Goal: Task Accomplishment & Management: Manage account settings

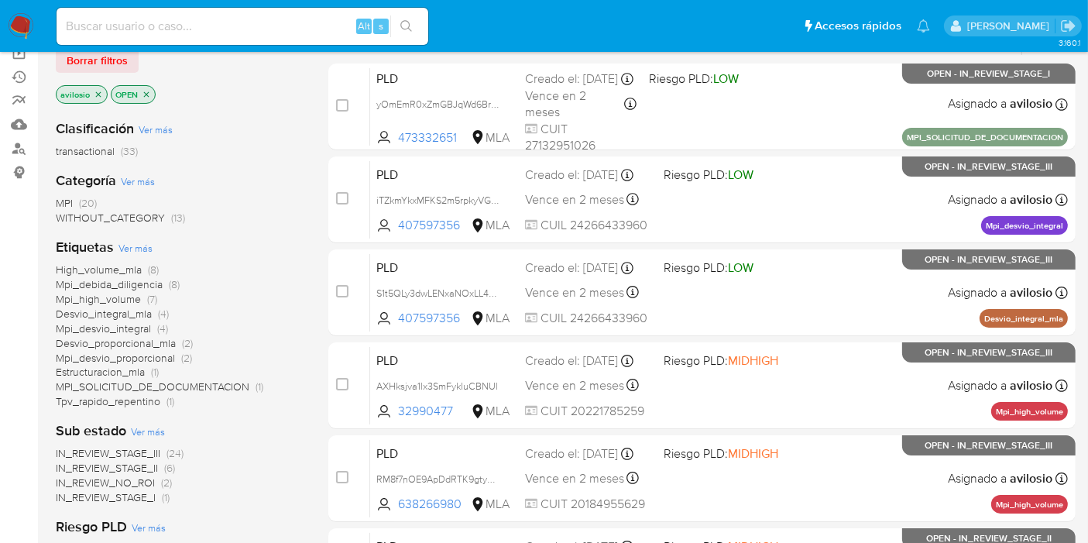
scroll to position [172, 0]
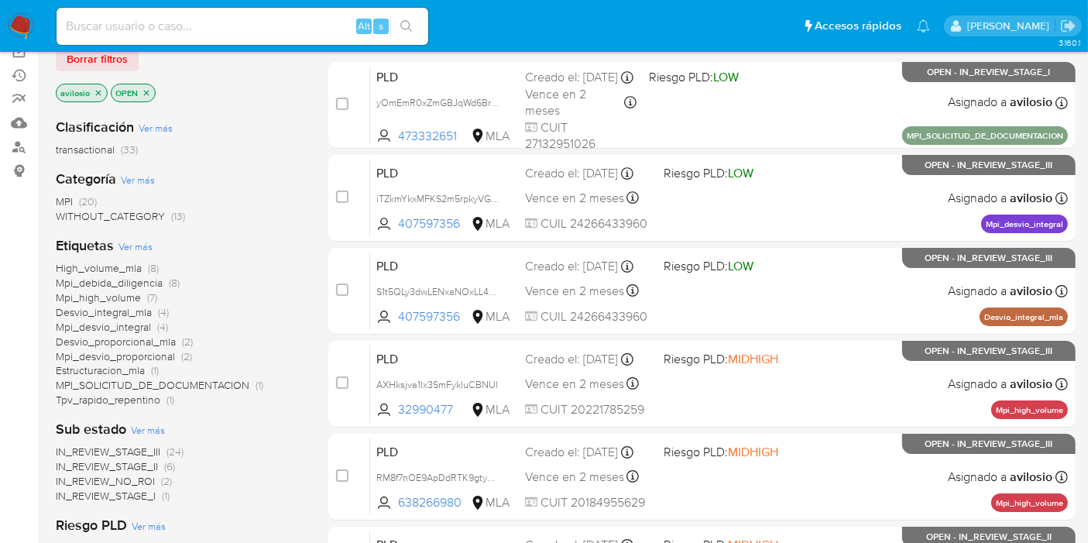
click at [182, 22] on input at bounding box center [243, 26] width 372 height 20
paste input "NdpZTNT4F5eWpd1lLf93OaI9"
type input "NdpZTNT4F5eWpd1lLf93OaI9"
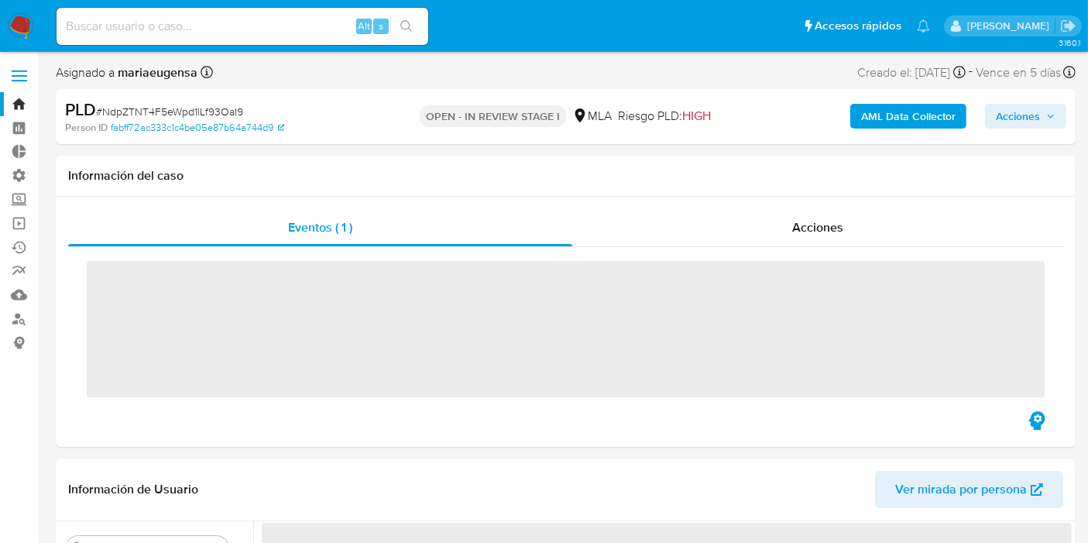
select select "10"
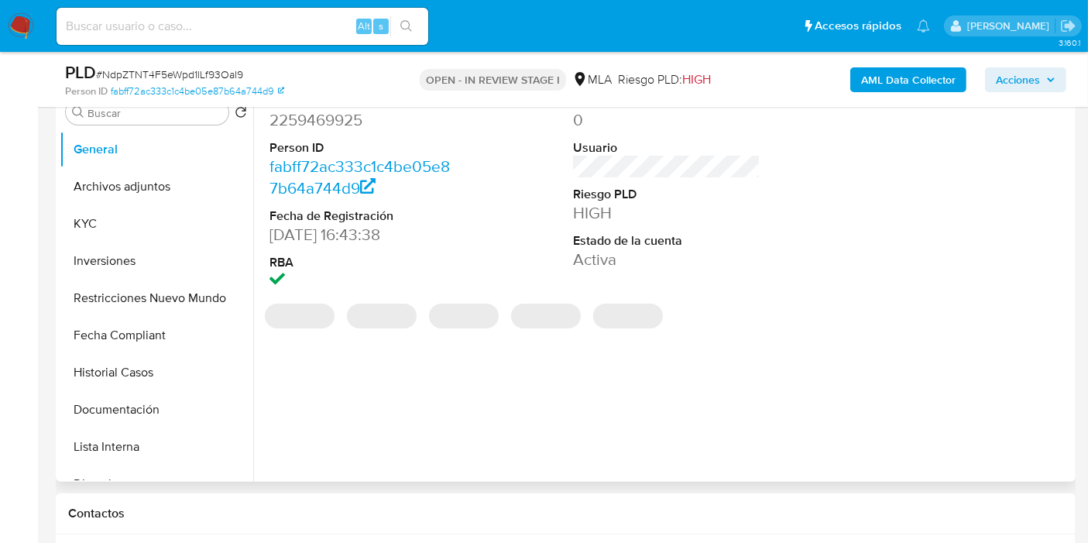
scroll to position [344, 0]
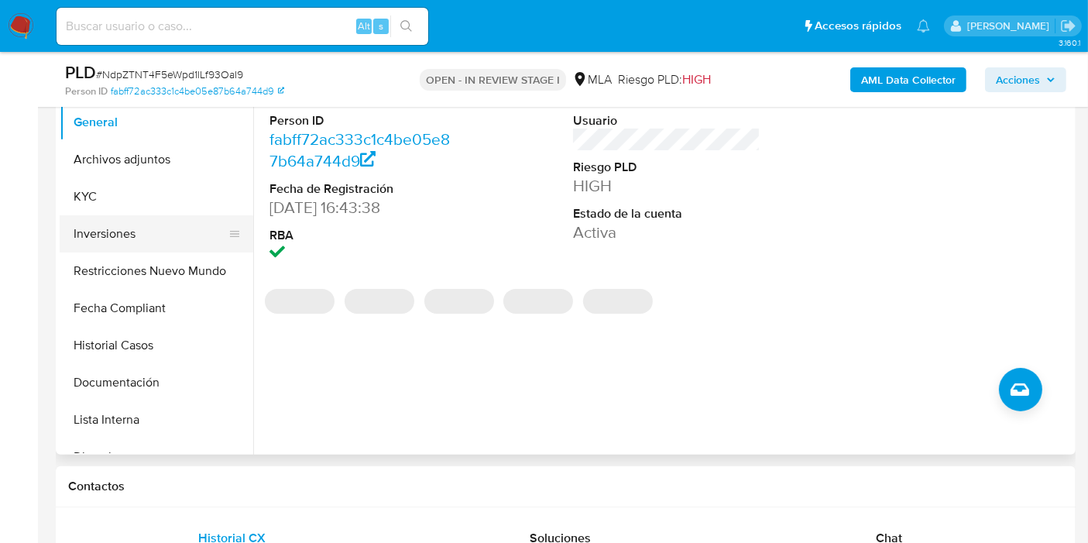
click at [126, 224] on button "Inversiones" at bounding box center [150, 233] width 181 height 37
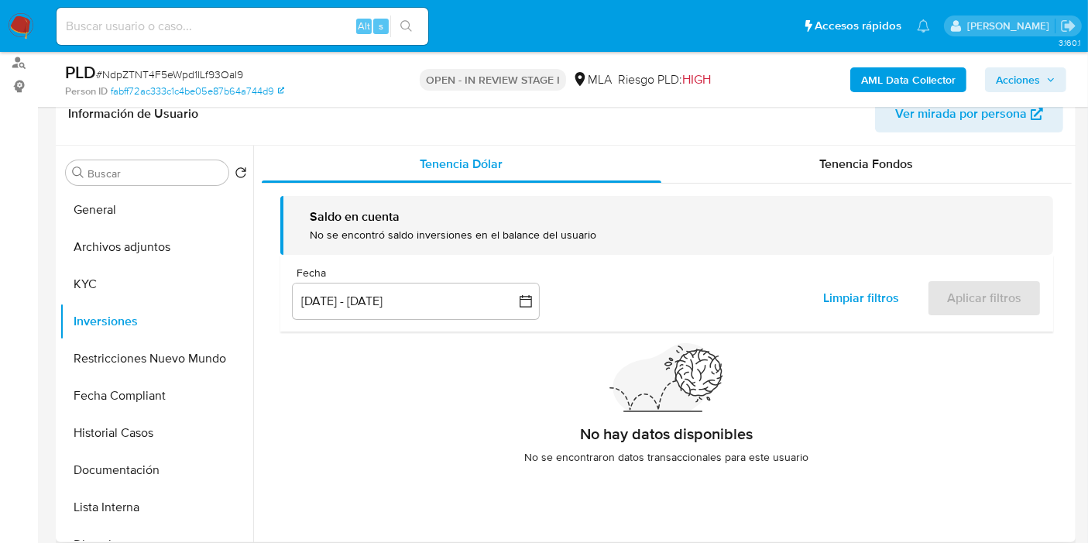
scroll to position [172, 0]
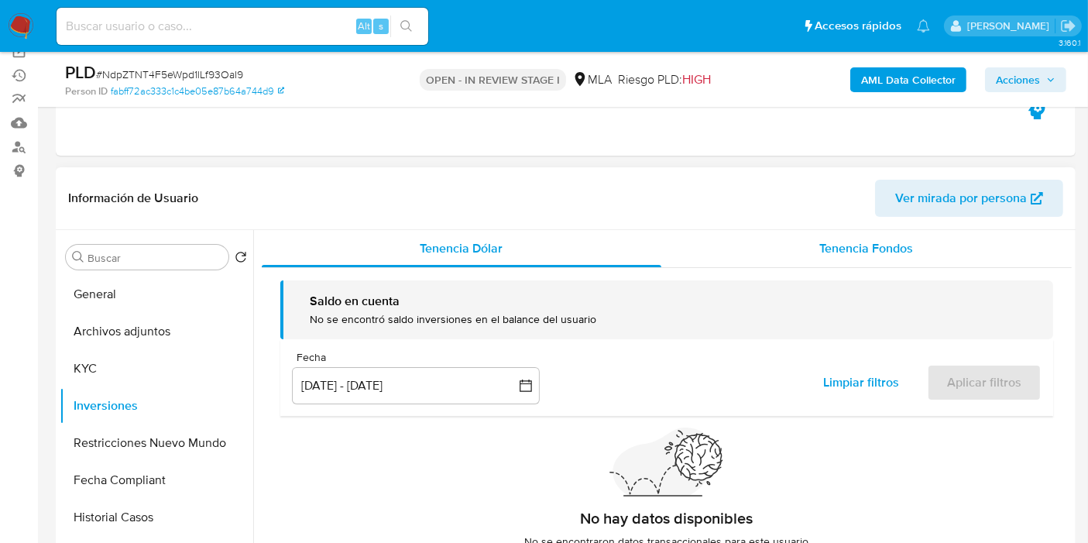
click at [861, 263] on div "Tenencia Fondos" at bounding box center [866, 248] width 410 height 37
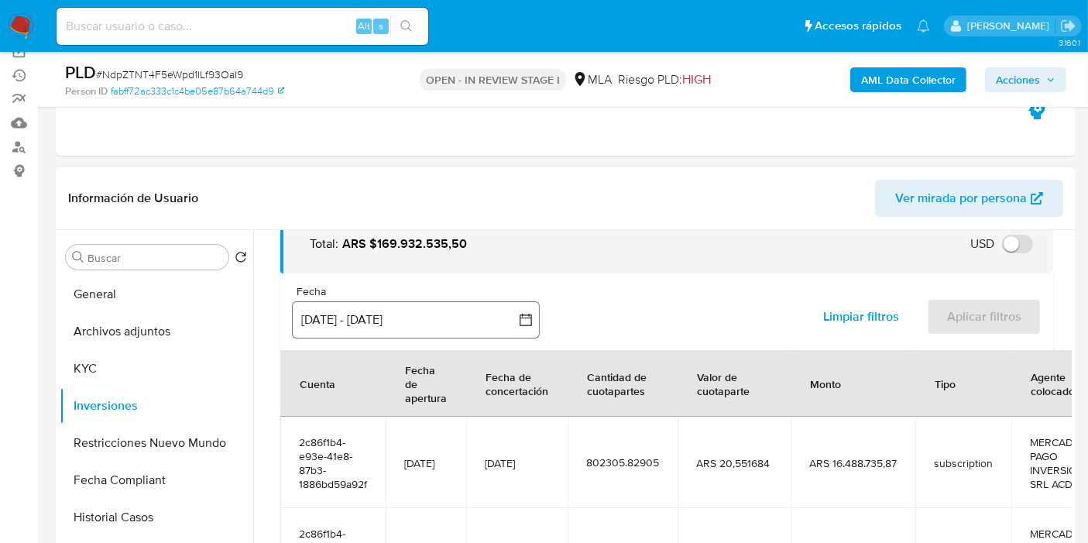
scroll to position [68, 0]
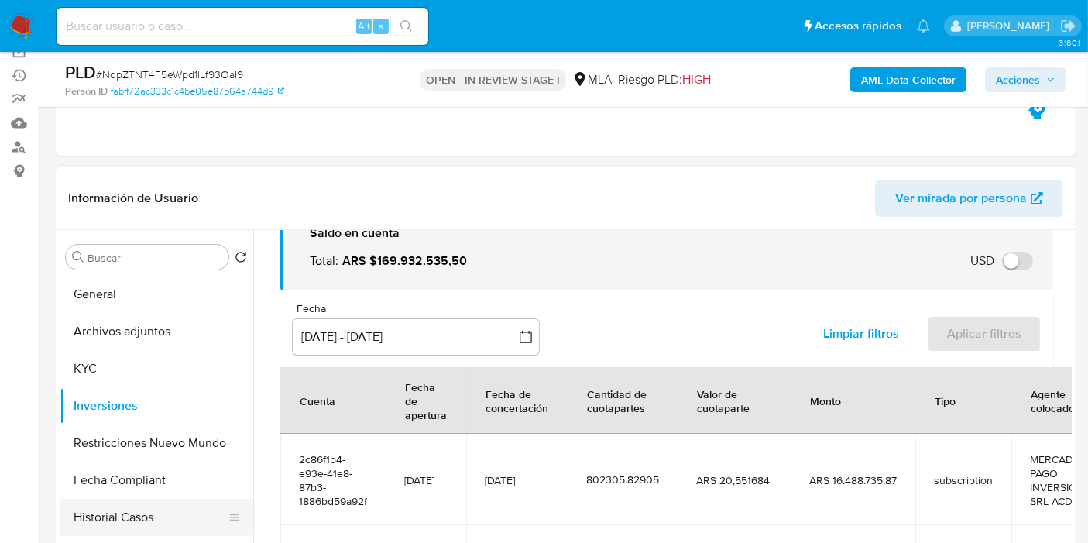
click at [116, 517] on button "Historial Casos" at bounding box center [150, 517] width 181 height 37
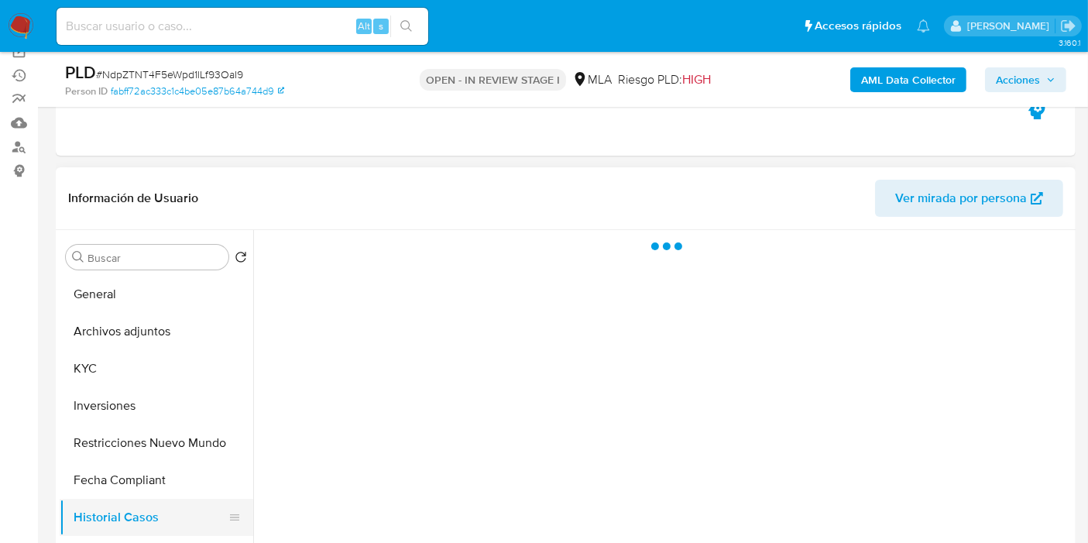
scroll to position [0, 0]
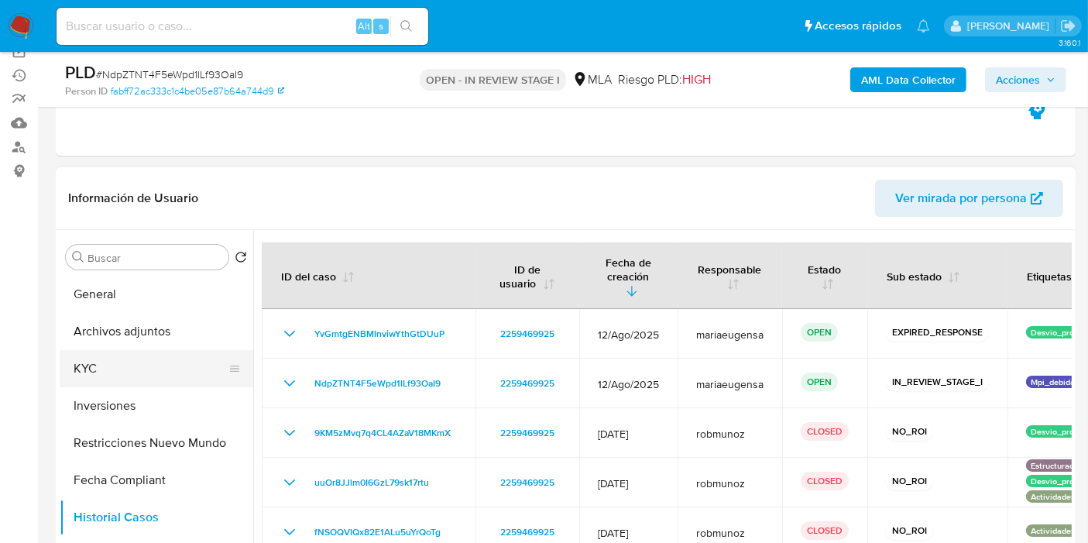
click at [119, 373] on button "KYC" at bounding box center [150, 368] width 181 height 37
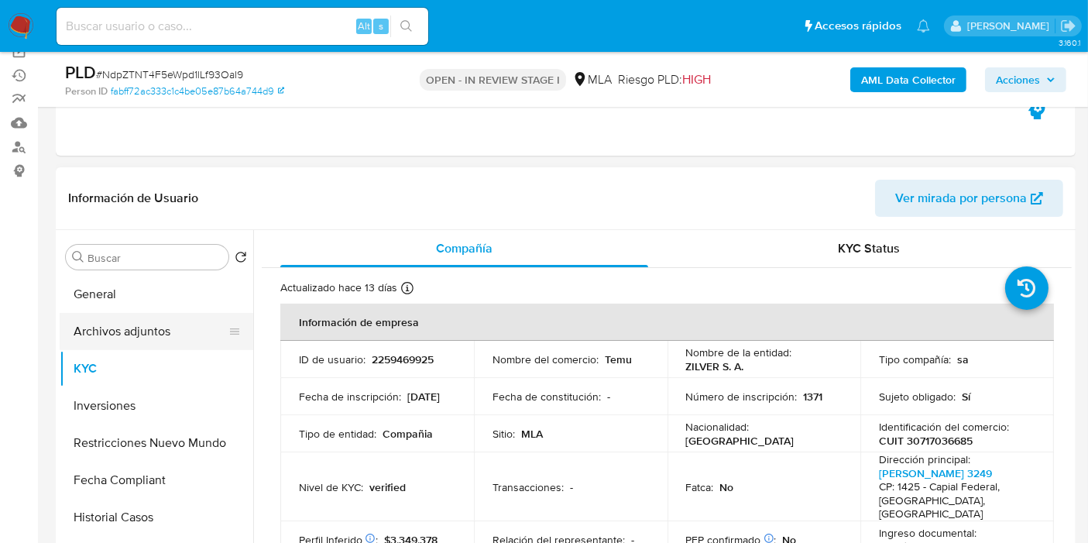
click at [137, 325] on button "Archivos adjuntos" at bounding box center [150, 331] width 181 height 37
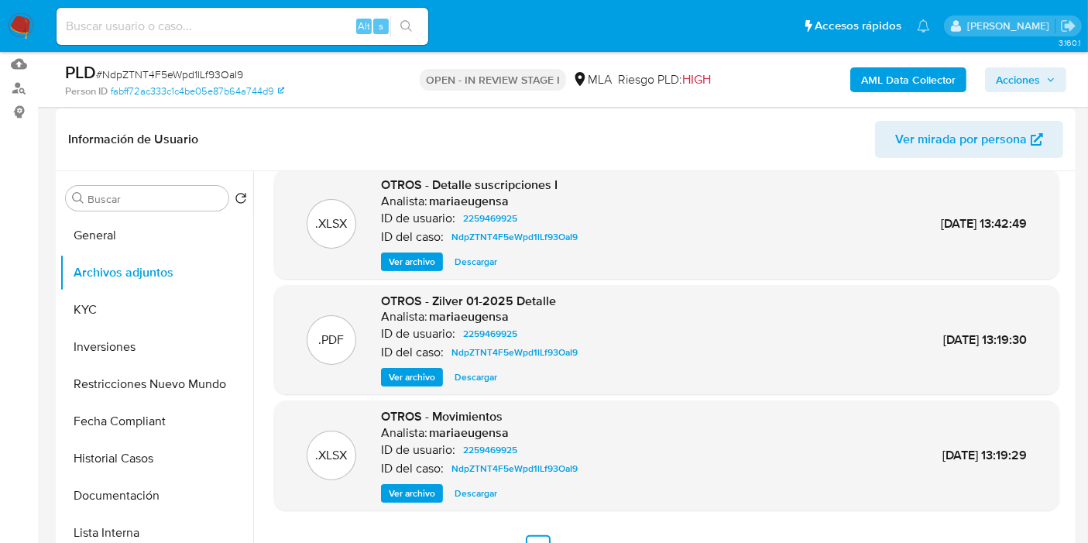
scroll to position [258, 0]
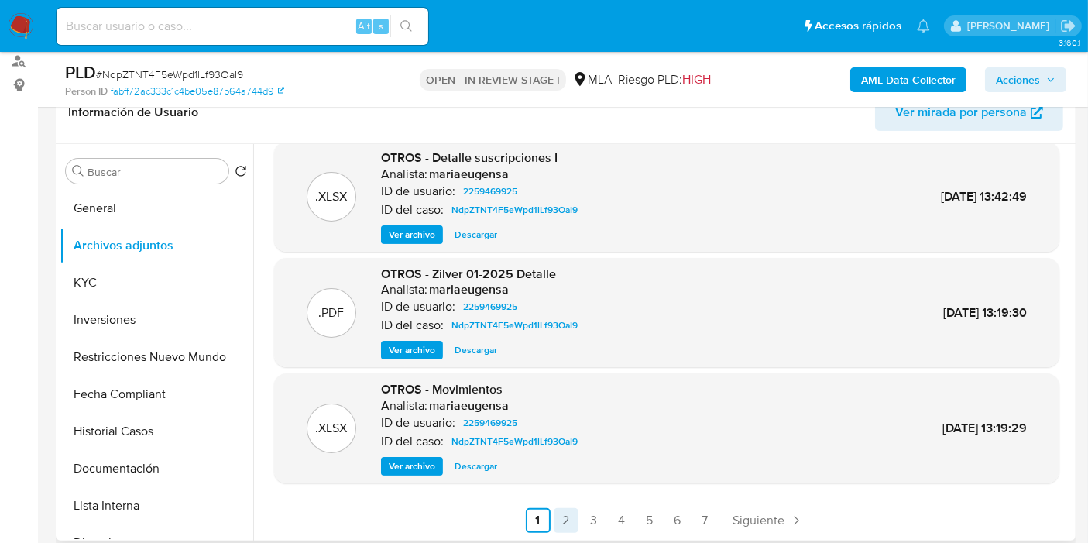
click at [561, 513] on link "2" at bounding box center [566, 520] width 25 height 25
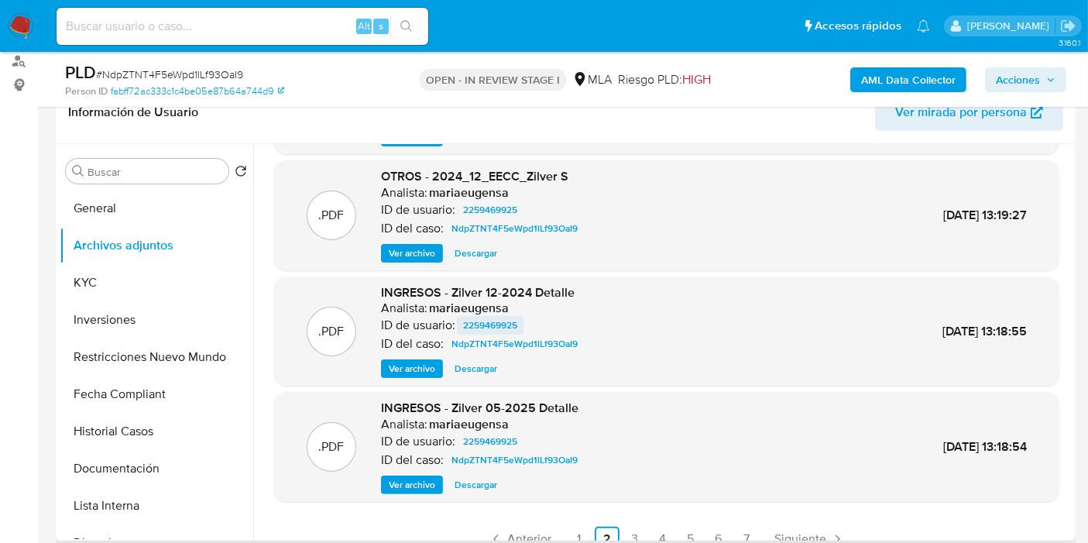
scroll to position [130, 0]
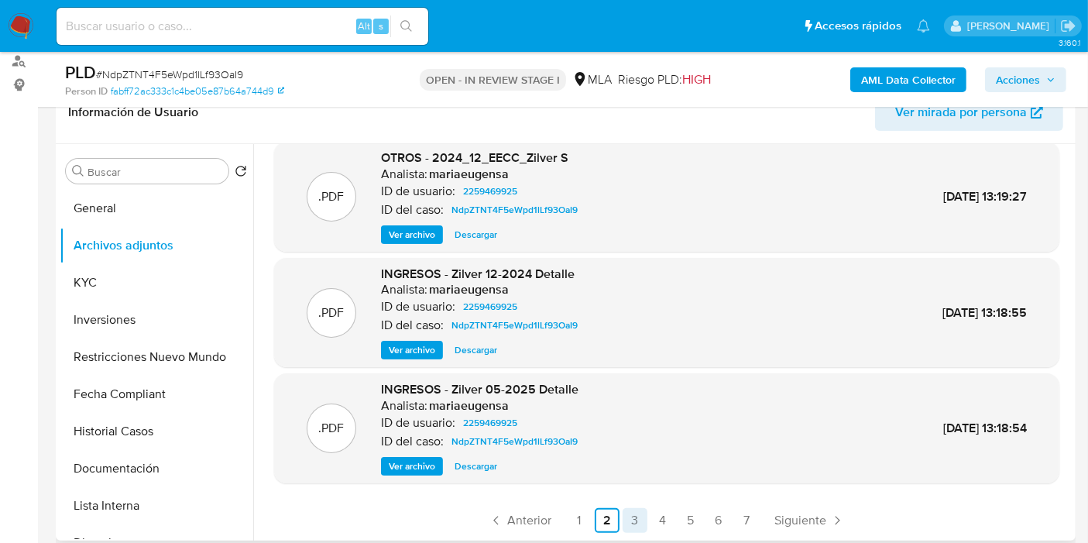
click at [627, 527] on link "3" at bounding box center [635, 520] width 25 height 25
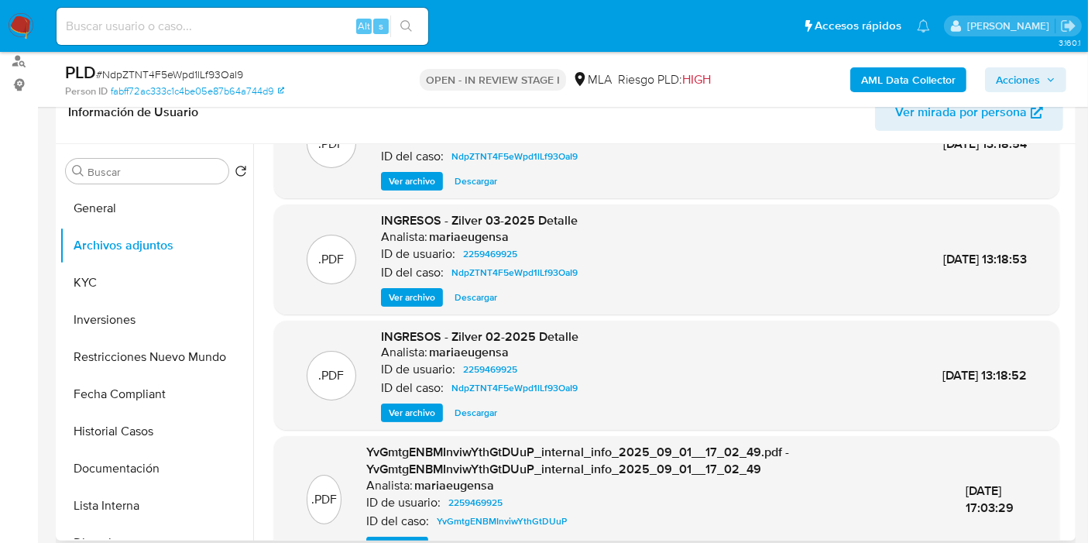
scroll to position [146, 0]
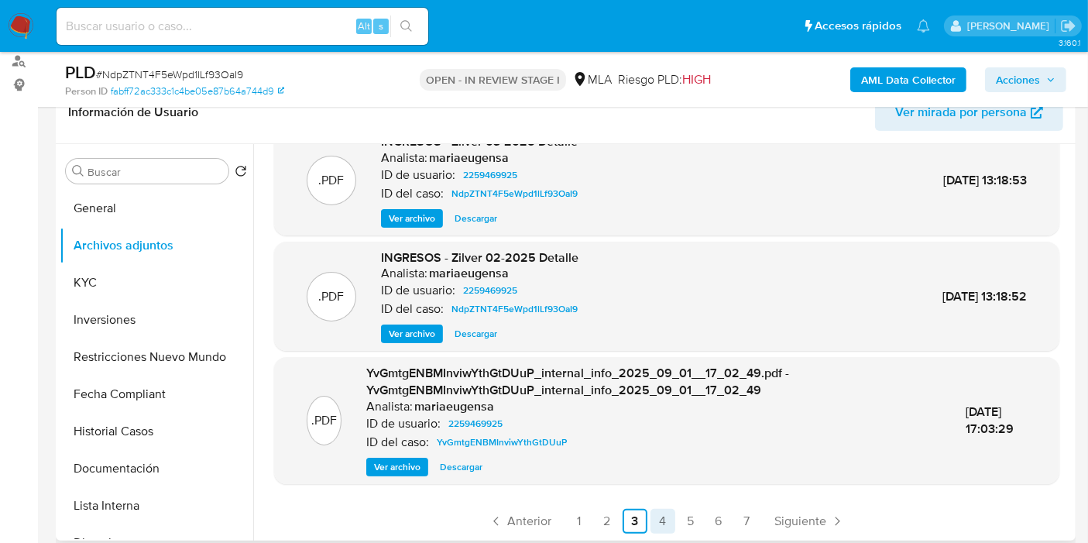
click at [659, 512] on link "4" at bounding box center [663, 521] width 25 height 25
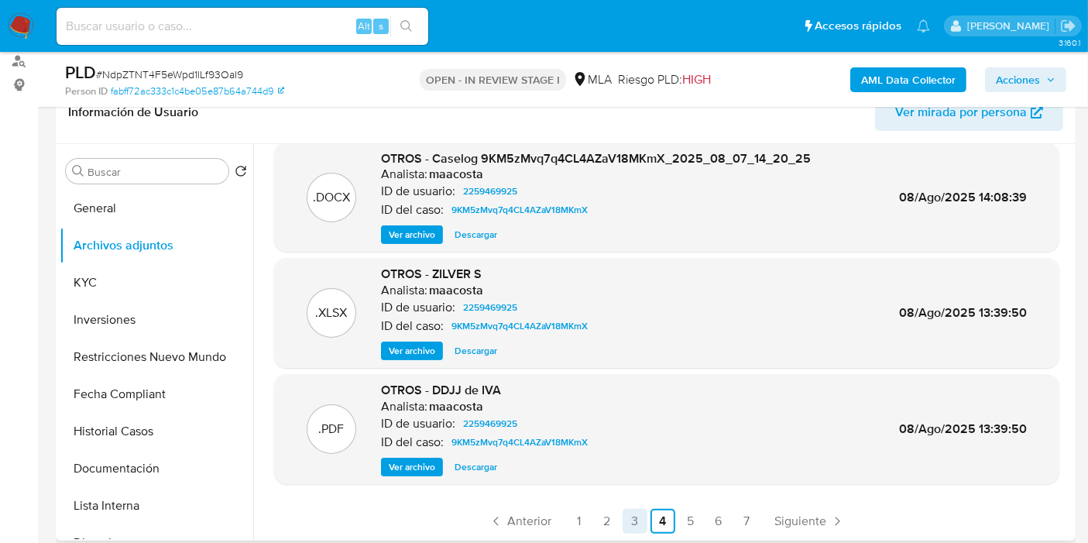
click at [630, 525] on link "3" at bounding box center [635, 521] width 25 height 25
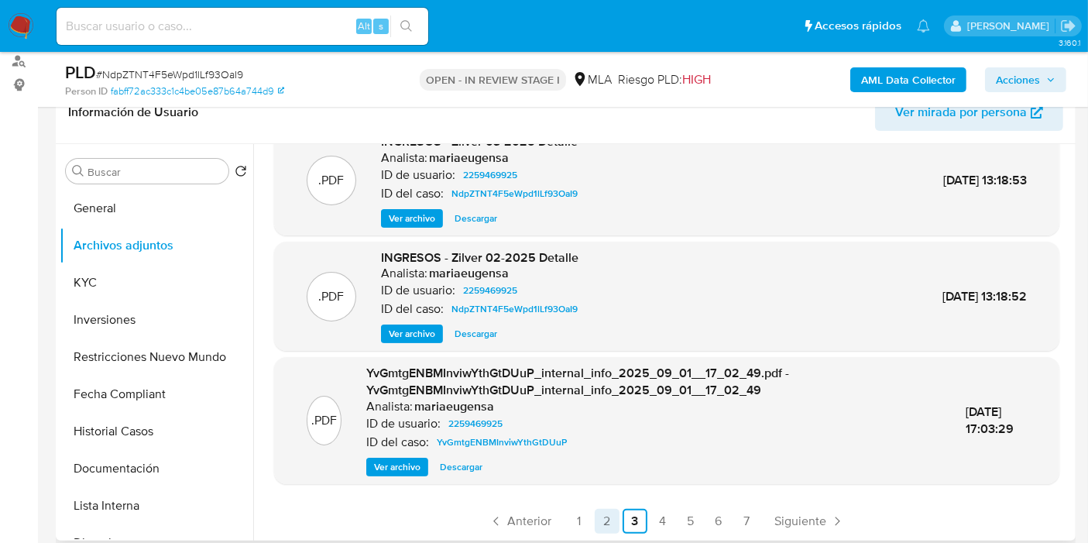
click at [603, 522] on link "2" at bounding box center [607, 521] width 25 height 25
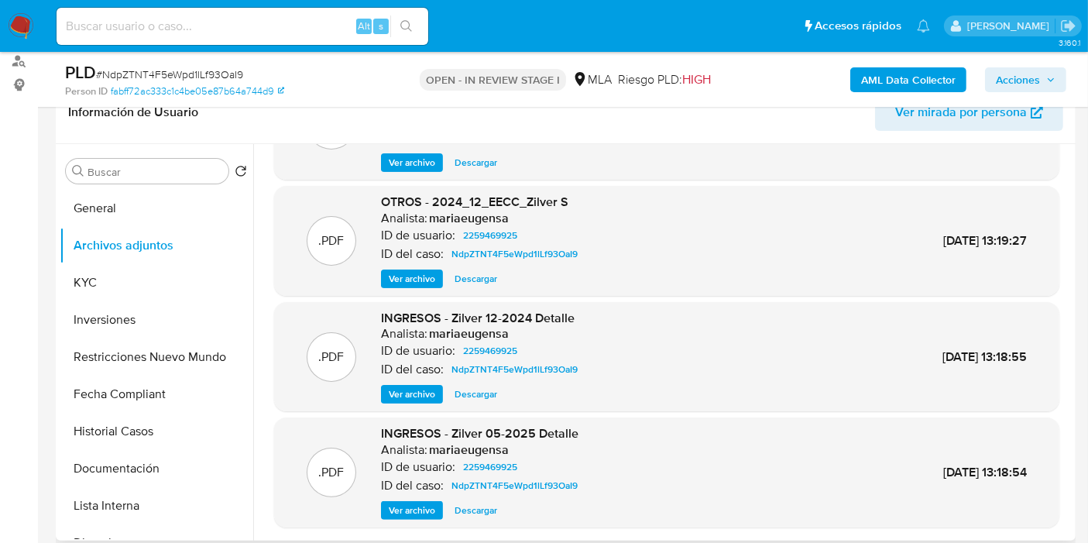
scroll to position [130, 0]
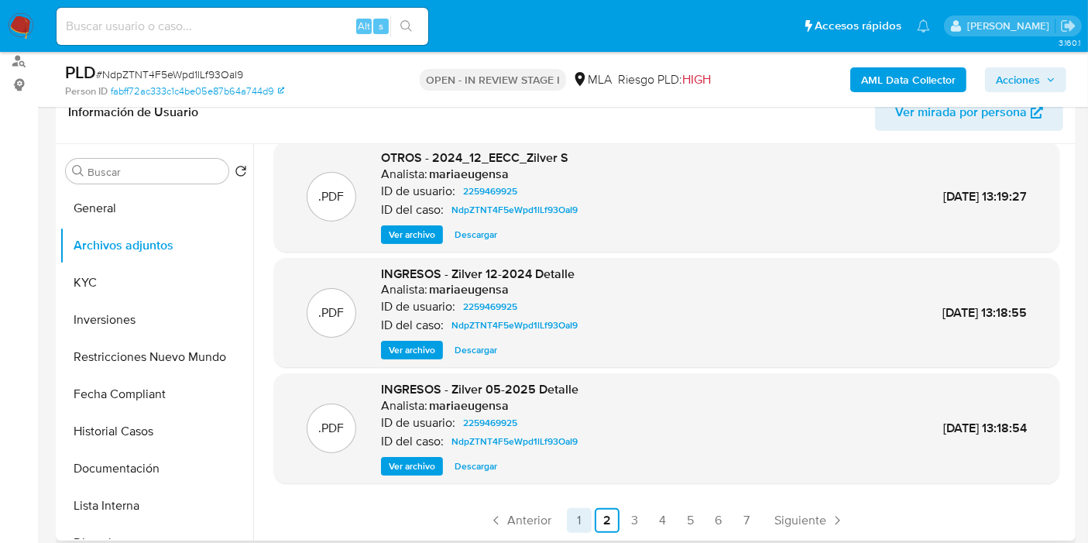
click at [579, 515] on link "1" at bounding box center [579, 520] width 25 height 25
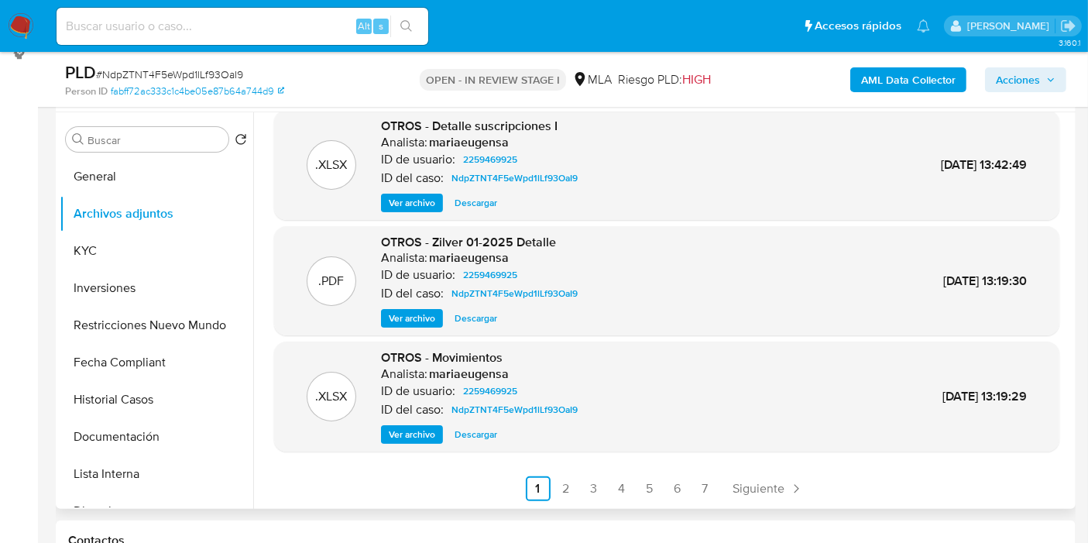
scroll to position [430, 0]
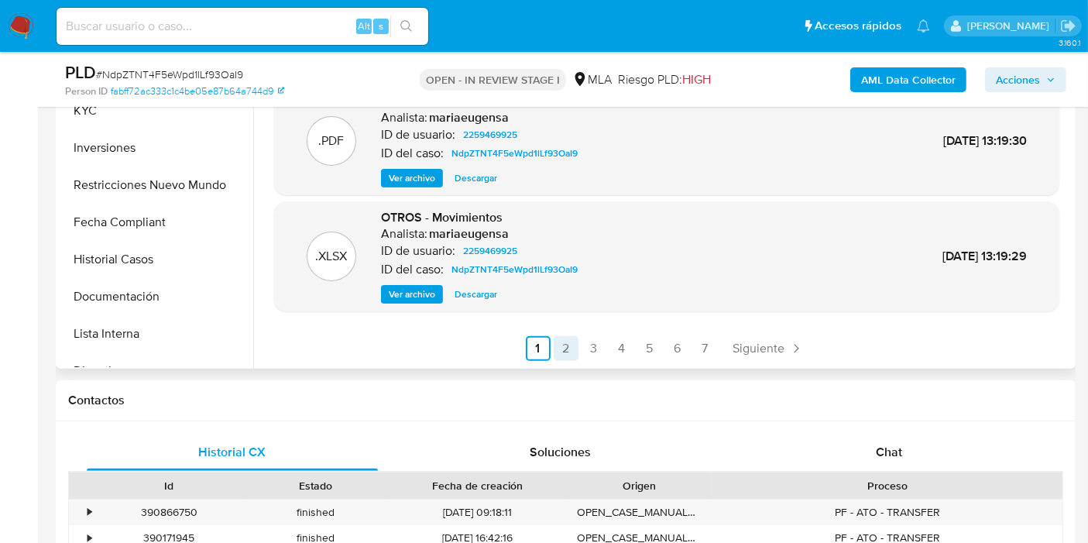
click at [563, 346] on link "2" at bounding box center [566, 348] width 25 height 25
click at [634, 337] on link "3" at bounding box center [635, 348] width 25 height 25
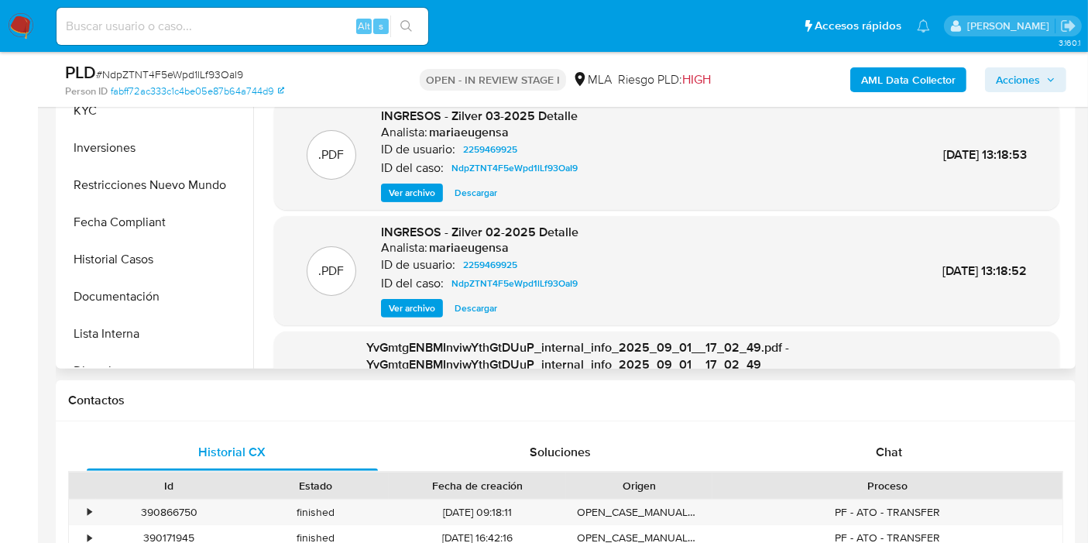
scroll to position [146, 0]
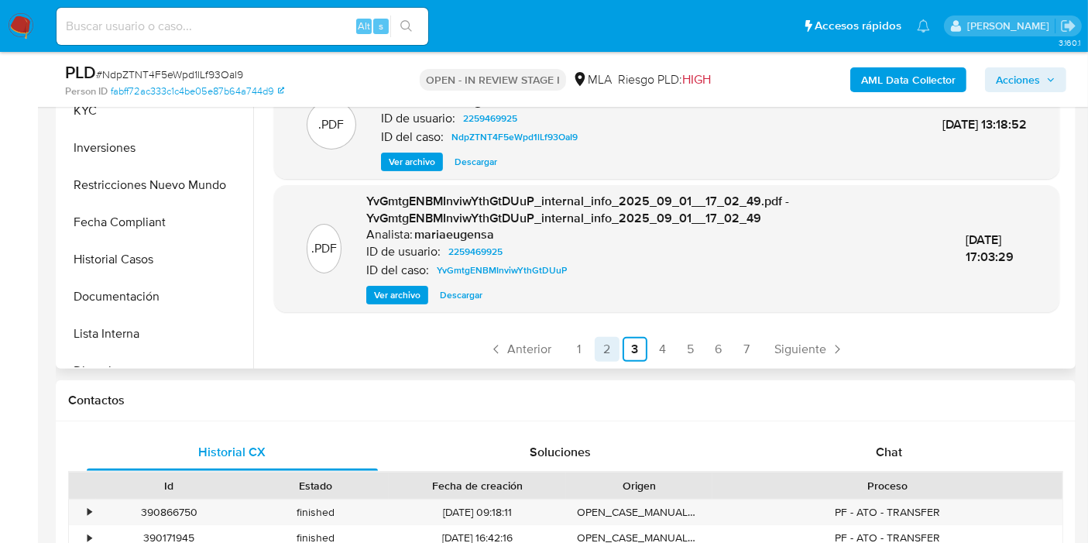
click at [608, 349] on link "2" at bounding box center [607, 349] width 25 height 25
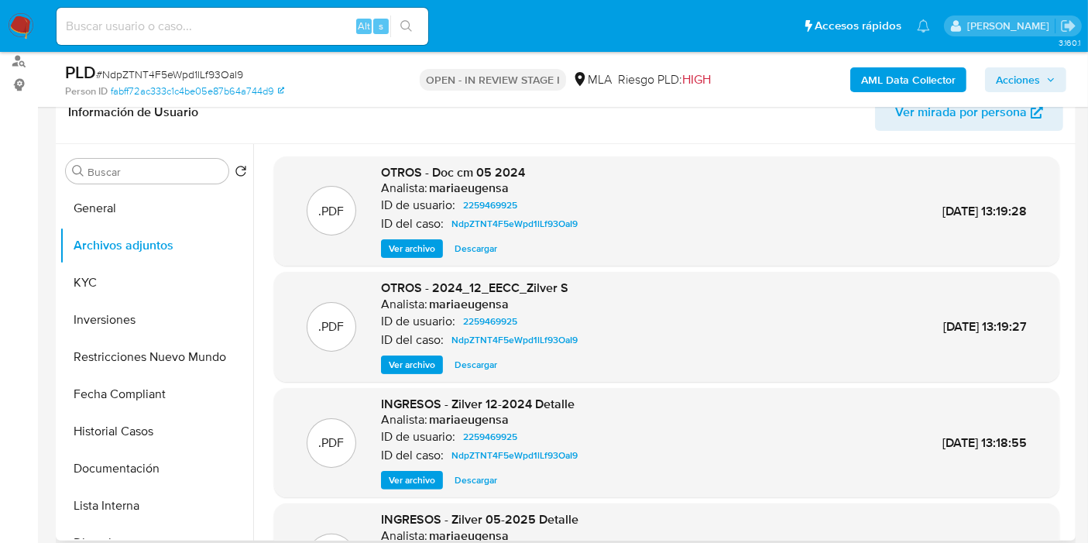
scroll to position [130, 0]
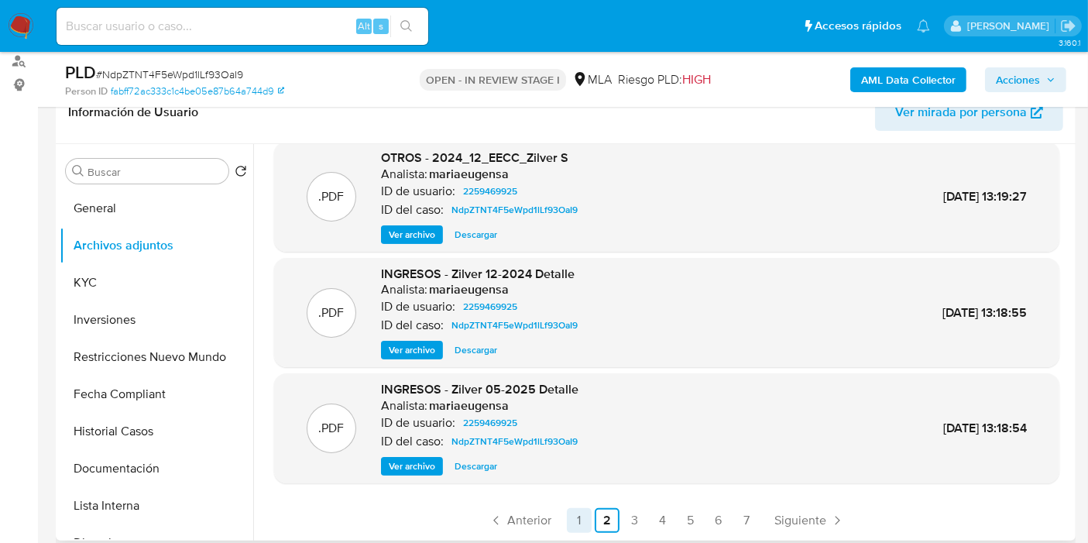
click at [575, 512] on link "1" at bounding box center [579, 520] width 25 height 25
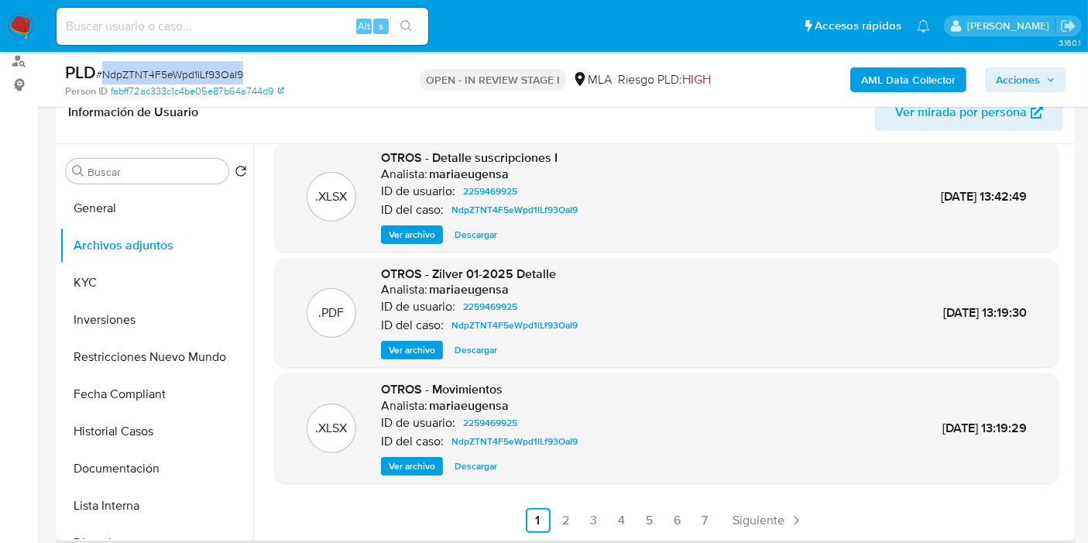
drag, startPoint x: 242, startPoint y: 76, endPoint x: 101, endPoint y: 72, distance: 140.2
click at [101, 72] on div "PLD # NdpZTNT4F5eWpd1lLf93OaI9" at bounding box center [229, 72] width 328 height 23
copy span "NdpZTNT4F5eWpd1lLf93OaI9"
click at [123, 441] on button "Historial Casos" at bounding box center [150, 431] width 181 height 37
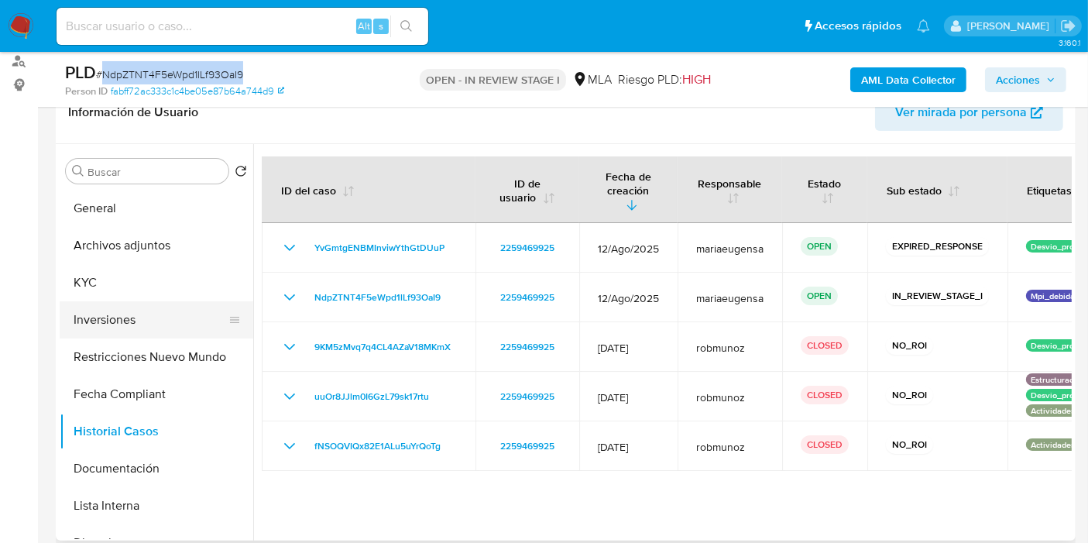
click at [127, 314] on button "Inversiones" at bounding box center [150, 319] width 181 height 37
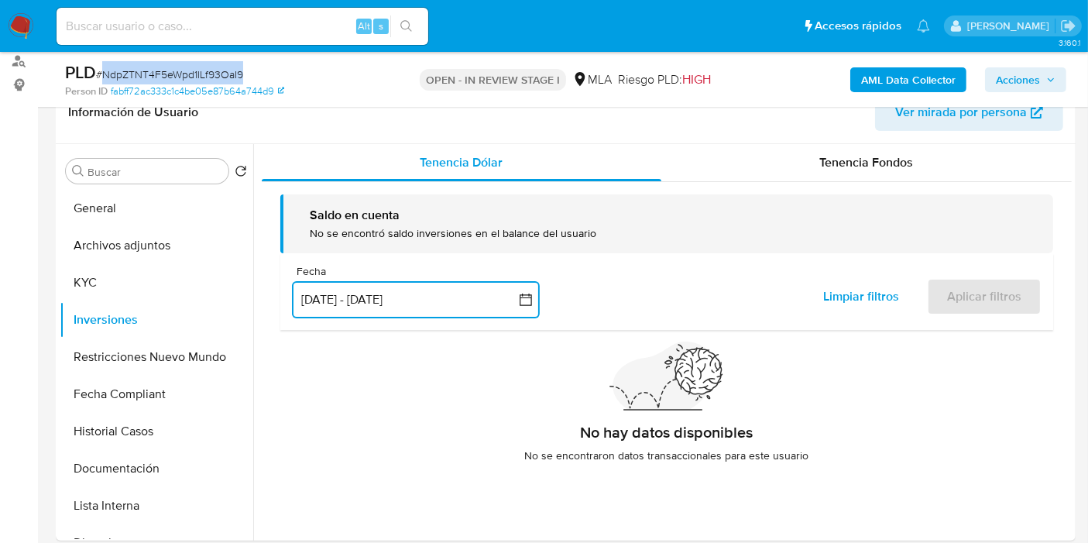
click at [434, 302] on button "27 jun 2025 - 24 sep 2025" at bounding box center [416, 299] width 248 height 37
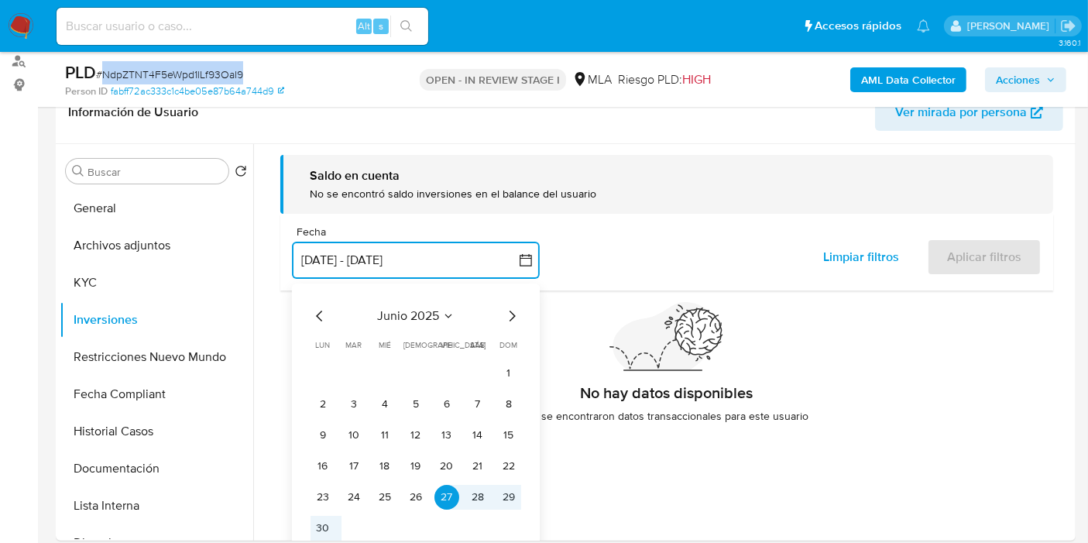
scroll to position [58, 0]
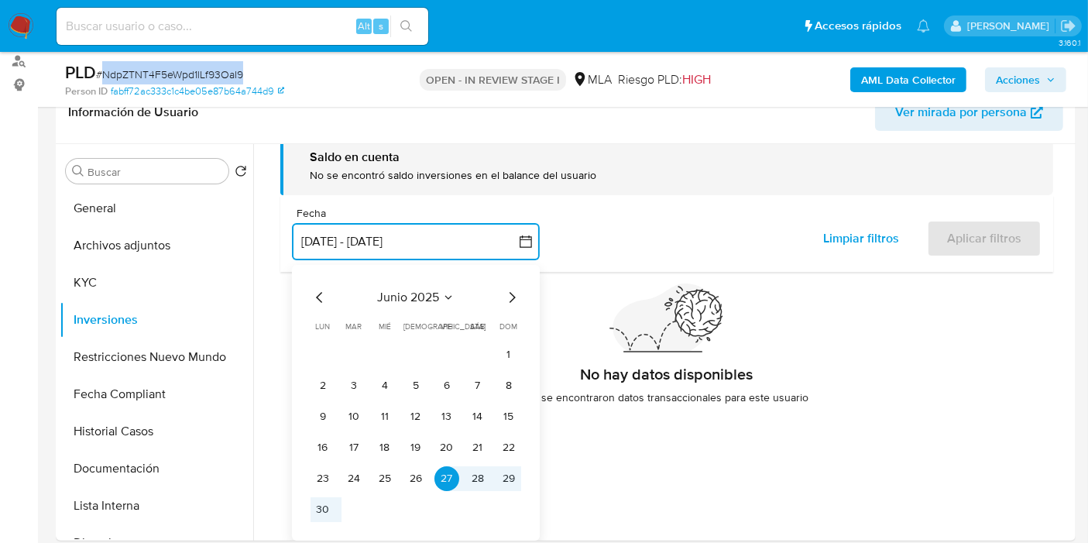
click at [316, 295] on icon "Mes anterior" at bounding box center [320, 297] width 19 height 19
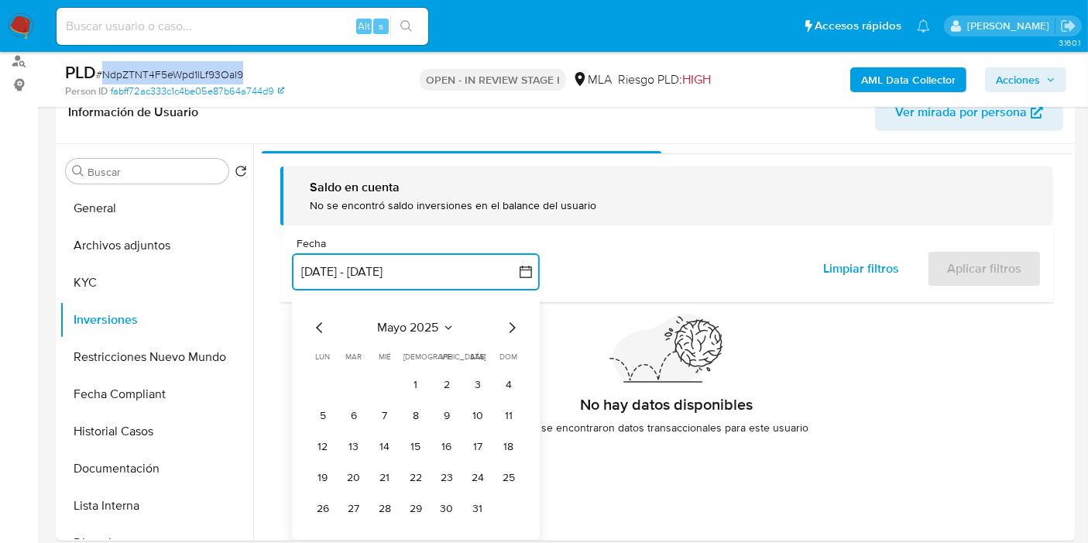
scroll to position [0, 0]
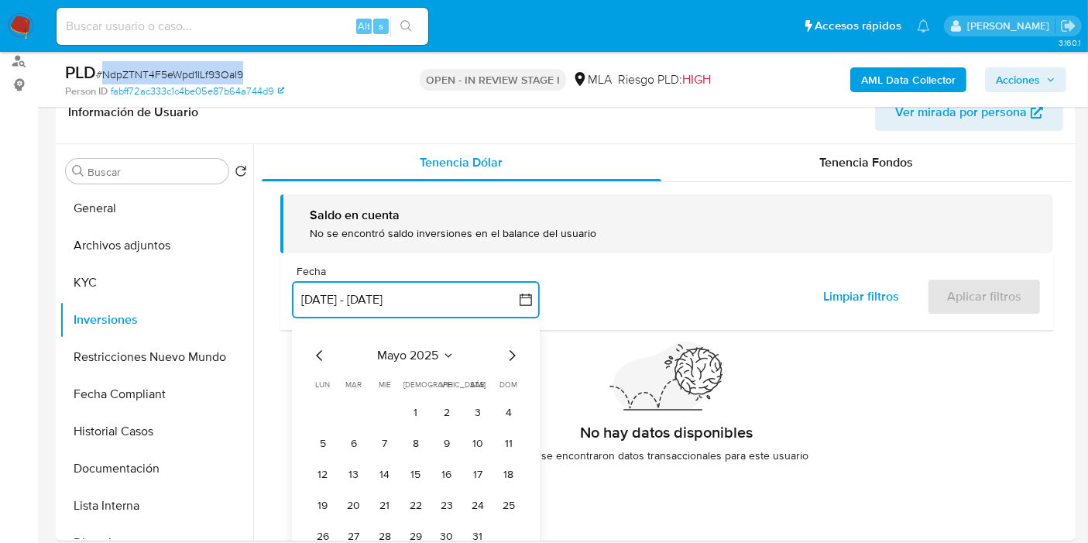
click at [509, 352] on icon "Mes siguiente" at bounding box center [512, 355] width 19 height 19
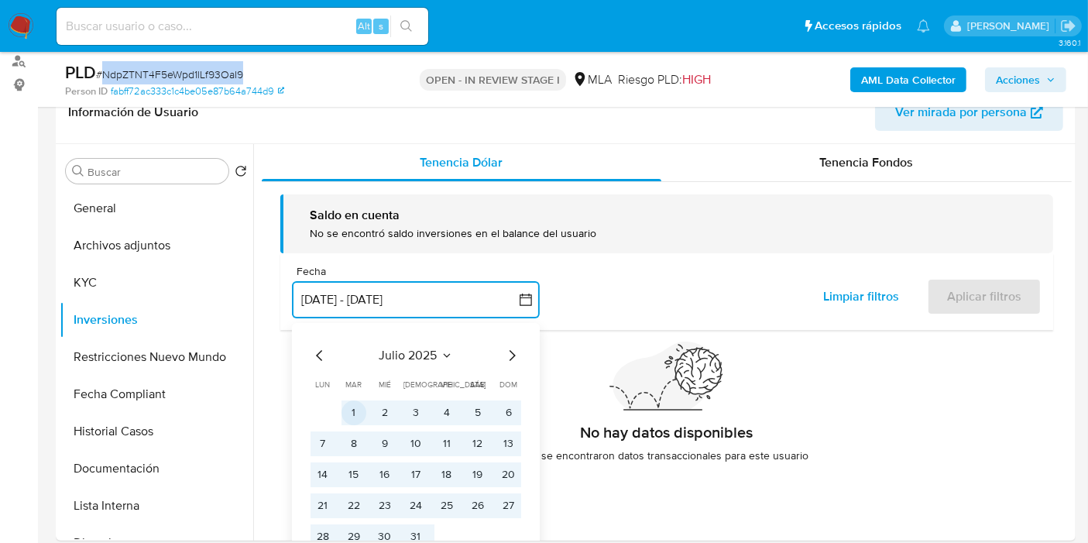
click at [357, 411] on button "1" at bounding box center [354, 412] width 25 height 25
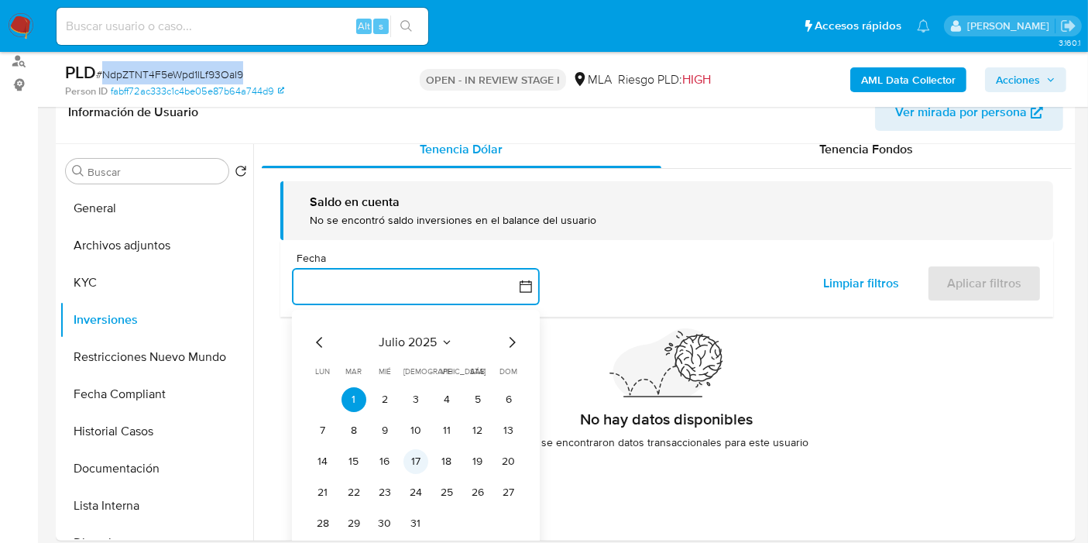
scroll to position [27, 0]
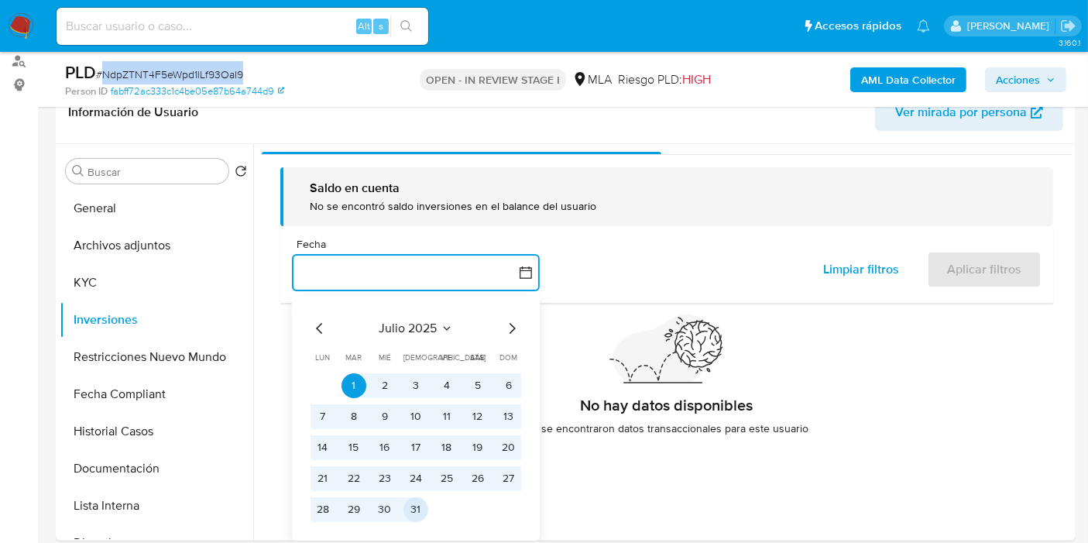
click at [421, 510] on button "31" at bounding box center [416, 509] width 25 height 25
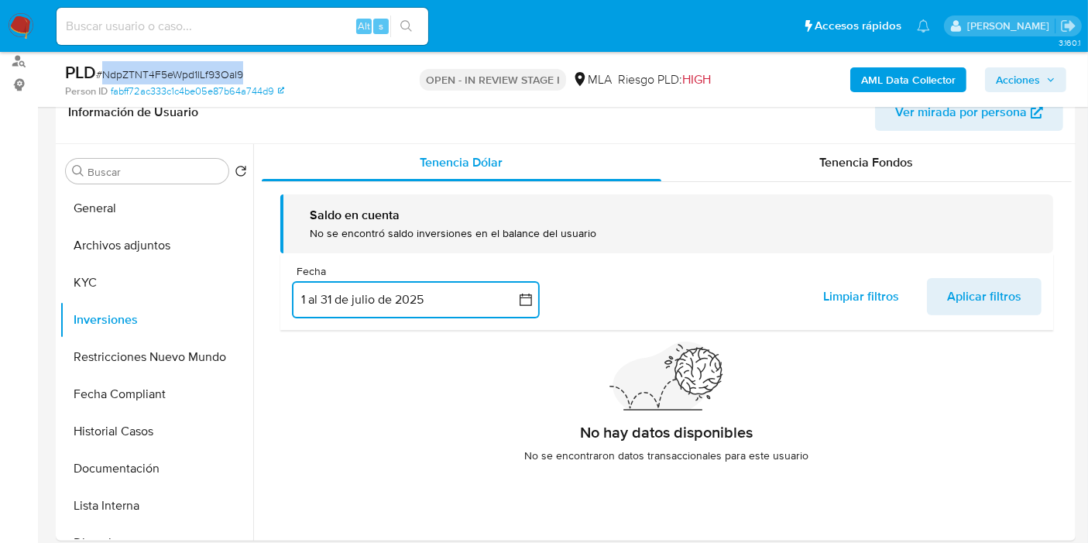
scroll to position [0, 0]
click at [974, 294] on span "Aplicar filtros" at bounding box center [984, 297] width 74 height 34
drag, startPoint x: 876, startPoint y: 174, endPoint x: 867, endPoint y: 180, distance: 10.1
click at [876, 173] on div "Tenencia Fondos" at bounding box center [866, 162] width 410 height 37
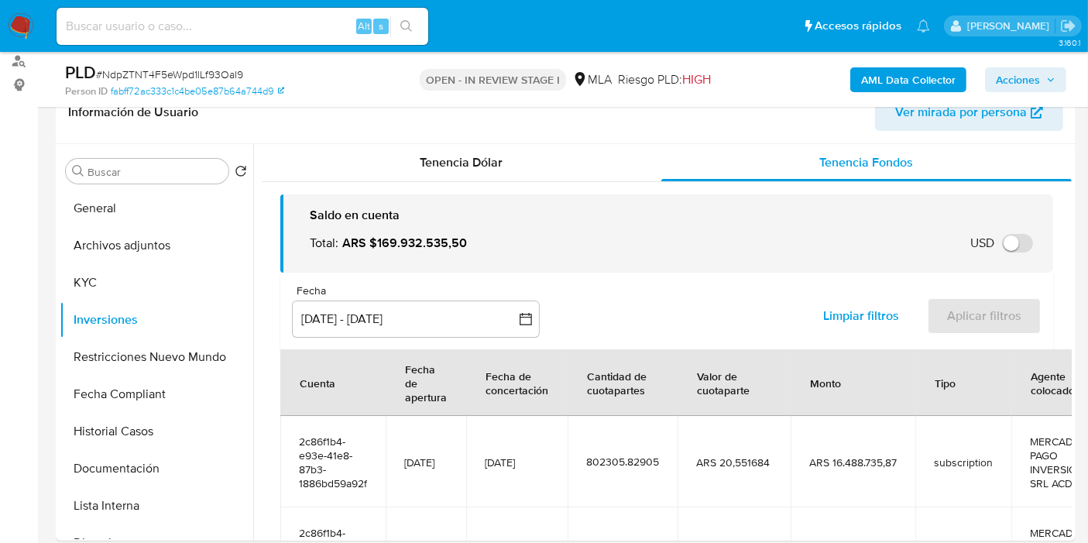
click at [465, 294] on div "Fecha" at bounding box center [416, 291] width 248 height 14
click at [472, 312] on button "27 jun 2025 - 24 sep 2025" at bounding box center [416, 318] width 248 height 37
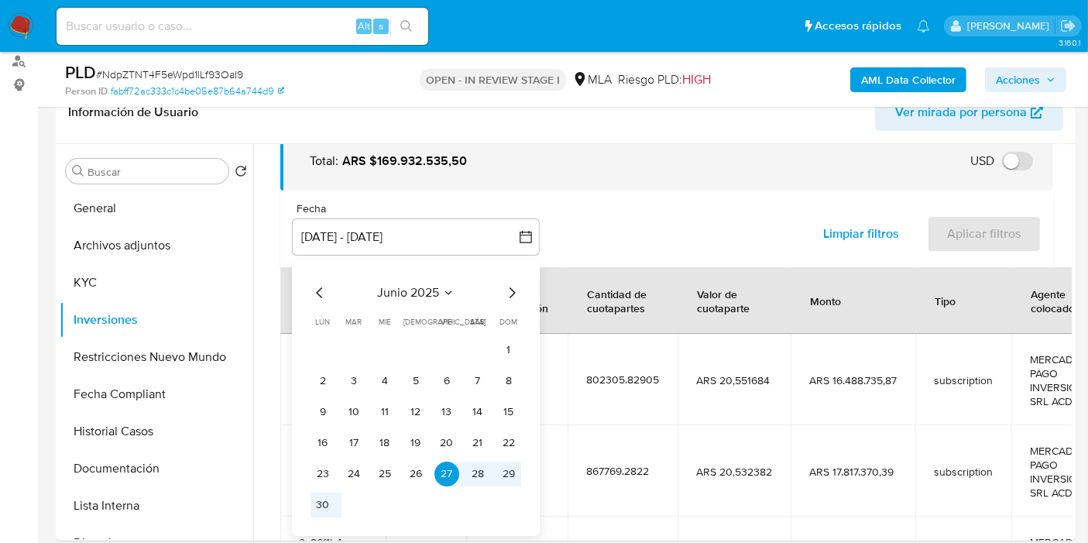
scroll to position [172, 0]
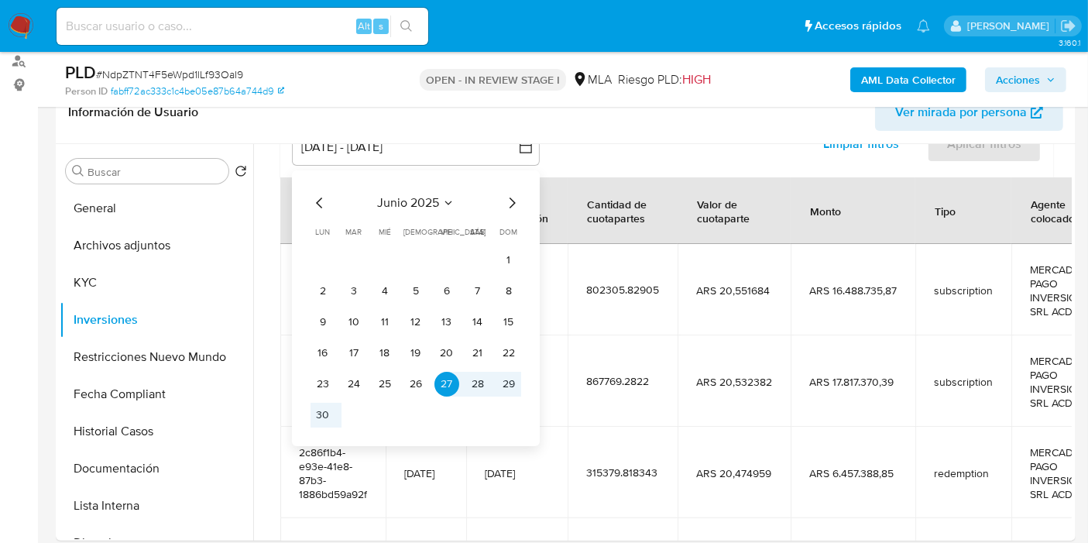
click at [511, 200] on icon "Mes siguiente" at bounding box center [512, 203] width 19 height 19
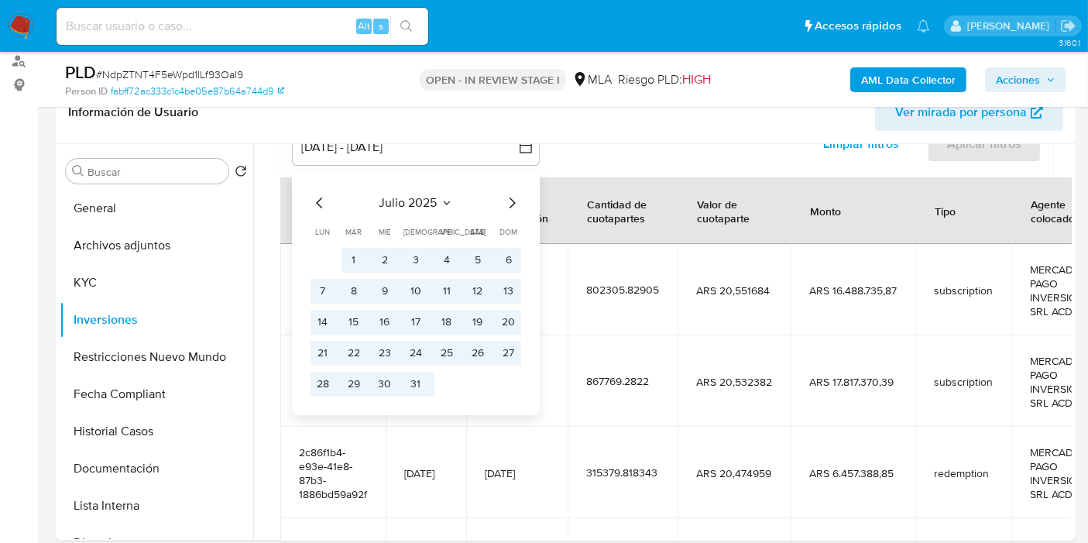
click at [511, 200] on icon "Mes siguiente" at bounding box center [512, 203] width 19 height 19
click at [326, 203] on icon "Mes anterior" at bounding box center [320, 203] width 19 height 19
click at [355, 256] on button "1" at bounding box center [354, 260] width 25 height 25
click at [412, 385] on button "31" at bounding box center [416, 384] width 25 height 25
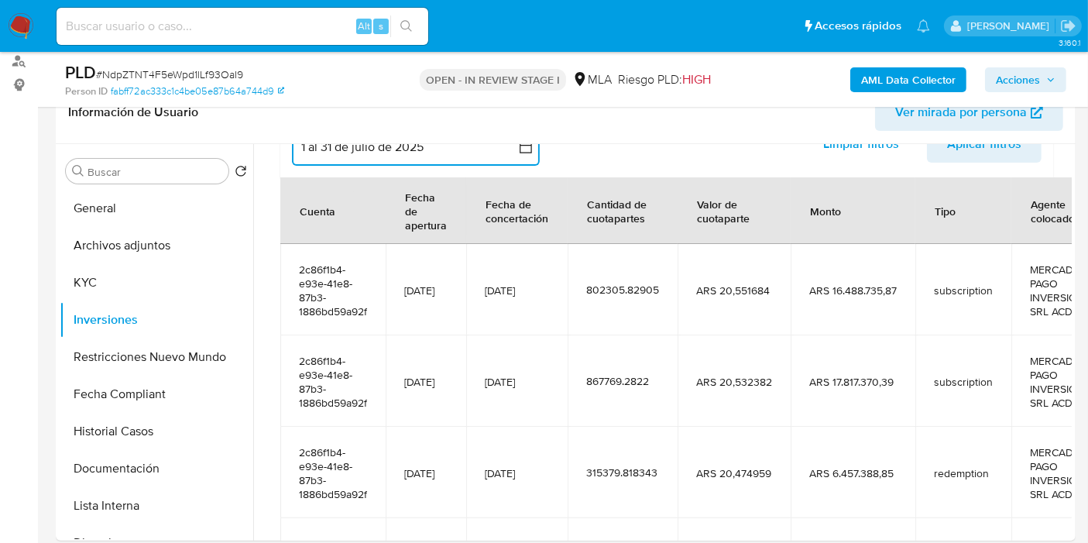
scroll to position [156, 0]
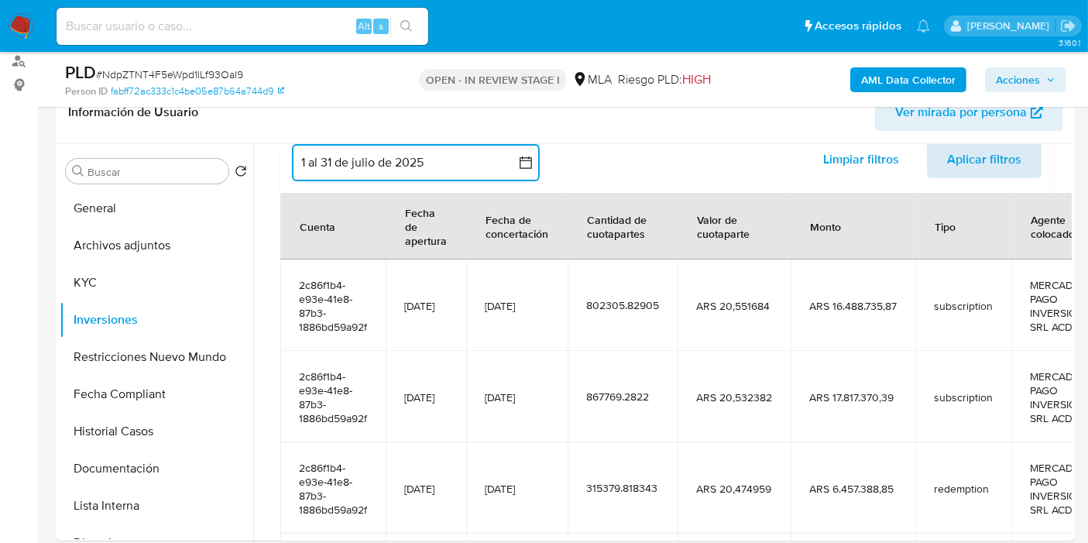
click at [977, 149] on span "Aplicar filtros" at bounding box center [984, 160] width 74 height 34
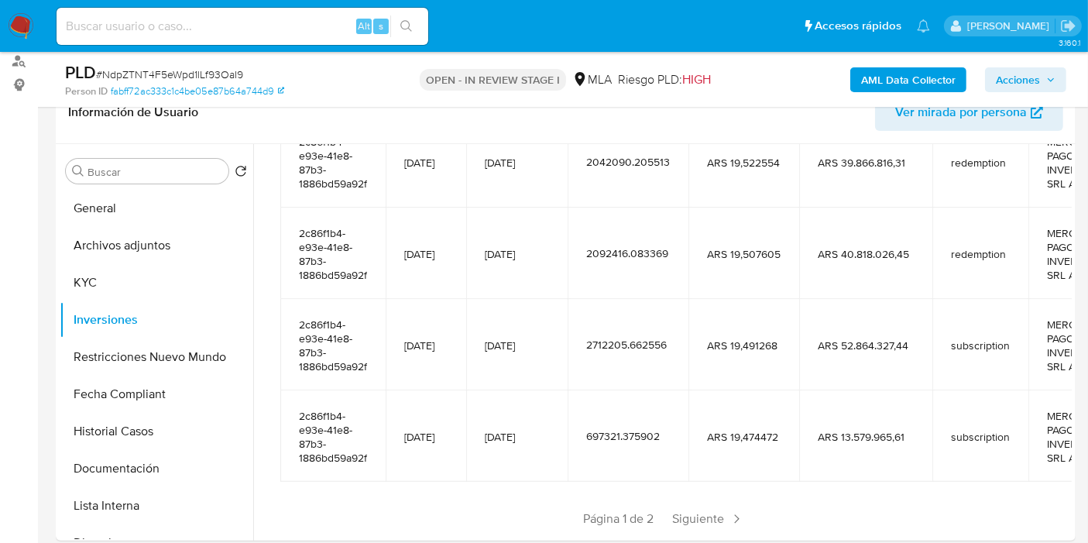
scroll to position [413, 0]
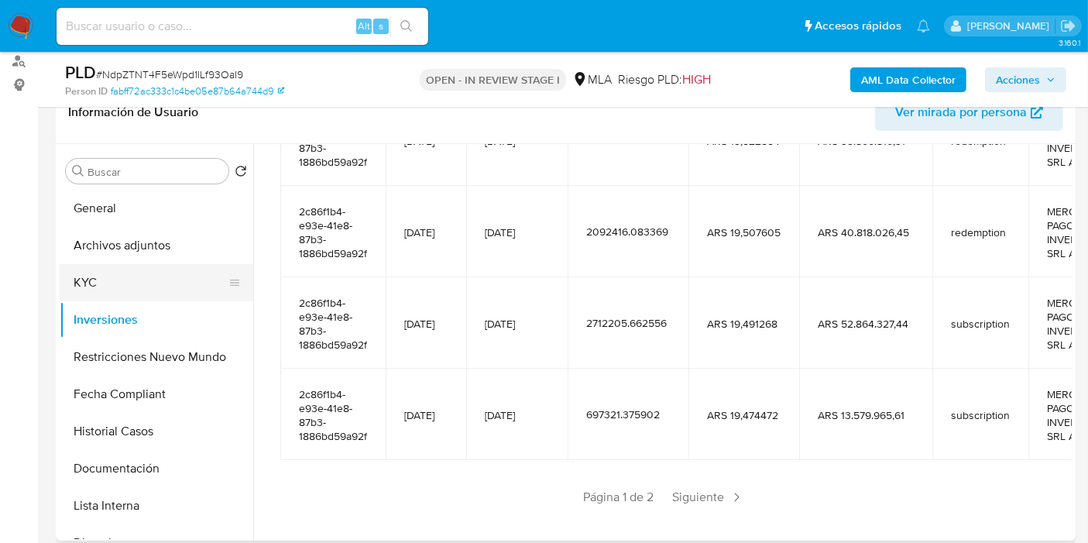
click at [139, 278] on button "KYC" at bounding box center [150, 282] width 181 height 37
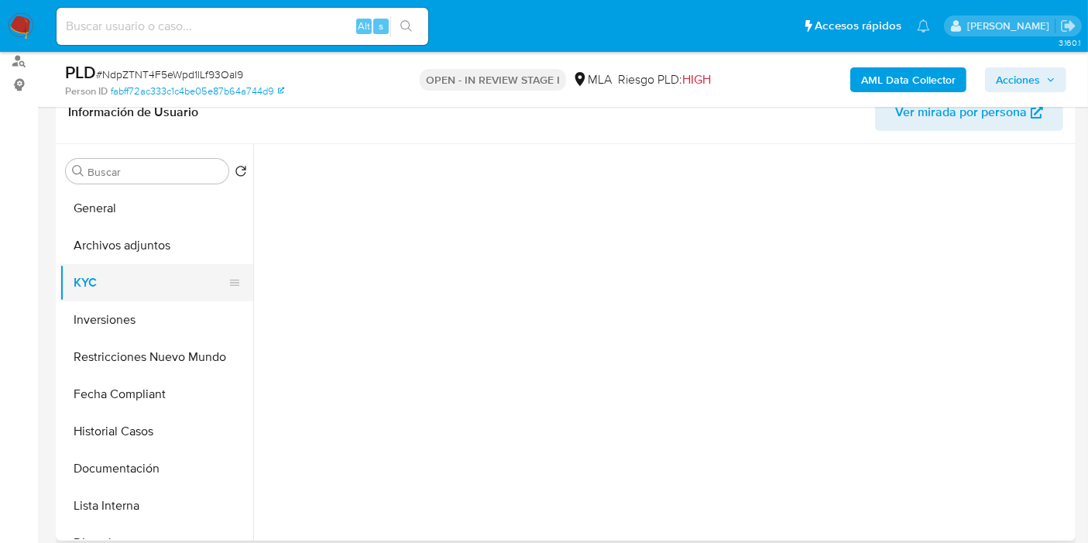
scroll to position [0, 0]
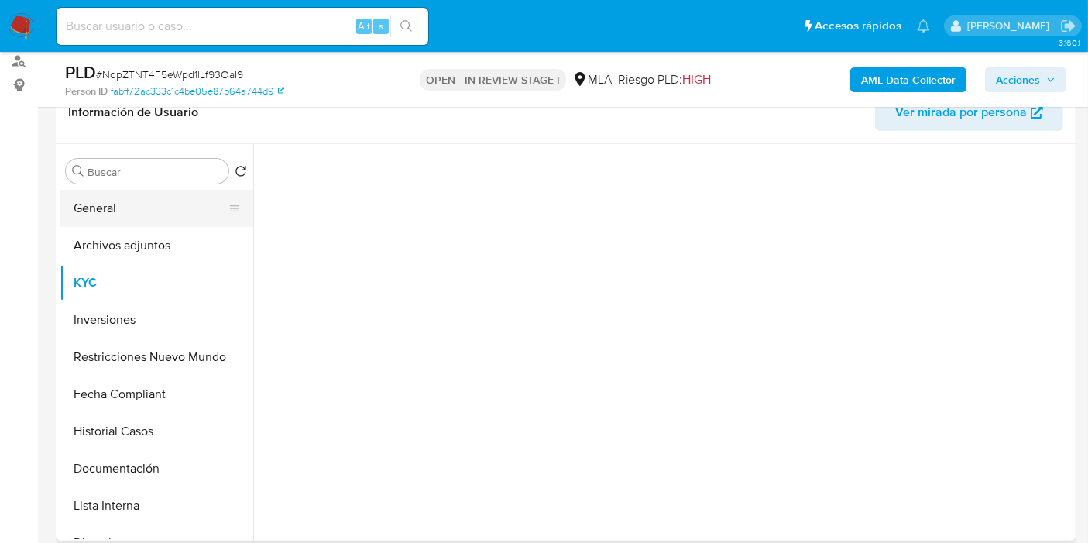
click at [143, 215] on button "General" at bounding box center [150, 208] width 181 height 37
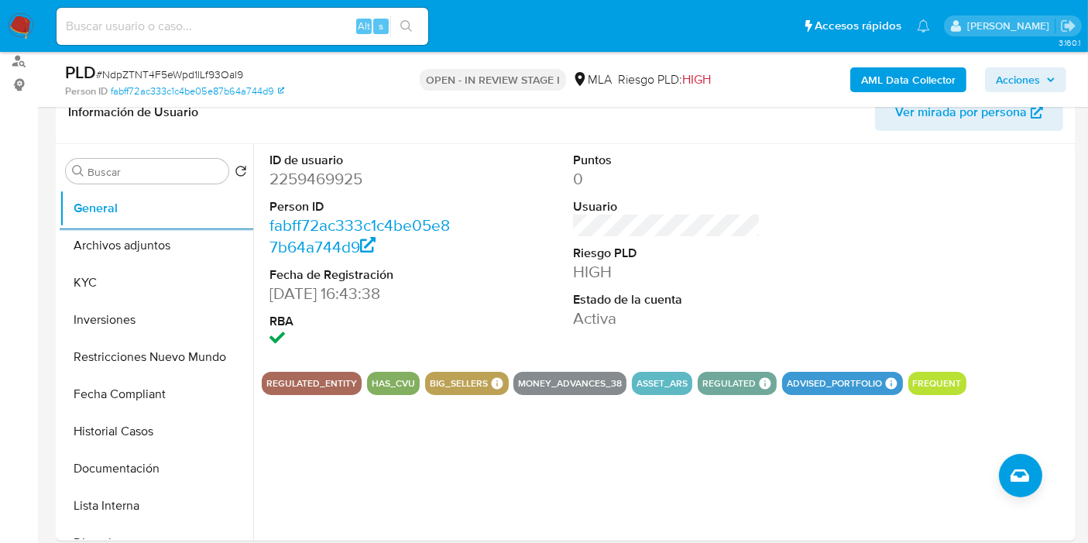
click at [277, 39] on div "Alt s" at bounding box center [243, 26] width 372 height 37
click at [287, 29] on input at bounding box center [243, 26] width 372 height 20
paste input "Pp7qlxFJEsCsCnAiXcZTgZKf"
type input "Pp7qlxFJEsCsCnAiXcZTgZKf"
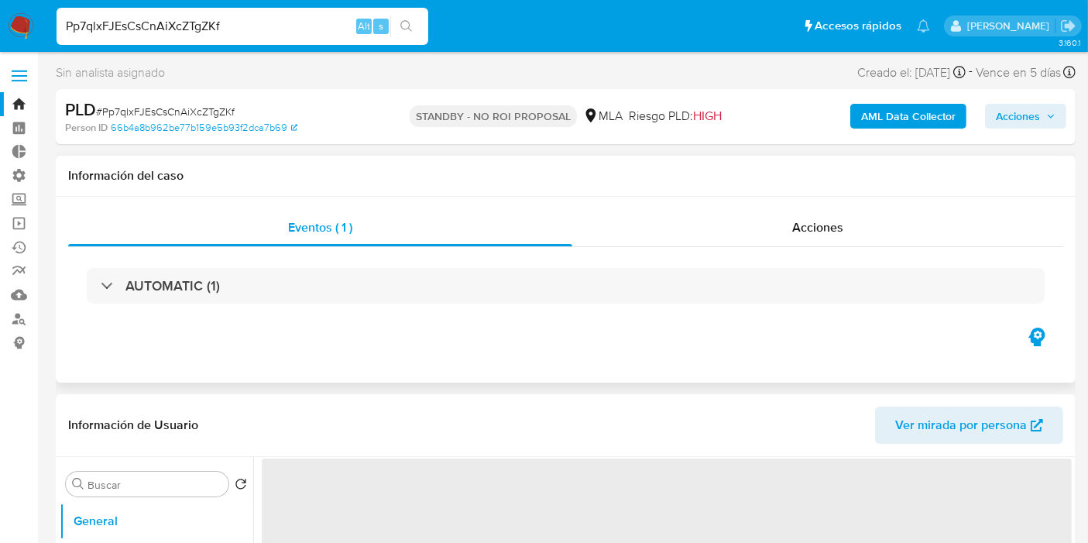
select select "10"
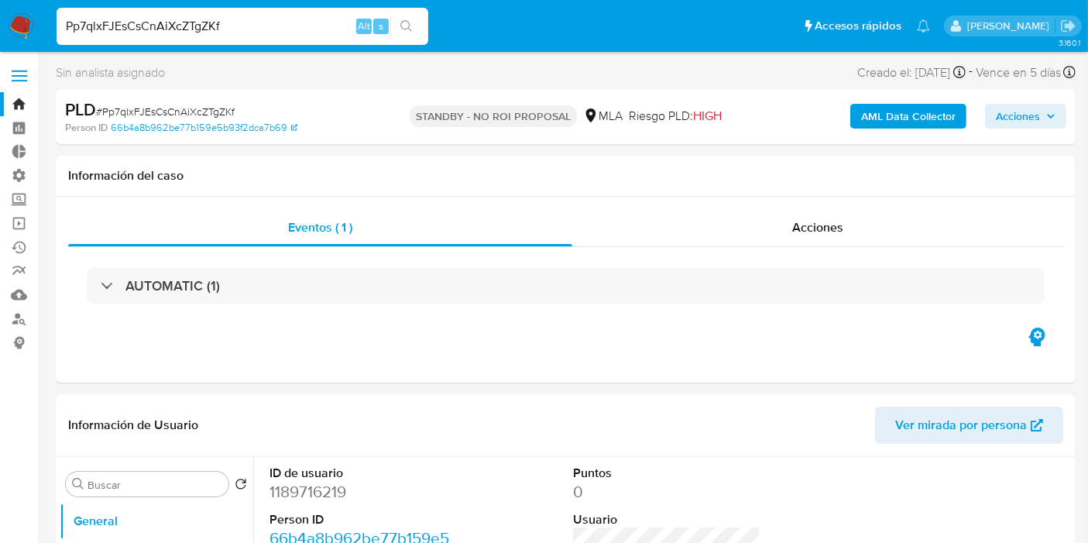
click at [1018, 121] on span "Acciones" at bounding box center [1018, 116] width 44 height 25
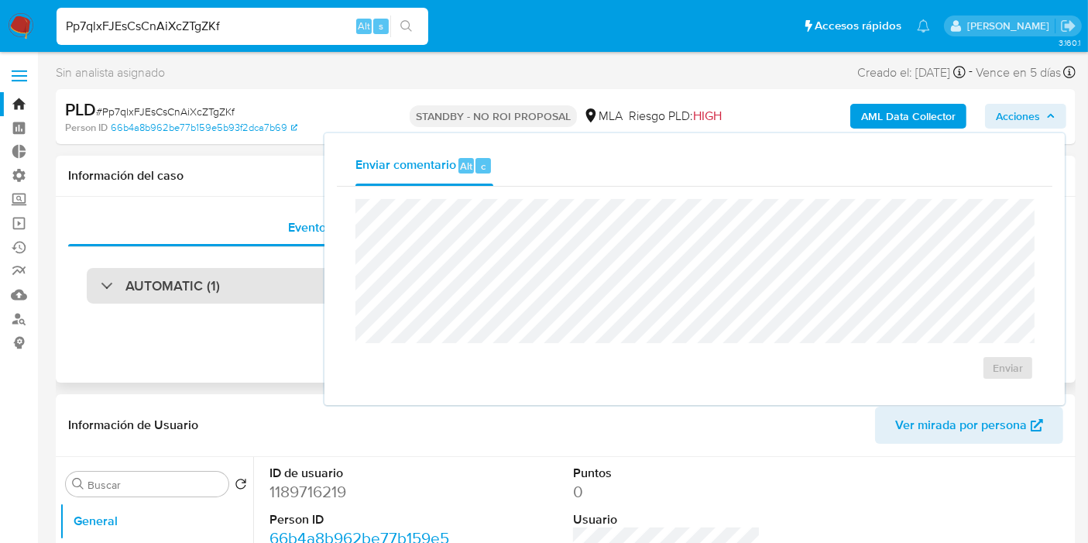
click at [265, 293] on div "AUTOMATIC (1)" at bounding box center [566, 286] width 958 height 36
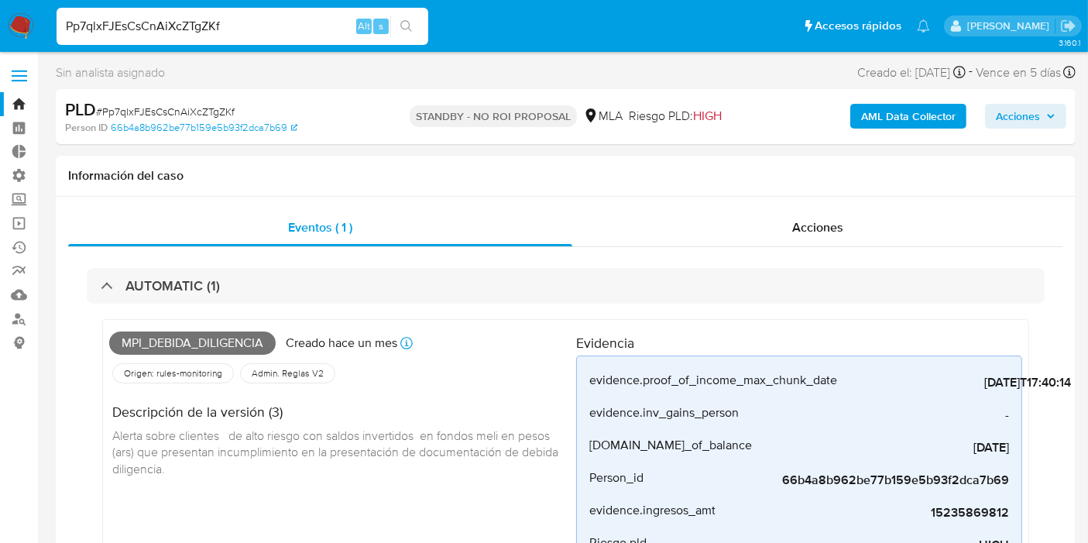
click at [15, 98] on link "Bandeja" at bounding box center [92, 104] width 184 height 24
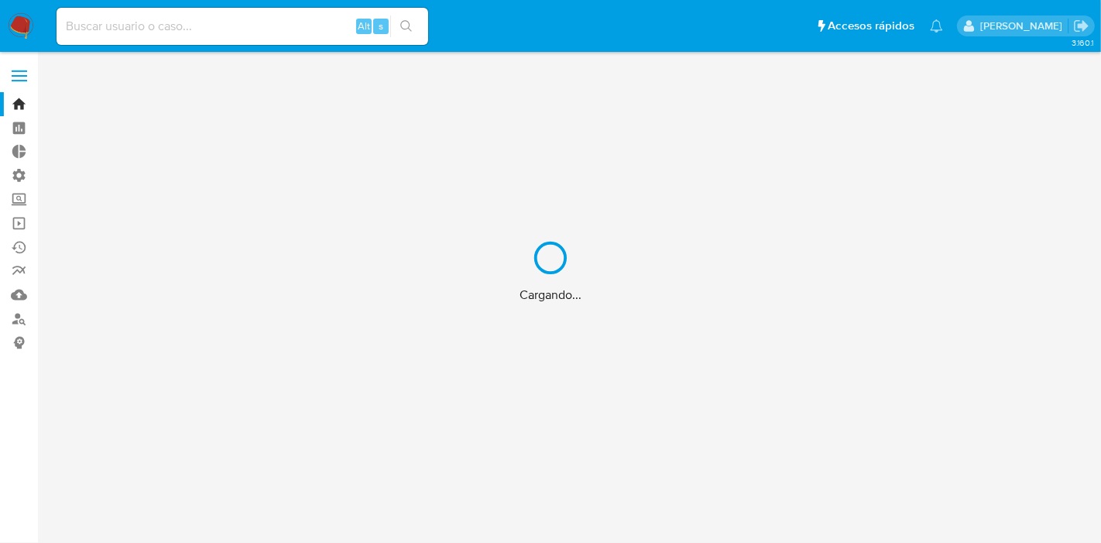
click at [182, 26] on div "Cargando..." at bounding box center [550, 271] width 1101 height 543
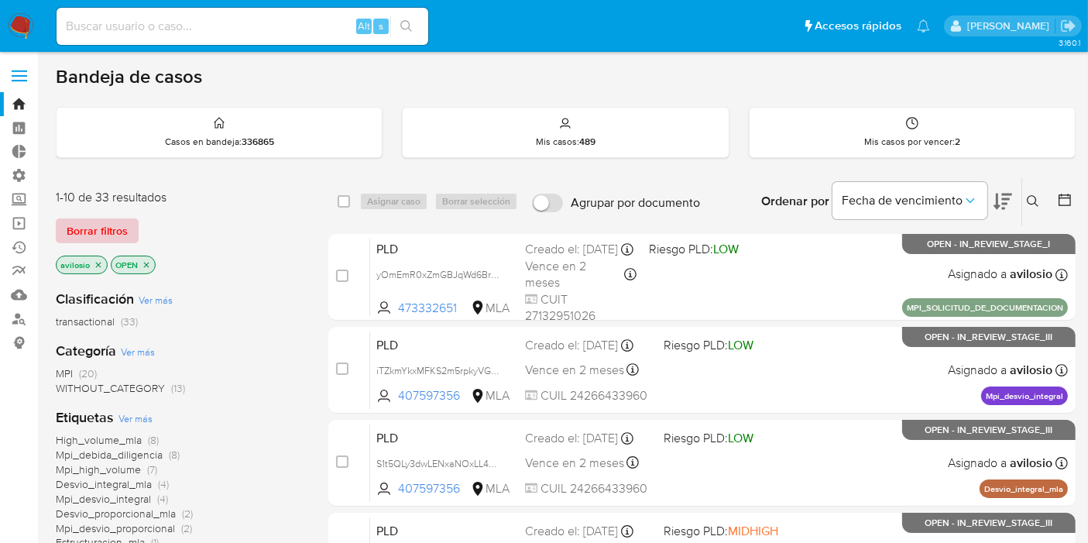
click at [112, 238] on span "Borrar filtros" at bounding box center [97, 231] width 61 height 22
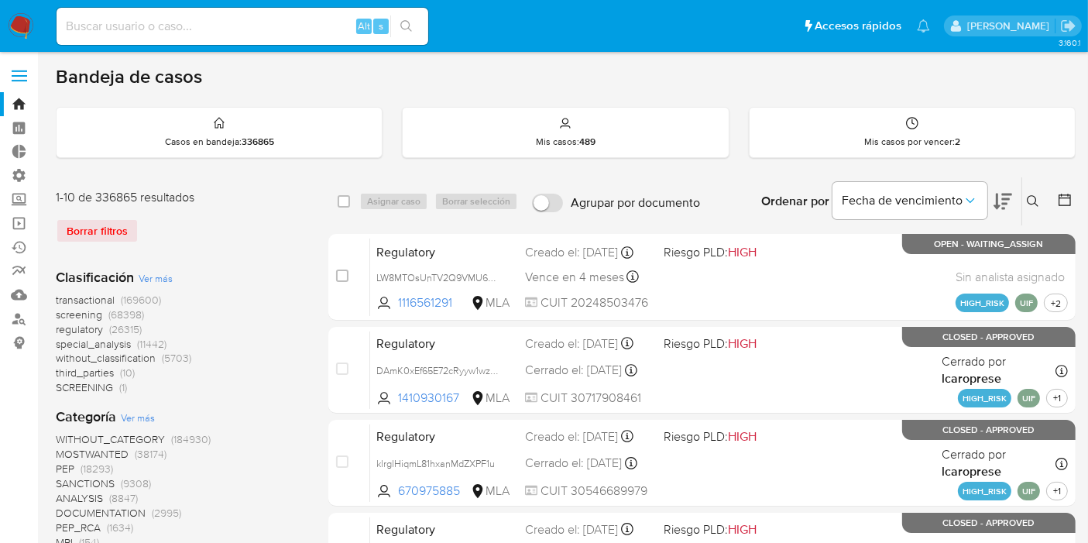
drag, startPoint x: 1036, startPoint y: 197, endPoint x: 1013, endPoint y: 218, distance: 30.7
click at [1035, 197] on icon at bounding box center [1033, 201] width 12 height 12
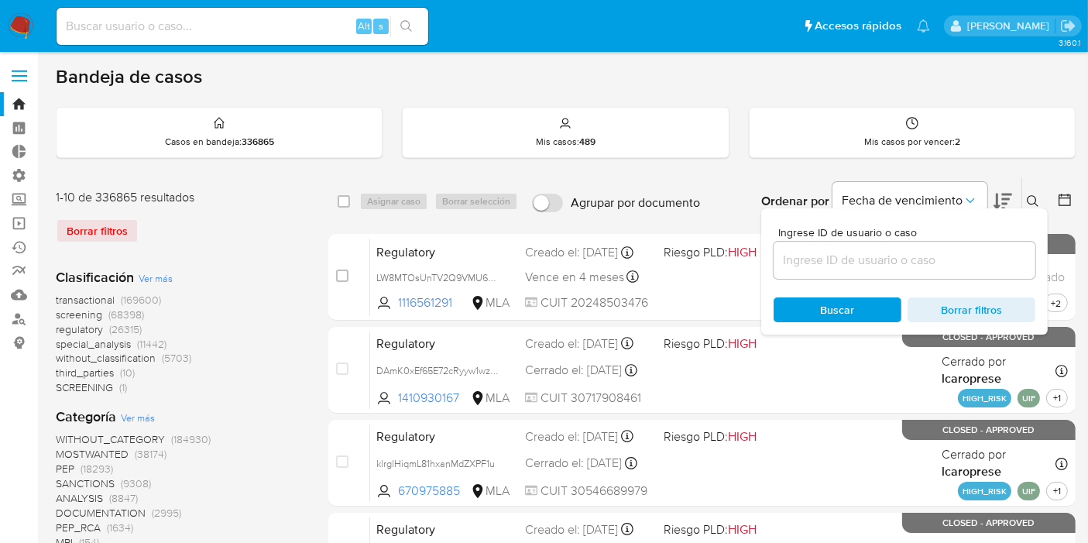
click at [860, 276] on div at bounding box center [905, 260] width 262 height 37
click at [871, 266] on input at bounding box center [905, 260] width 262 height 20
paste input "Pp7qlxFJEsCsCnAiXcZTgZKf"
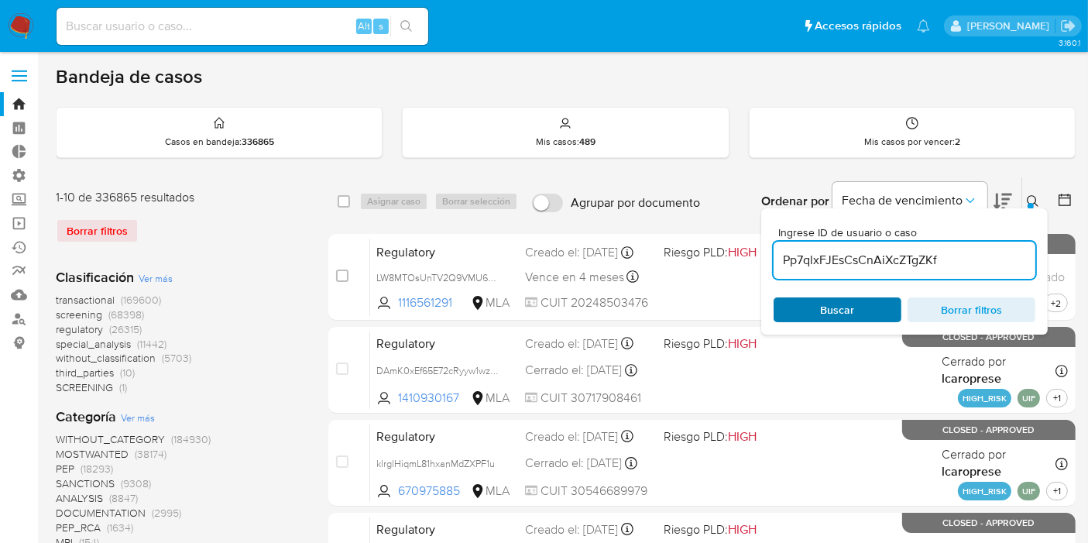
type input "Pp7qlxFJEsCsCnAiXcZTgZKf"
click at [809, 300] on span "Buscar" at bounding box center [838, 310] width 106 height 22
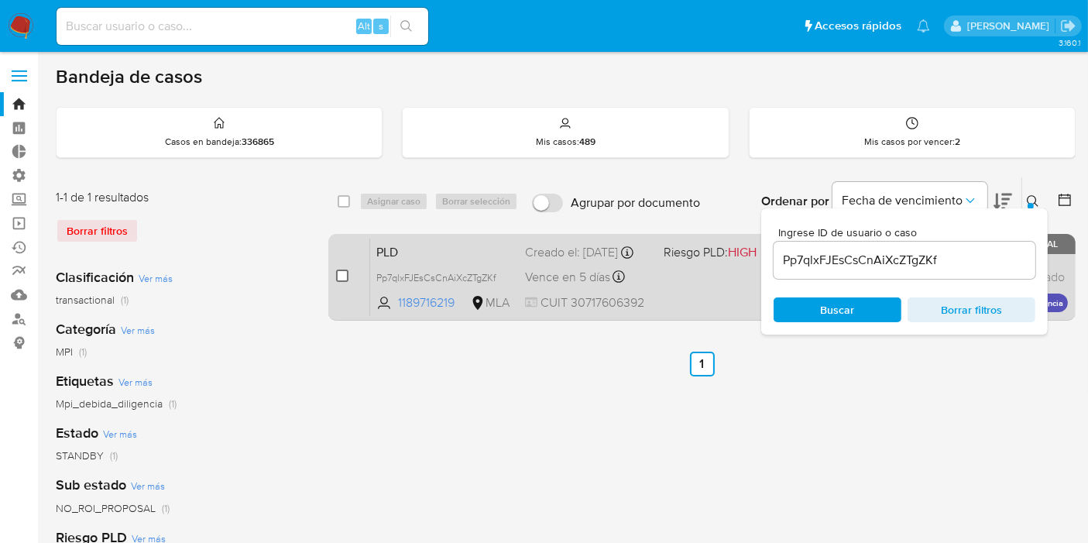
click at [344, 271] on input "checkbox" at bounding box center [342, 276] width 12 height 12
checkbox input "true"
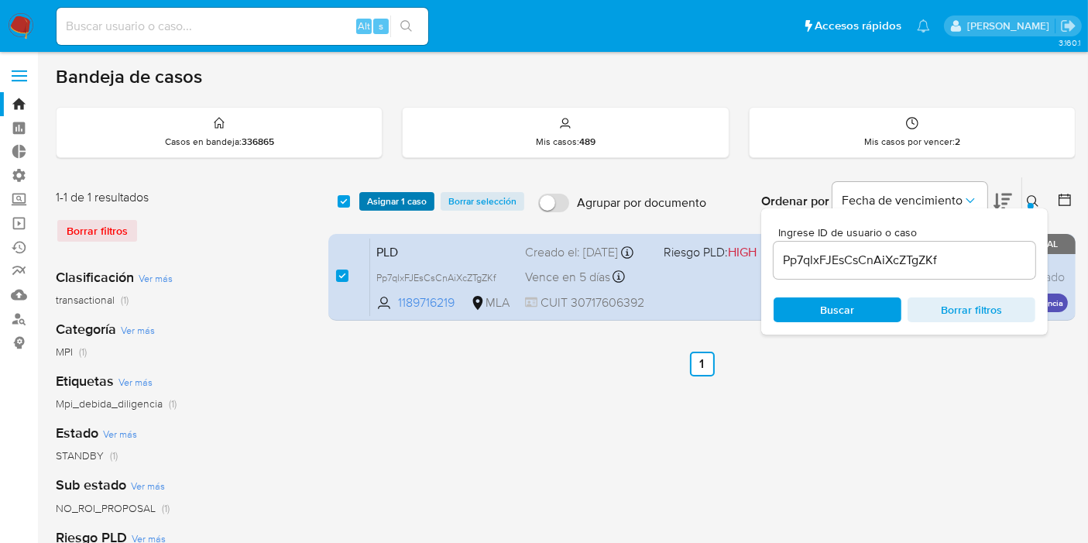
click at [404, 195] on span "Asignar 1 caso" at bounding box center [397, 201] width 60 height 15
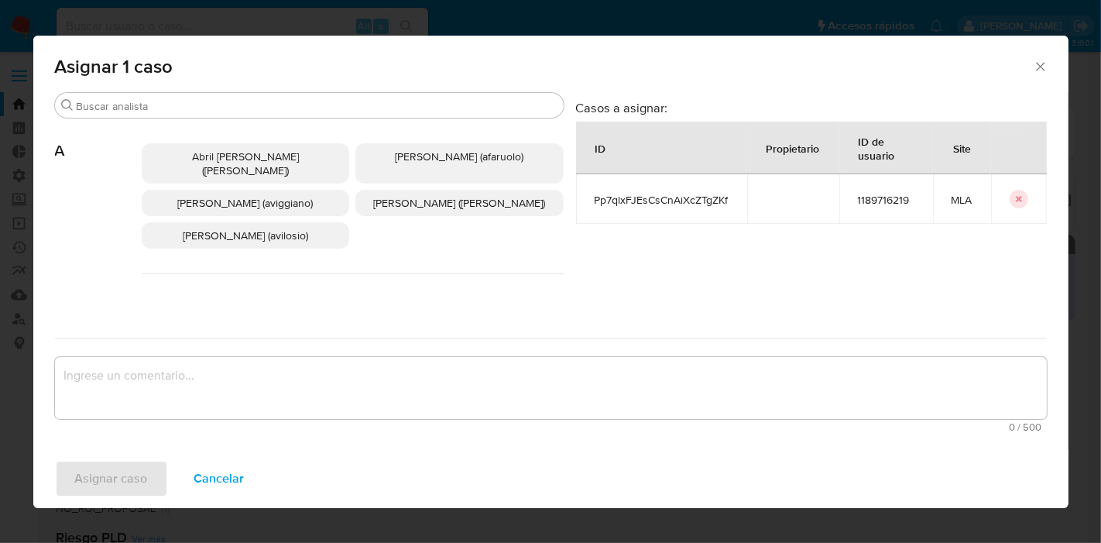
click at [310, 386] on textarea "assign-modal" at bounding box center [551, 388] width 992 height 62
click at [290, 228] on span "Andres Ignacio Vilosio (avilosio)" at bounding box center [245, 235] width 125 height 15
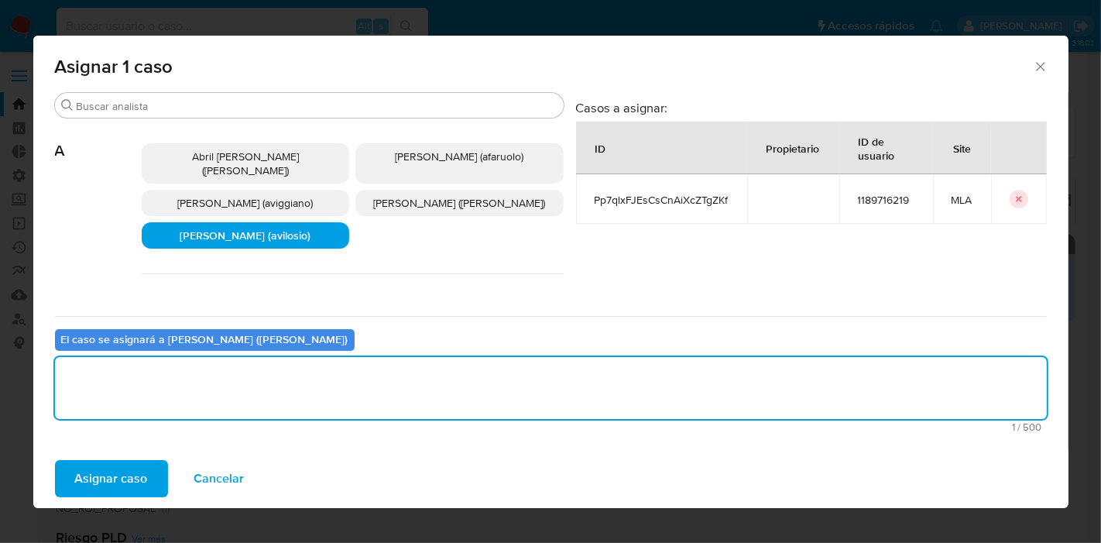
click at [182, 389] on textarea "assign-modal" at bounding box center [551, 388] width 992 height 62
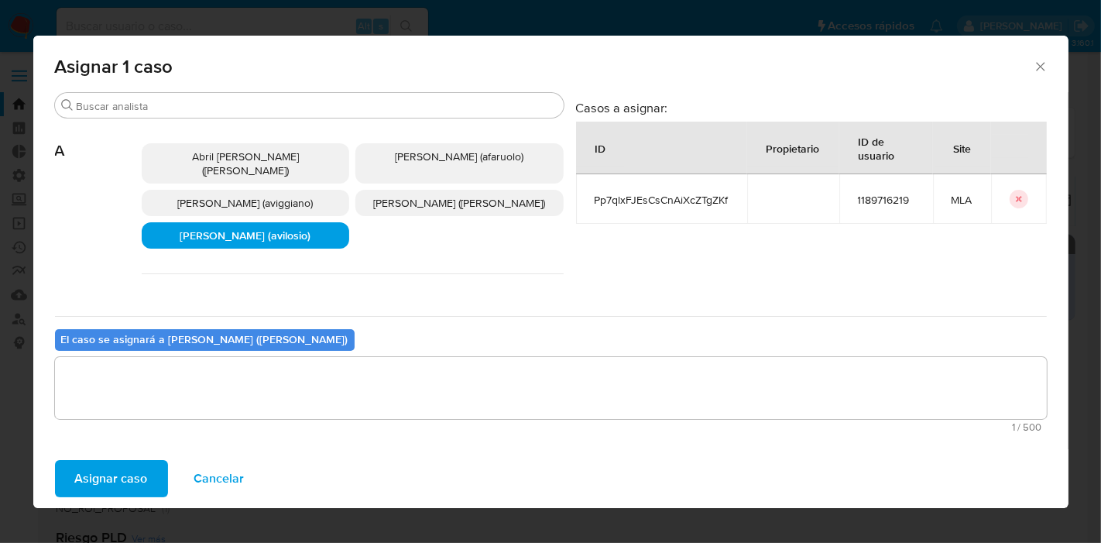
click at [123, 477] on span "Asignar caso" at bounding box center [111, 479] width 73 height 34
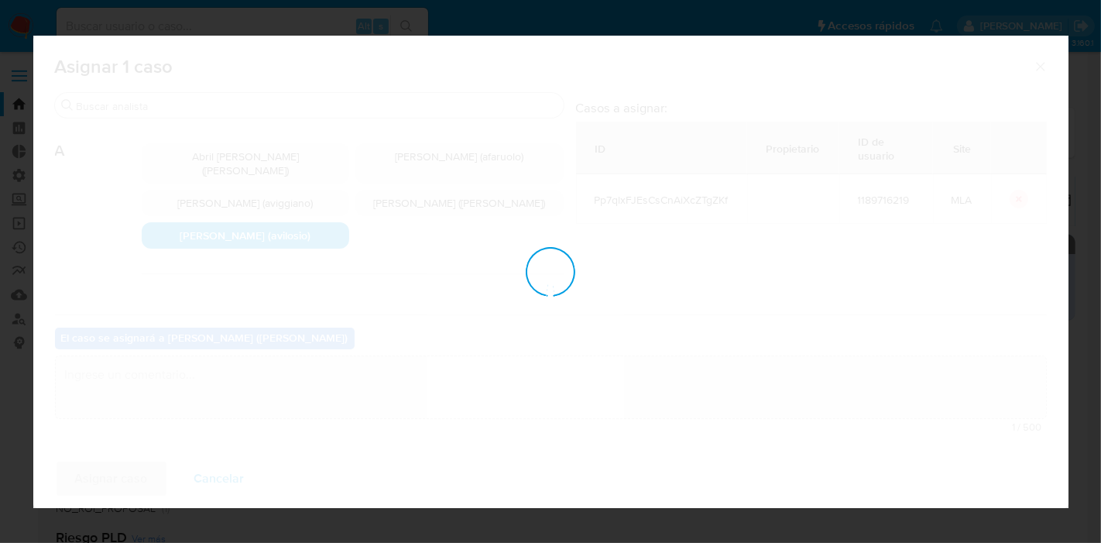
checkbox input "false"
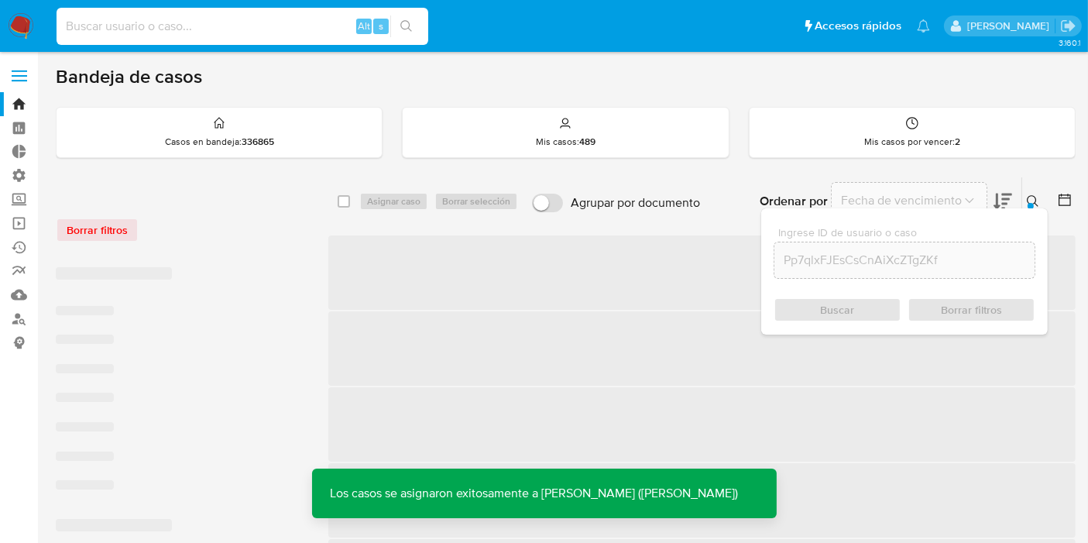
click at [225, 33] on input at bounding box center [243, 26] width 372 height 20
paste input "Pp7qlxFJEsCsCnAiXcZTgZKf"
type input "Pp7qlxFJEsCsCnAiXcZTgZKf"
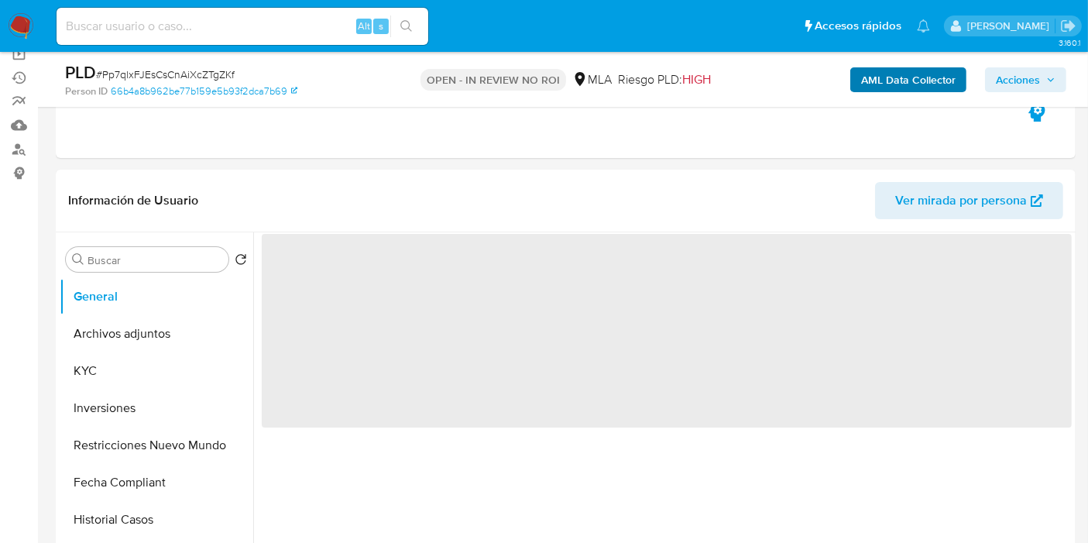
scroll to position [86, 0]
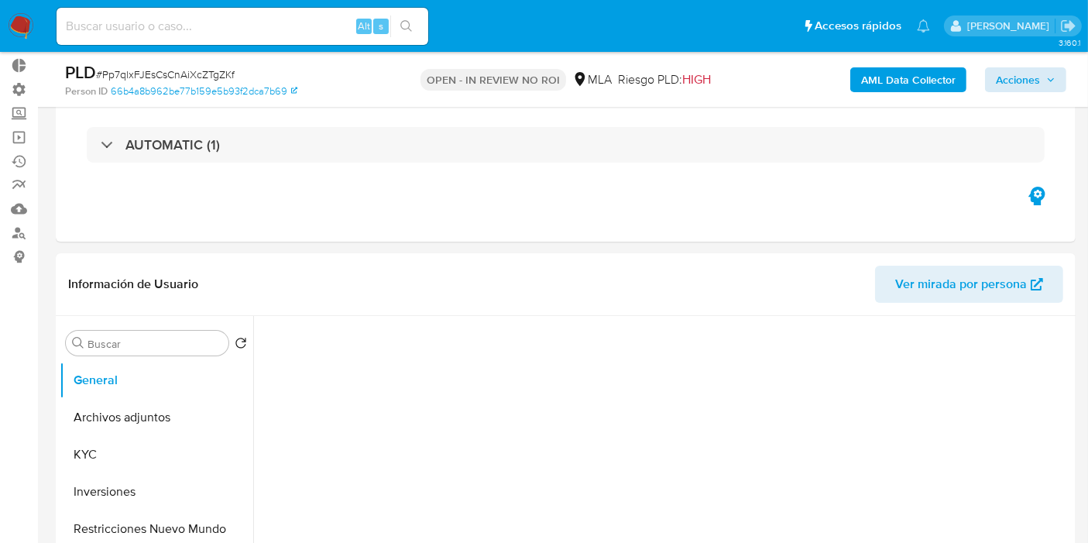
select select "10"
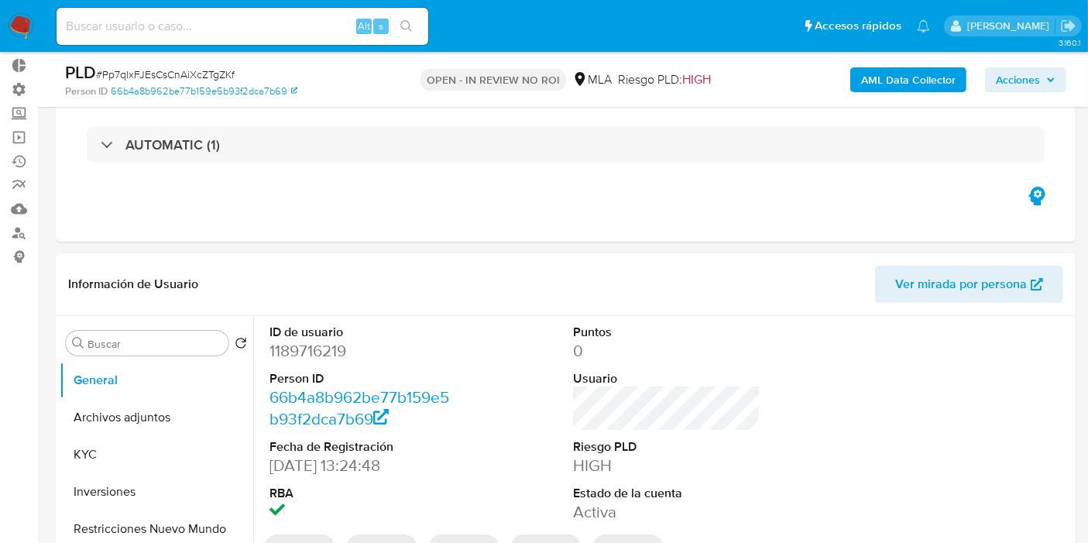
click at [1011, 70] on span "Acciones" at bounding box center [1018, 79] width 44 height 25
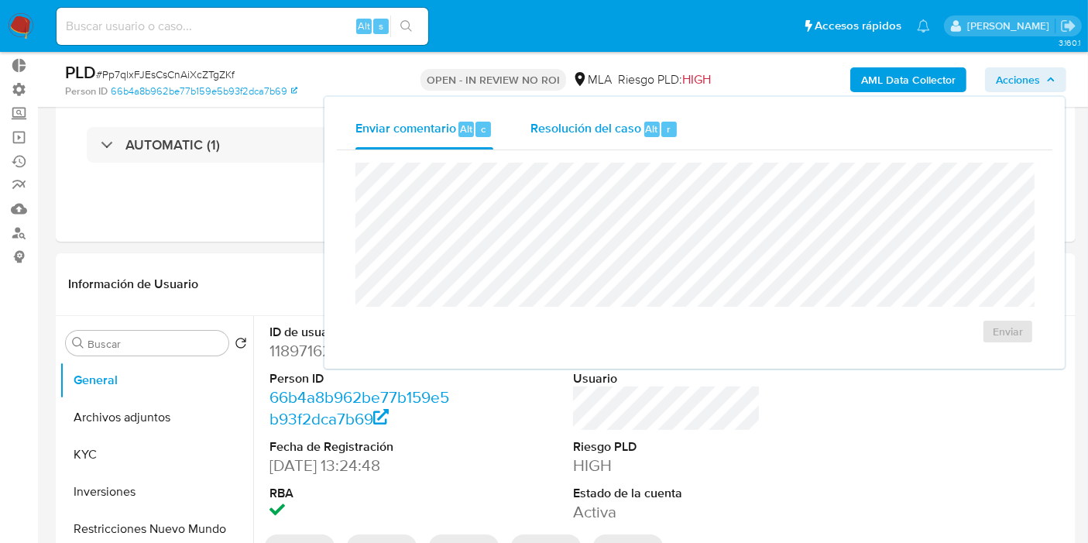
click at [667, 130] on span "r" at bounding box center [669, 129] width 4 height 15
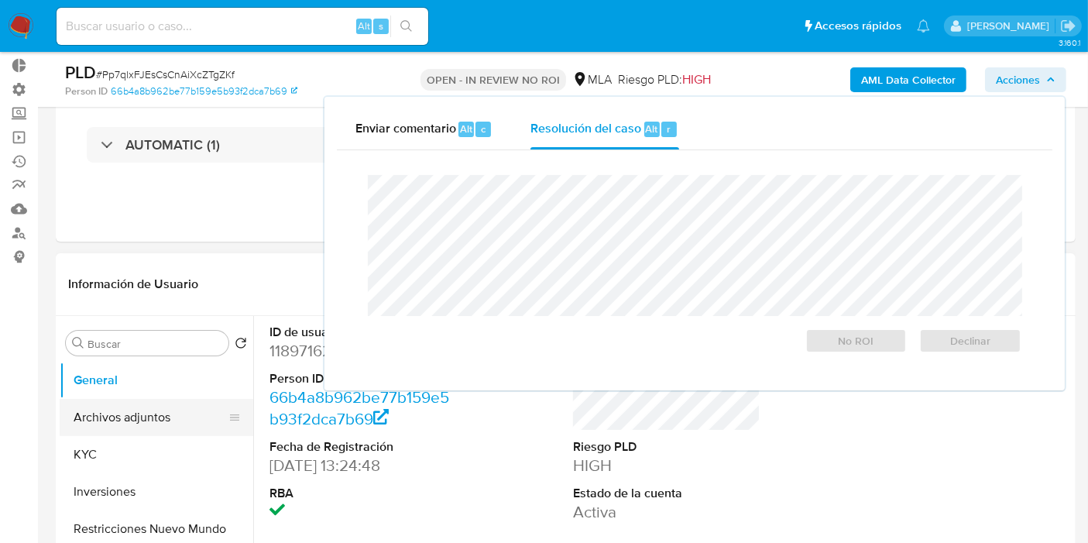
click at [162, 413] on button "Archivos adjuntos" at bounding box center [150, 417] width 181 height 37
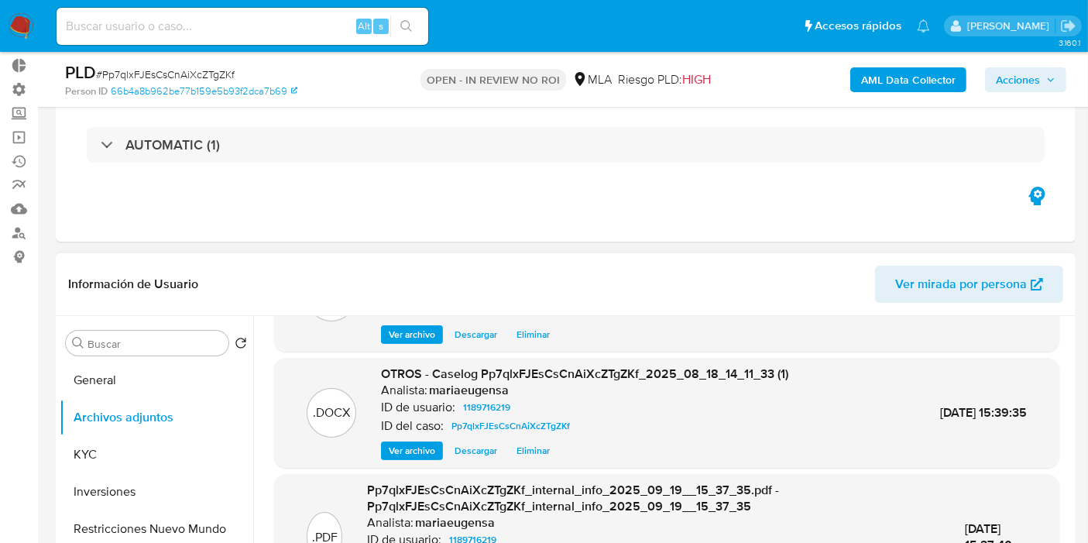
click at [484, 448] on span "Descargar" at bounding box center [476, 450] width 43 height 15
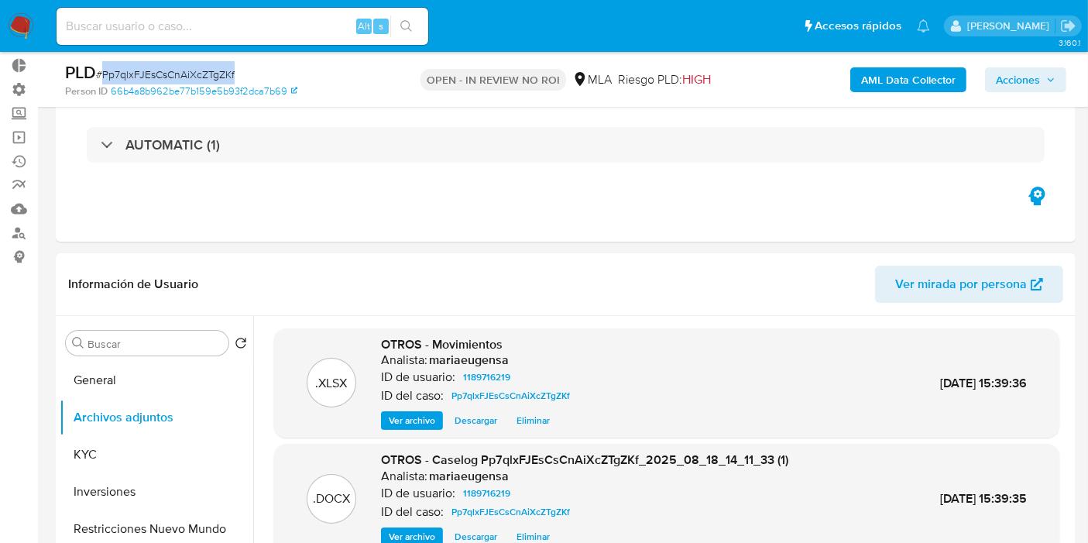
drag, startPoint x: 242, startPoint y: 69, endPoint x: 99, endPoint y: 74, distance: 143.4
click at [99, 74] on div "PLD # Pp7qlxFJEsCsCnAiXcZTgZKf" at bounding box center [229, 72] width 328 height 23
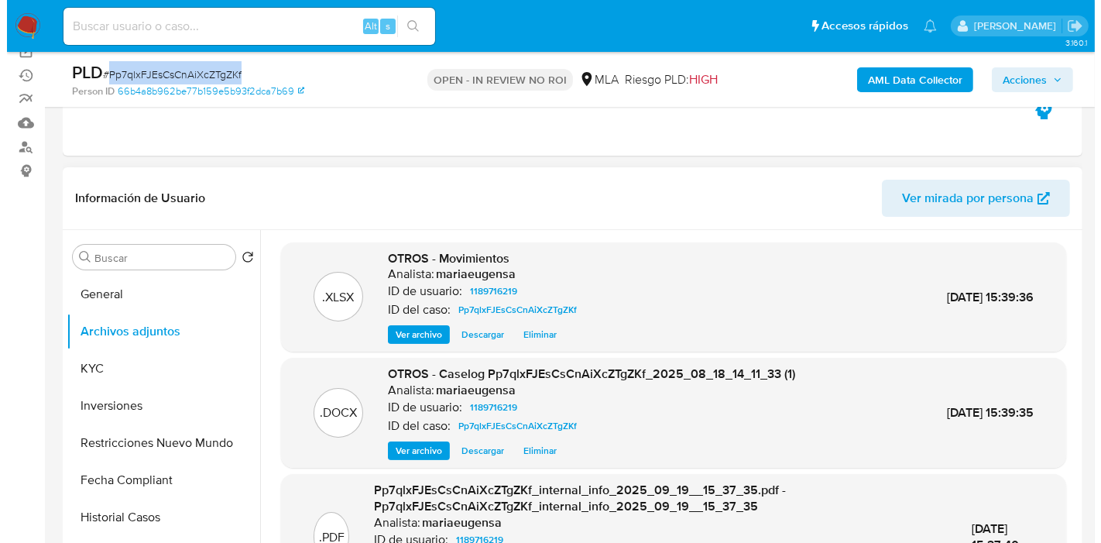
scroll to position [163, 0]
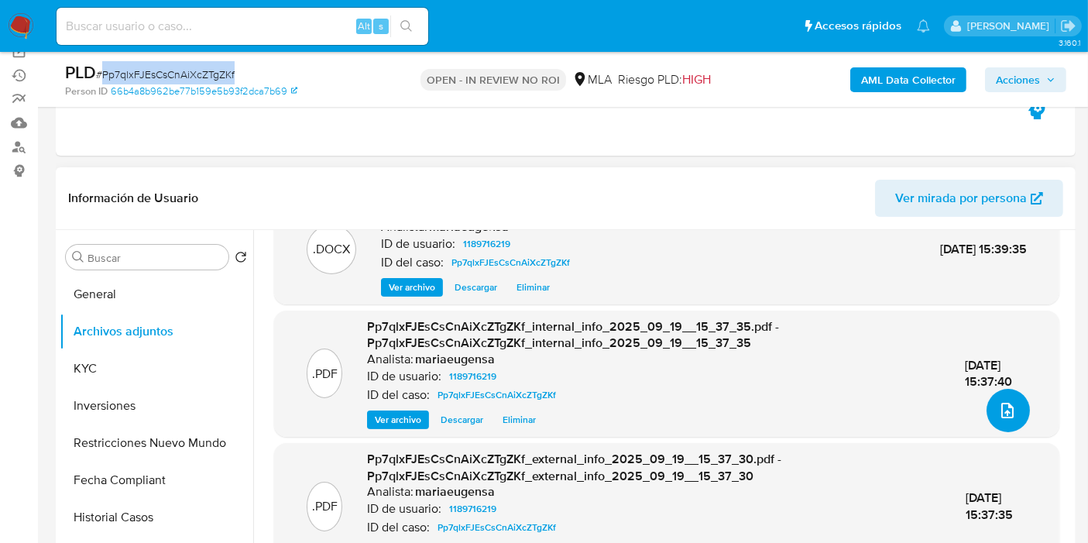
click at [1004, 421] on button "upload-file" at bounding box center [1008, 410] width 43 height 43
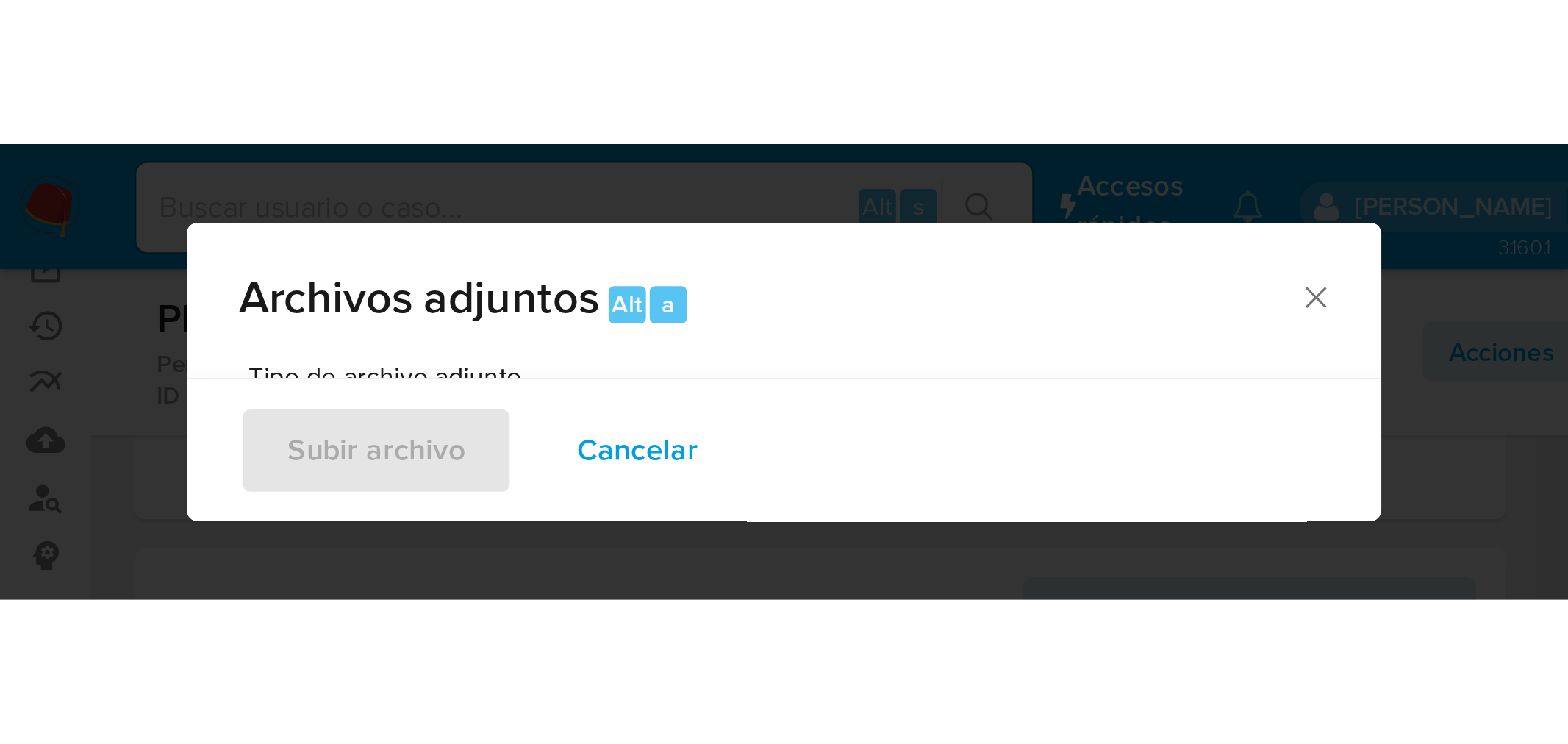
scroll to position [122, 0]
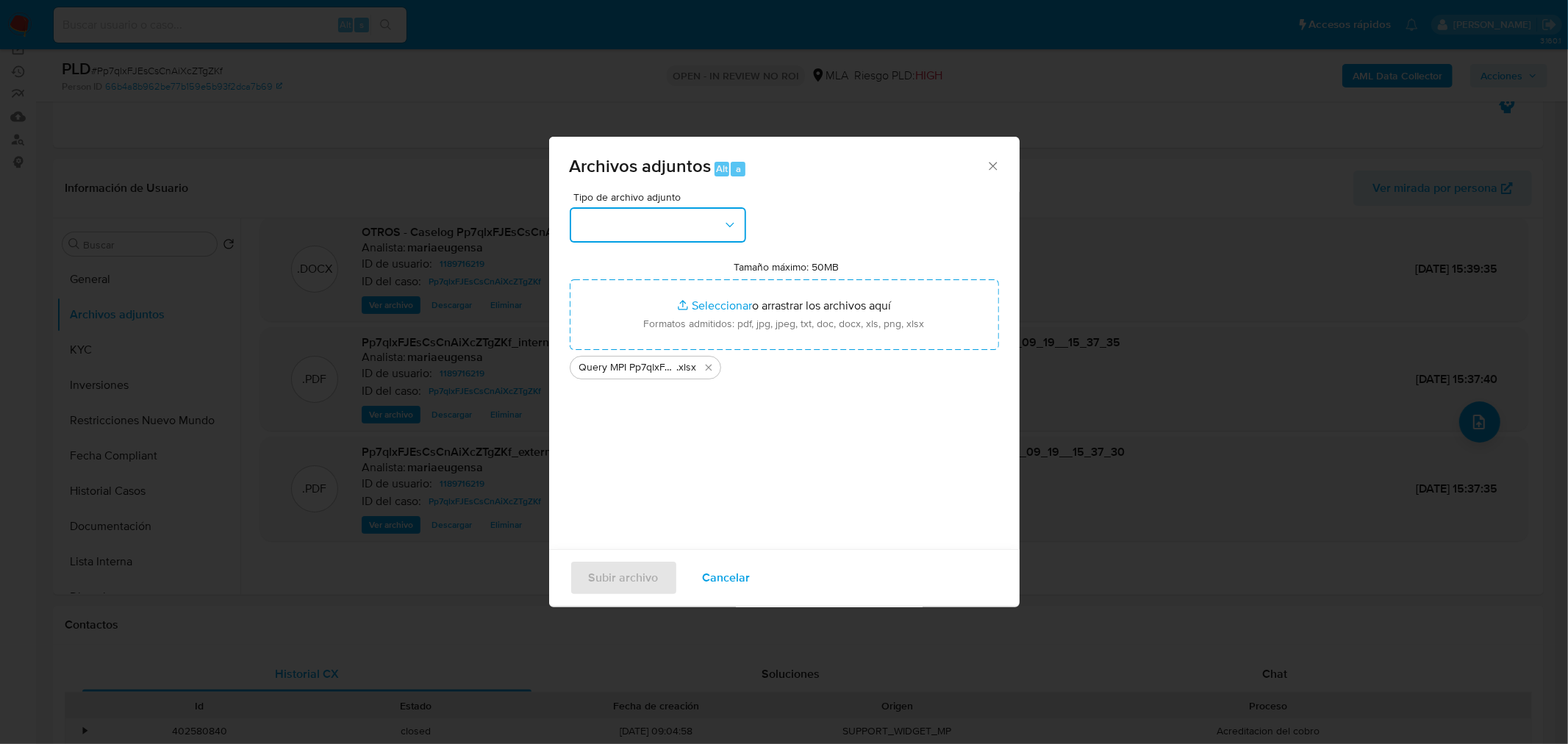
click at [709, 225] on button "button" at bounding box center [658, 224] width 177 height 35
click at [638, 321] on ul "IDENTIFICACIÓN INGRESOS CAPTURA BUREAU CAPTURA GOOGLE CAPTURA WEB INFORMACIÓN S…" at bounding box center [657, 415] width 182 height 827
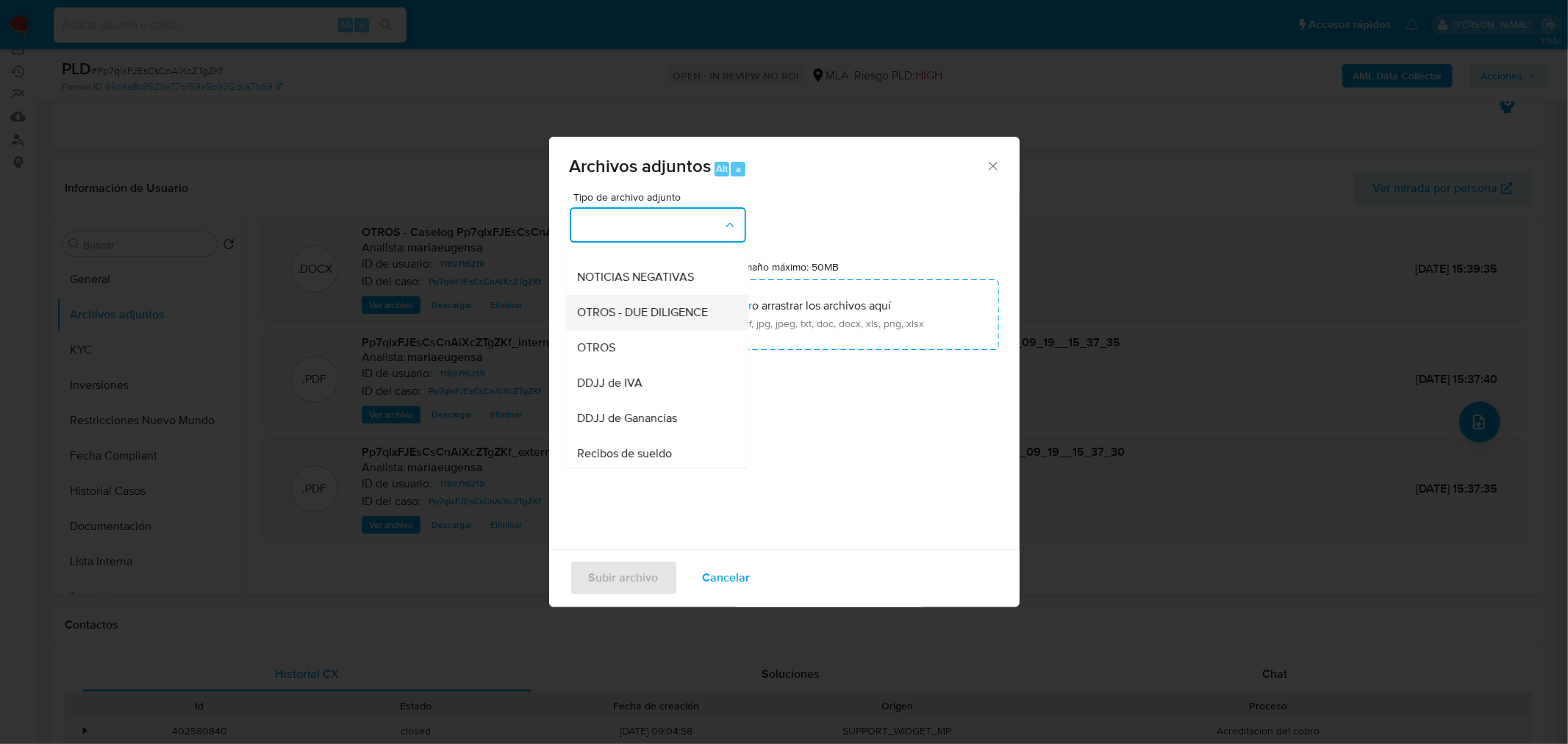
scroll to position [163, 0]
click at [632, 398] on div "OTROS" at bounding box center [653, 382] width 150 height 35
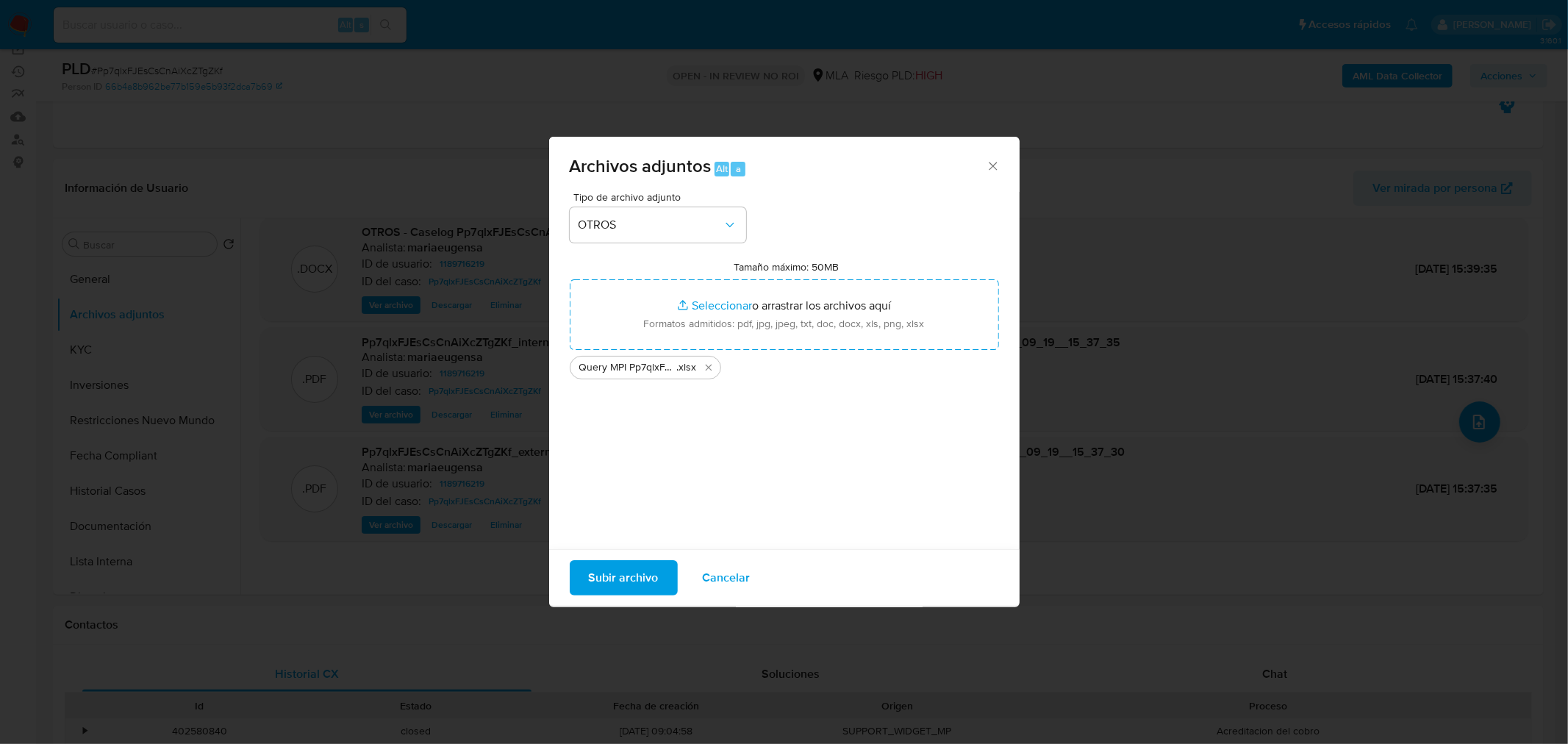
click at [622, 514] on span "Subir archivo" at bounding box center [624, 578] width 70 height 32
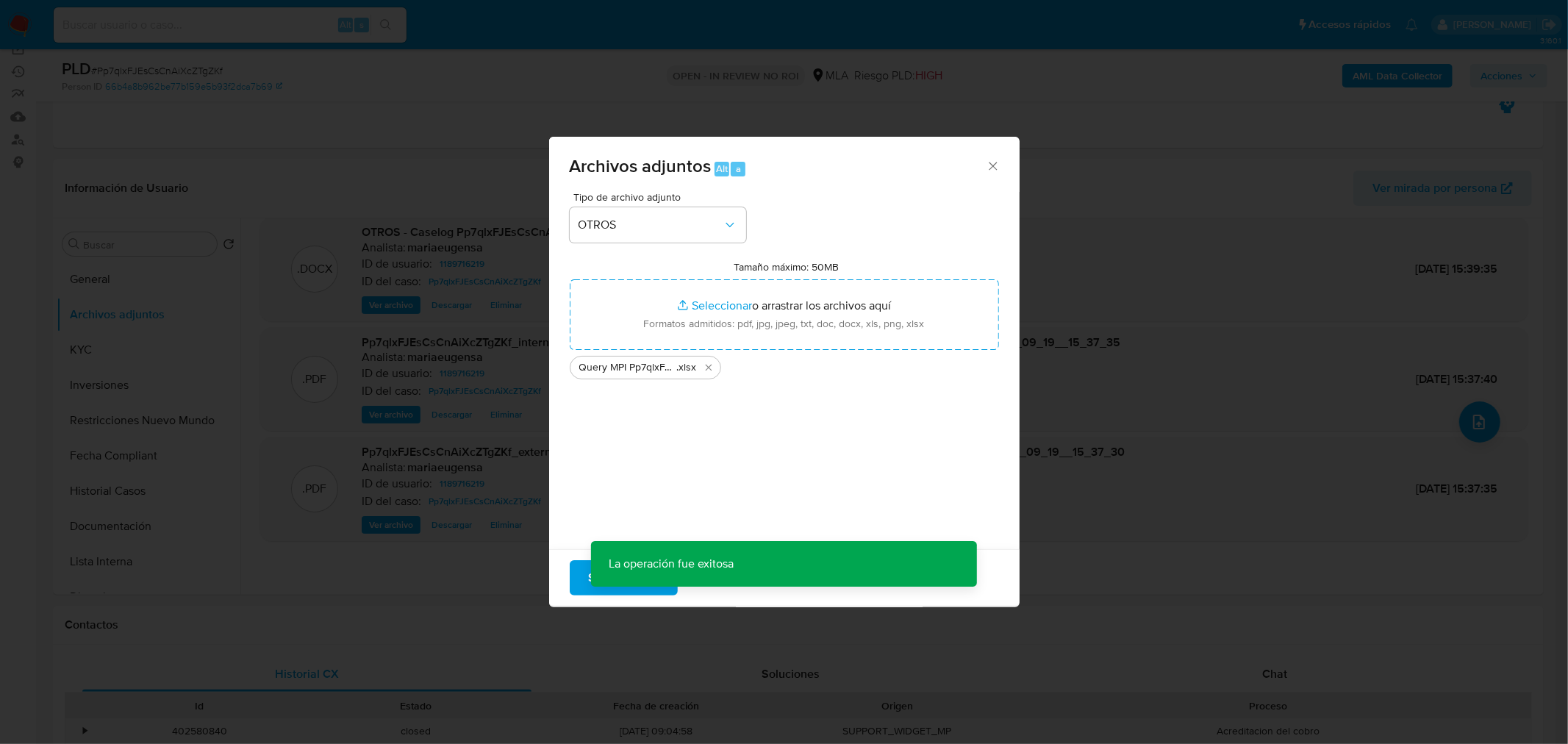
scroll to position [106, 0]
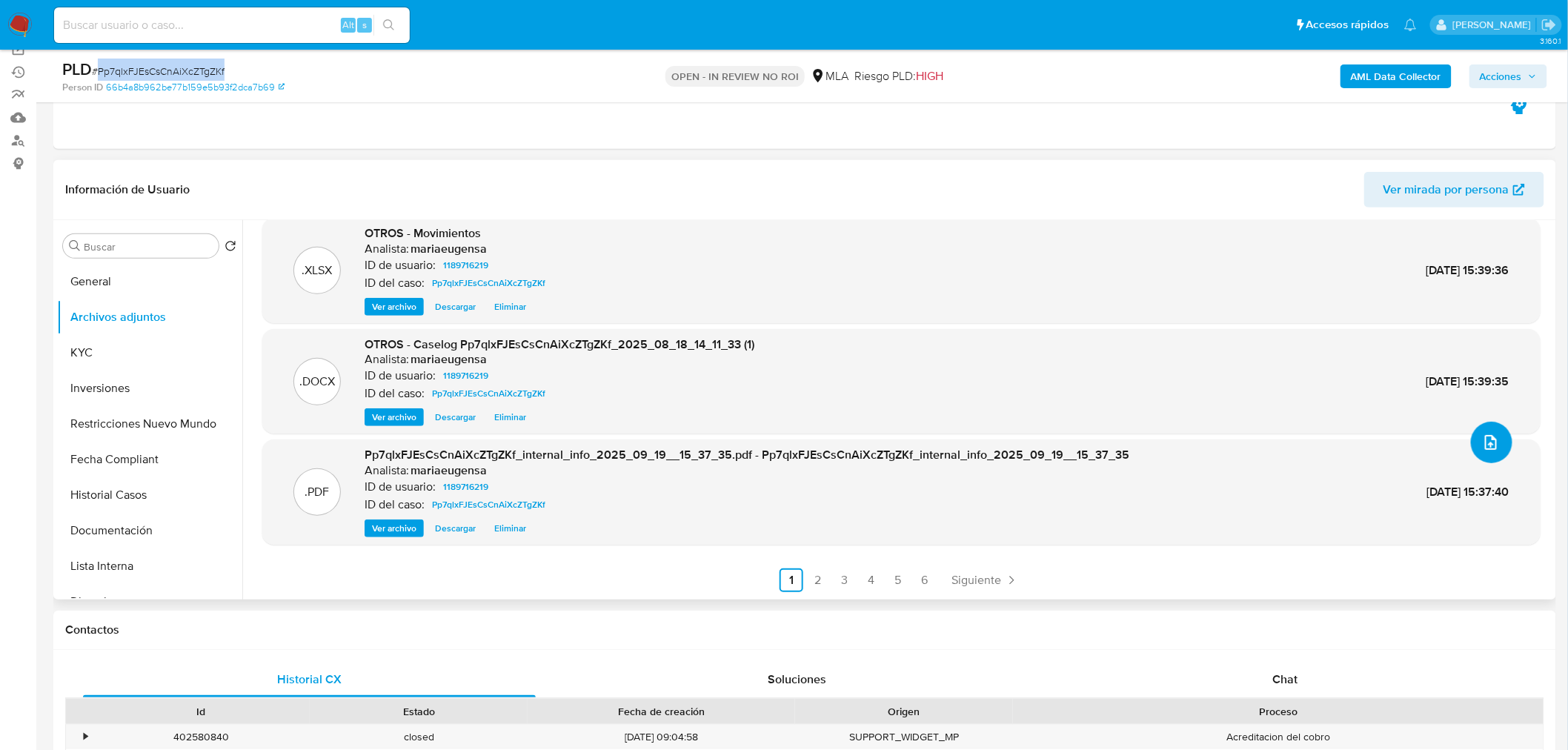
click at [1053, 455] on button "upload-file" at bounding box center [1491, 442] width 41 height 41
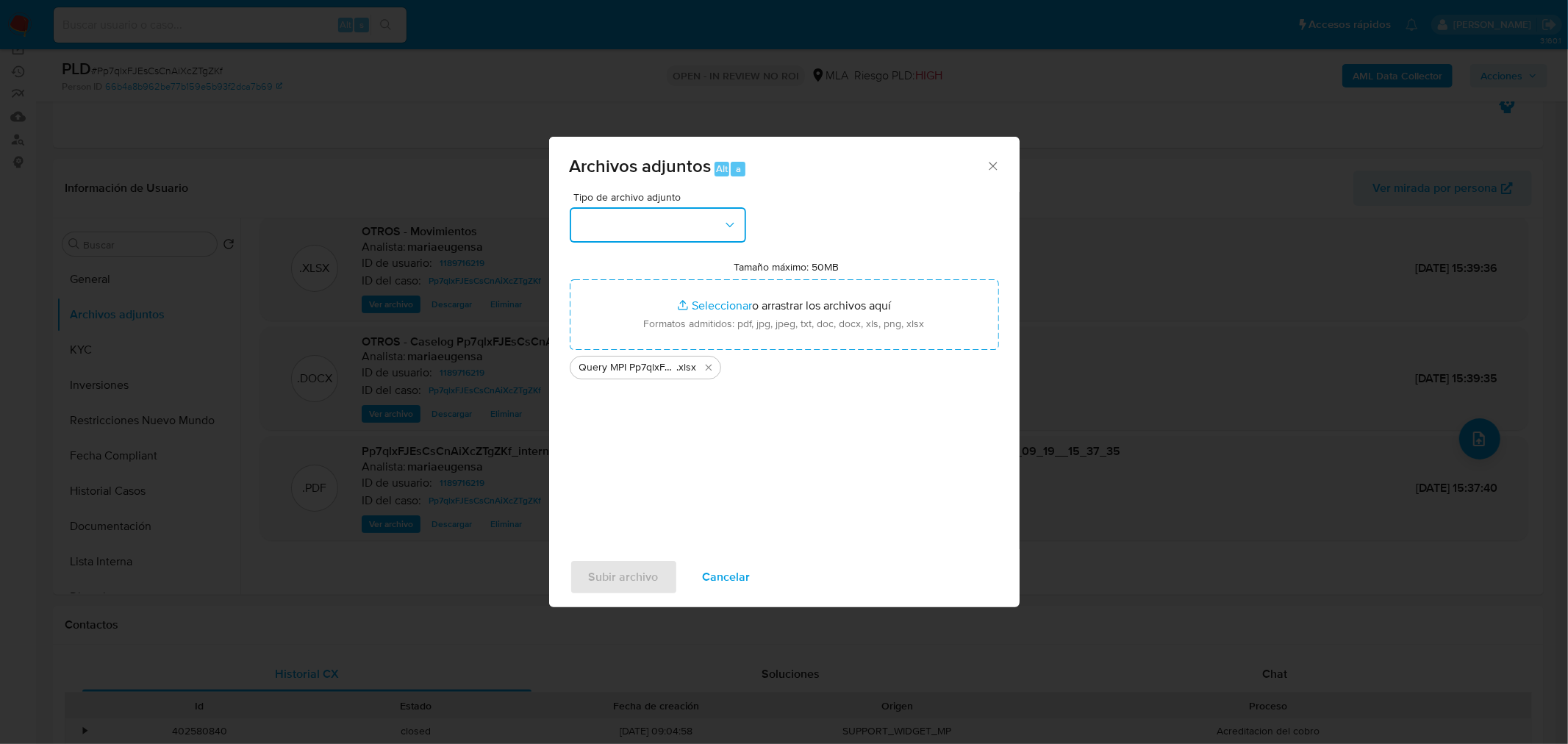
click at [716, 228] on button "button" at bounding box center [658, 224] width 177 height 35
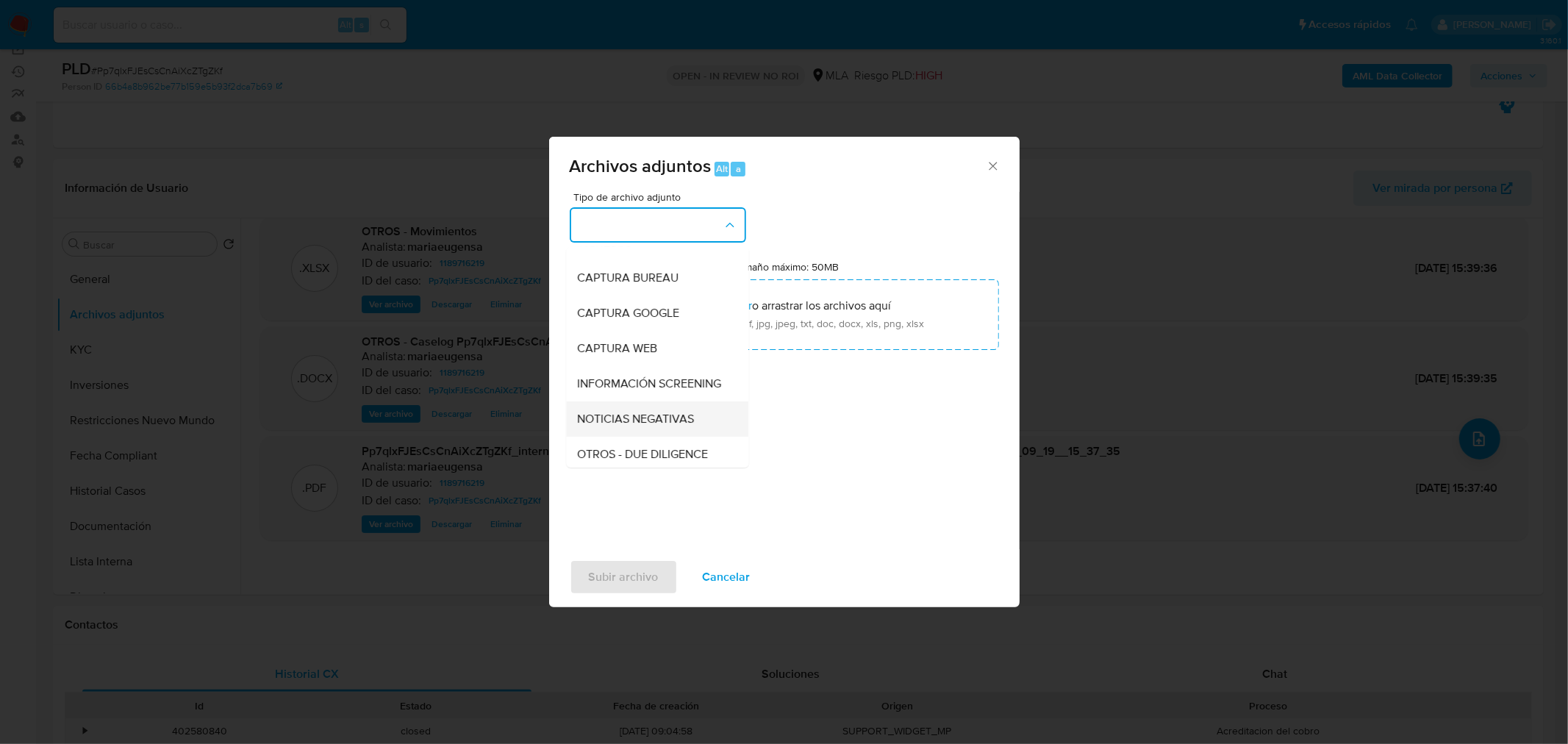
scroll to position [163, 0]
drag, startPoint x: 632, startPoint y: 394, endPoint x: 618, endPoint y: 461, distance: 68.4
click at [631, 395] on div "OTROS" at bounding box center [653, 382] width 150 height 35
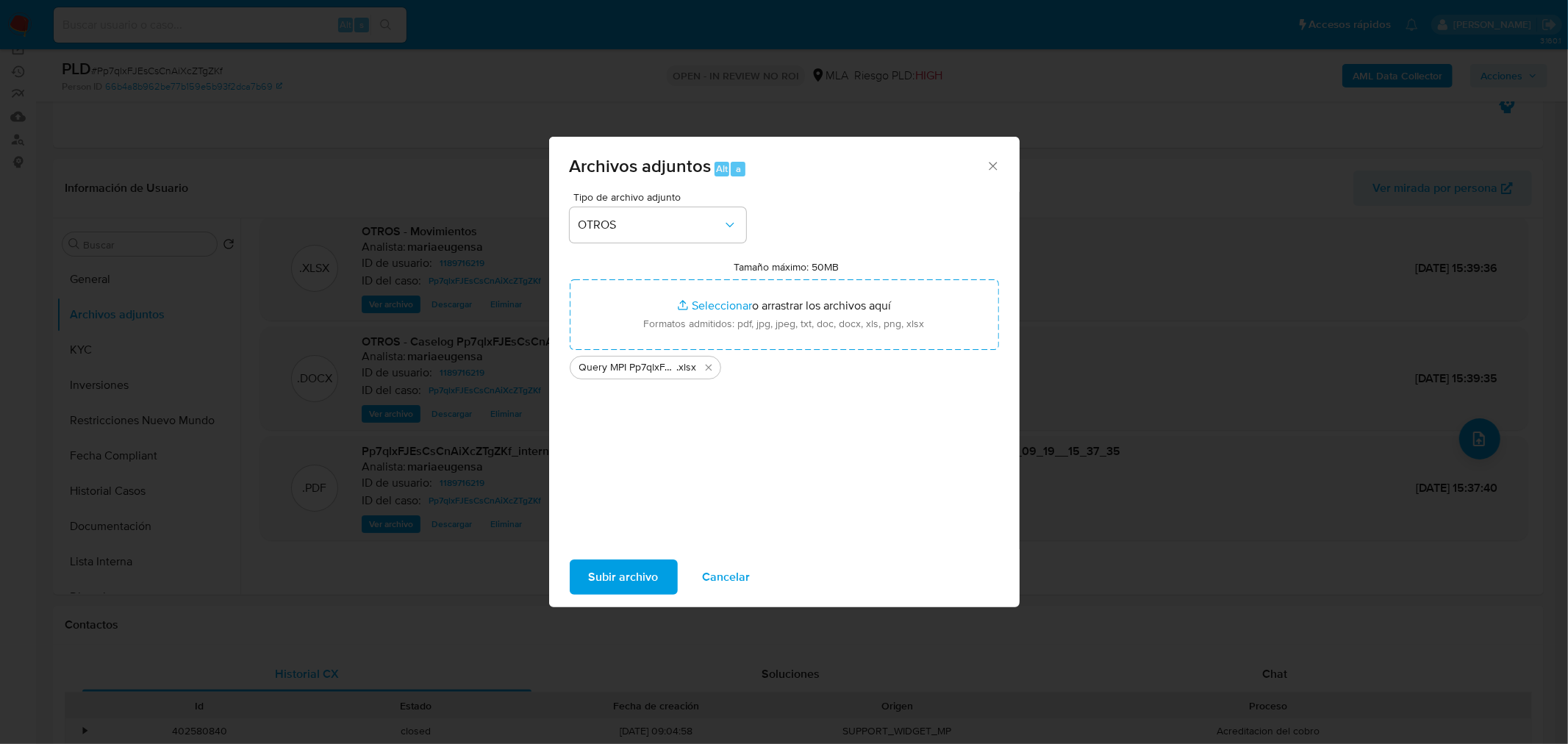
click at [620, 514] on span "Subir archivo" at bounding box center [624, 577] width 70 height 32
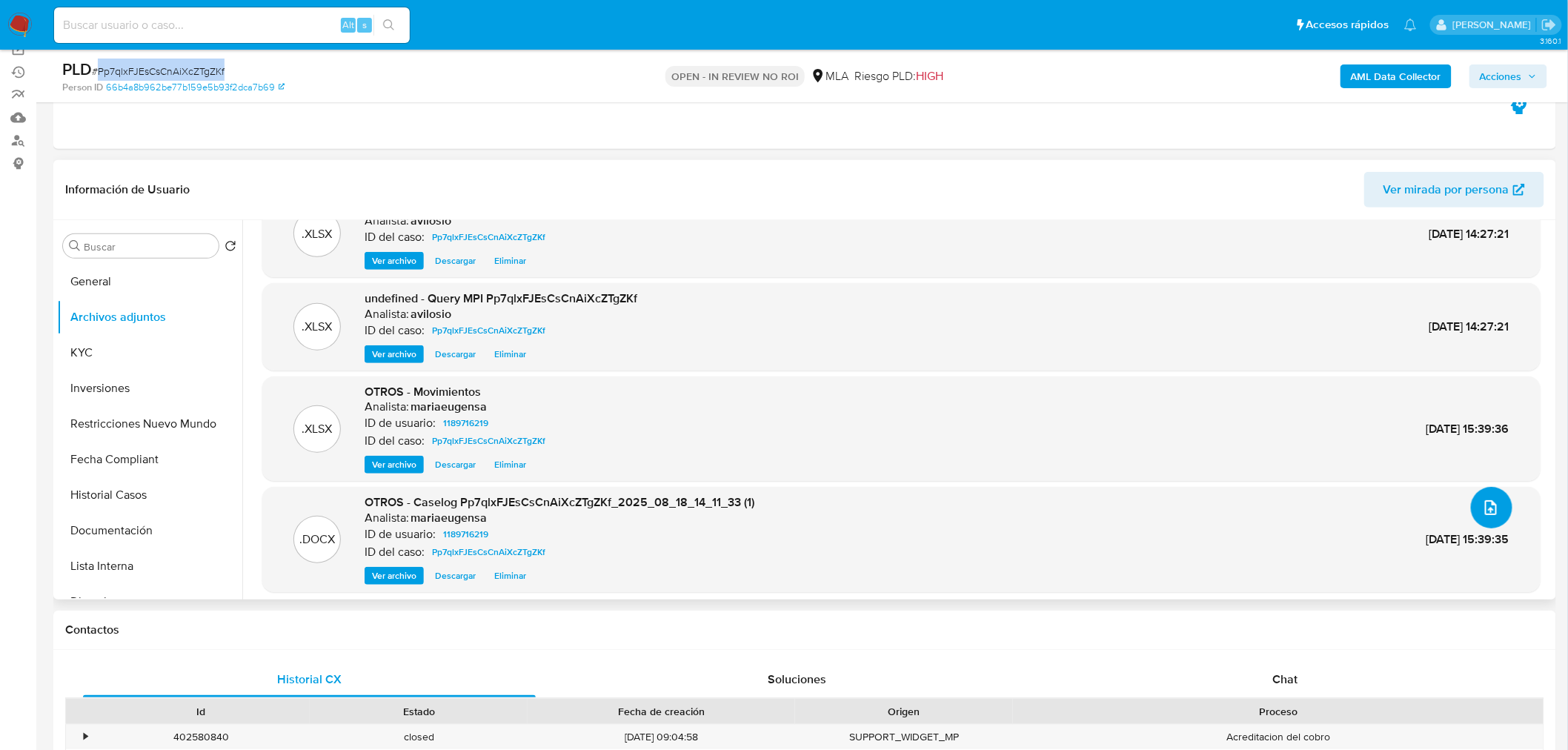
scroll to position [0, 0]
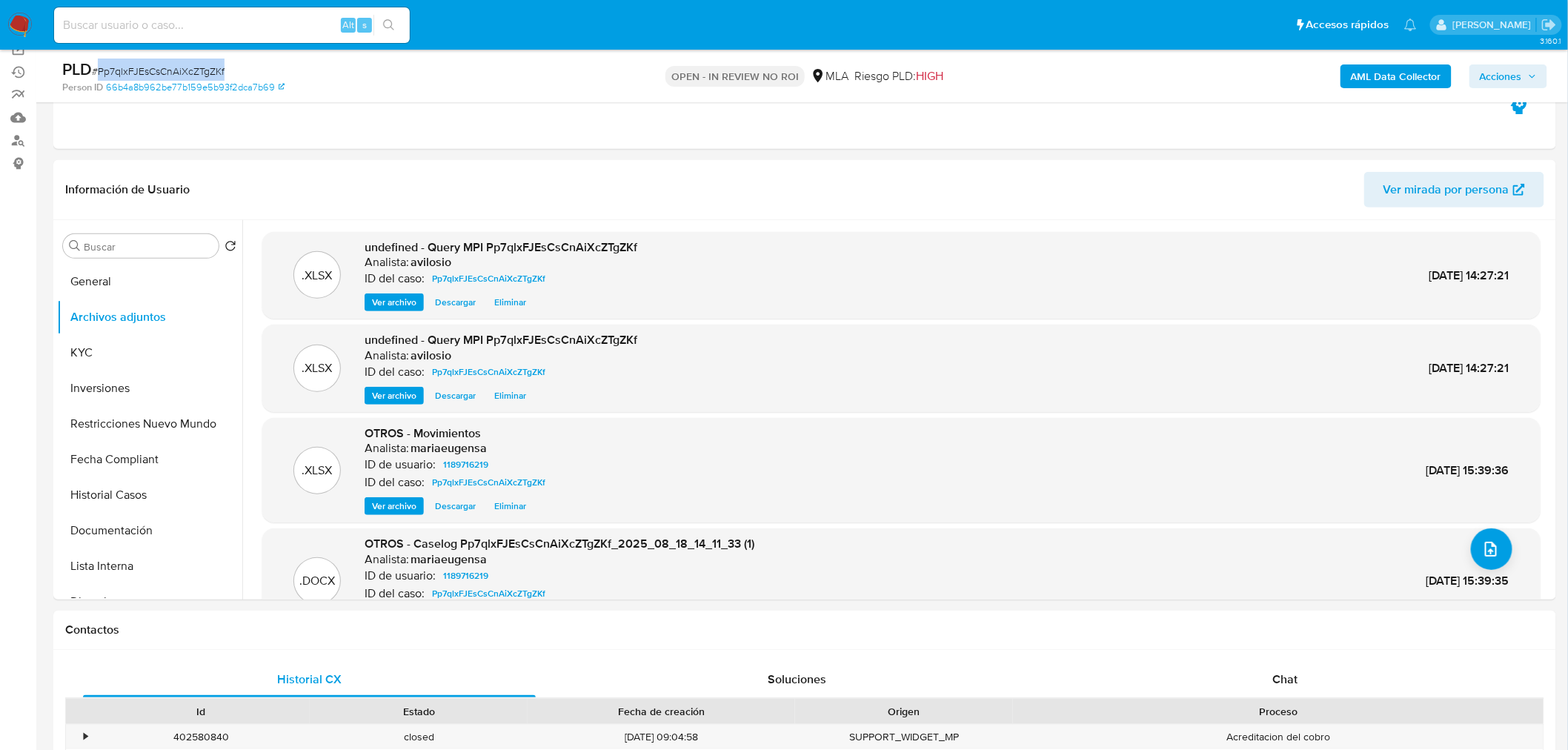
click at [1053, 72] on icon "button" at bounding box center [1532, 76] width 9 height 9
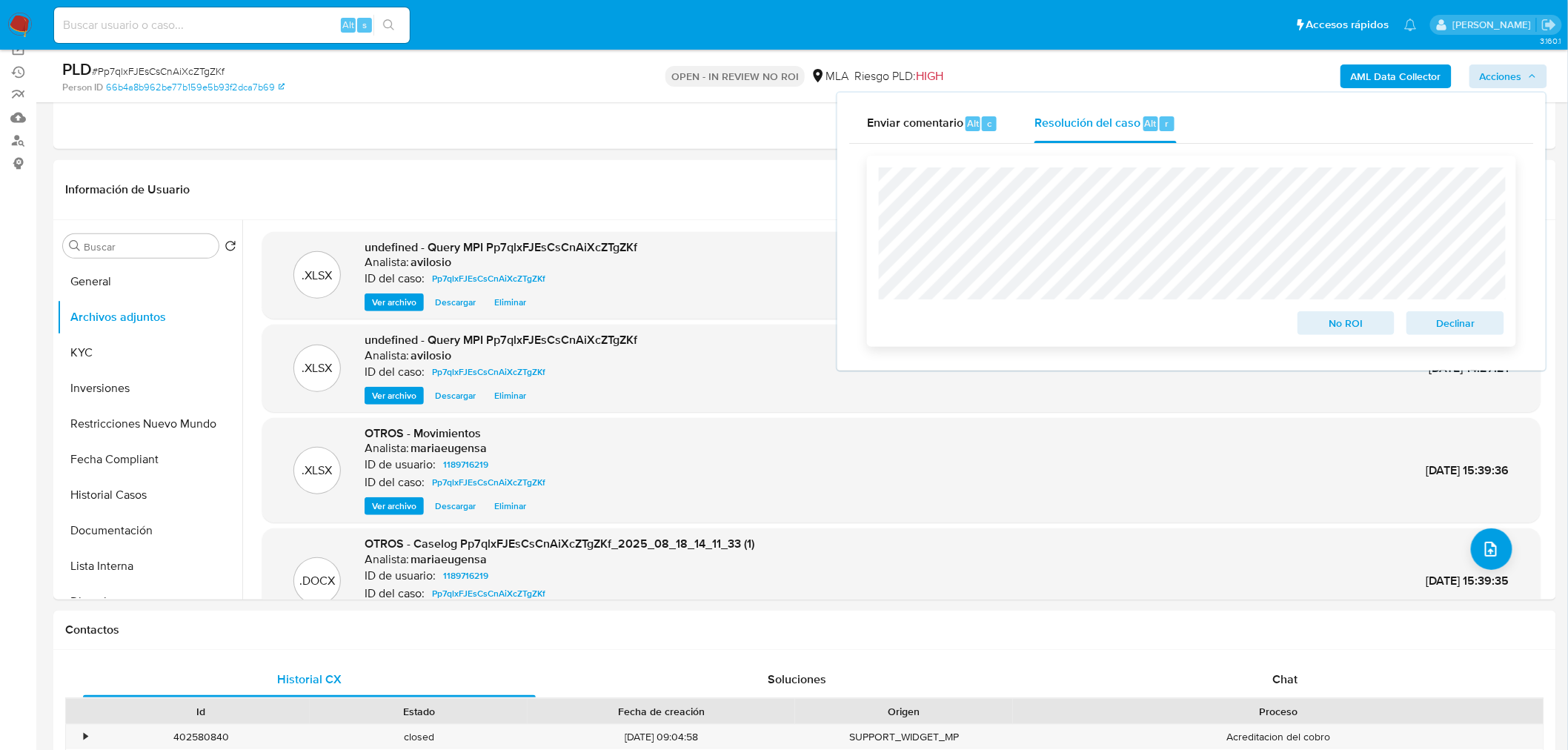
click at [1053, 331] on span "No ROI" at bounding box center [1346, 323] width 77 height 21
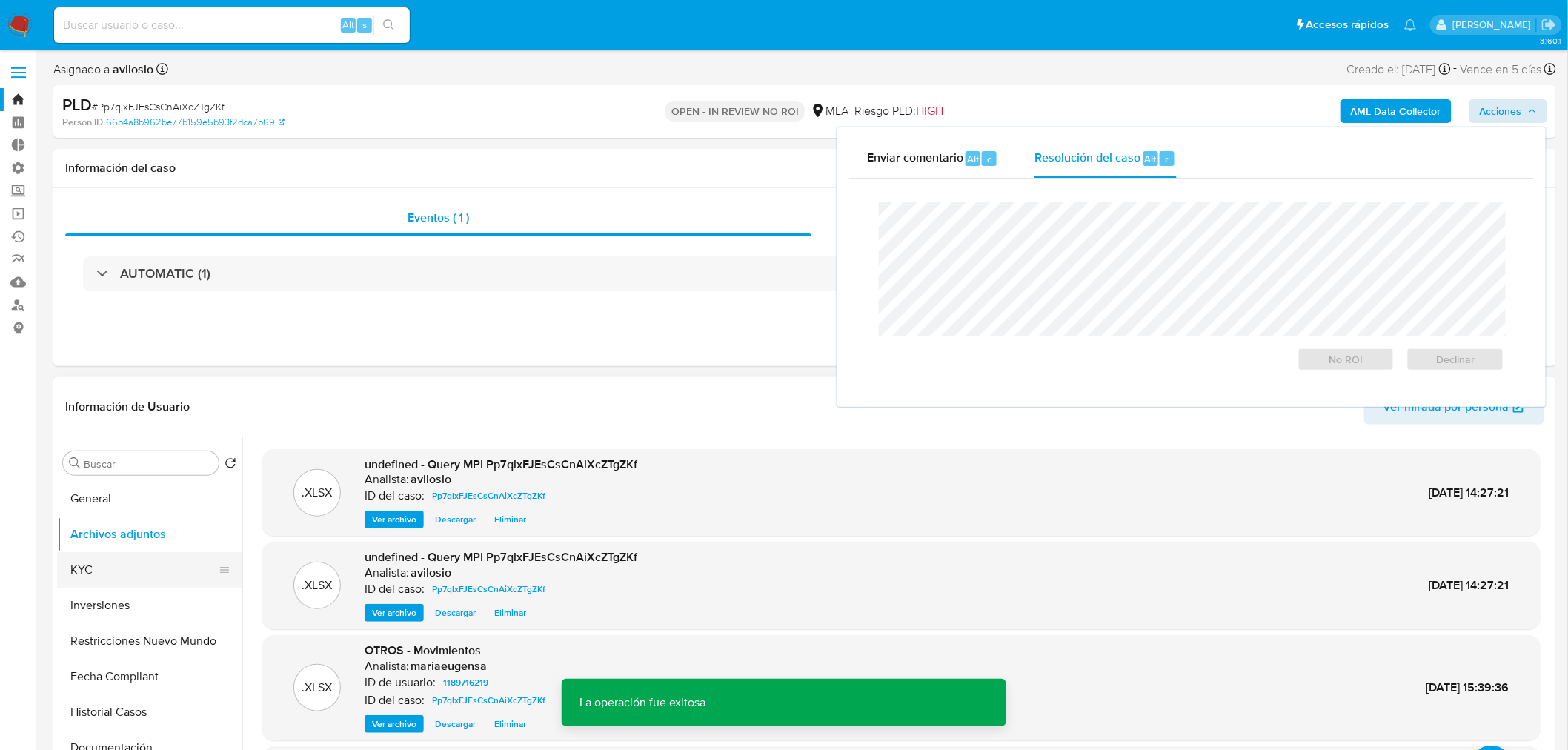
click at [92, 518] on button "KYC" at bounding box center [144, 569] width 173 height 35
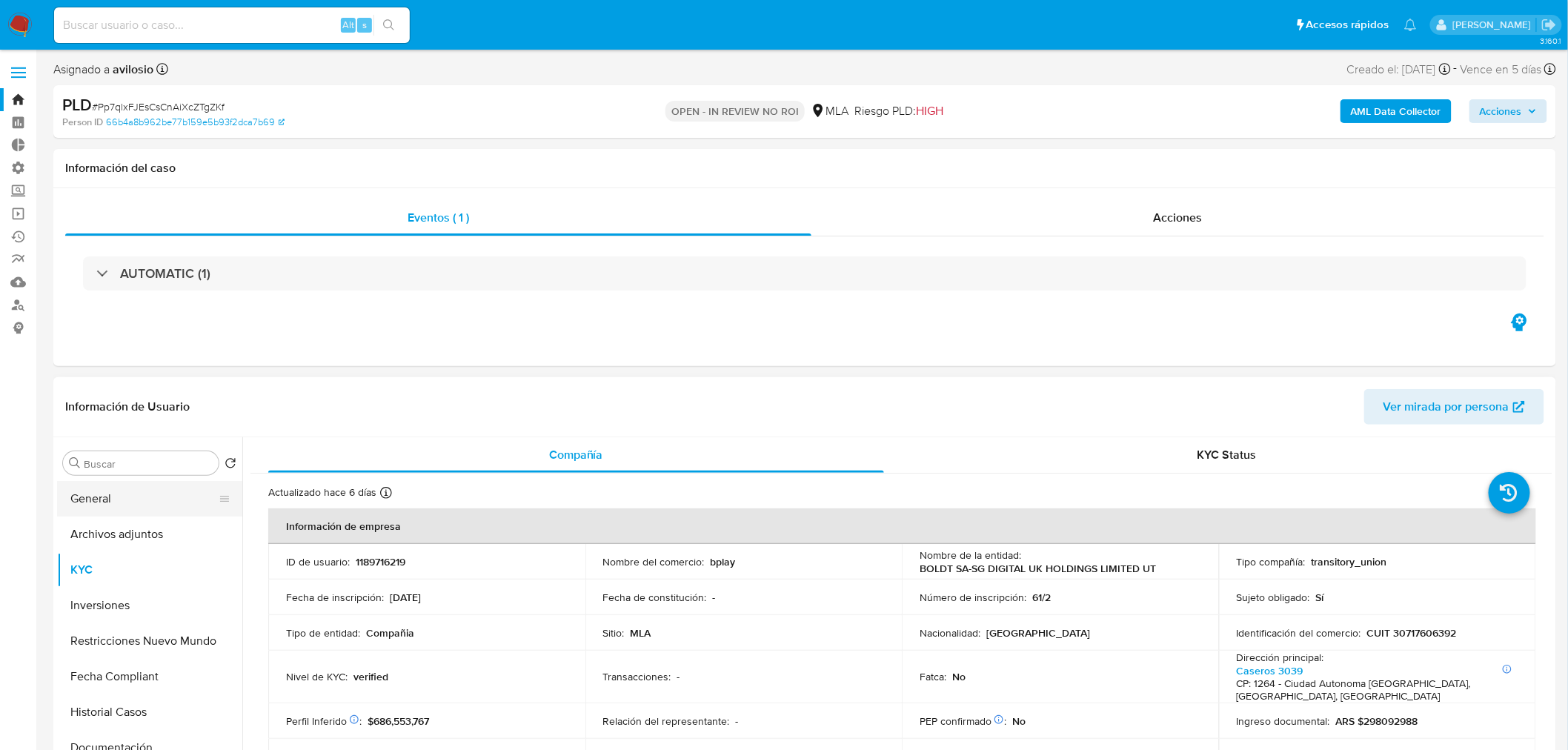
click at [110, 501] on button "General" at bounding box center [144, 498] width 173 height 35
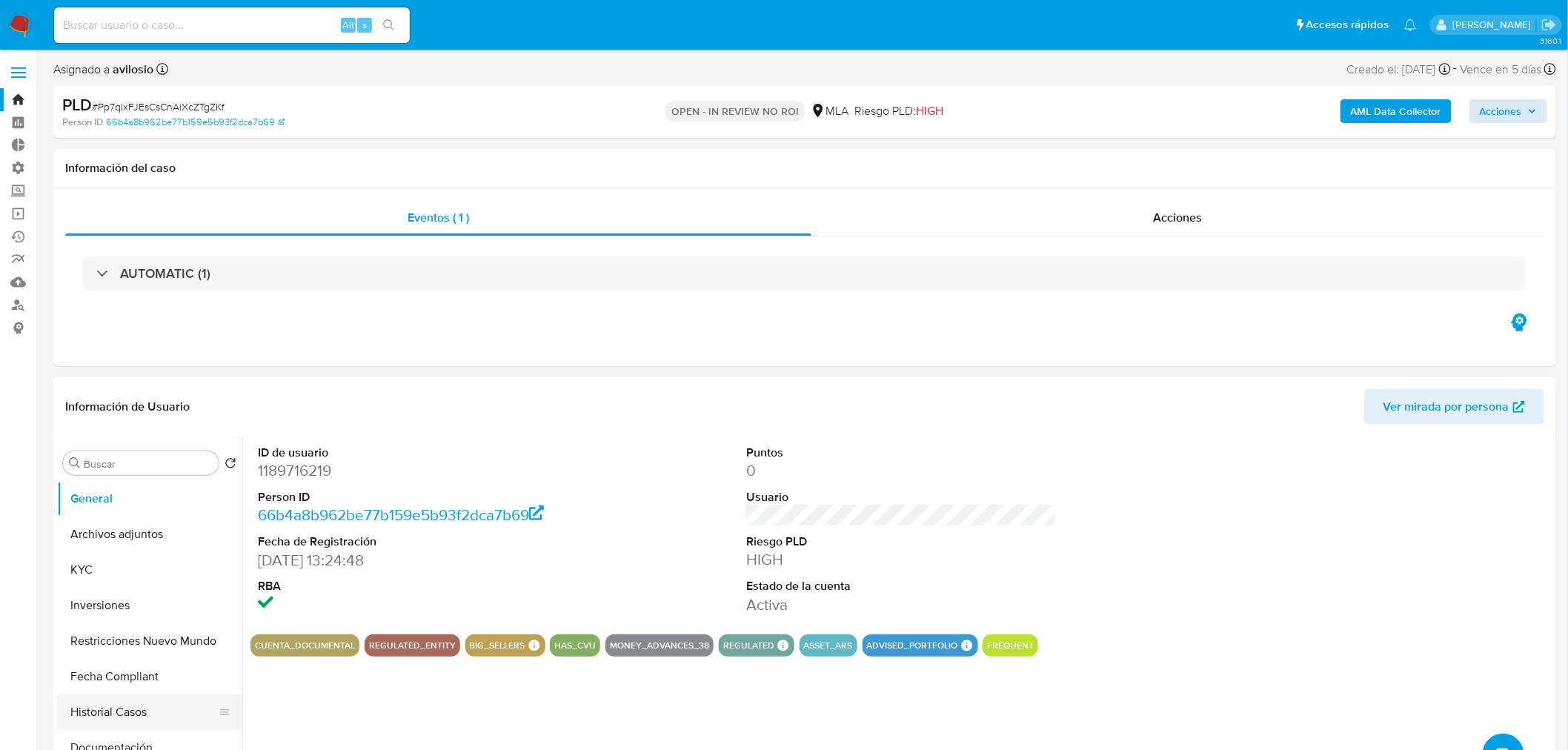
click at [121, 518] on button "Historial Casos" at bounding box center [144, 712] width 173 height 35
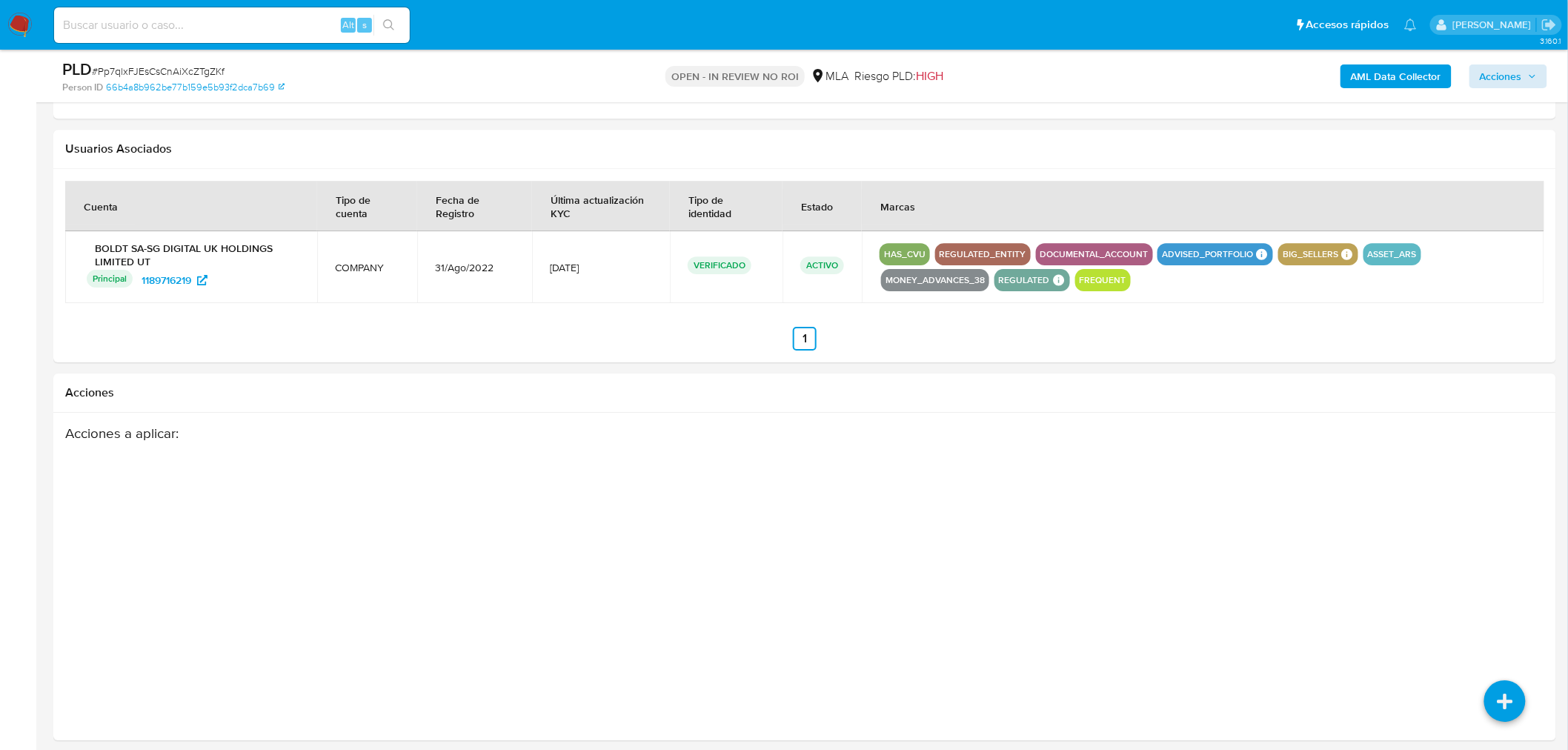
scroll to position [1861, 0]
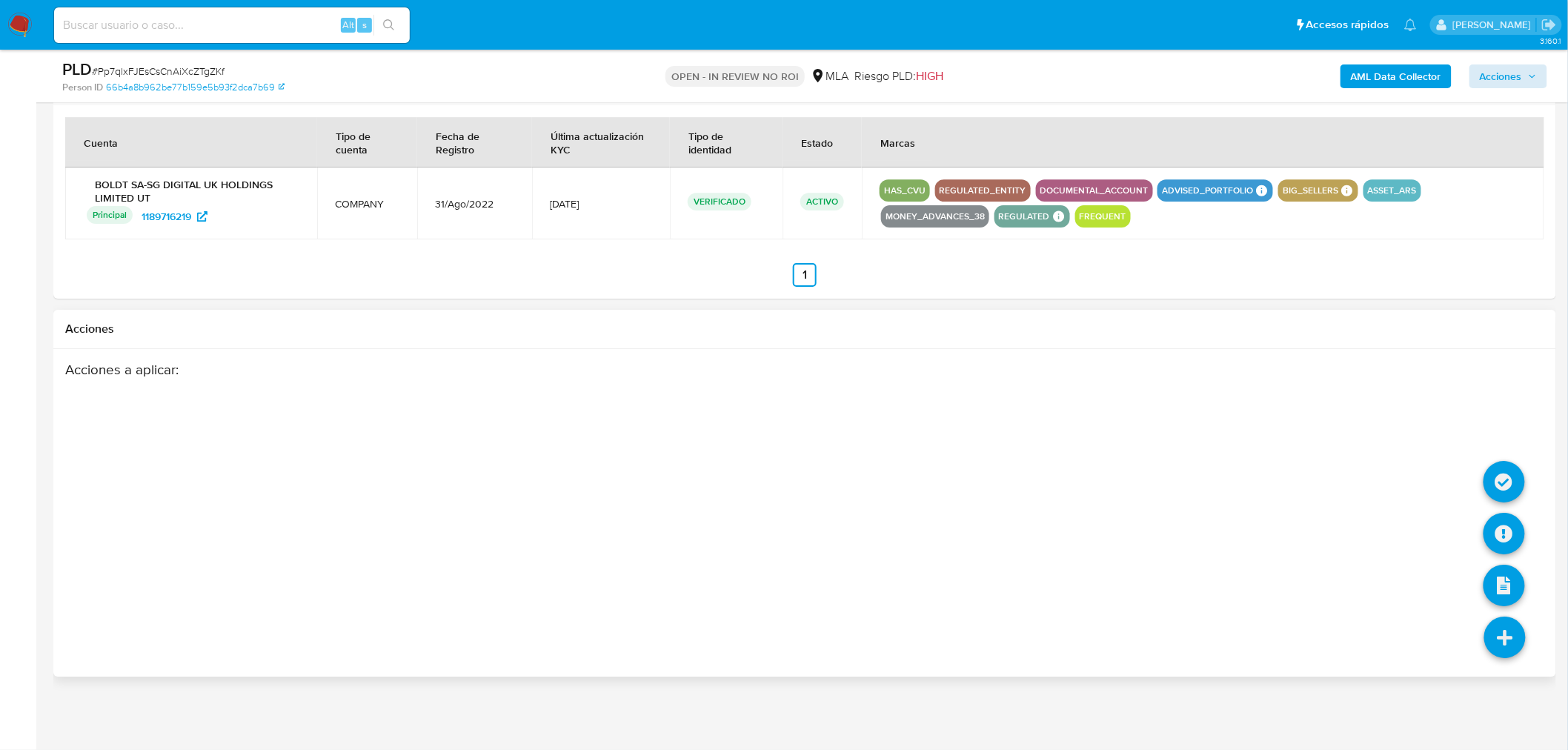
click at [1053, 518] on icon at bounding box center [1504, 636] width 41 height 41
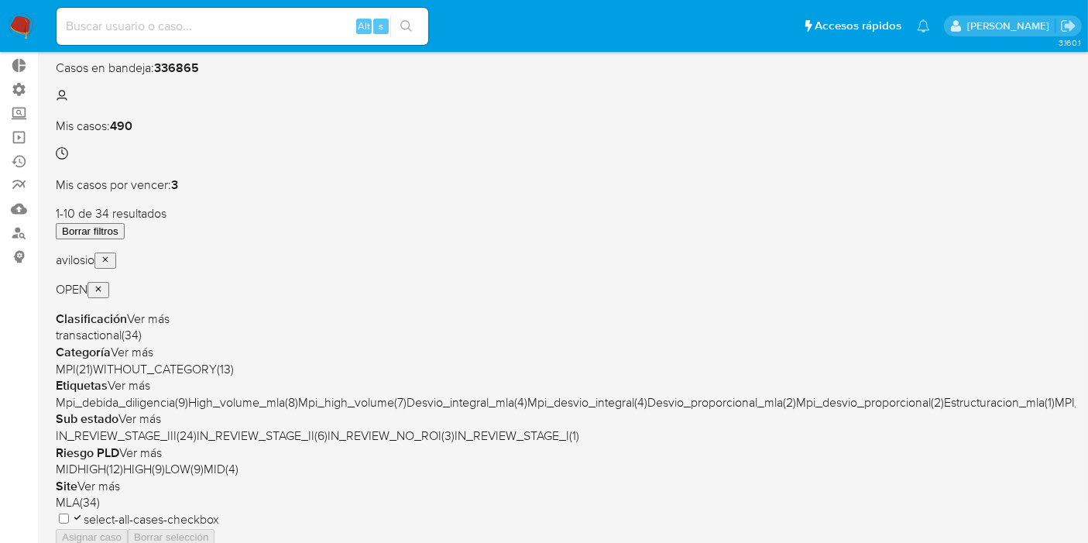
scroll to position [172, 0]
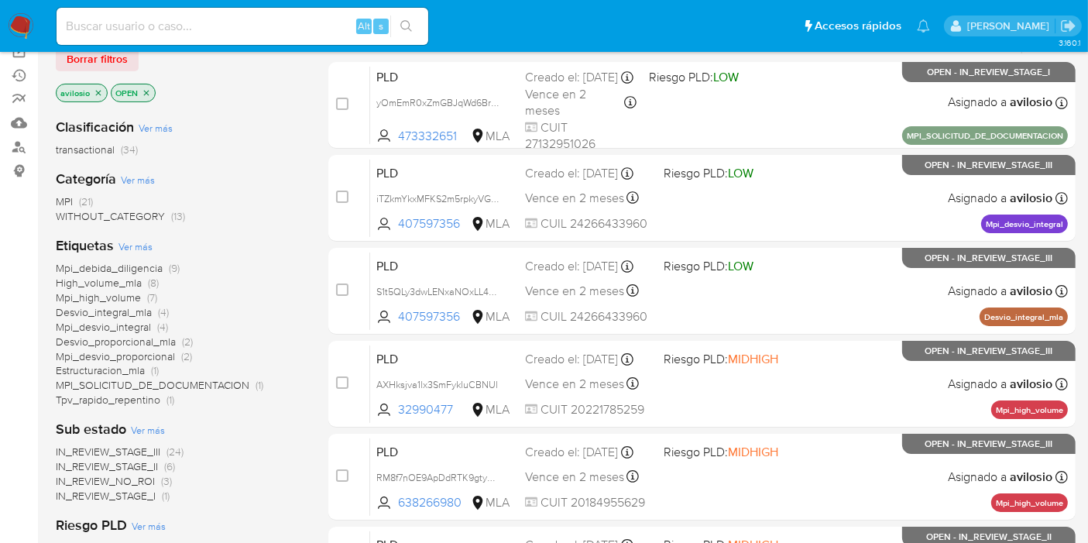
click at [186, 30] on input at bounding box center [243, 26] width 372 height 20
paste input "1189716219"
type input "1189716219"
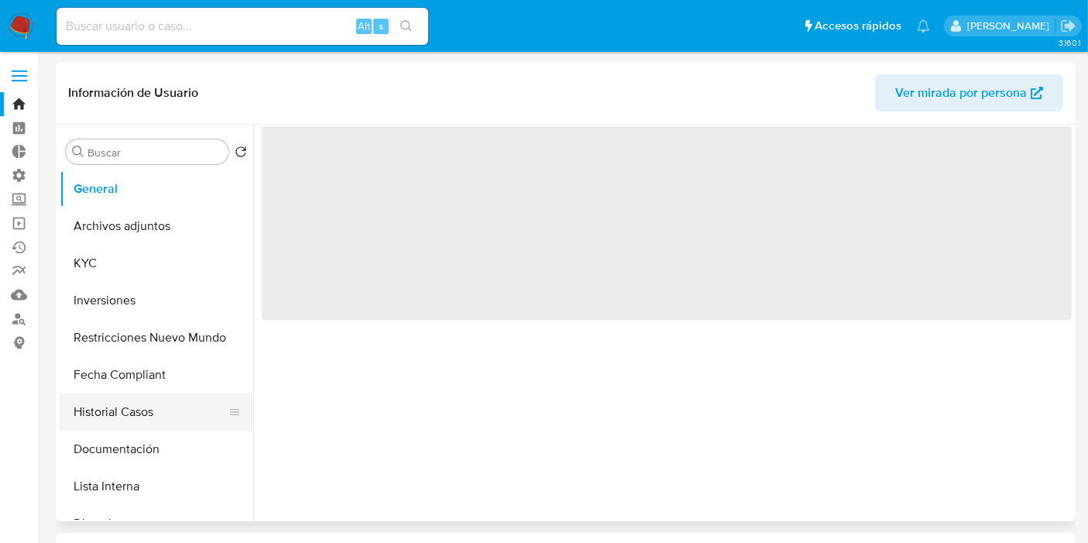
click at [131, 426] on button "Historial Casos" at bounding box center [150, 411] width 181 height 37
select select "10"
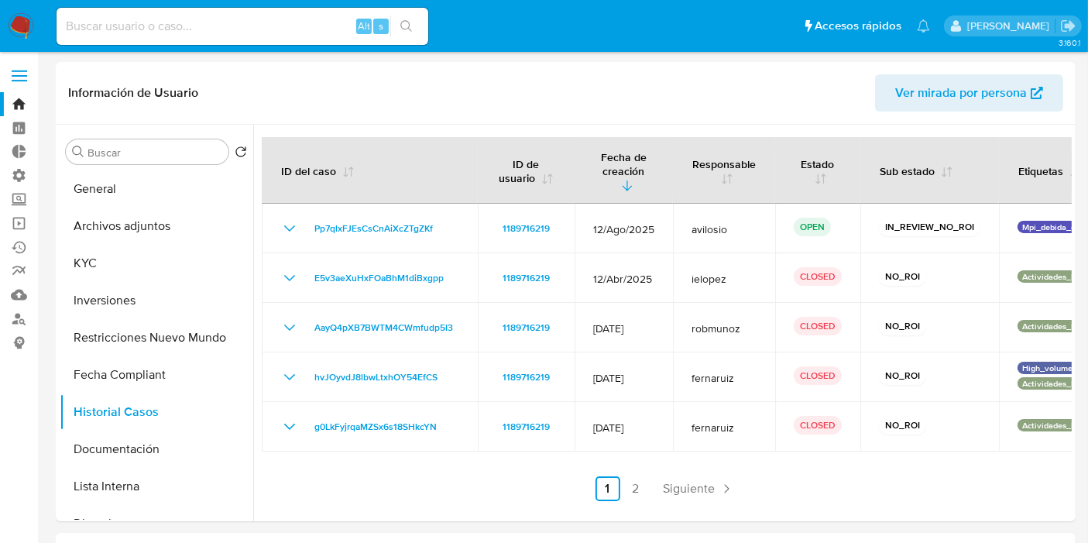
click at [170, 21] on input at bounding box center [243, 26] width 372 height 20
paste input "1189716219"
type input "1189716219"
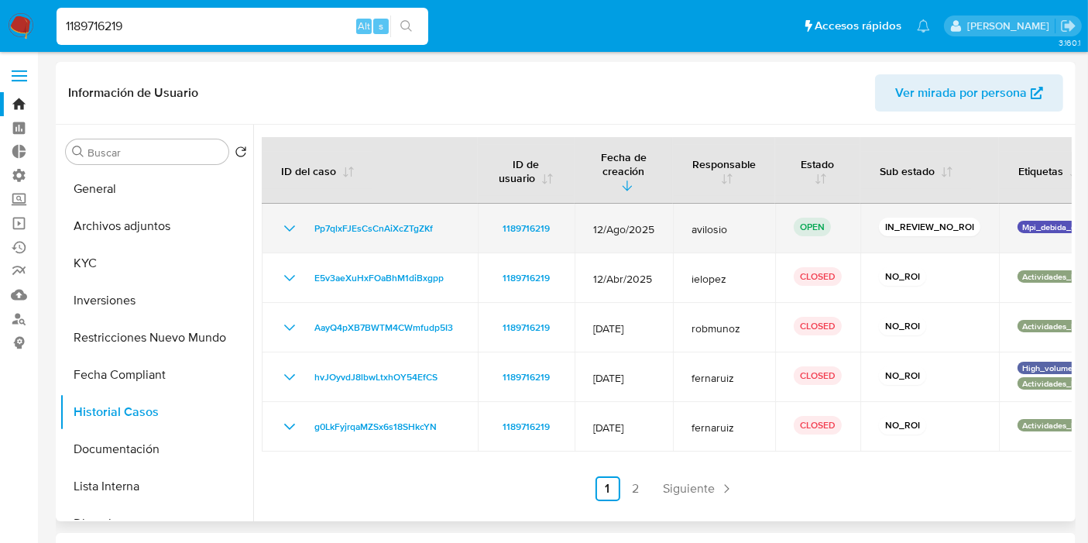
click at [714, 222] on span "avilosio" at bounding box center [724, 229] width 65 height 14
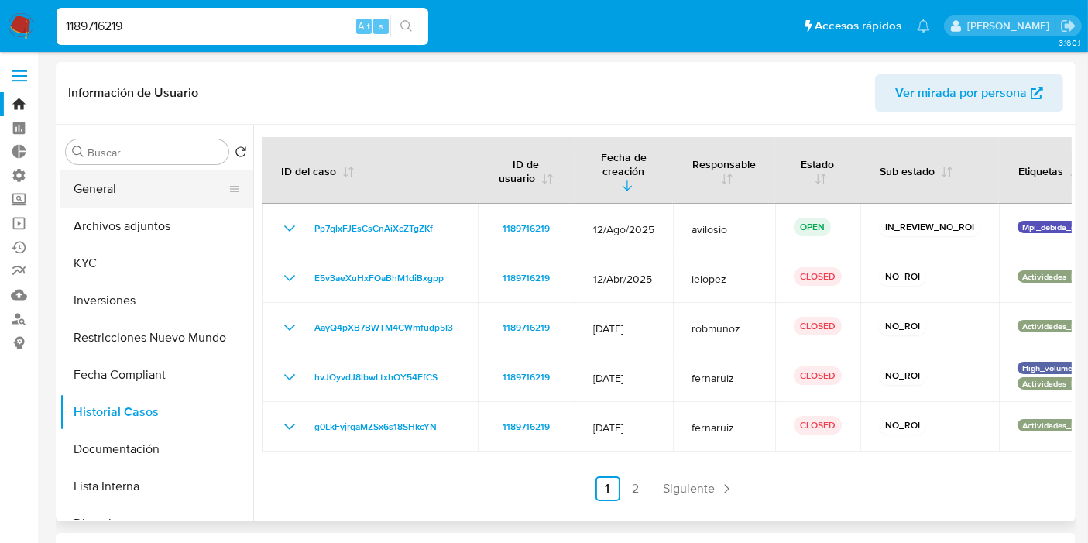
click at [110, 187] on button "General" at bounding box center [150, 188] width 181 height 37
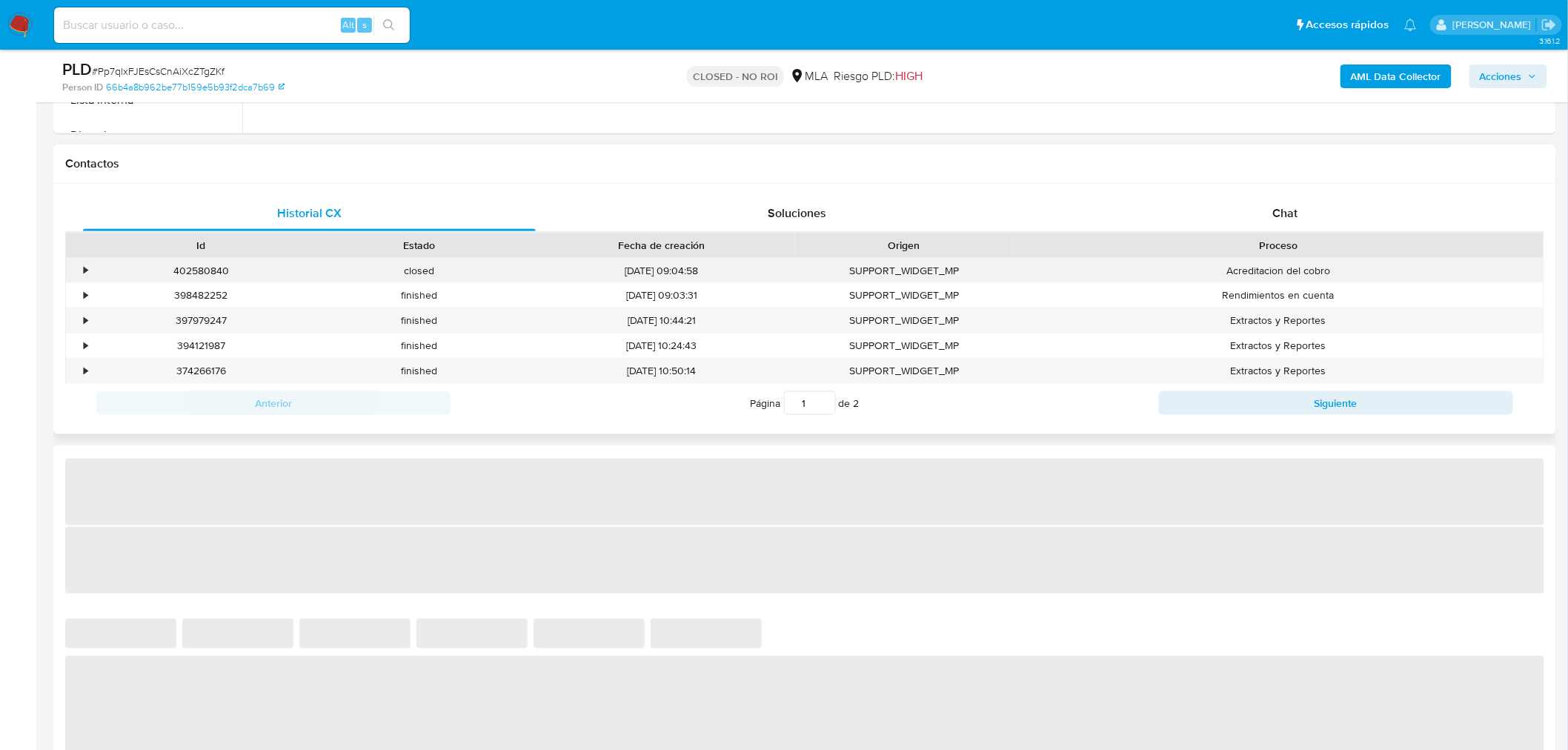
select select "10"
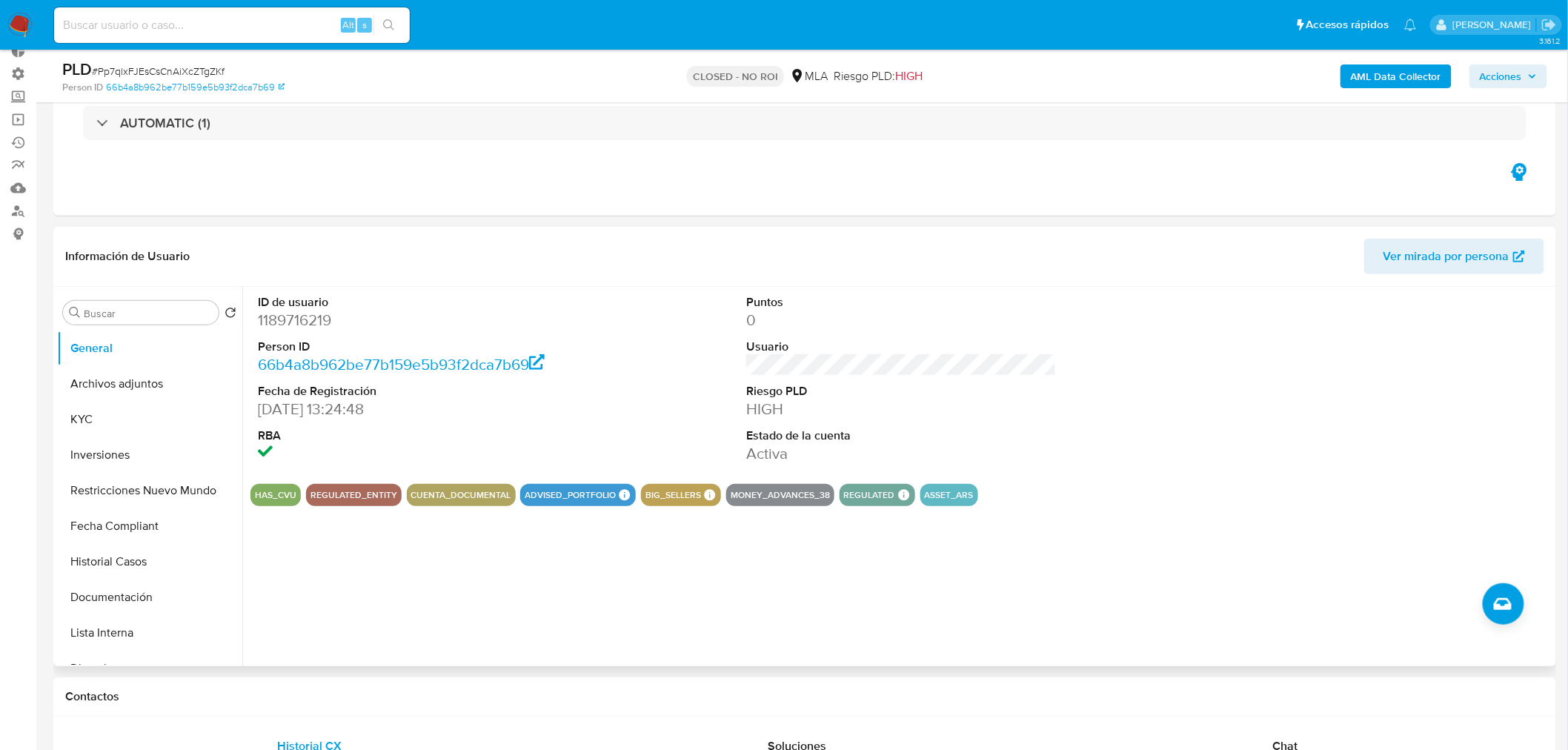
scroll to position [80, 0]
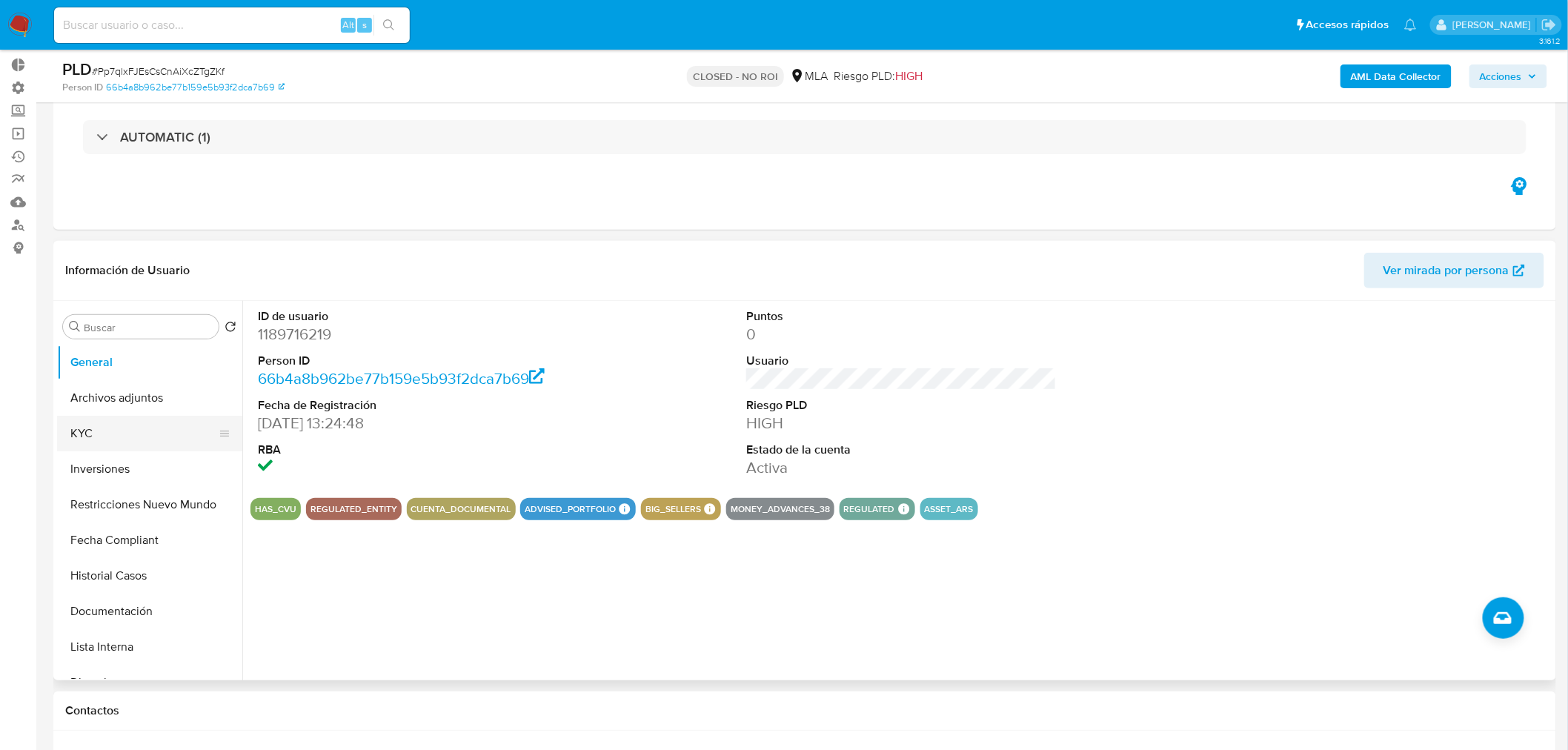
click at [104, 435] on button "KYC" at bounding box center [144, 432] width 173 height 35
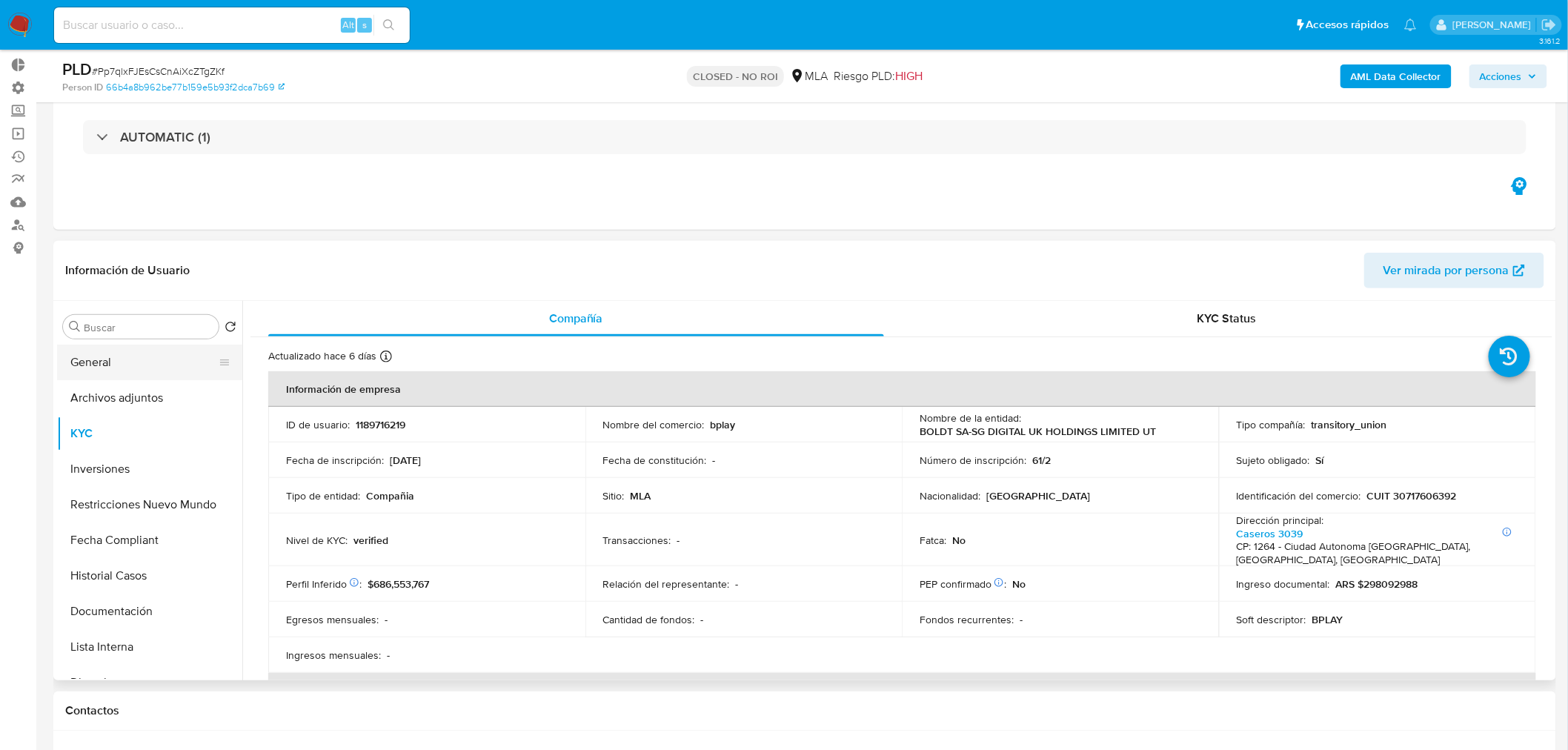
click at [121, 364] on button "General" at bounding box center [144, 362] width 173 height 35
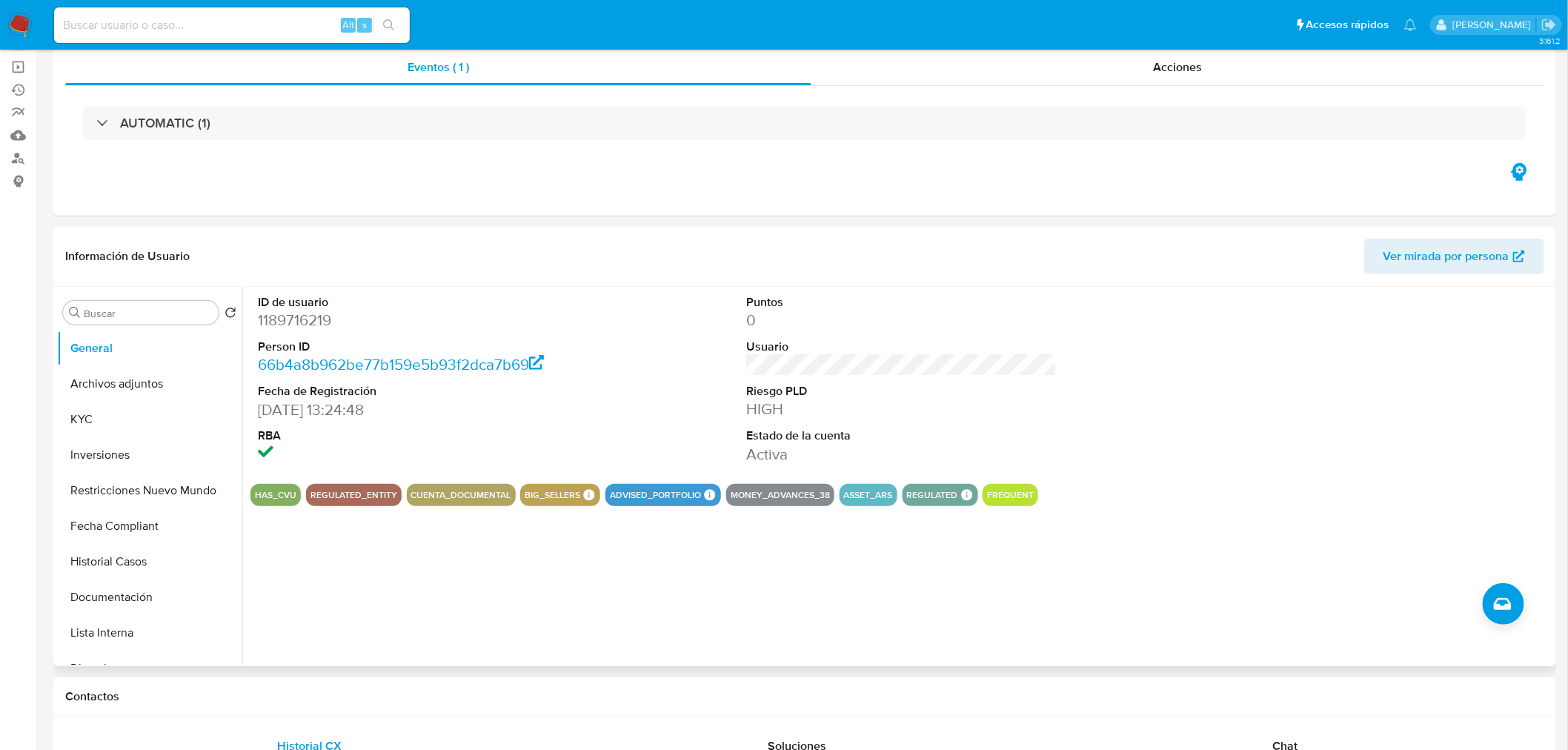
scroll to position [0, 0]
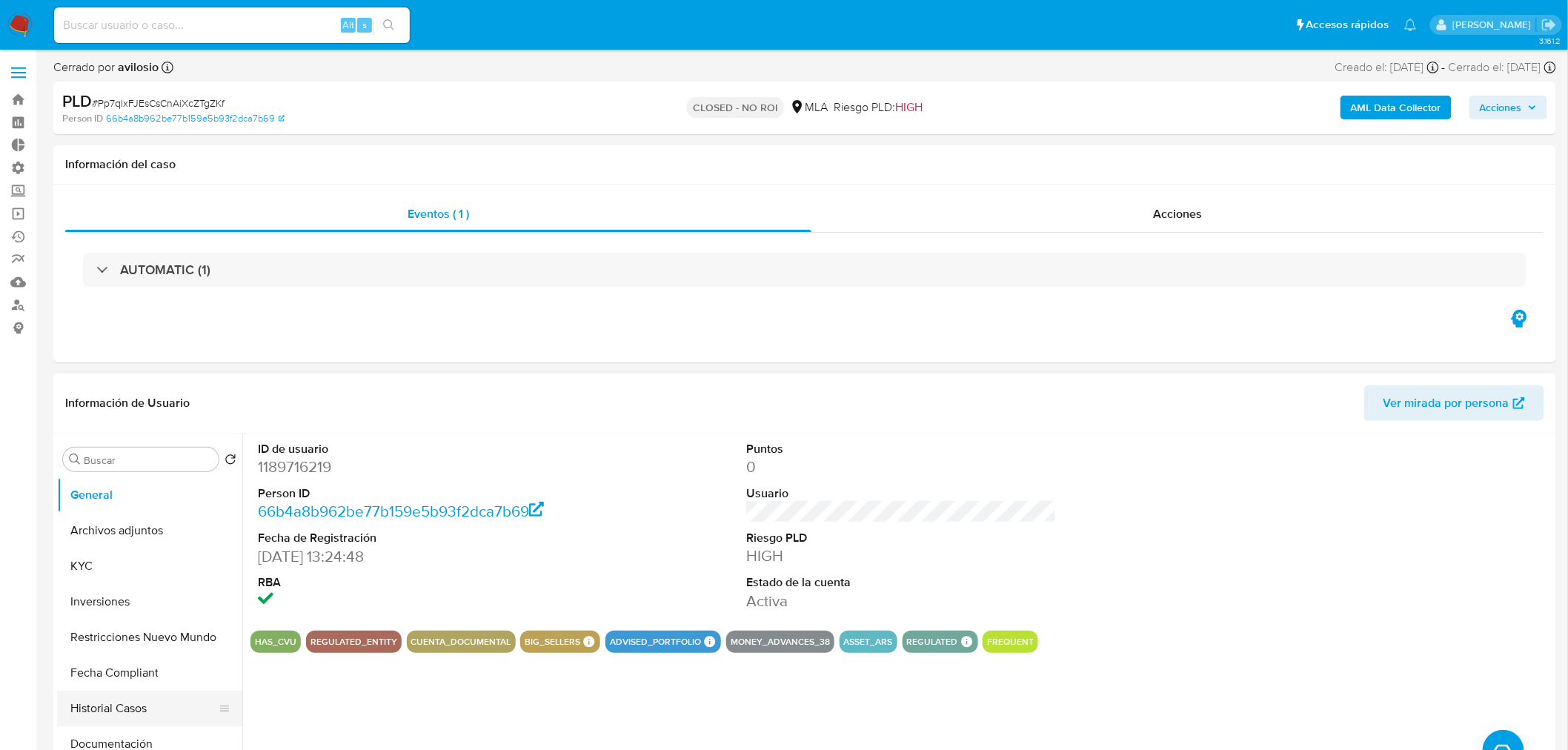
click at [112, 712] on button "Historial Casos" at bounding box center [144, 708] width 173 height 35
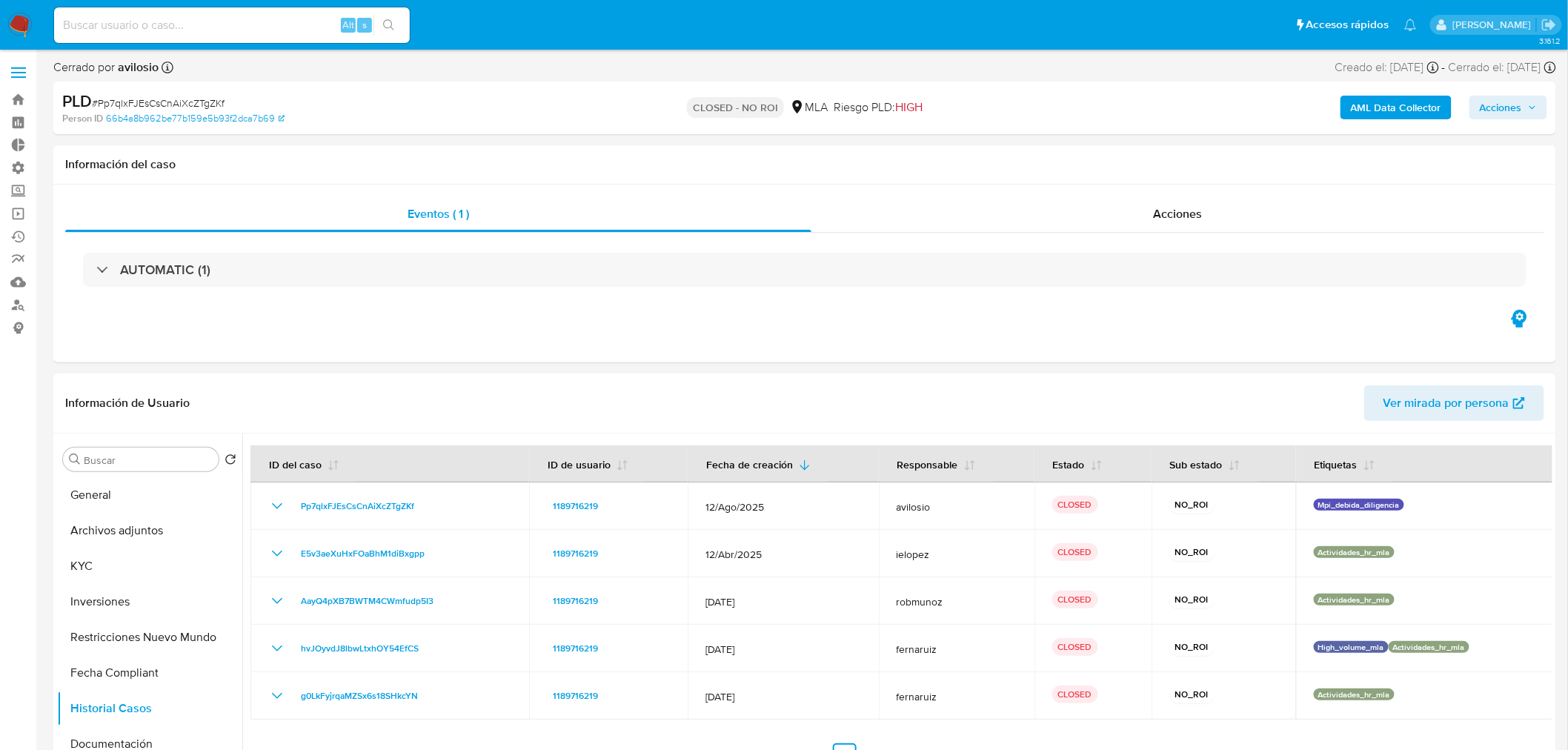
click at [1530, 99] on span "Acciones" at bounding box center [1509, 107] width 57 height 21
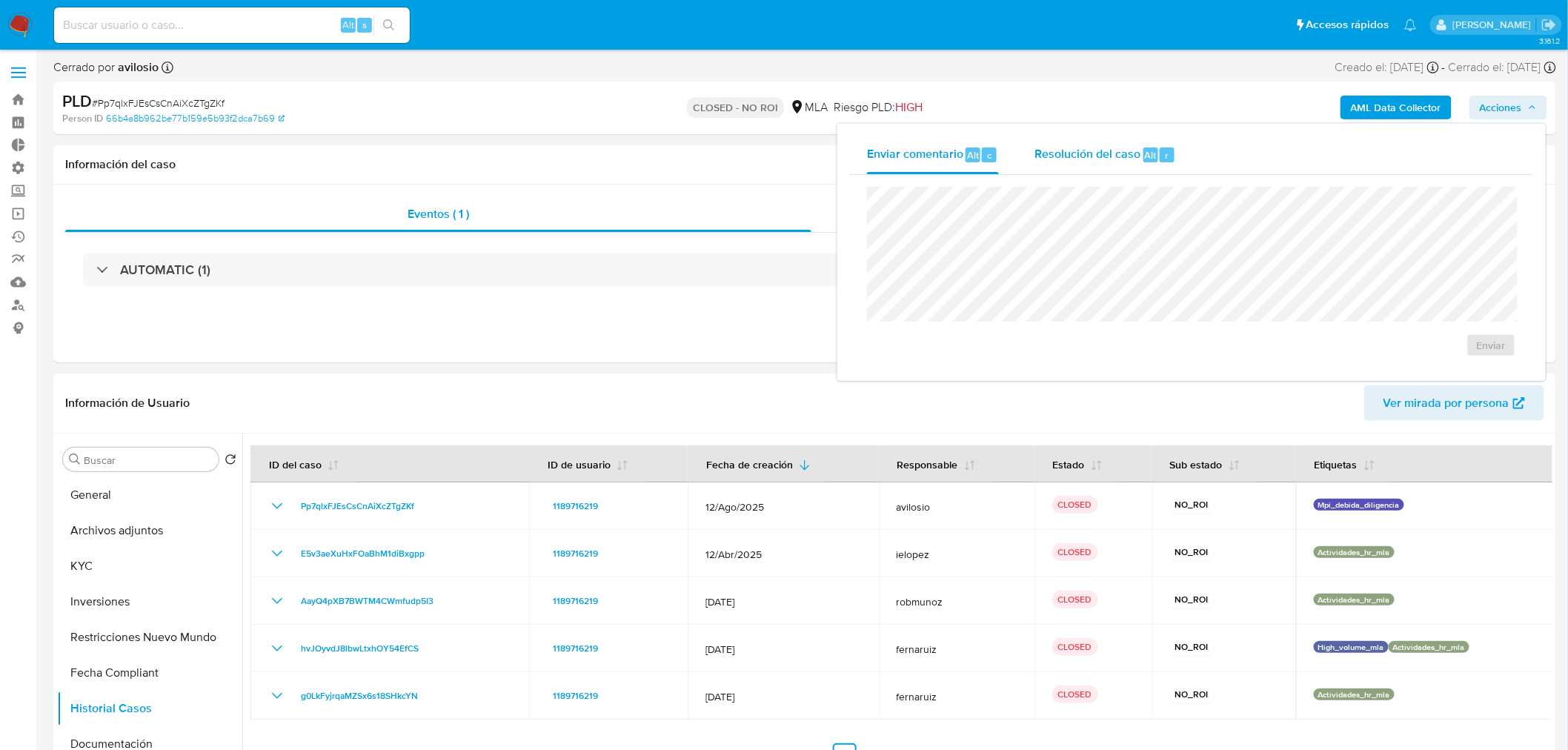
click at [1070, 156] on span "Resolución del caso" at bounding box center [1087, 155] width 106 height 17
click at [912, 165] on div "Enviar comentario Alt c" at bounding box center [933, 155] width 132 height 38
click at [163, 16] on input at bounding box center [232, 25] width 356 height 19
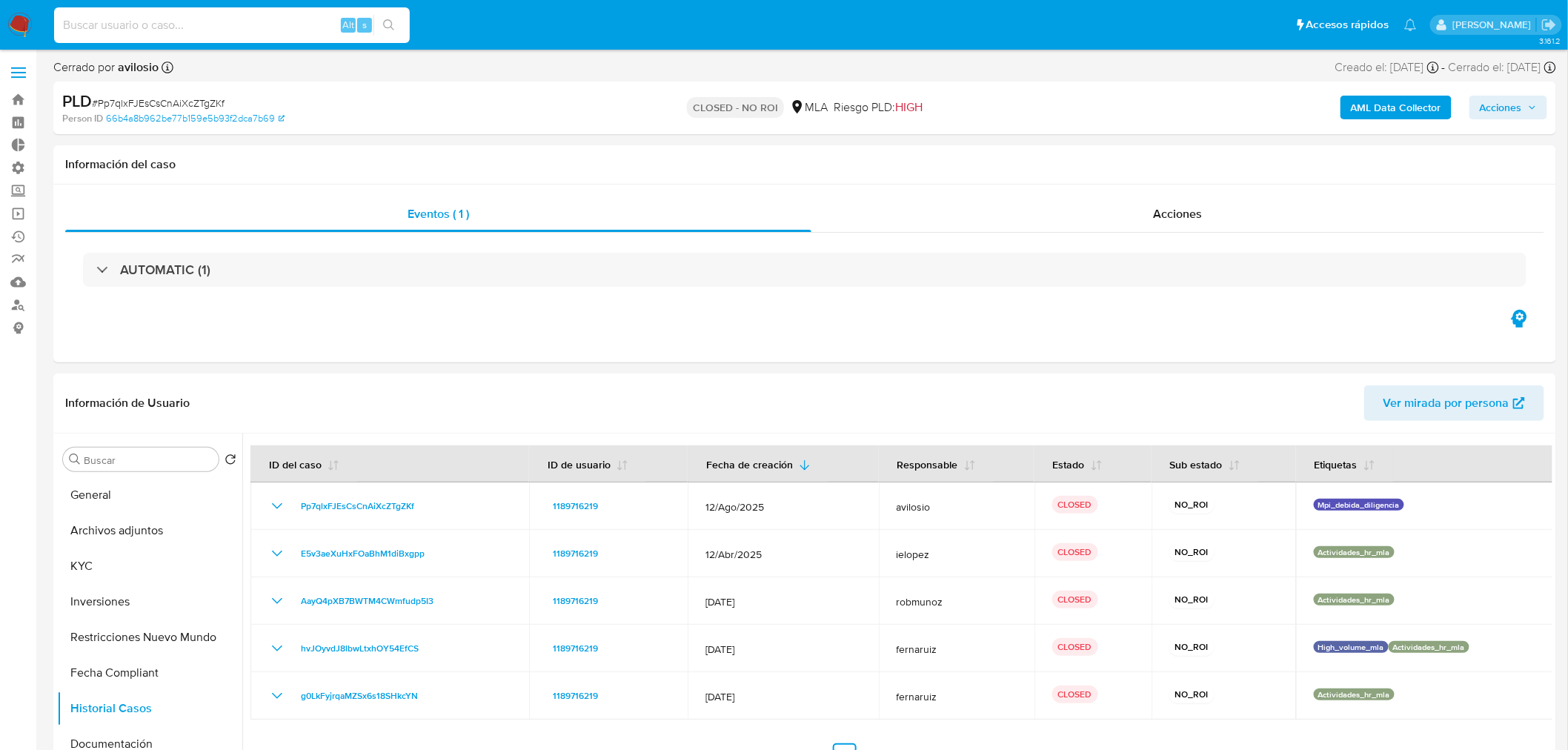
paste input "xTysXDD9PqrBVdFZHQtme2a3"
type input "xTysXDD9PqrBVdFZHQtme2a3"
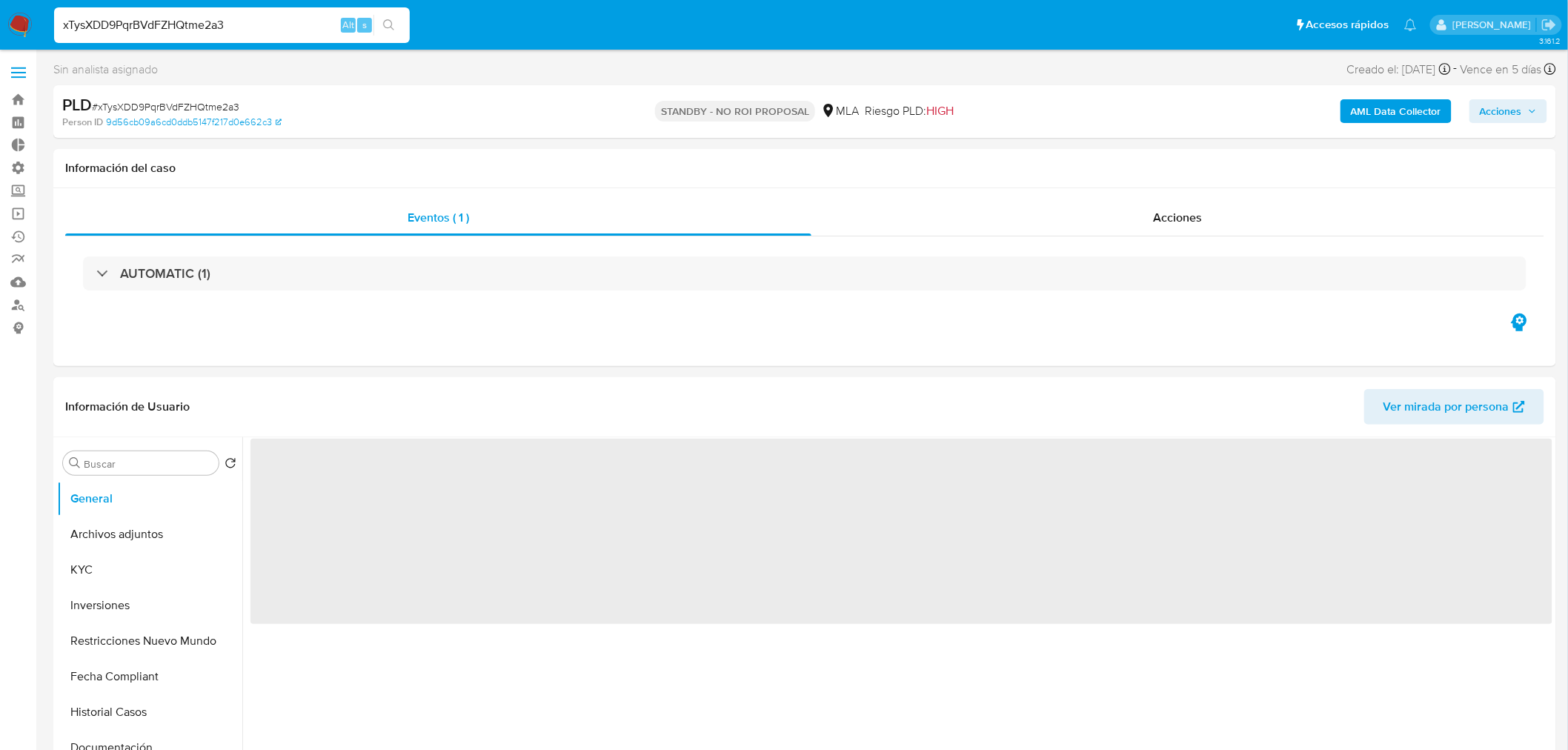
click at [1535, 120] on span "Acciones" at bounding box center [1509, 111] width 57 height 21
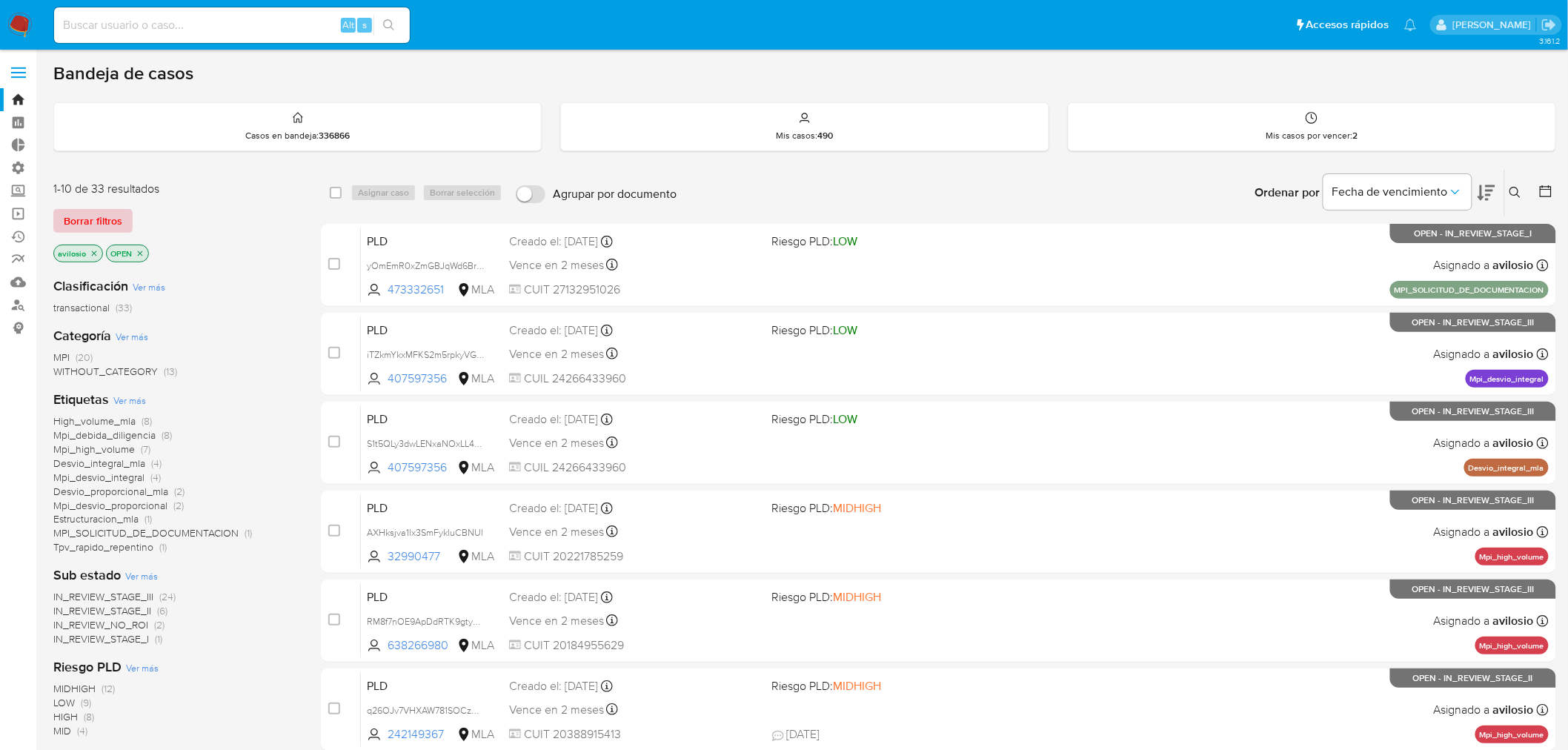
click at [73, 225] on span "Borrar filtros" at bounding box center [93, 221] width 58 height 21
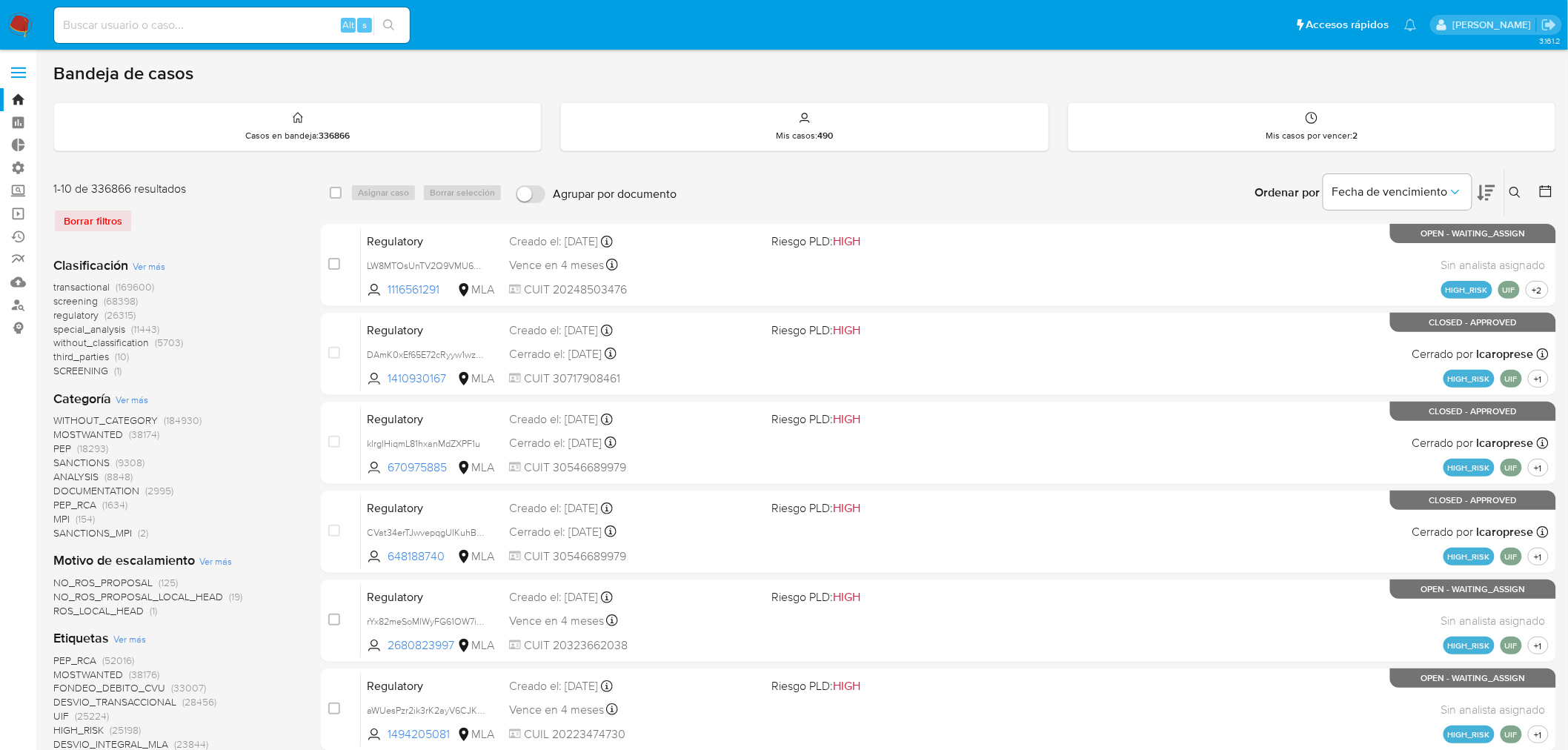
click at [1520, 191] on icon at bounding box center [1515, 192] width 11 height 11
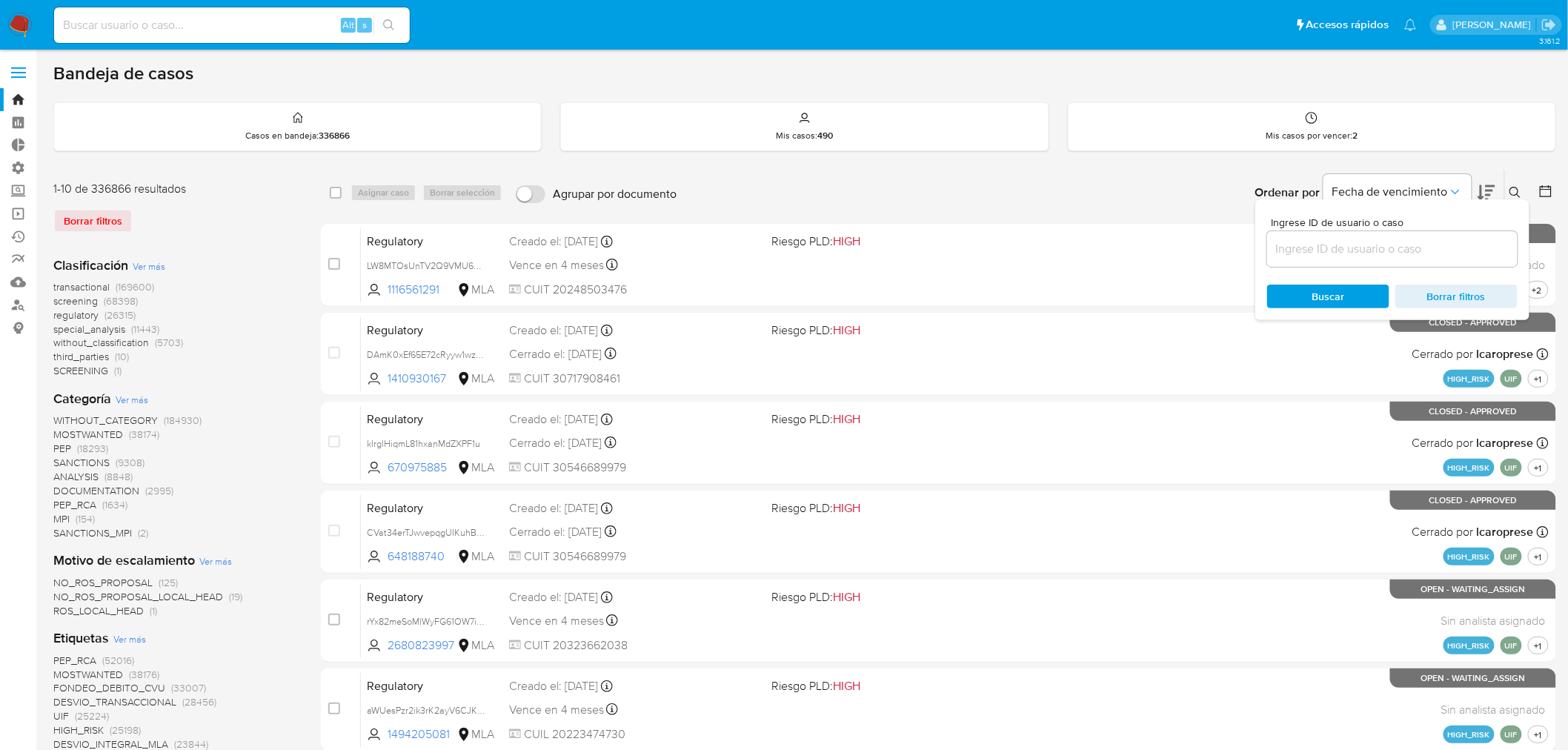
click at [1380, 245] on input at bounding box center [1392, 249] width 251 height 19
type input "xTysXDD9PqrBVdFZHQtme2a3"
click at [1299, 290] on div "Buscar Borrar filtros" at bounding box center [1392, 296] width 251 height 24
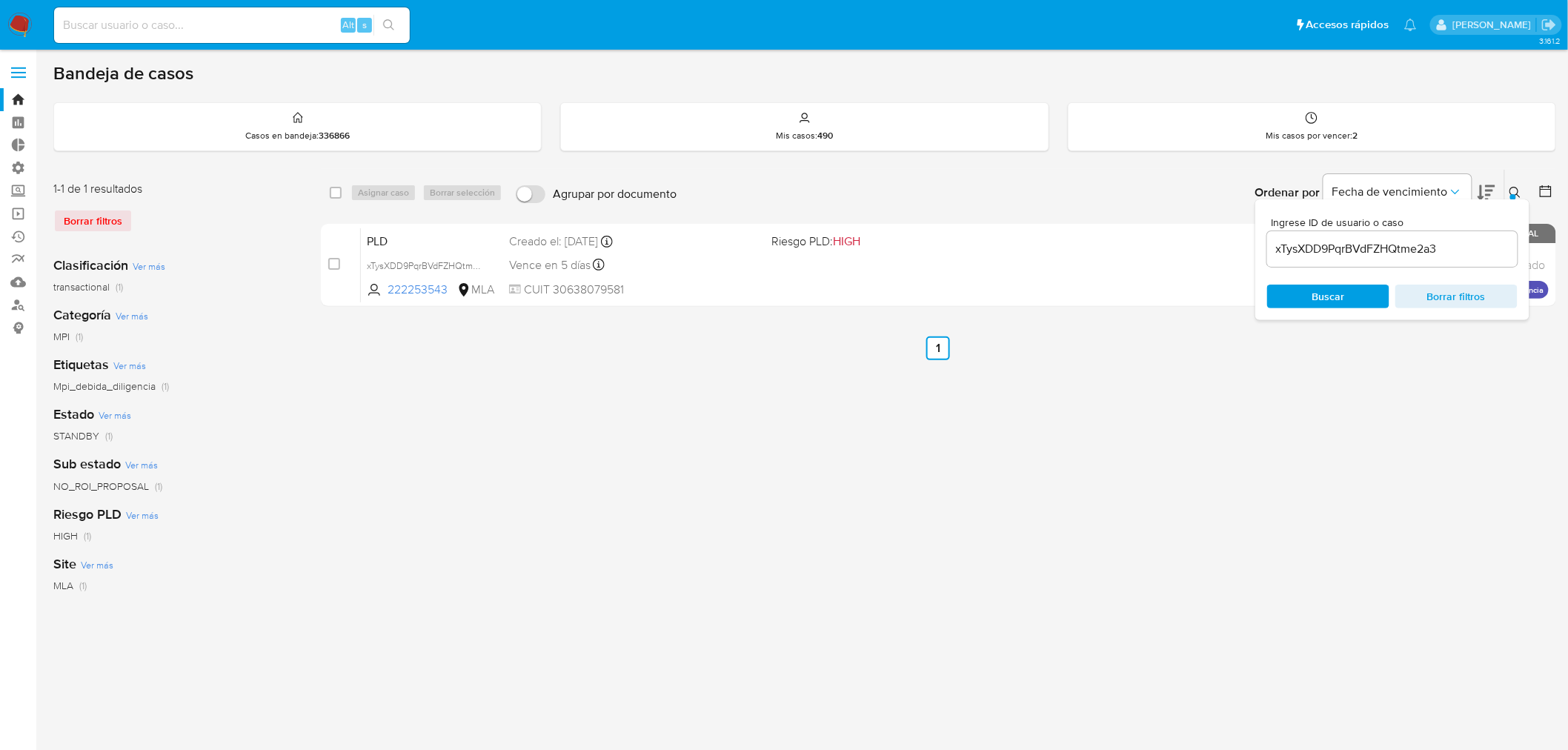
click at [894, 468] on div "select-all-cases-checkbox Asignar caso Borrar selección Agrupar por documento O…" at bounding box center [938, 495] width 1235 height 651
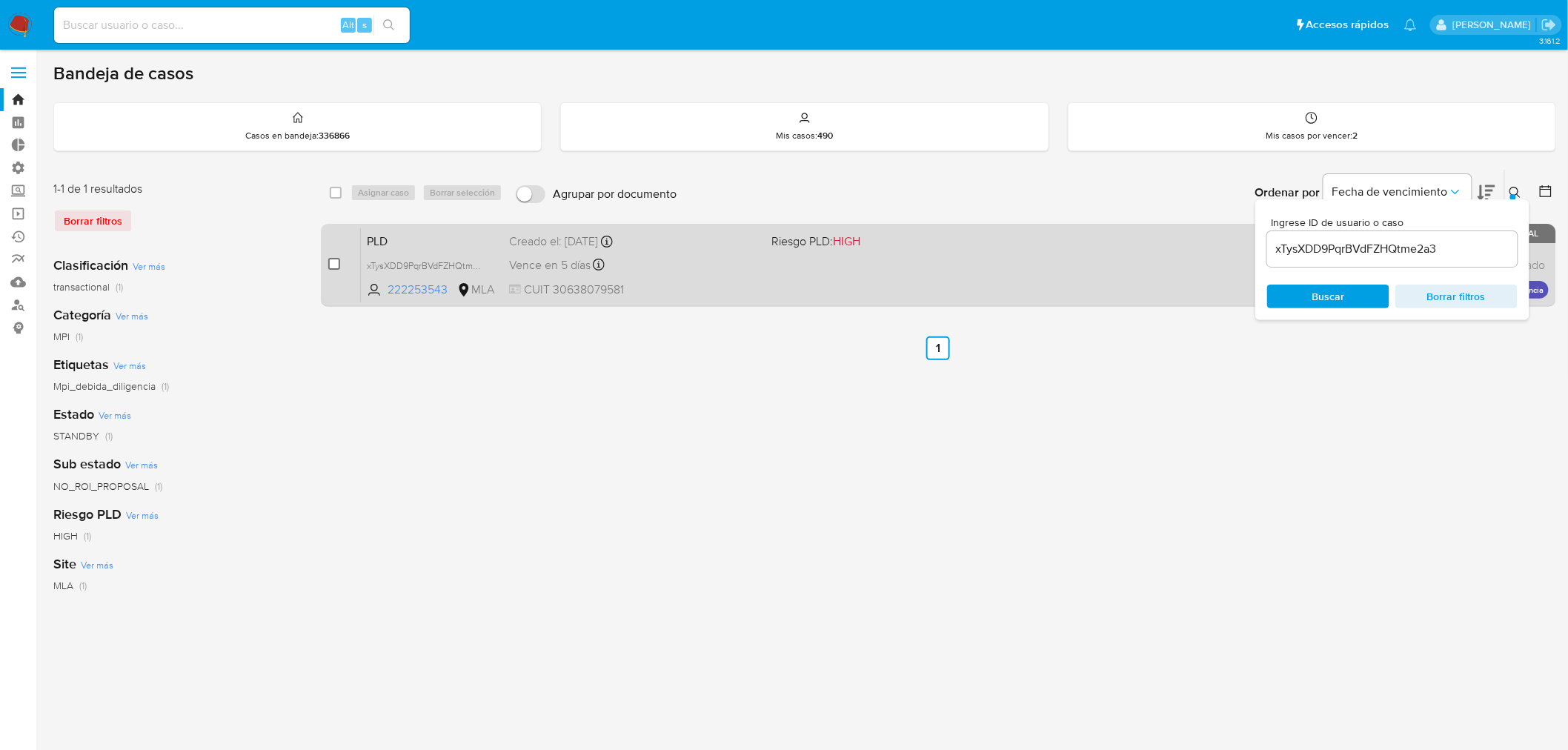
click at [337, 267] on input "checkbox" at bounding box center [334, 264] width 11 height 11
checkbox input "true"
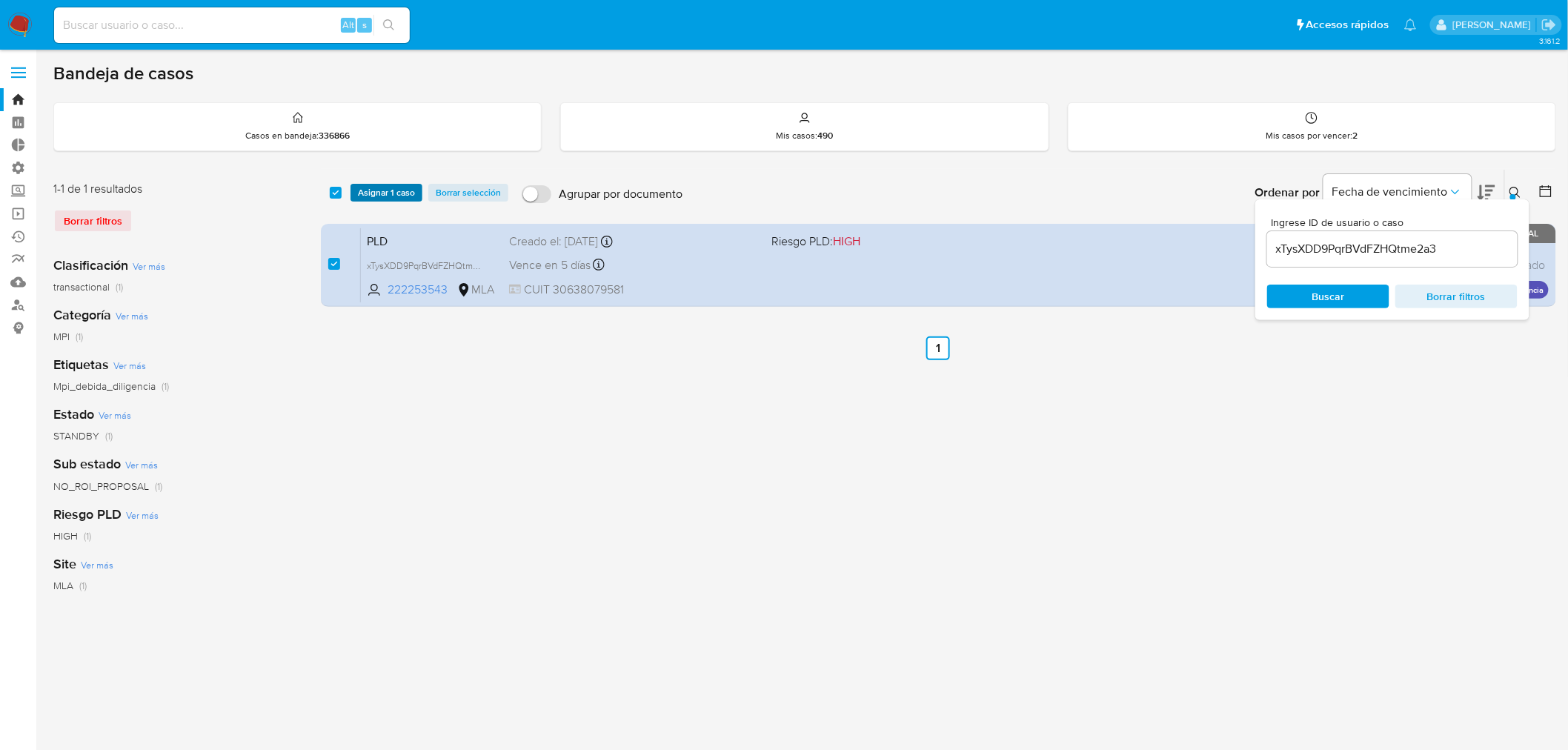
click at [391, 188] on span "Asignar 1 caso" at bounding box center [386, 192] width 57 height 14
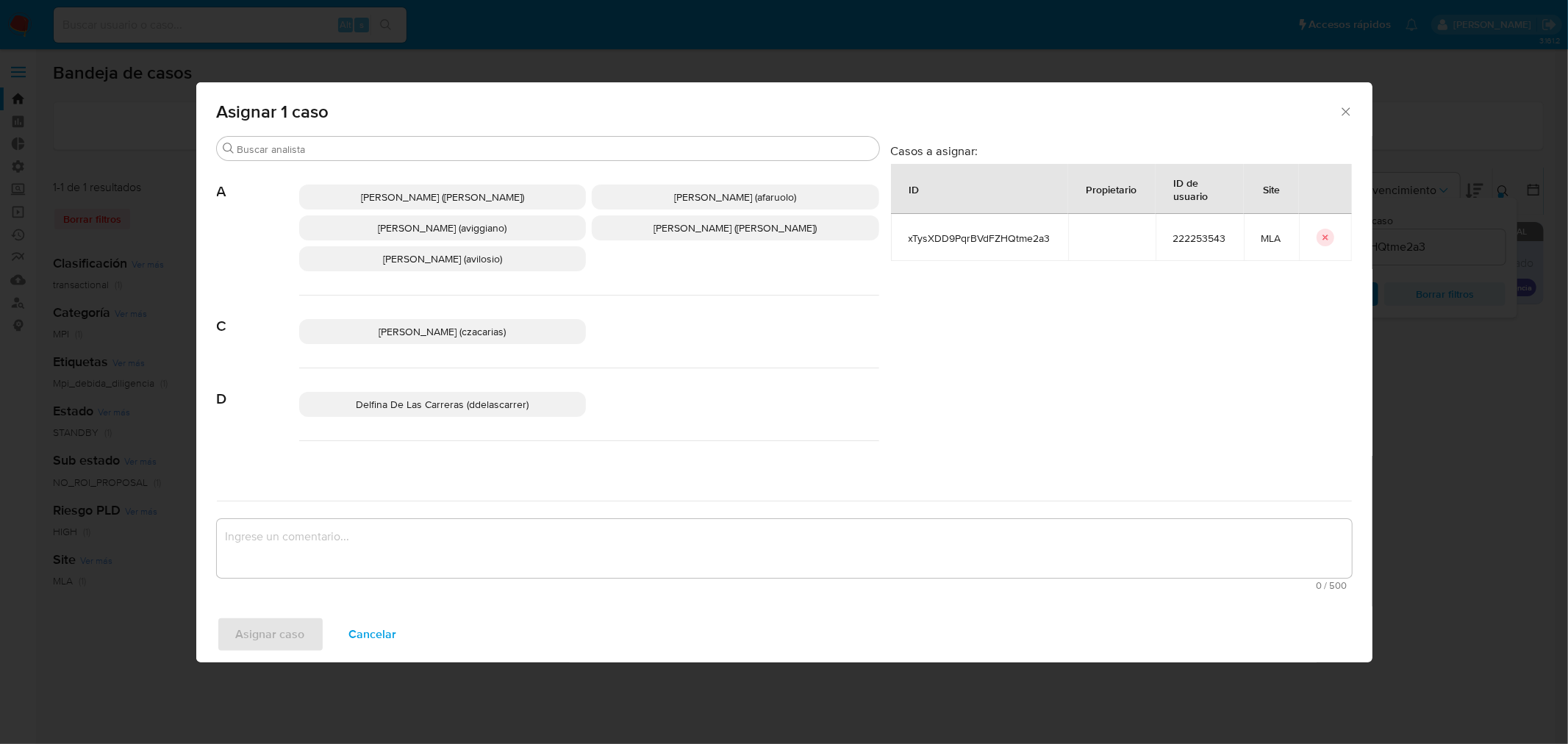
click at [441, 263] on span "Andres Ignacio Vilosio (avilosio)" at bounding box center [442, 258] width 119 height 14
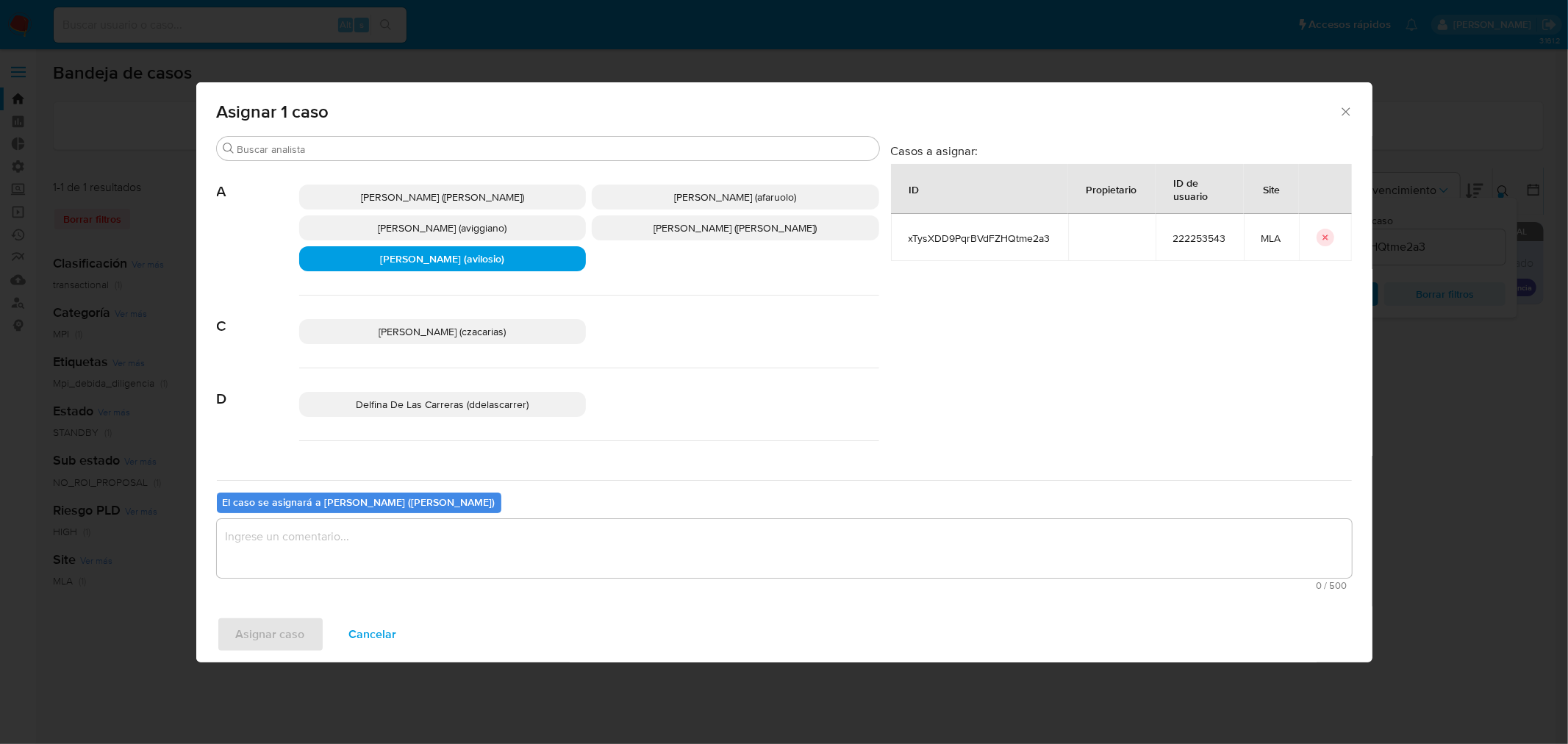
click at [386, 553] on textarea "assign-modal" at bounding box center [784, 549] width 1135 height 59
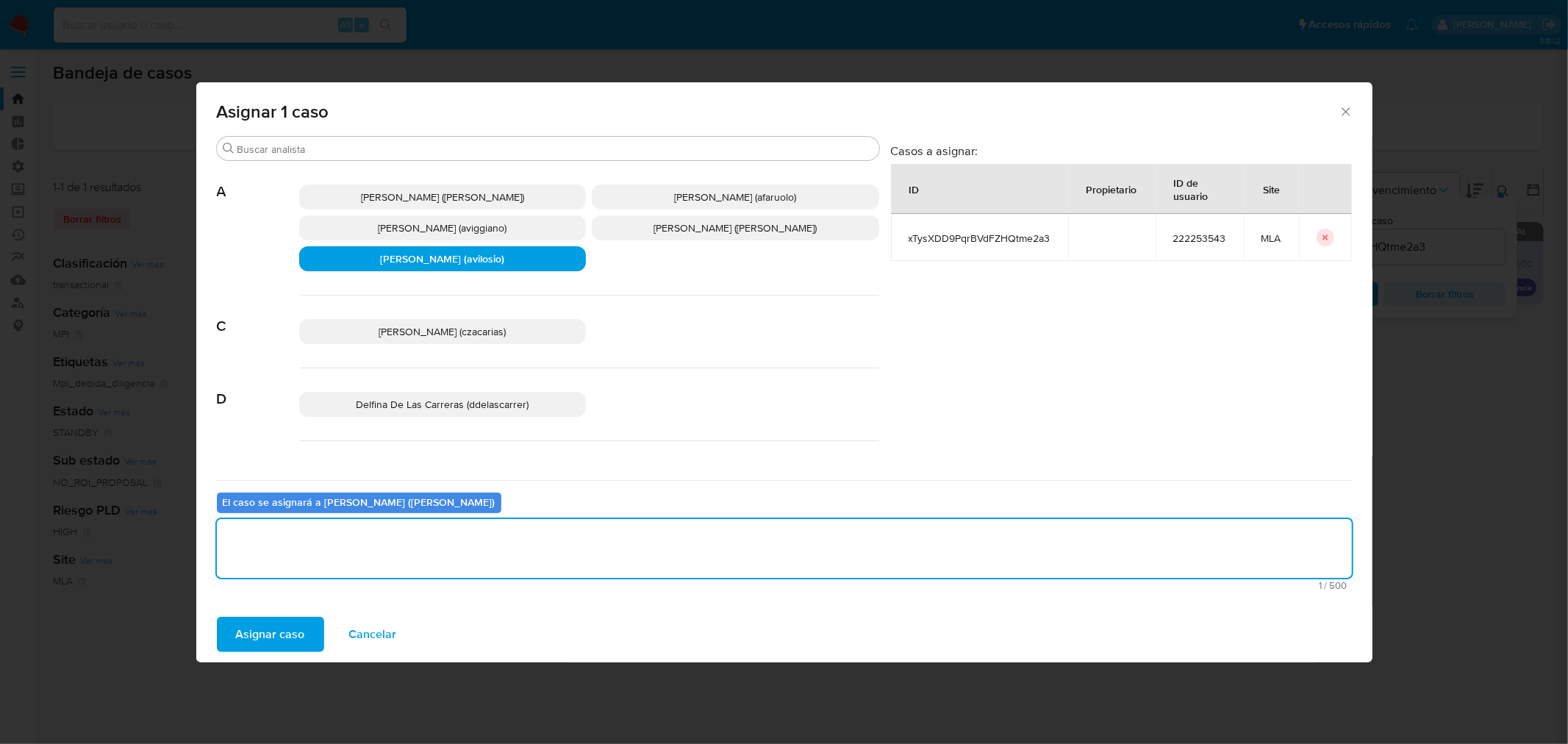
click at [283, 627] on span "Asignar caso" at bounding box center [271, 634] width 69 height 32
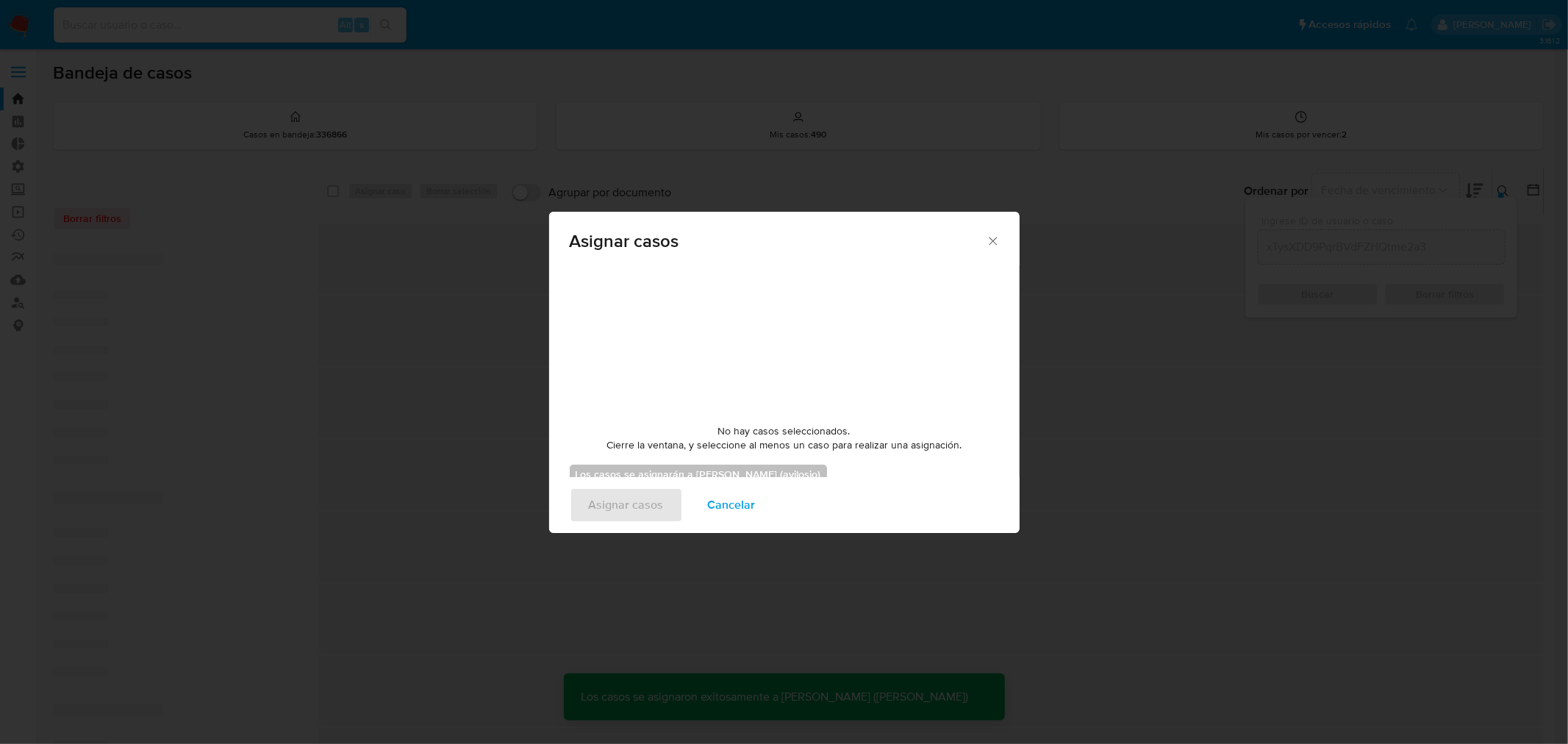
checkbox input "false"
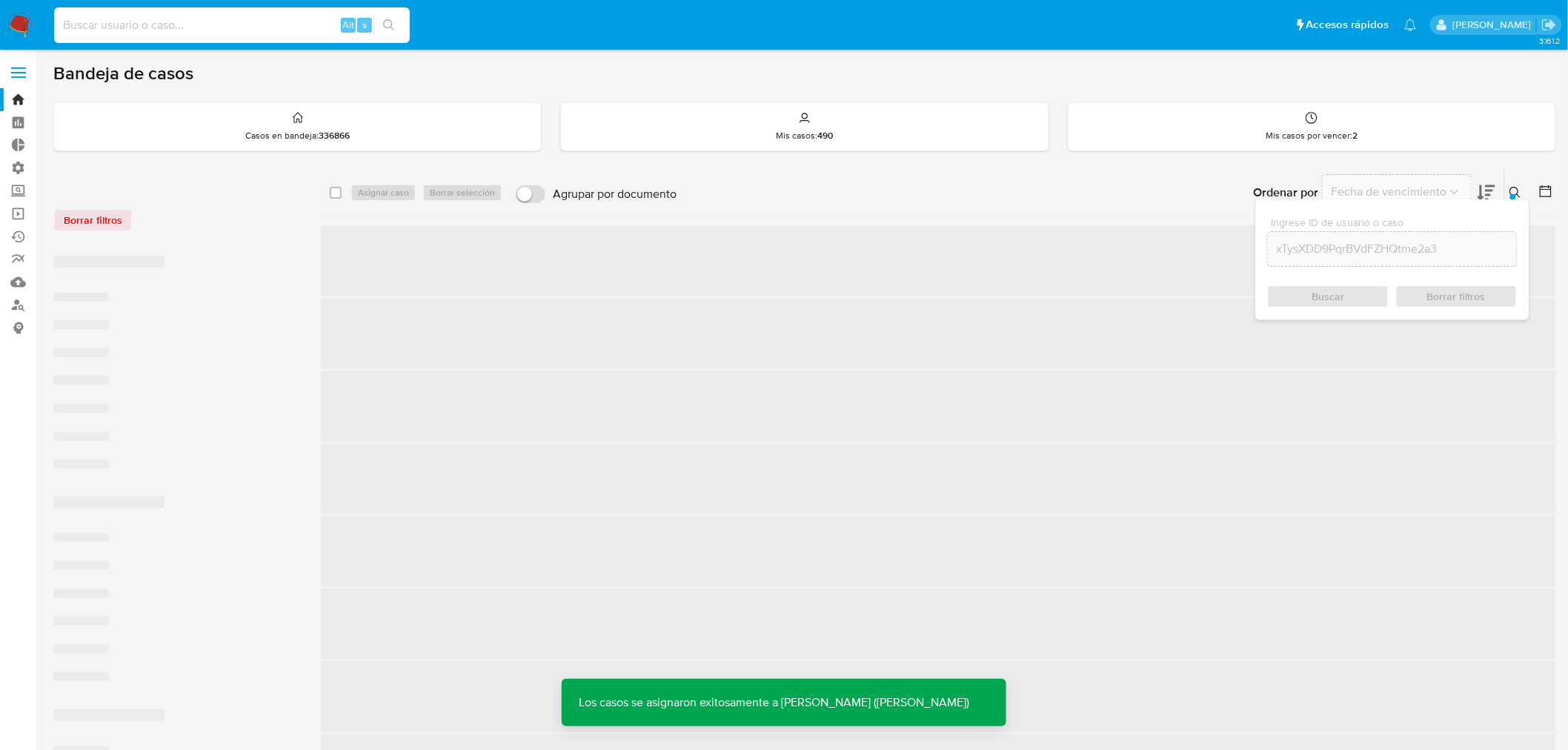
click at [212, 27] on input at bounding box center [232, 25] width 356 height 19
paste input "xTysXDD9PqrBVdFZHQtme2a3"
type input "xTysXDD9PqrBVdFZHQtme2a3"
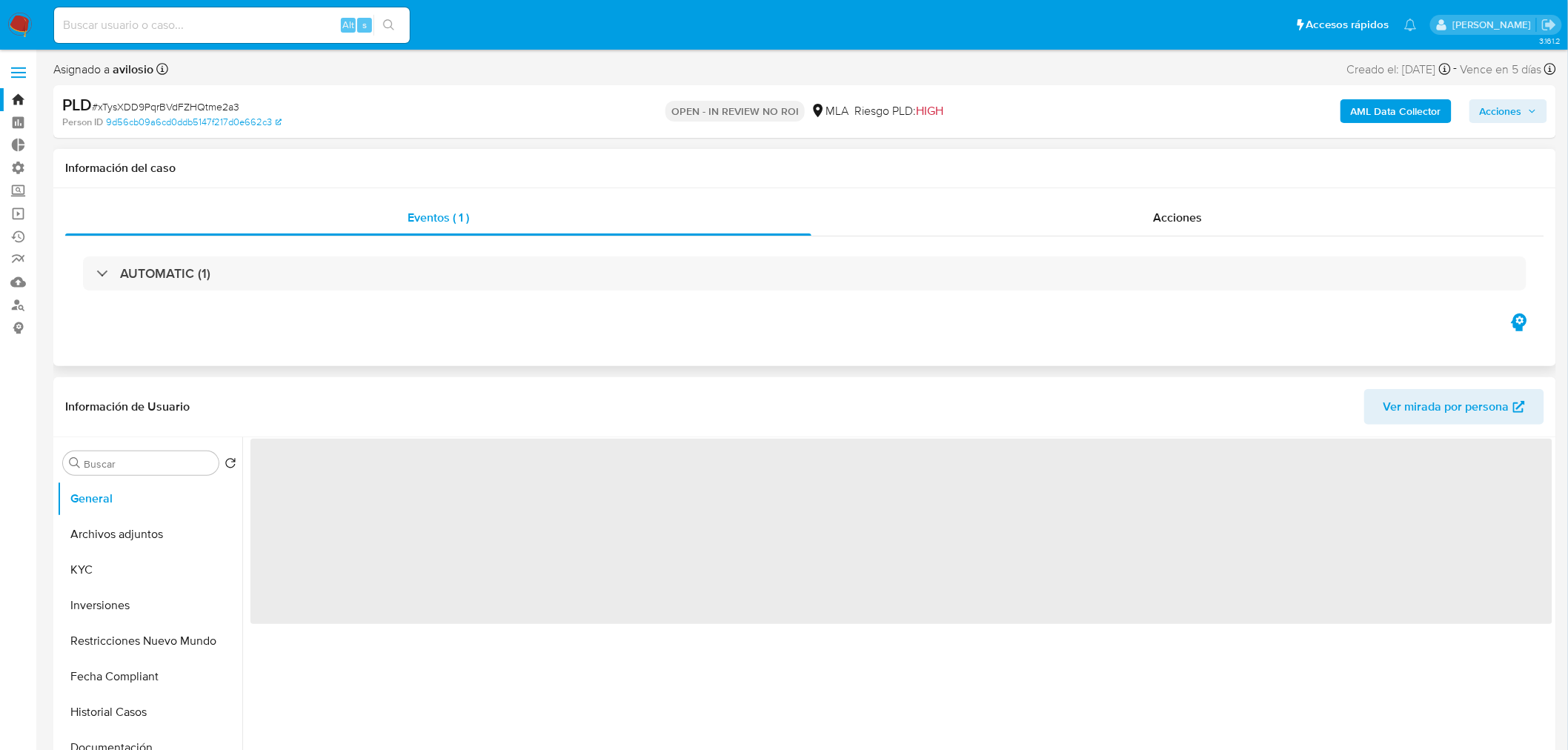
select select "10"
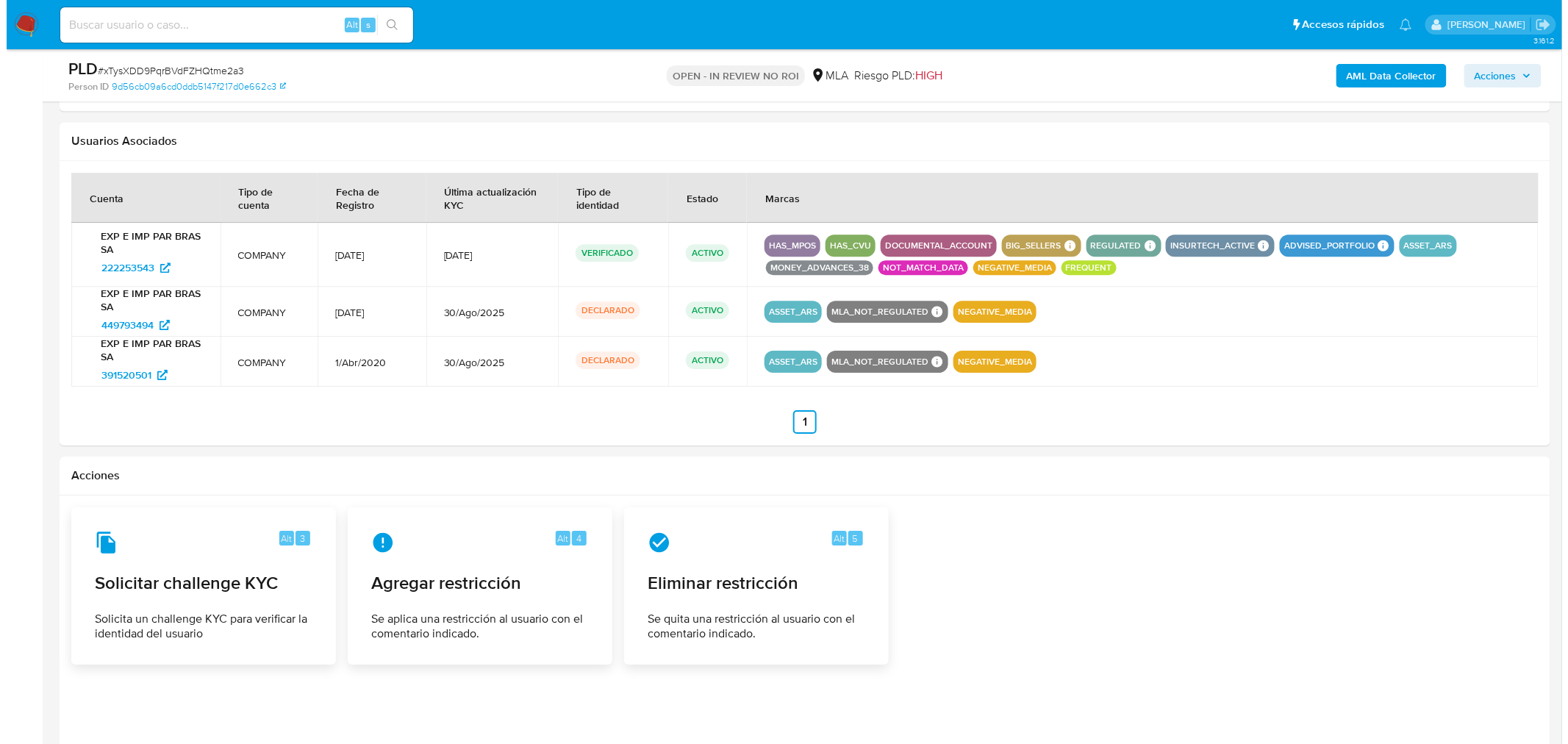
scroll to position [1888, 0]
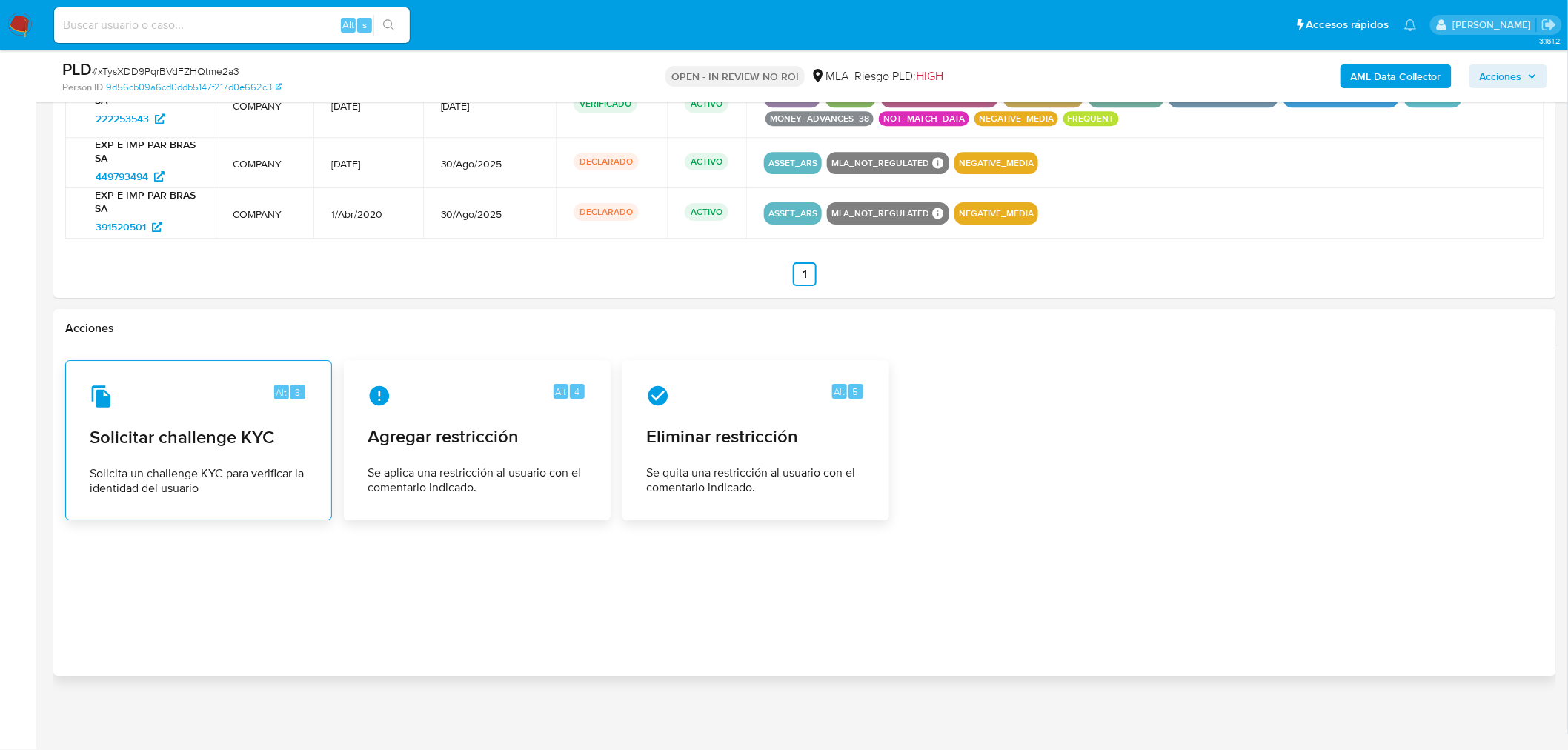
click at [241, 462] on div "Alt 3 Solicitar challenge KYC Solicita un challenge KYC para verificar la ident…" at bounding box center [198, 440] width 241 height 135
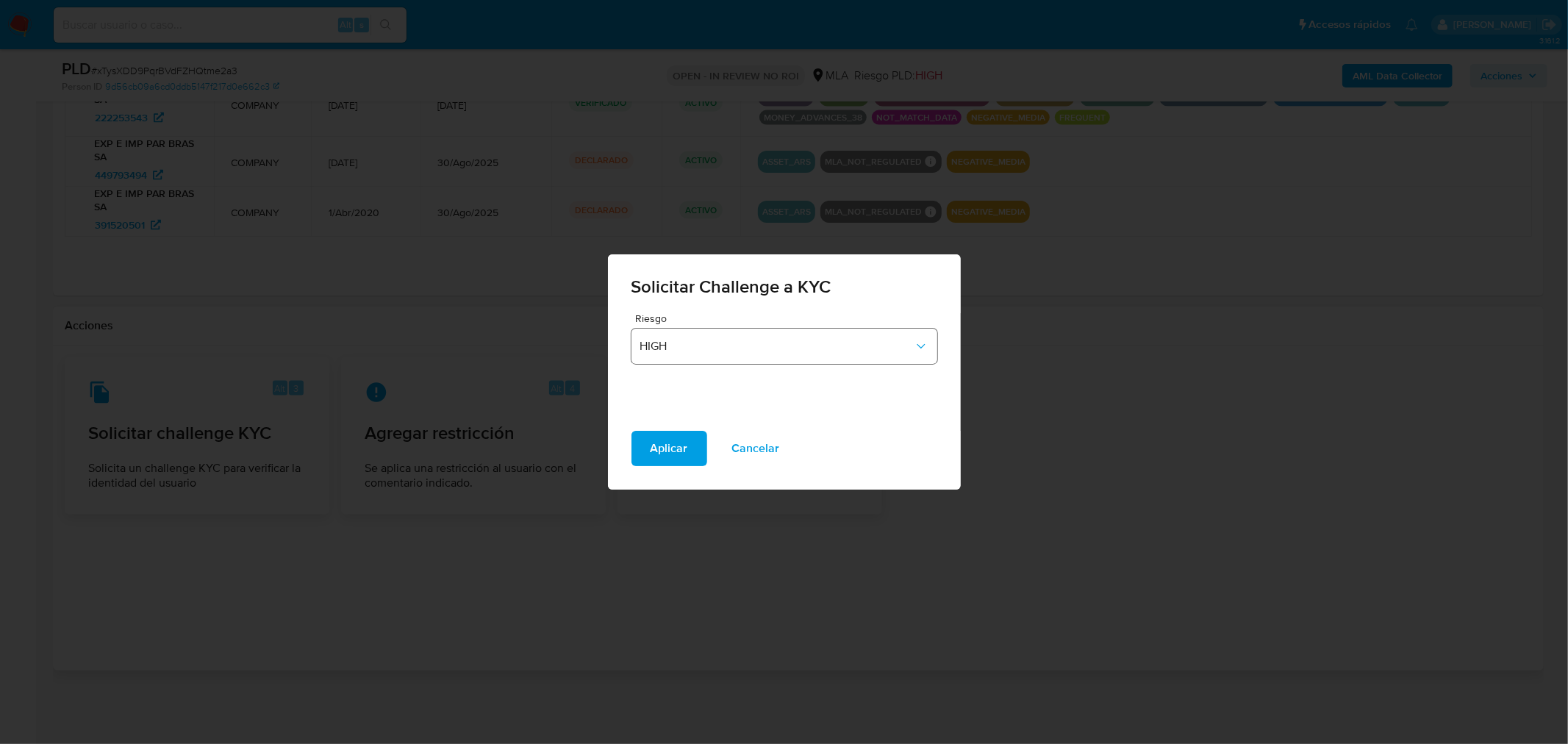
click at [799, 341] on span "HIGH" at bounding box center [777, 345] width 273 height 14
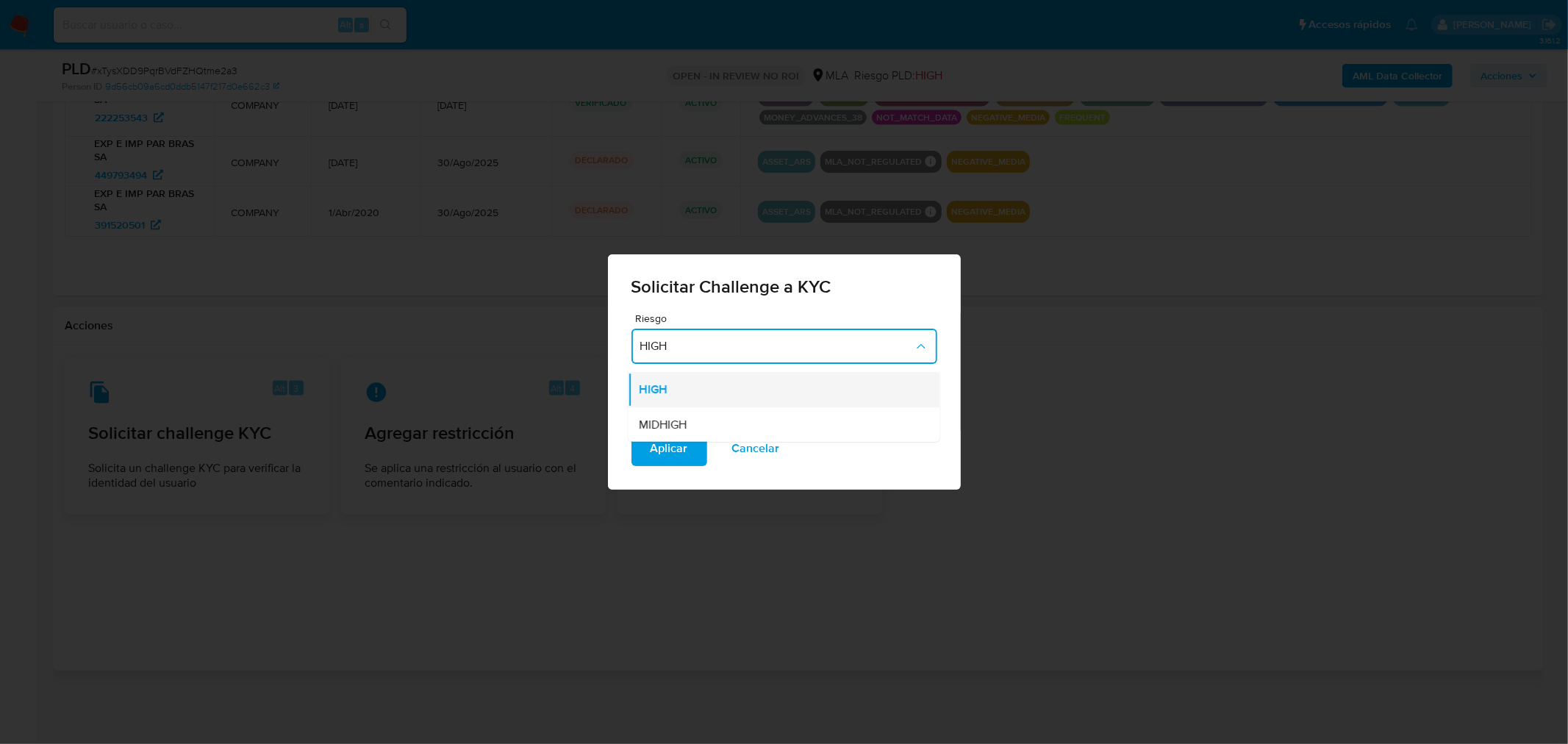
scroll to position [0, 0]
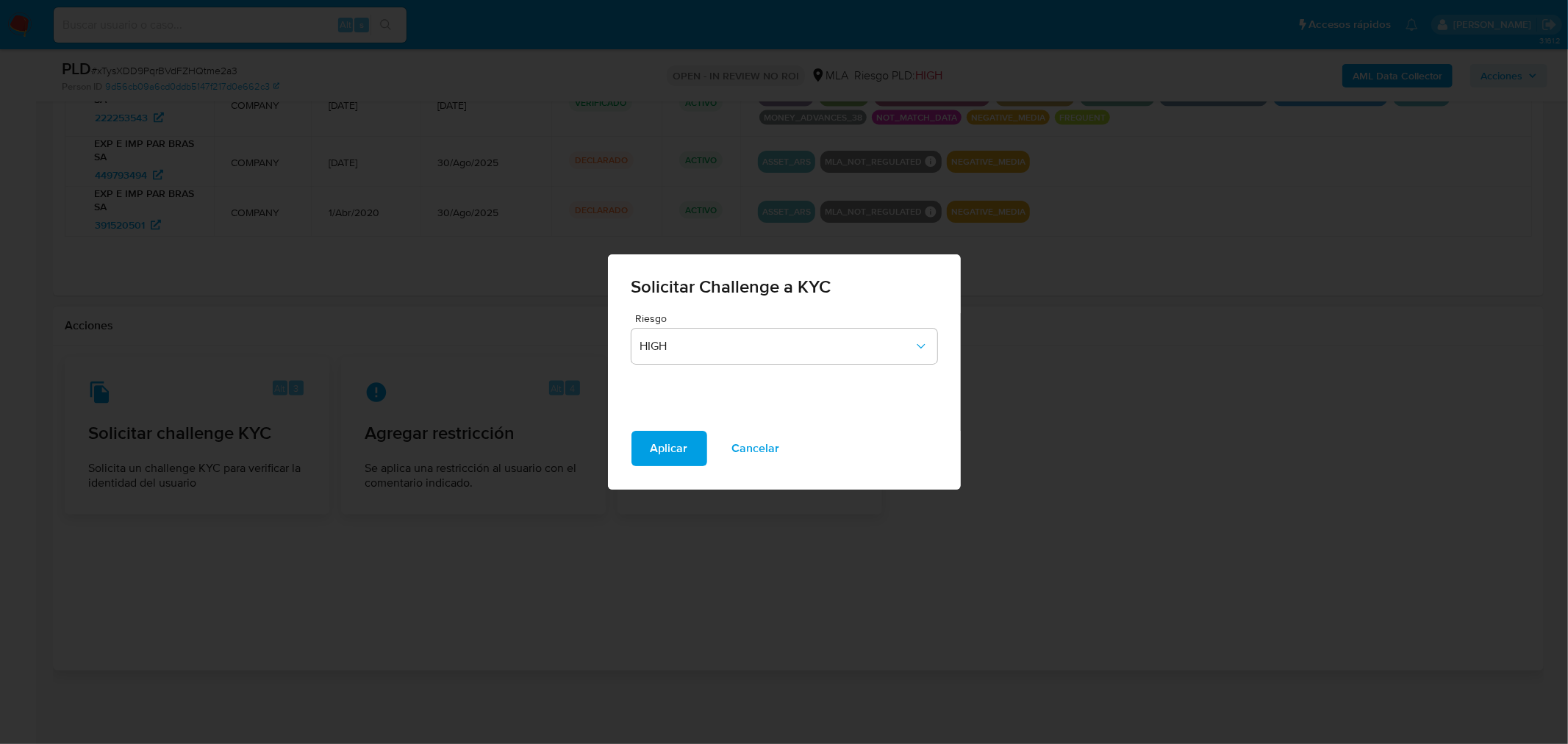
click at [960, 579] on div "Solicitar Challenge a KYC Riesgo HIGH Aplicar Cancelar" at bounding box center [784, 372] width 1568 height 744
click at [757, 351] on span "HIGH" at bounding box center [777, 345] width 273 height 14
click at [743, 449] on span "Cancelar" at bounding box center [756, 448] width 47 height 32
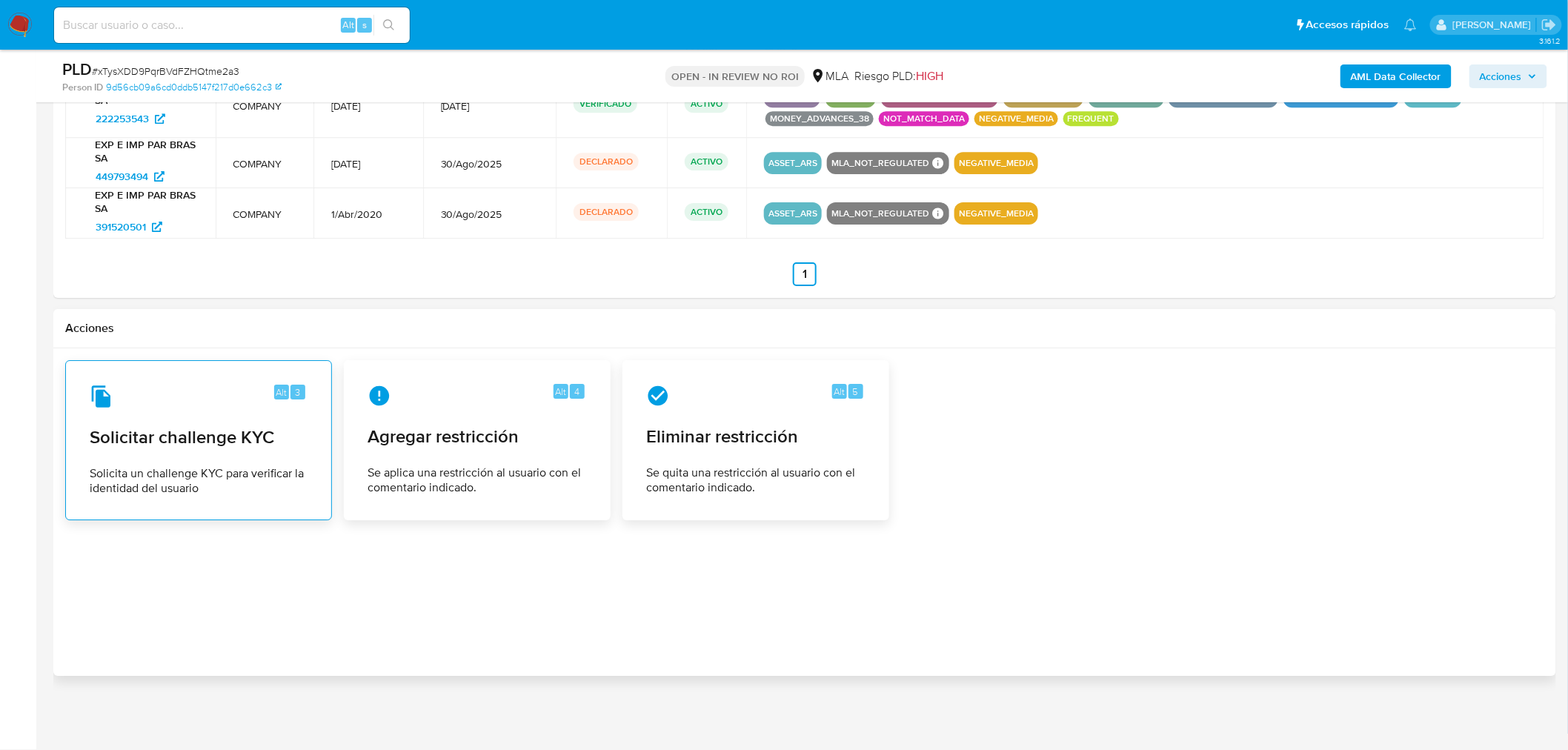
click at [235, 446] on span "Solicitar challenge KYC" at bounding box center [199, 436] width 218 height 22
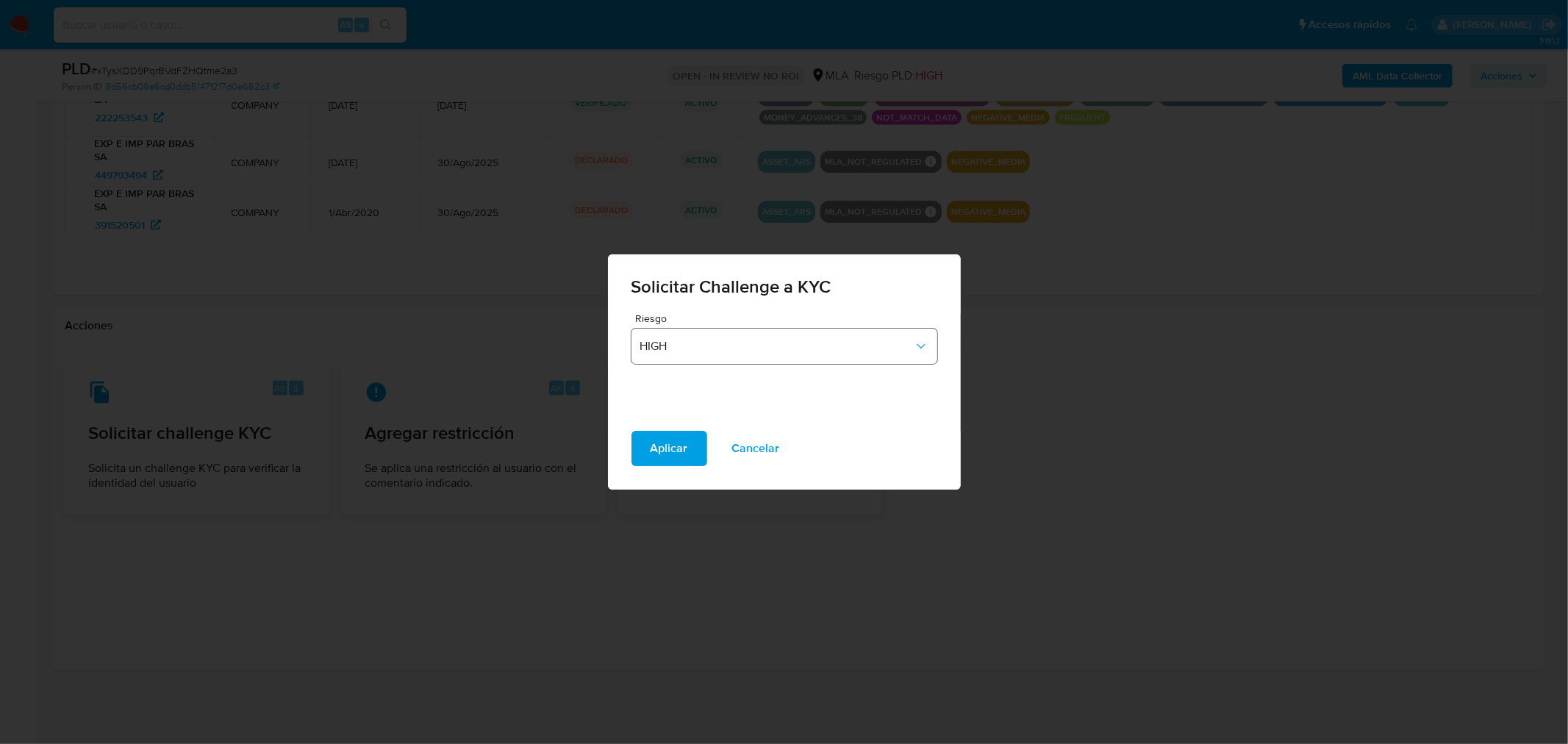
click at [823, 340] on span "HIGH" at bounding box center [777, 345] width 273 height 14
click at [839, 348] on span "HIGH" at bounding box center [777, 345] width 273 height 14
click at [752, 452] on span "Cancelar" at bounding box center [756, 448] width 47 height 32
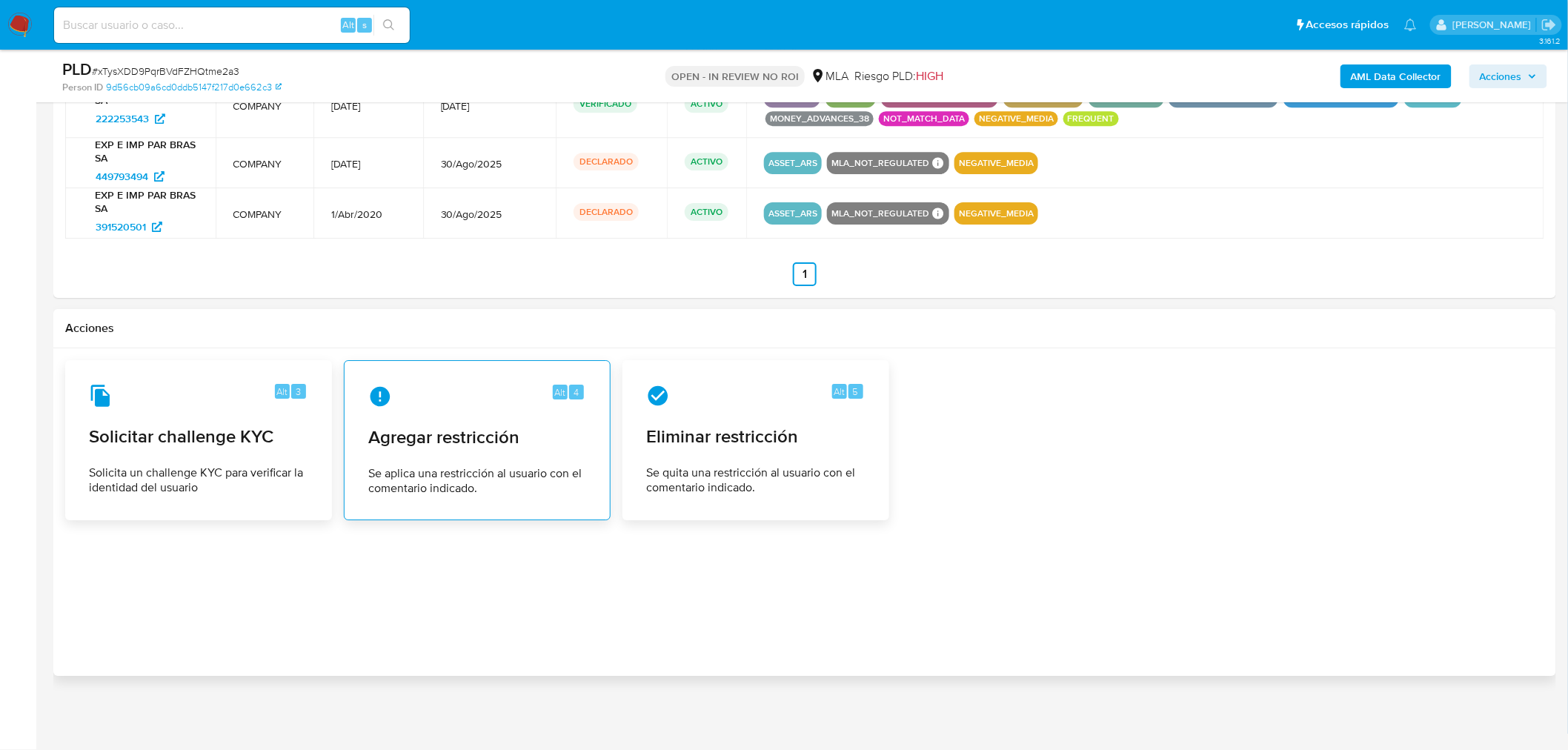
click at [502, 457] on div "Alt 4 Agregar restricción Se aplica una restricción al usuario con el comentari…" at bounding box center [477, 440] width 241 height 135
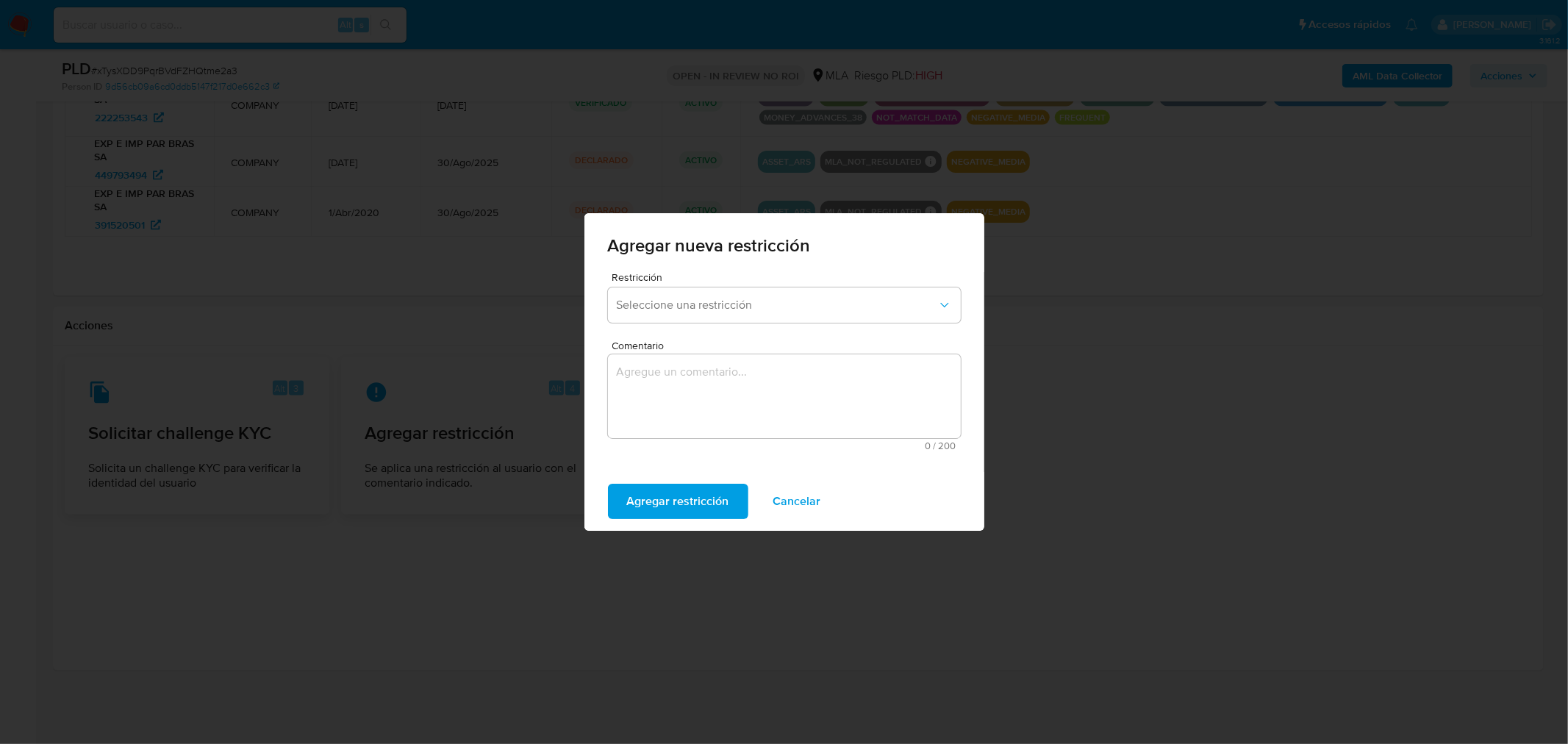
click at [891, 274] on span "Restricción" at bounding box center [788, 277] width 353 height 10
click at [879, 291] on button "Seleccione una restricción" at bounding box center [784, 305] width 353 height 35
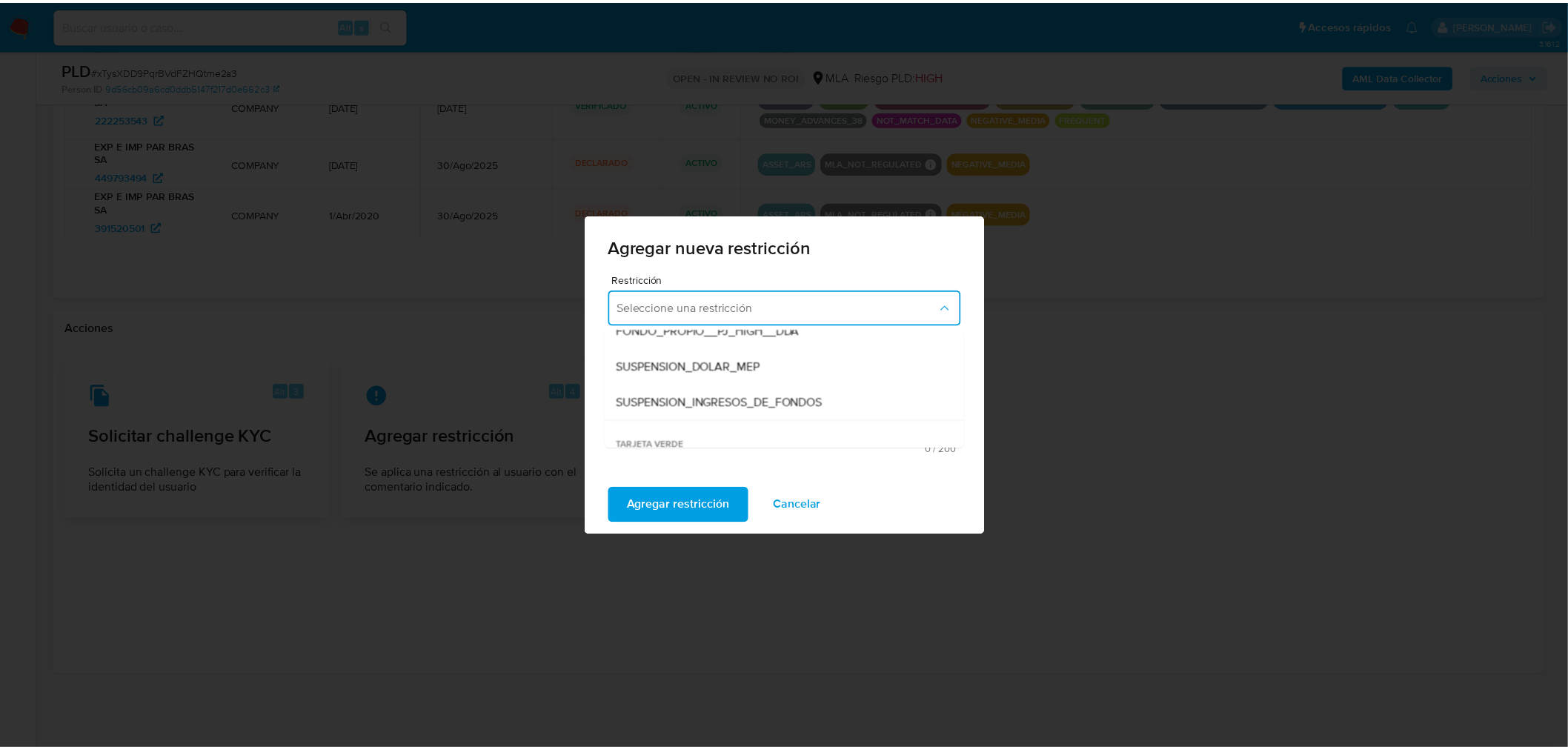
scroll to position [369, 0]
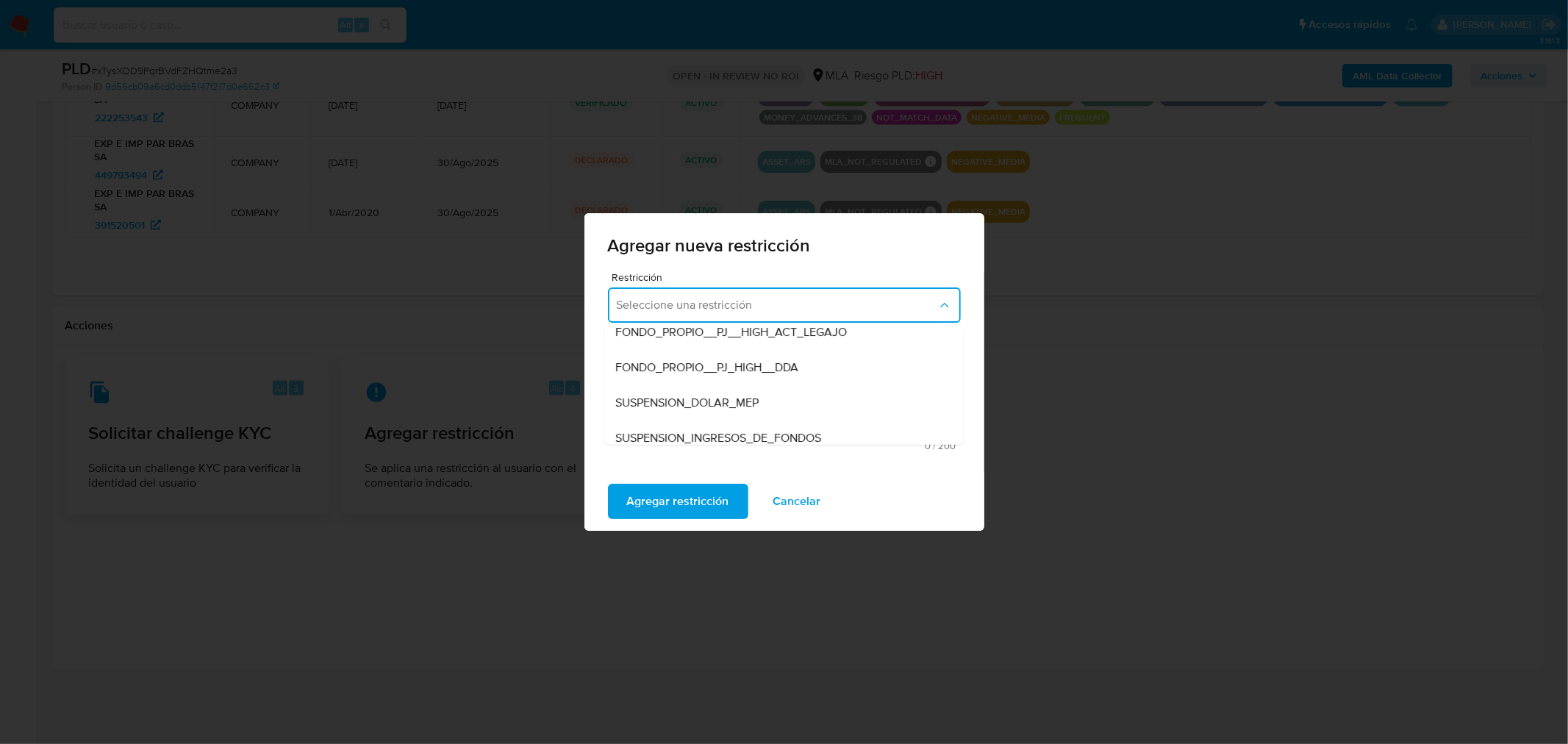
click at [532, 575] on div "Agregar nueva restricción Restricción Seleccione una restricción TARJETA ROJA S…" at bounding box center [784, 372] width 1568 height 744
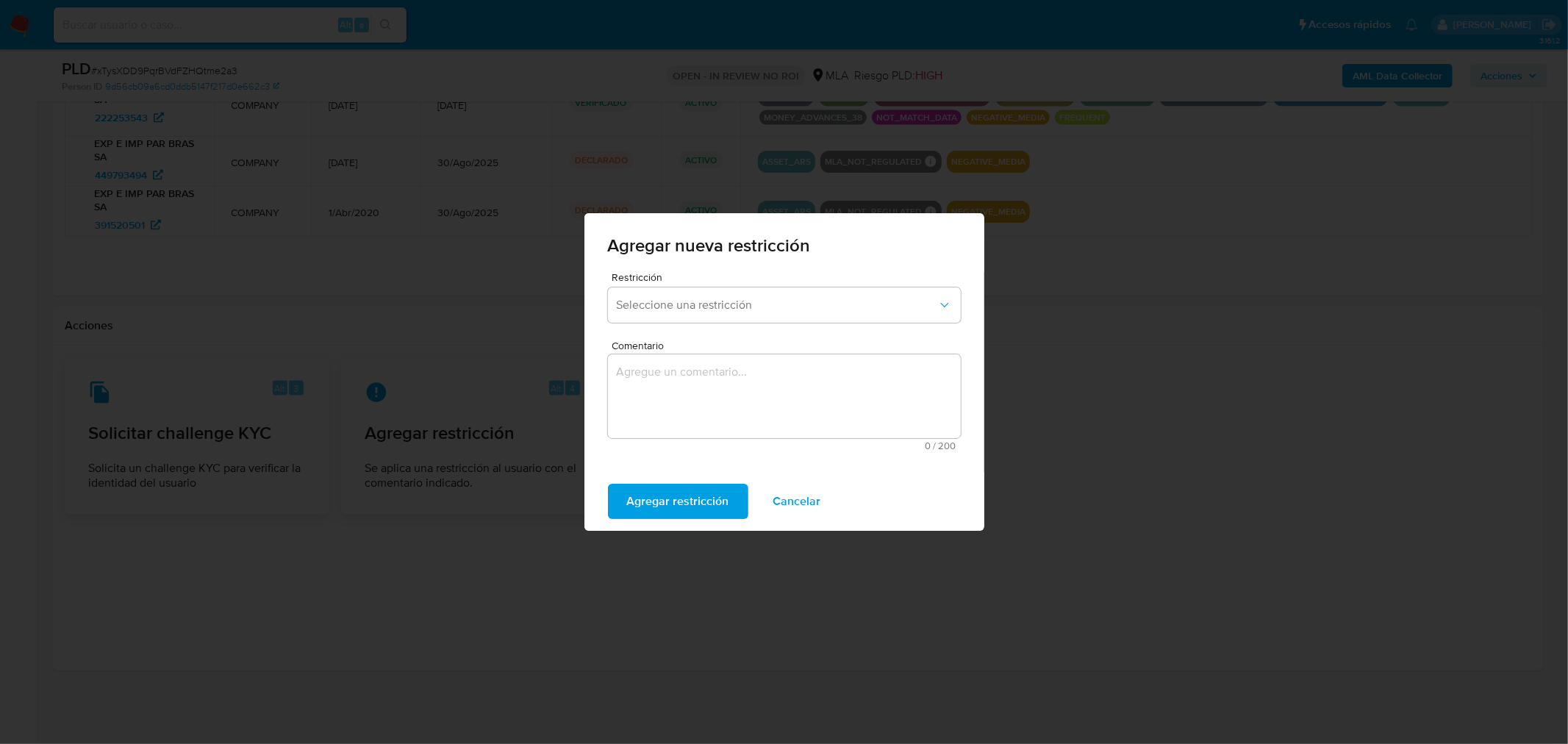
click at [791, 497] on span "Cancelar" at bounding box center [797, 501] width 47 height 32
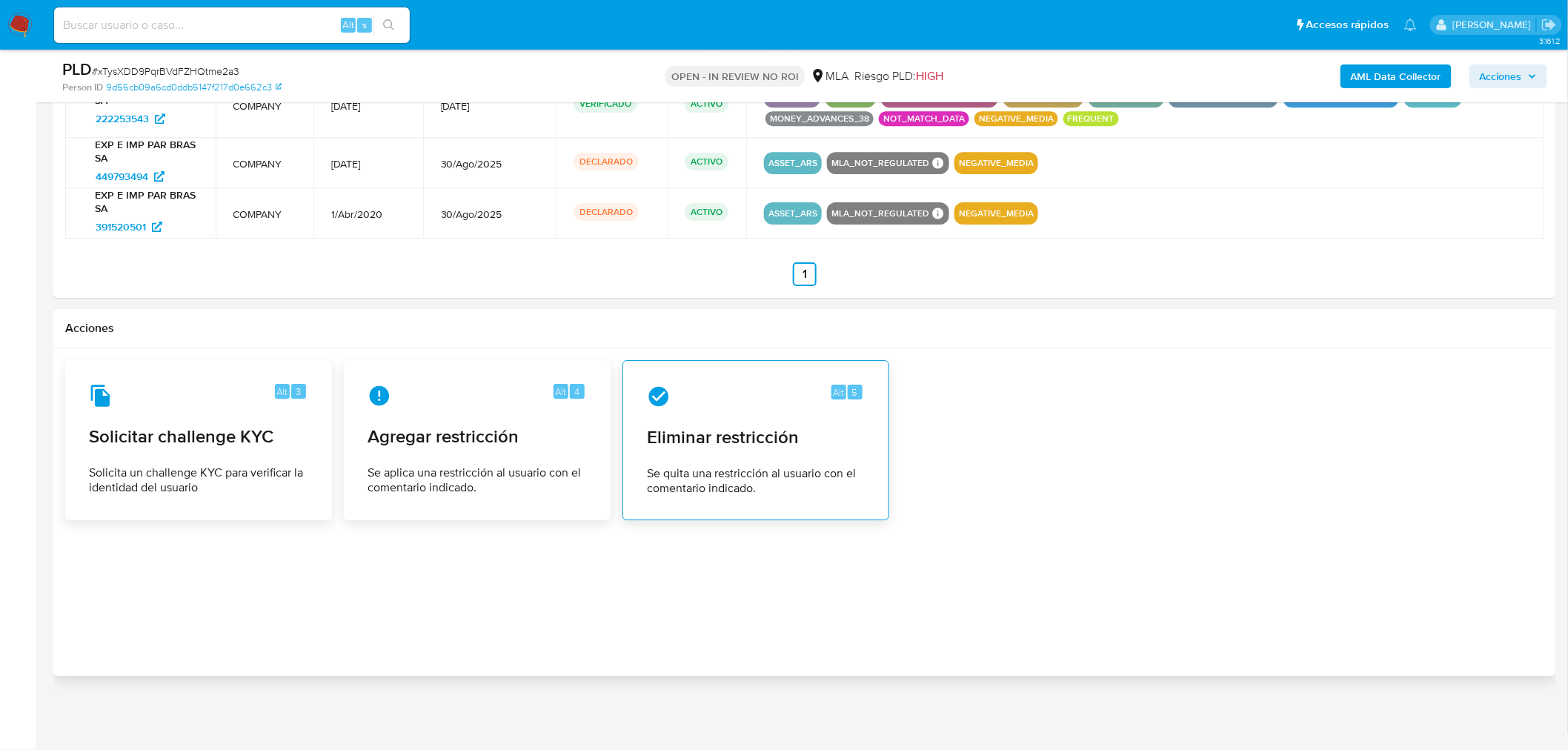
click at [795, 446] on span "Eliminar restricción" at bounding box center [756, 436] width 218 height 22
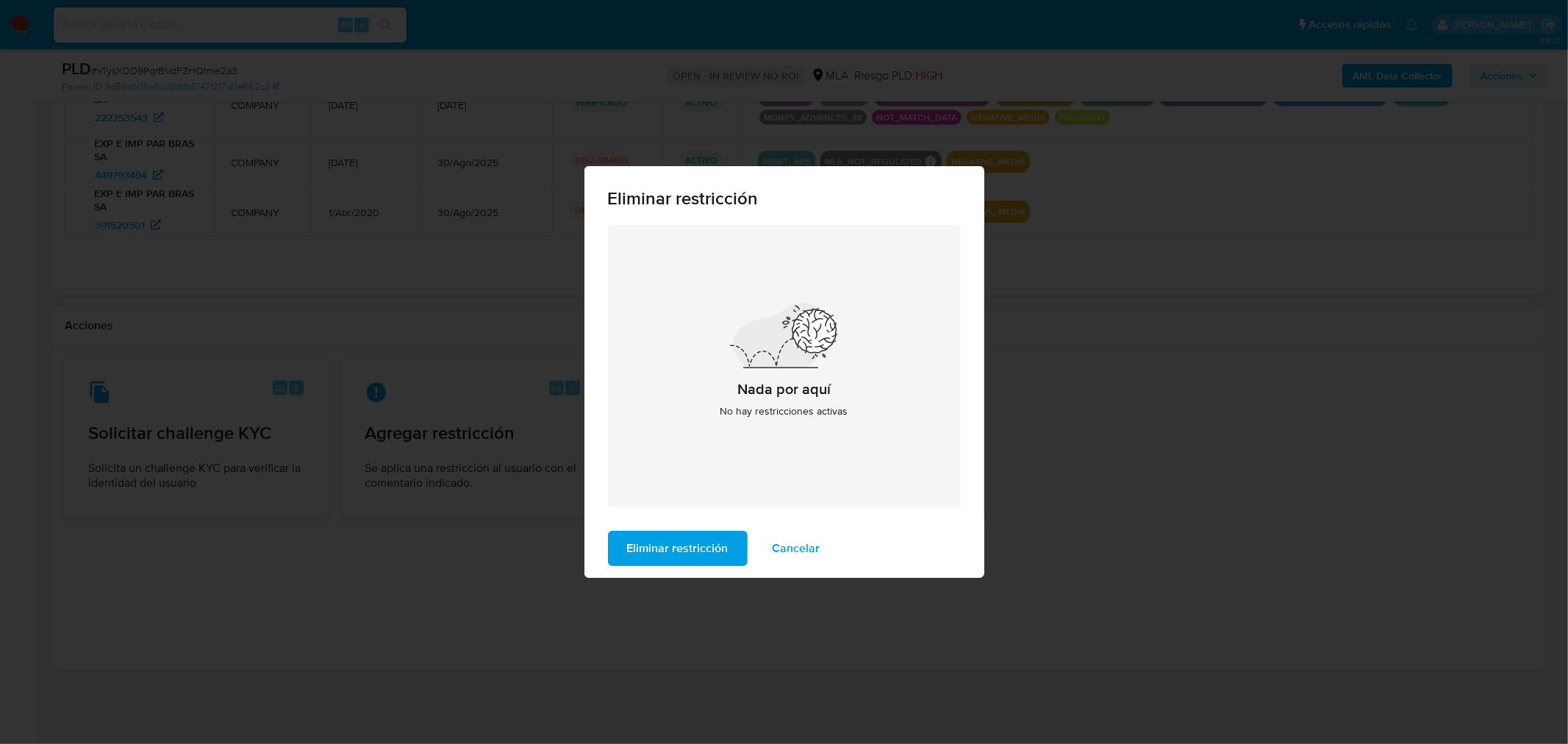
click at [1048, 424] on div "Eliminar restricción Nada por aquí No hay restricciones activas Eliminar restri…" at bounding box center [784, 372] width 1568 height 744
click at [803, 536] on span "Cancelar" at bounding box center [796, 549] width 47 height 32
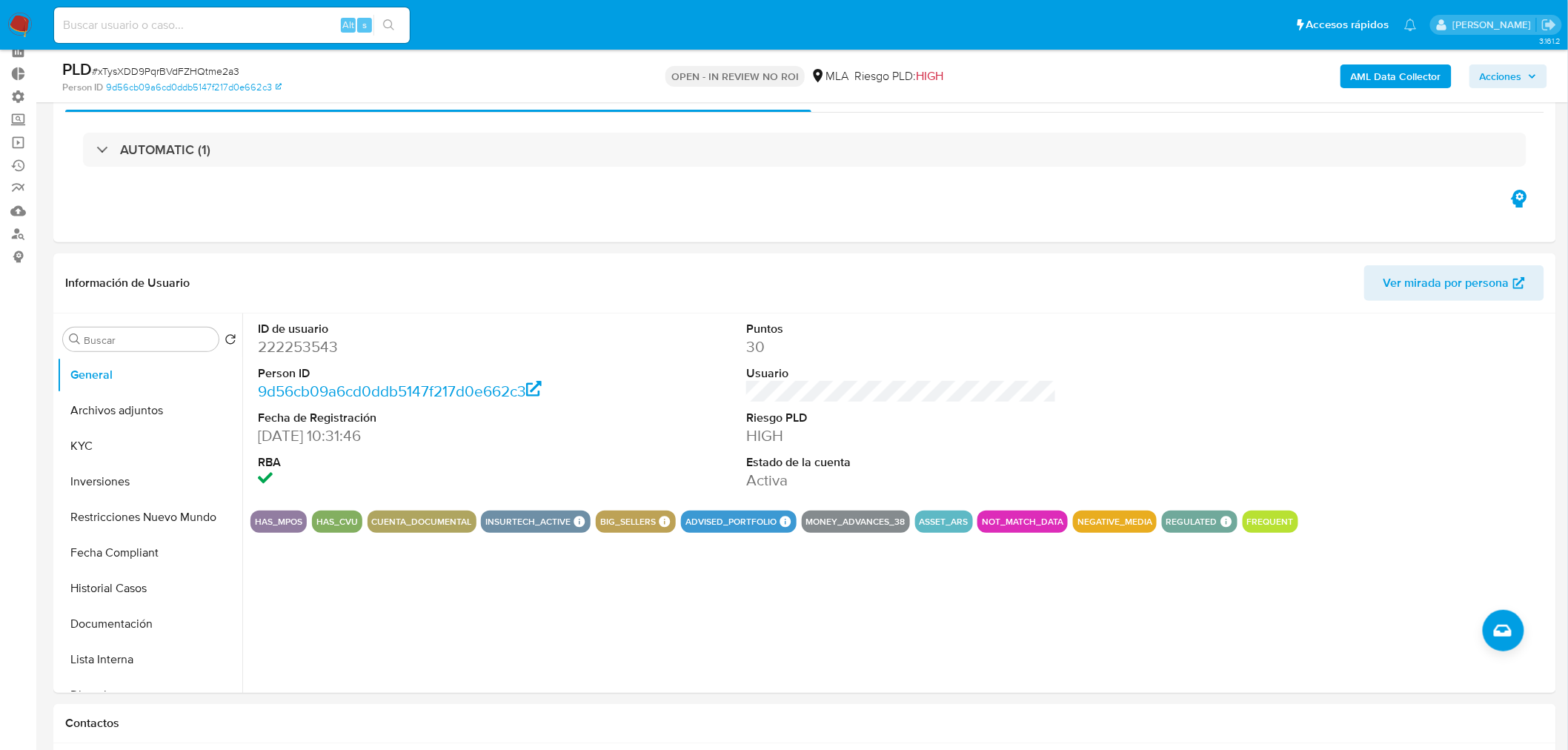
scroll to position [0, 0]
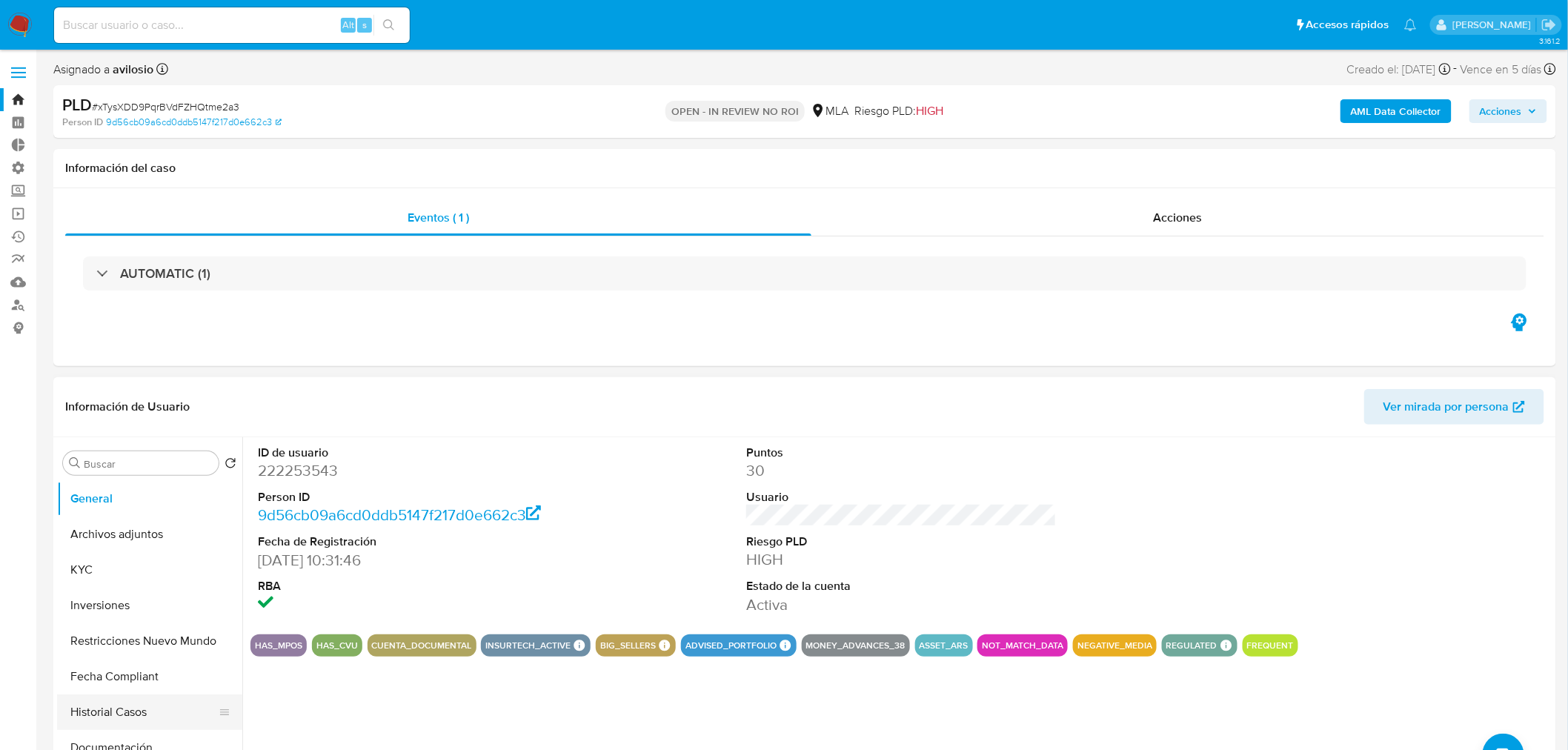
click at [128, 718] on button "Historial Casos" at bounding box center [144, 712] width 173 height 35
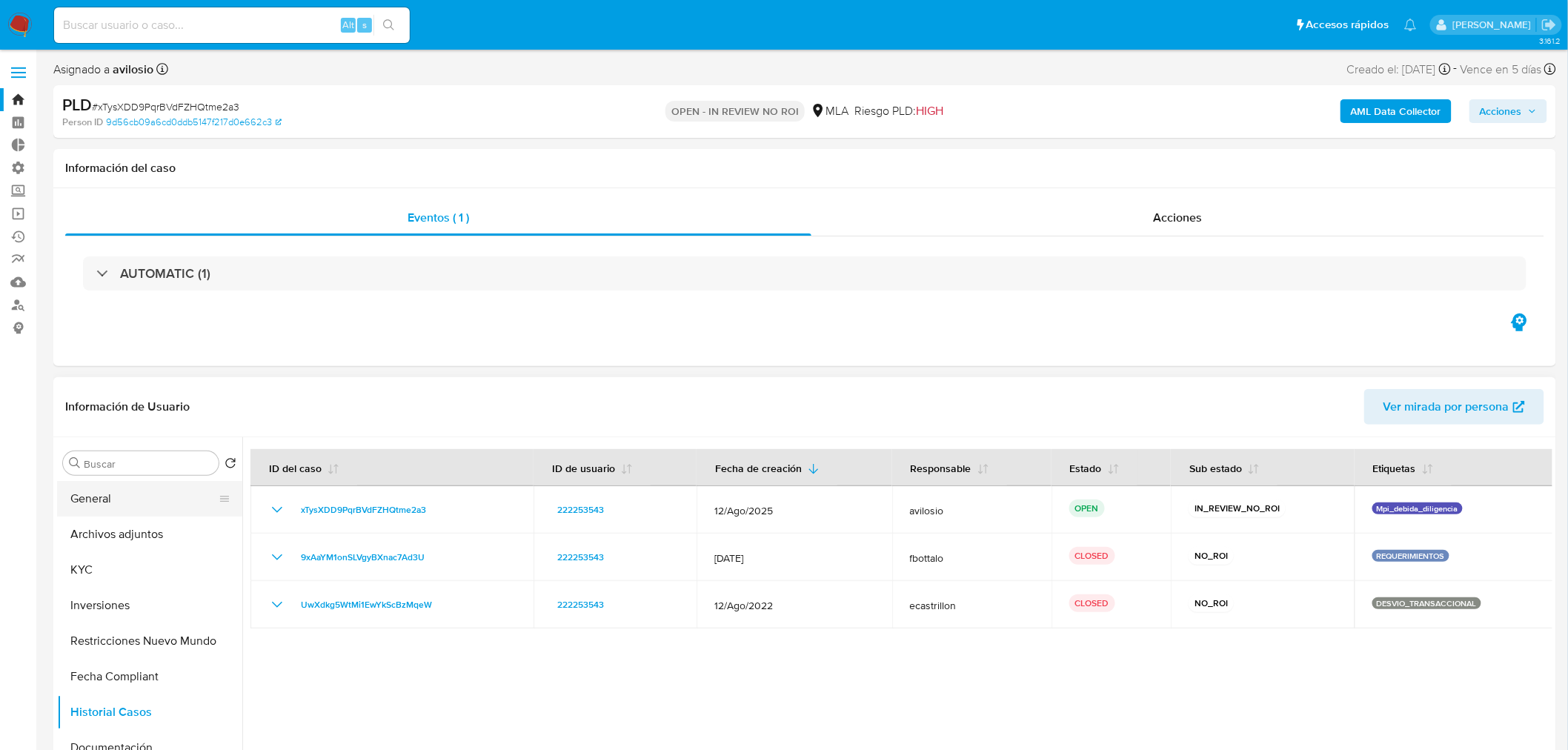
click at [126, 501] on button "General" at bounding box center [144, 498] width 173 height 35
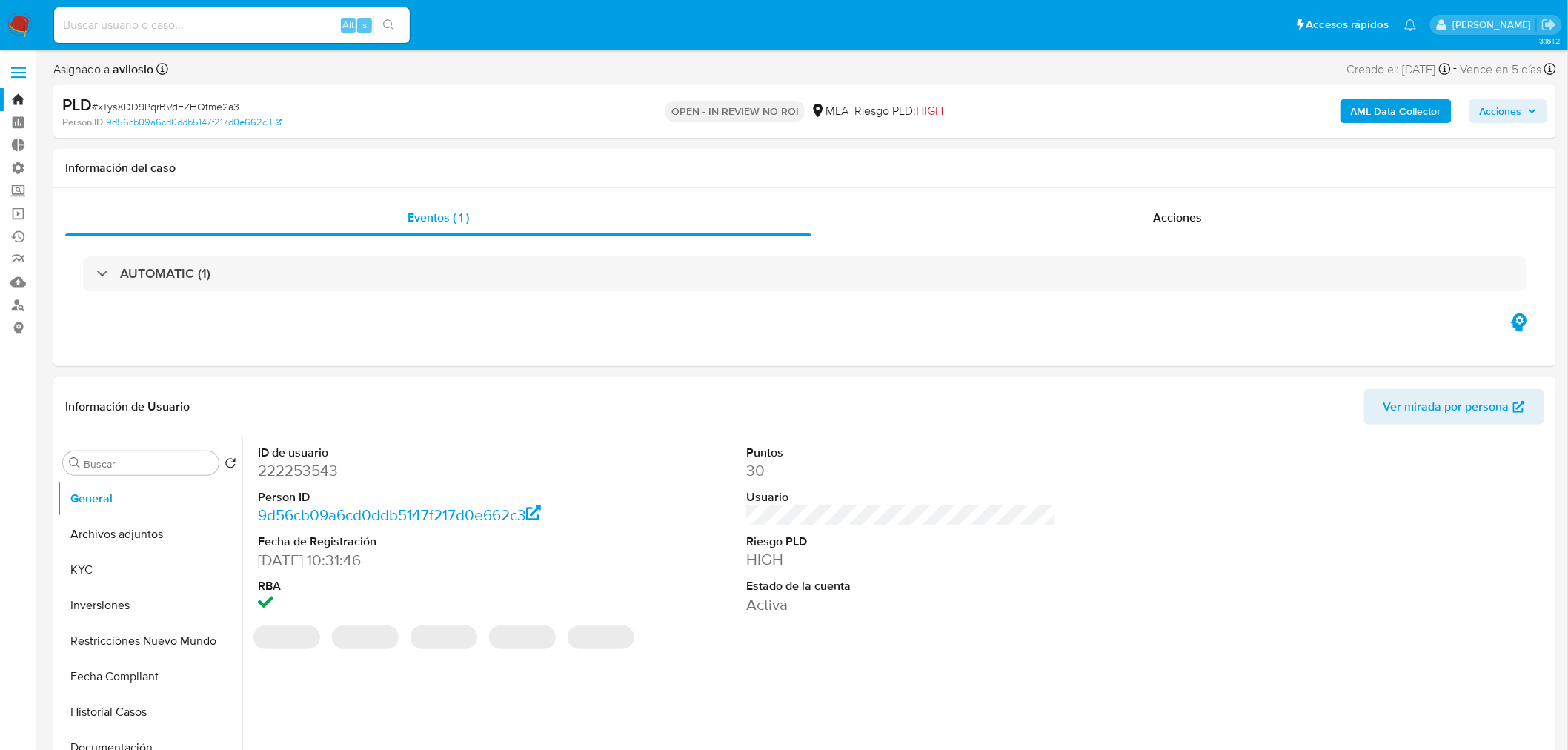
click at [305, 474] on dd "222253543" at bounding box center [413, 471] width 311 height 21
copy dd "222253543"
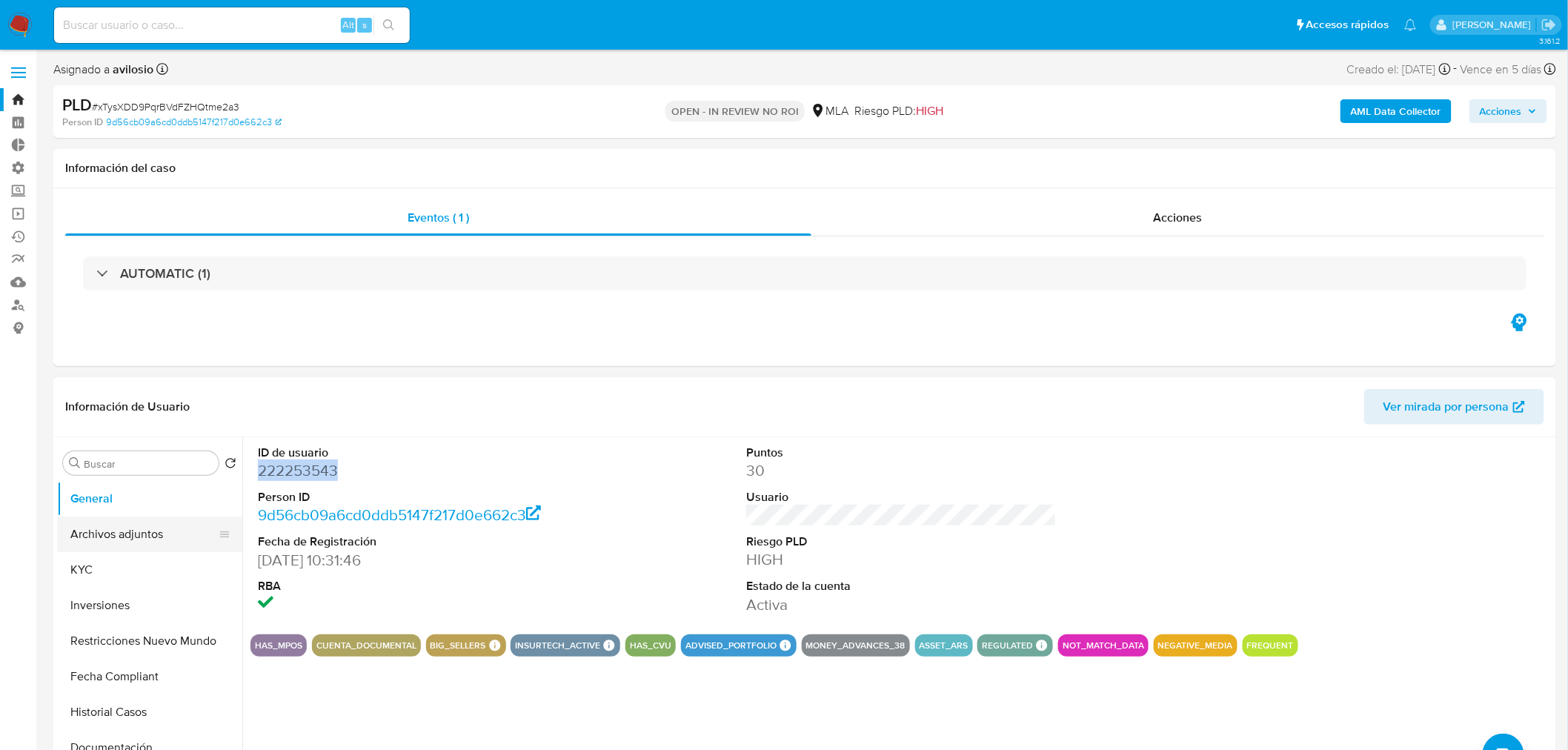
click at [145, 537] on button "Archivos adjuntos" at bounding box center [144, 534] width 173 height 35
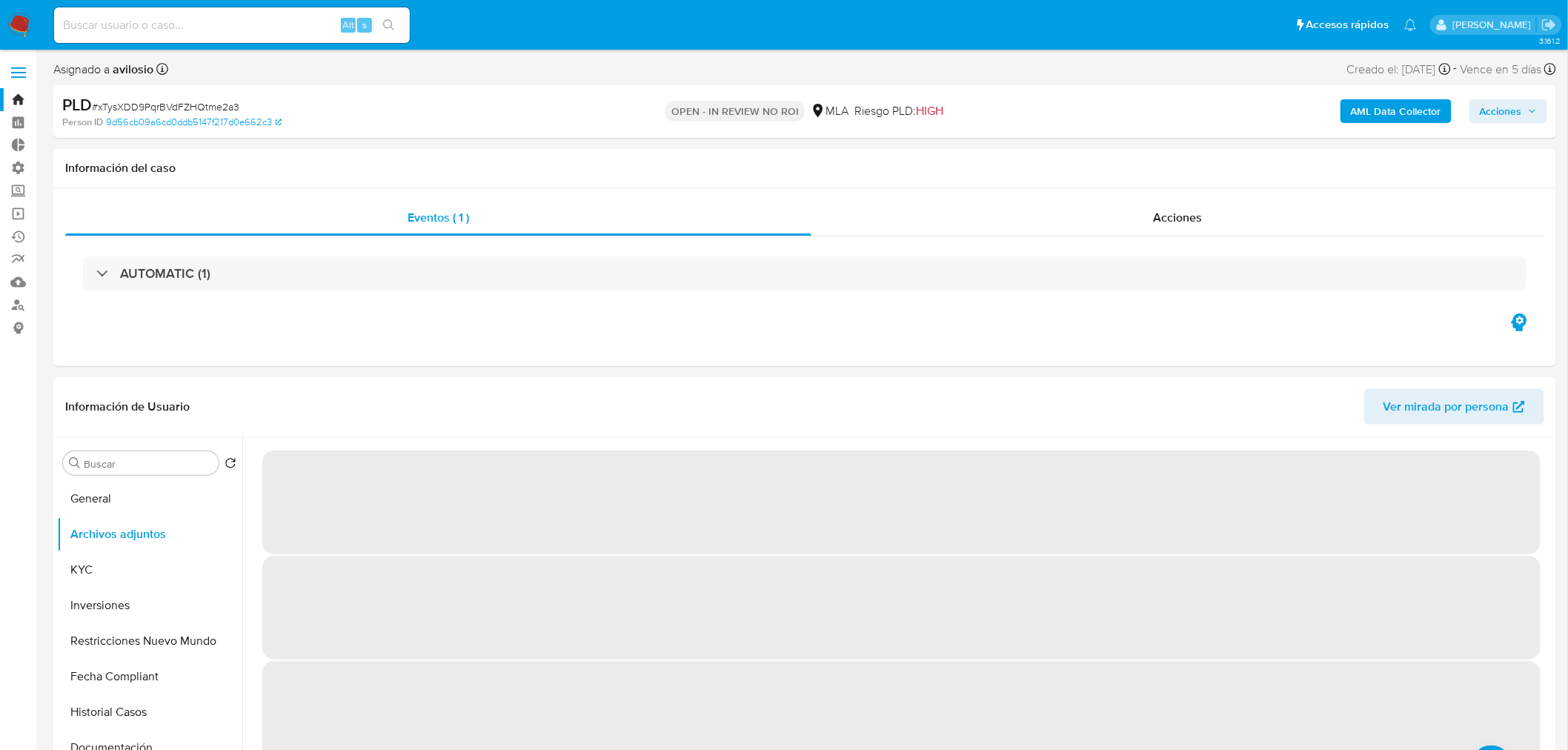
click at [1500, 122] on span "Acciones" at bounding box center [1501, 111] width 42 height 24
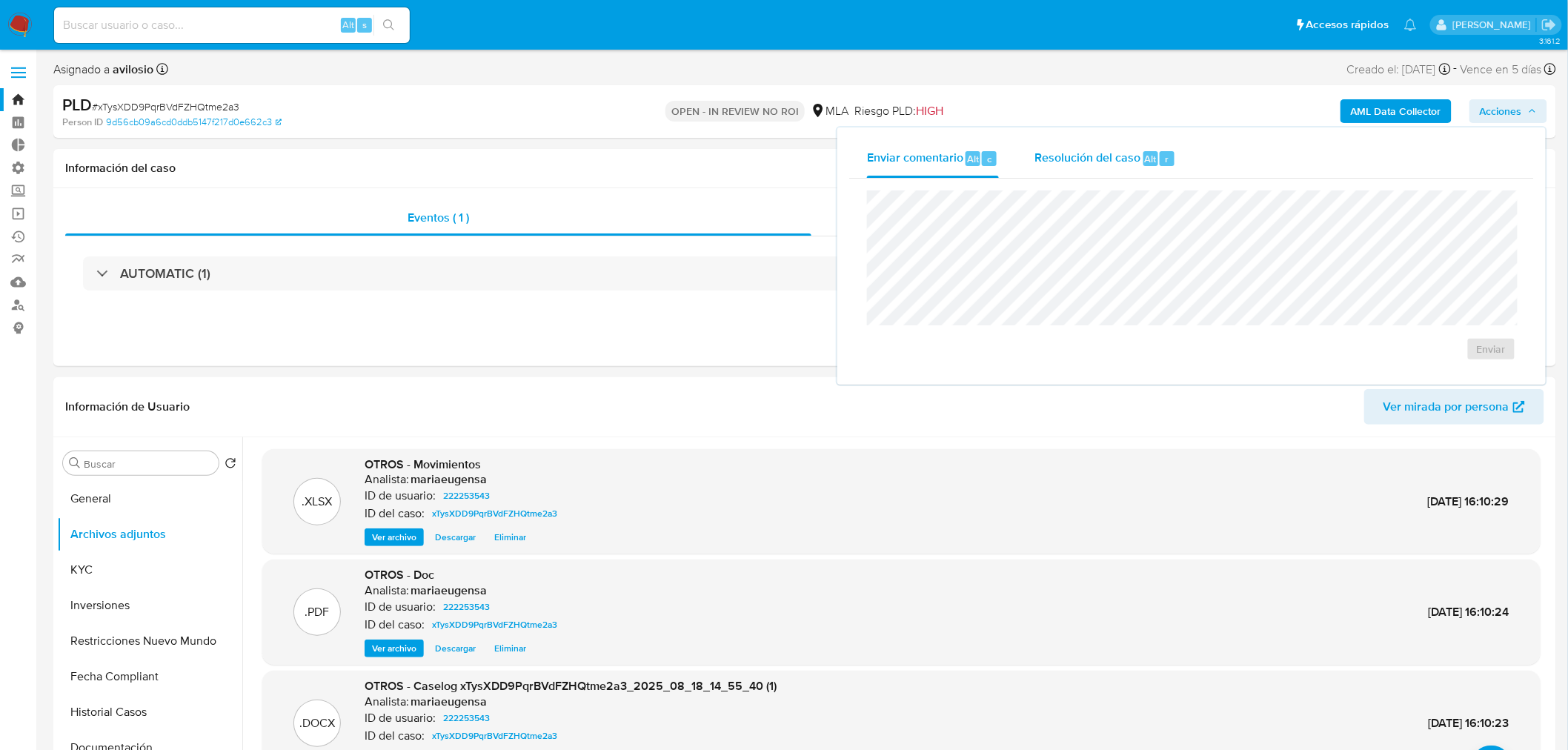
click at [1134, 168] on div "Resolución del caso Alt r" at bounding box center [1105, 159] width 142 height 38
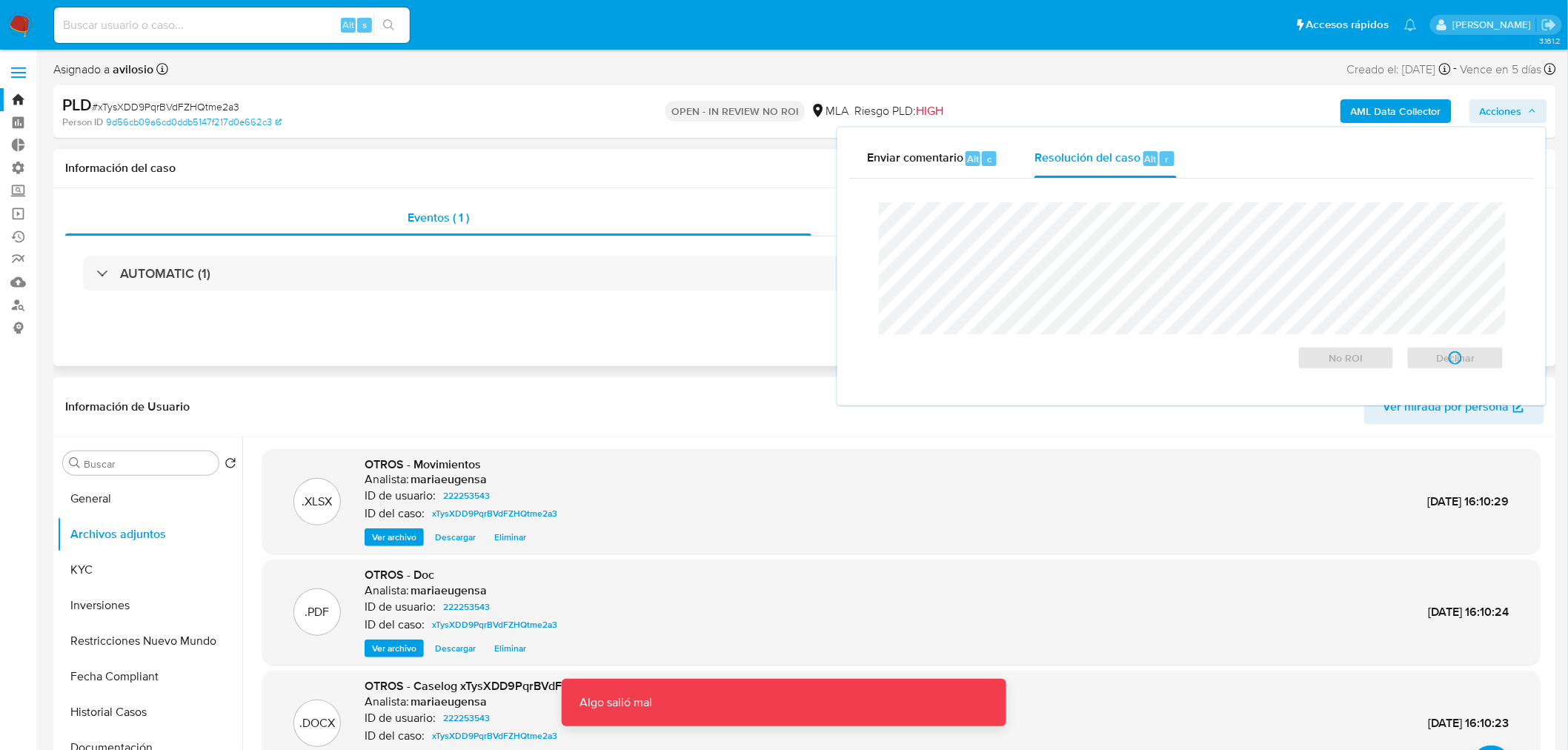
click at [655, 361] on div "Eventos ( 1 ) Acciones AUTOMATIC (1)" at bounding box center [805, 277] width 1503 height 178
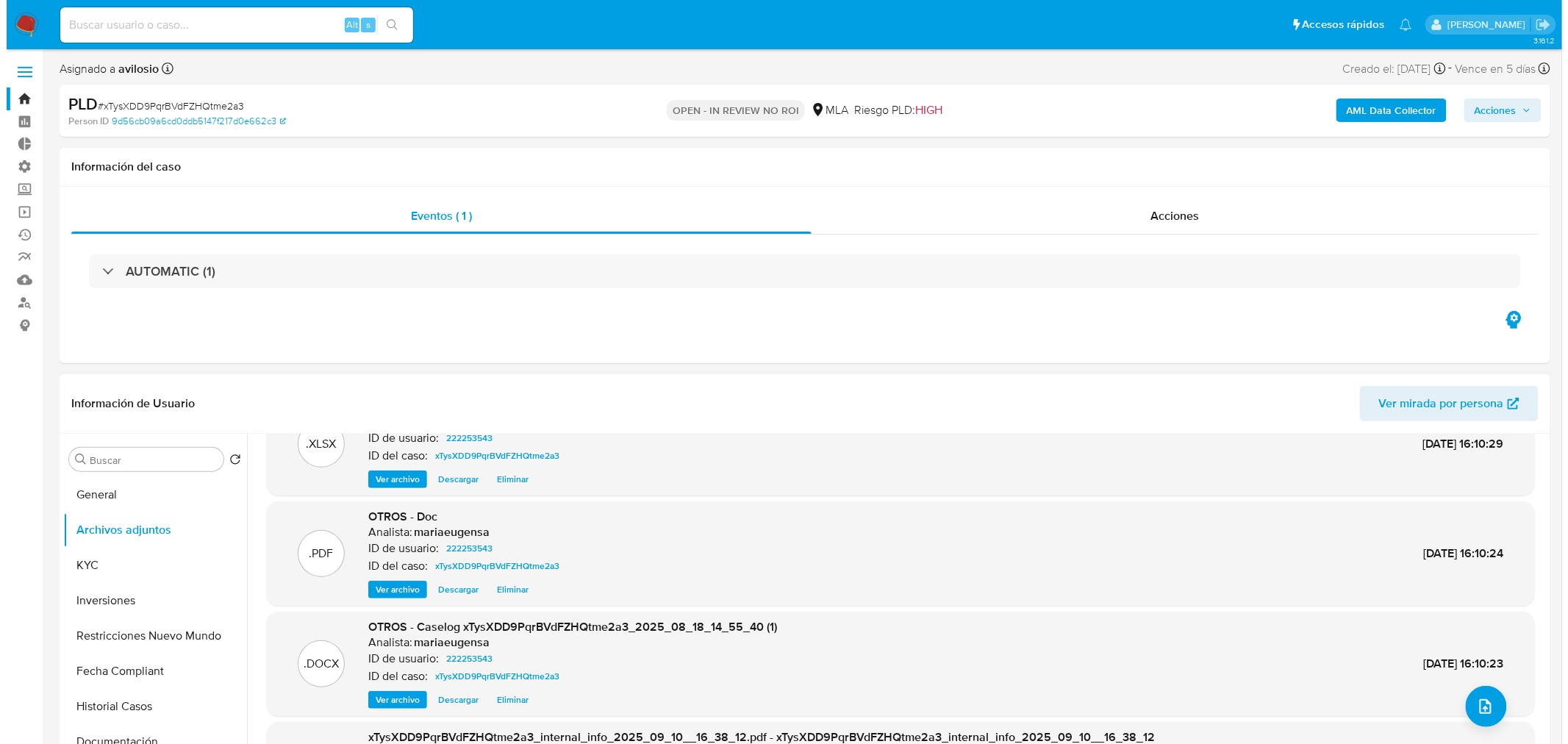
scroll to position [82, 0]
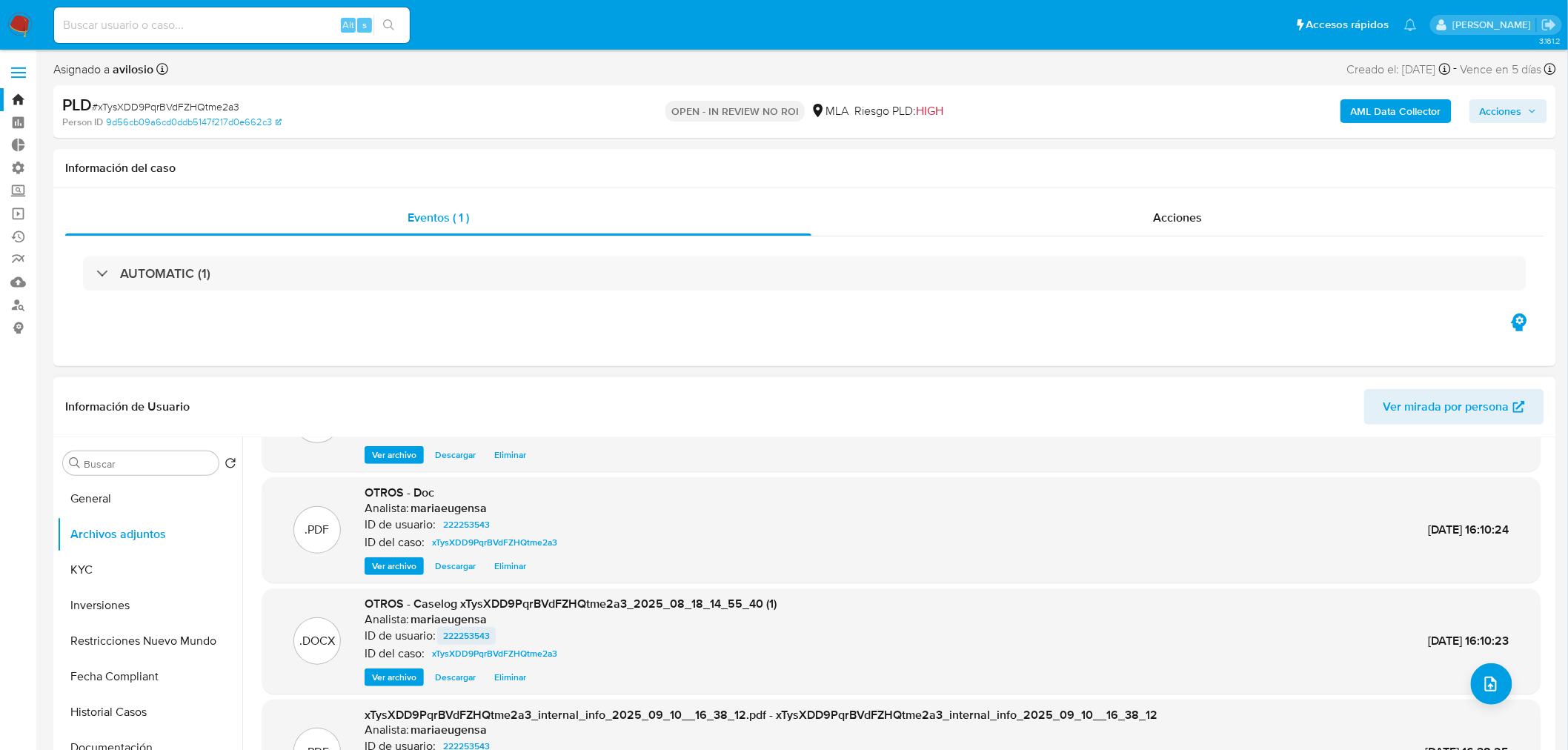
drag, startPoint x: 456, startPoint y: 675, endPoint x: 465, endPoint y: 640, distance: 36.1
click at [516, 631] on div "OTROS - Caselog xTysXDD9PqrBVdFZHQtme2a3_2025_08_18_14_55_40 (1) Analista: mari…" at bounding box center [570, 641] width 412 height 90
click at [383, 675] on span "Ver archivo" at bounding box center [394, 676] width 44 height 14
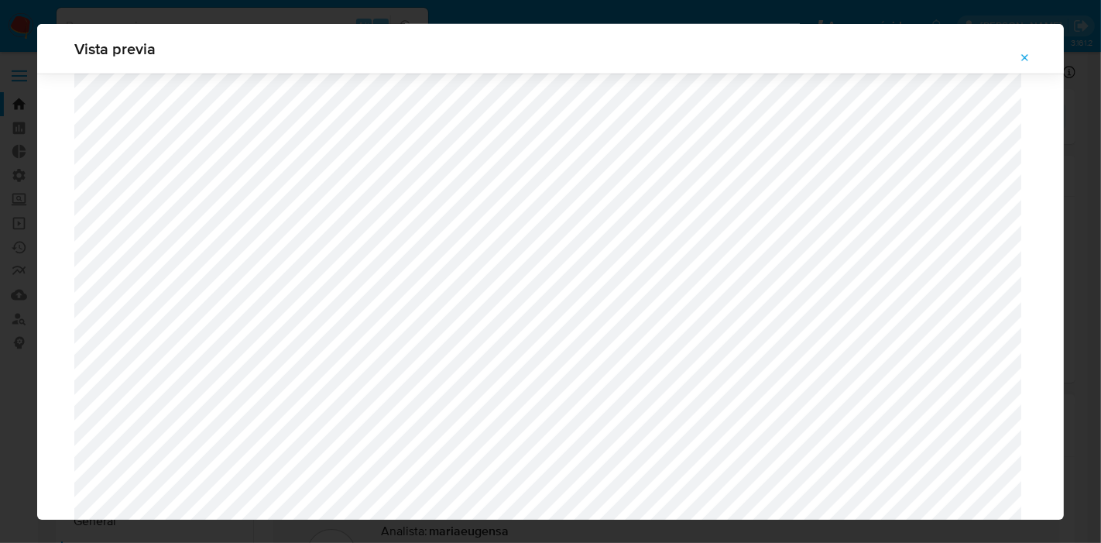
scroll to position [1259, 0]
click at [1021, 60] on icon "Attachment preview" at bounding box center [1025, 58] width 12 height 12
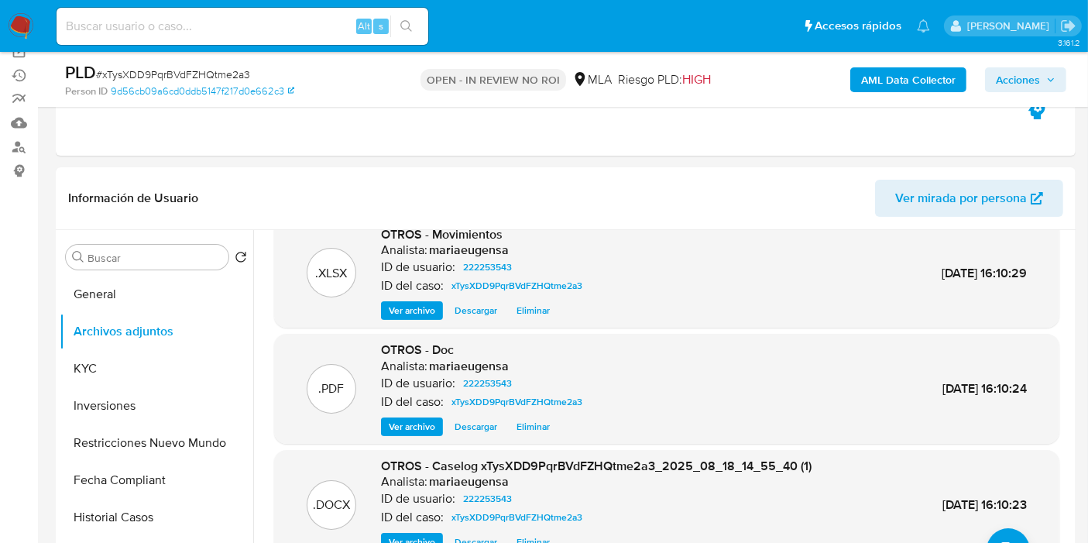
scroll to position [0, 0]
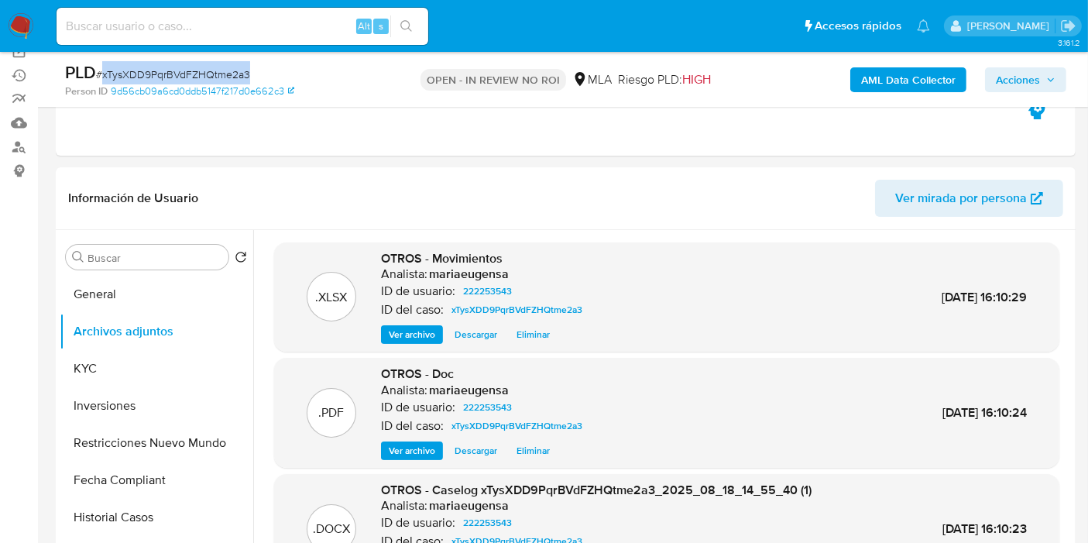
drag, startPoint x: 252, startPoint y: 72, endPoint x: 101, endPoint y: 70, distance: 151.0
click at [101, 70] on div "PLD # xTysXDD9PqrBVdFZHQtme2a3" at bounding box center [229, 72] width 328 height 23
copy span "xTysXDD9PqrBVdFZHQtme2a3"
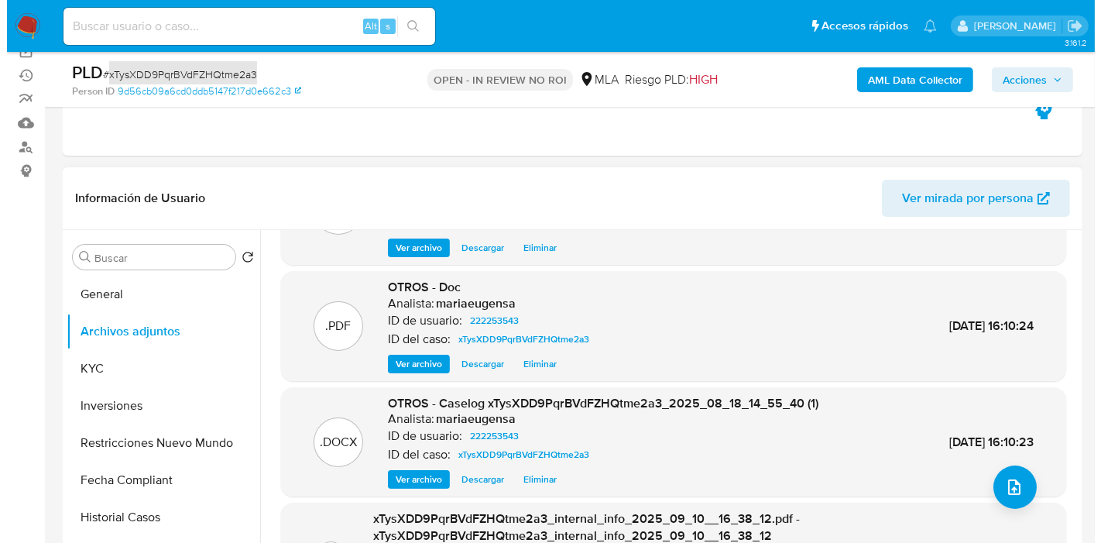
scroll to position [146, 0]
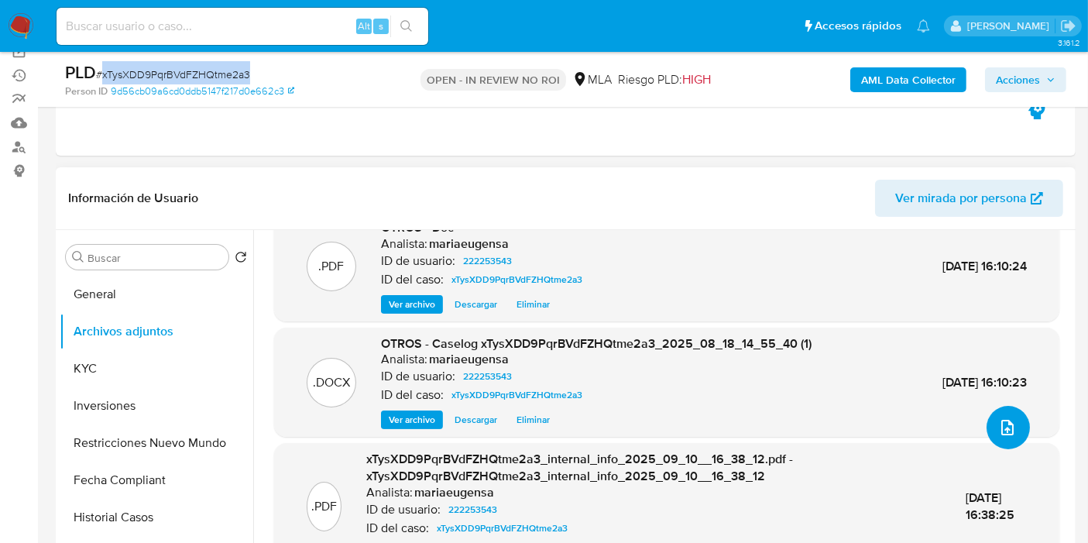
click at [1000, 419] on icon "upload-file" at bounding box center [1007, 427] width 19 height 19
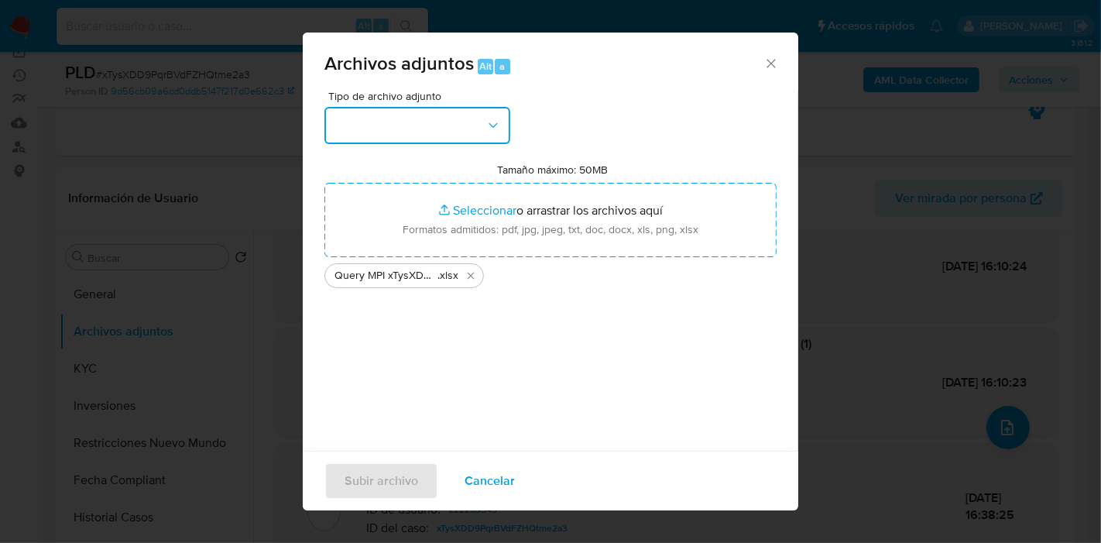
click at [458, 112] on button "button" at bounding box center [418, 125] width 186 height 37
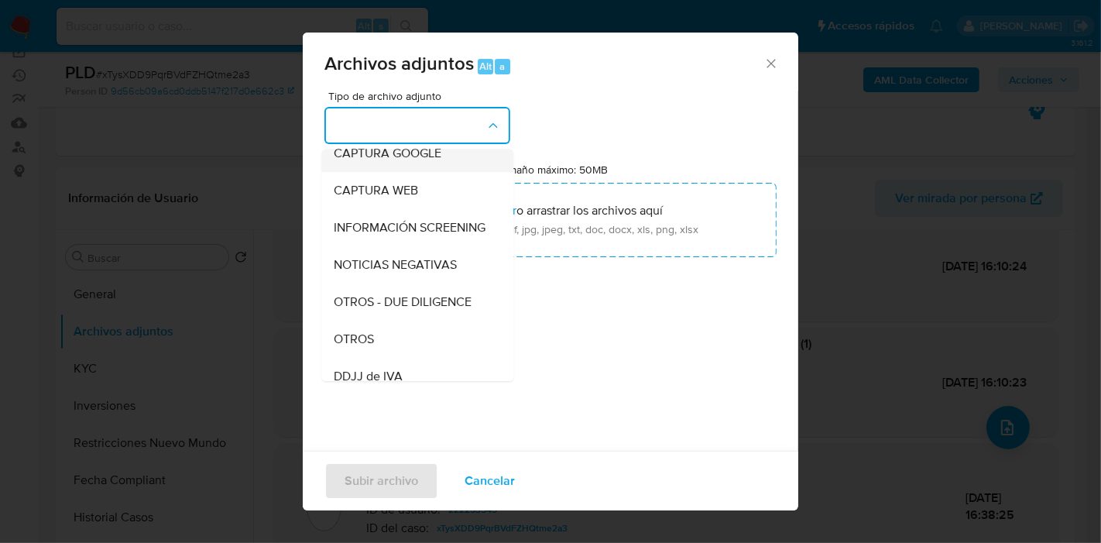
scroll to position [258, 0]
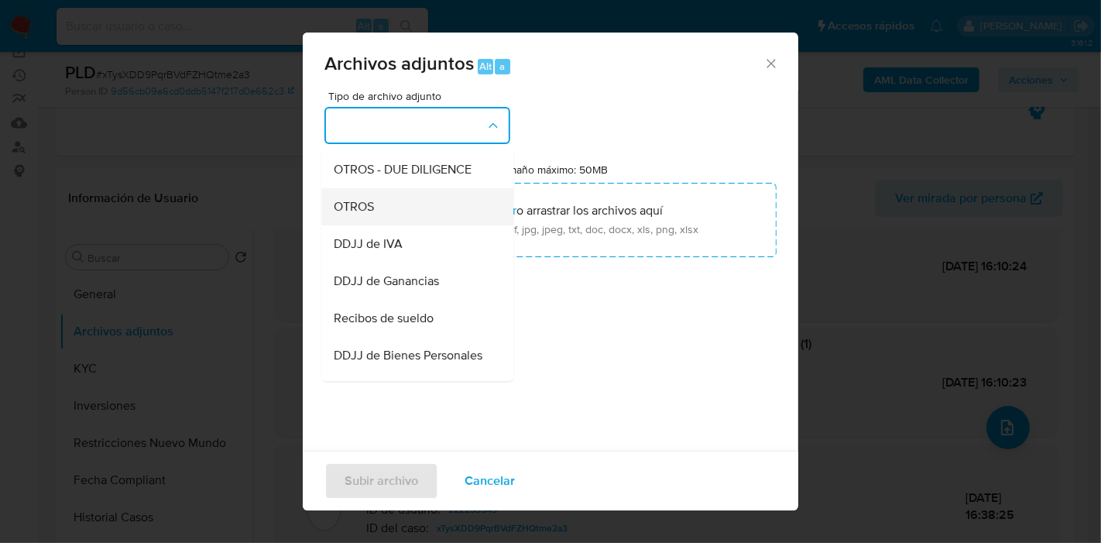
click at [403, 215] on div "OTROS" at bounding box center [413, 206] width 158 height 37
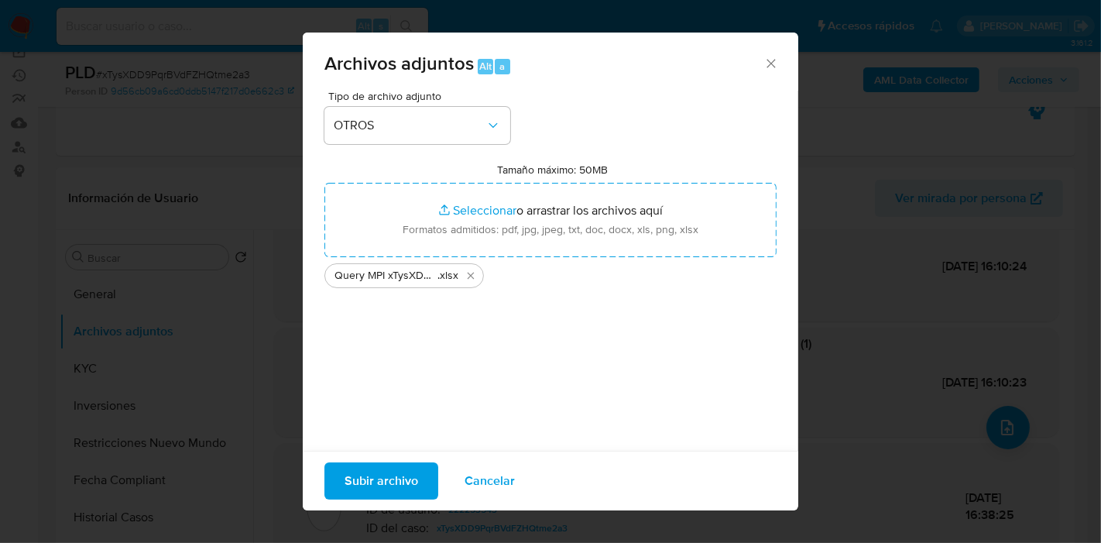
click at [373, 489] on span "Subir archivo" at bounding box center [382, 481] width 74 height 34
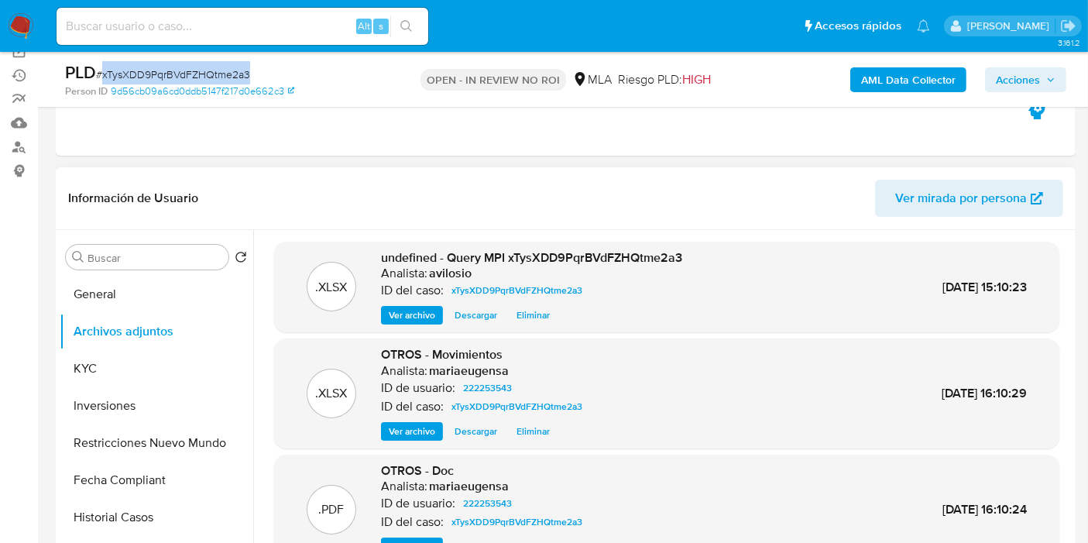
scroll to position [0, 0]
click at [1057, 84] on button "Acciones" at bounding box center [1025, 79] width 81 height 25
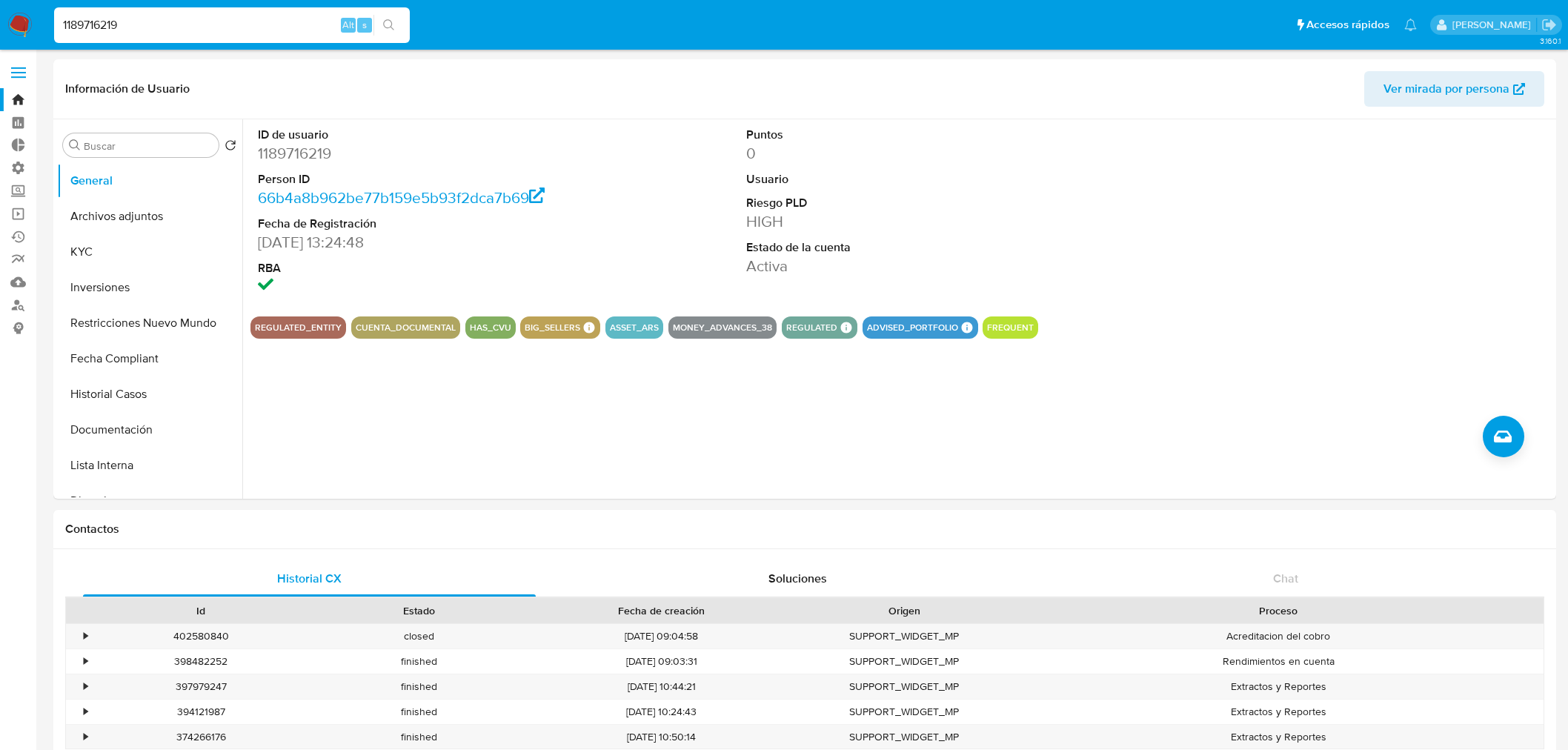
select select "10"
click at [121, 397] on button "Historial Casos" at bounding box center [144, 393] width 173 height 35
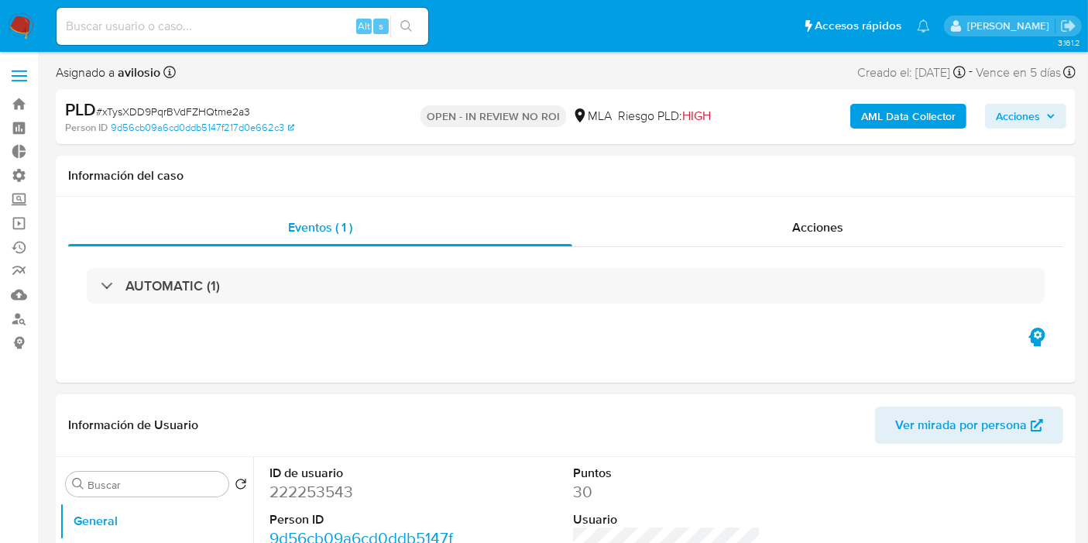
select select "10"
drag, startPoint x: 1033, startPoint y: 114, endPoint x: 1017, endPoint y: 123, distance: 18.7
click at [1028, 114] on span "Acciones" at bounding box center [1018, 116] width 44 height 25
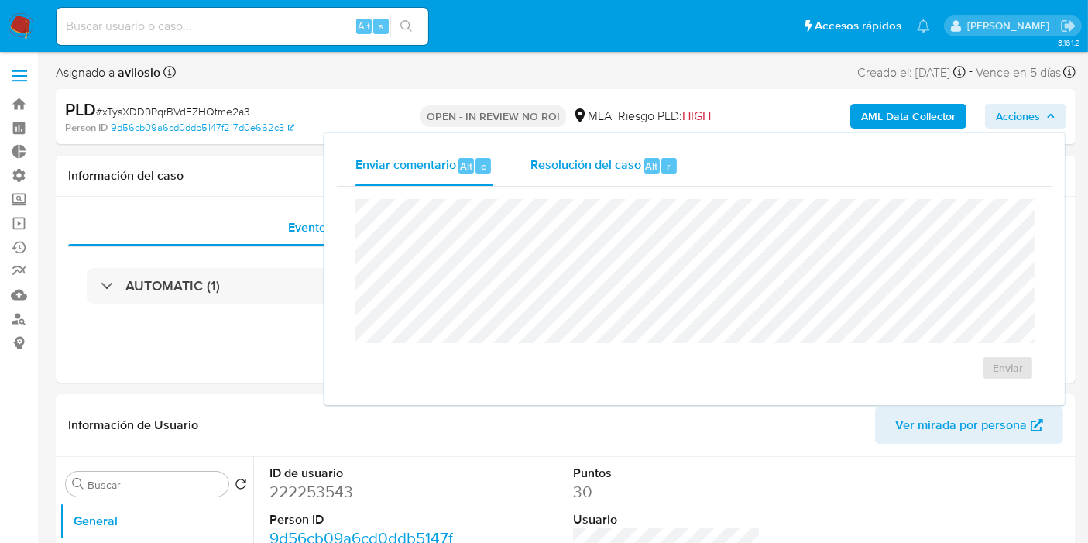
click at [621, 156] on span "Resolución del caso" at bounding box center [586, 165] width 111 height 18
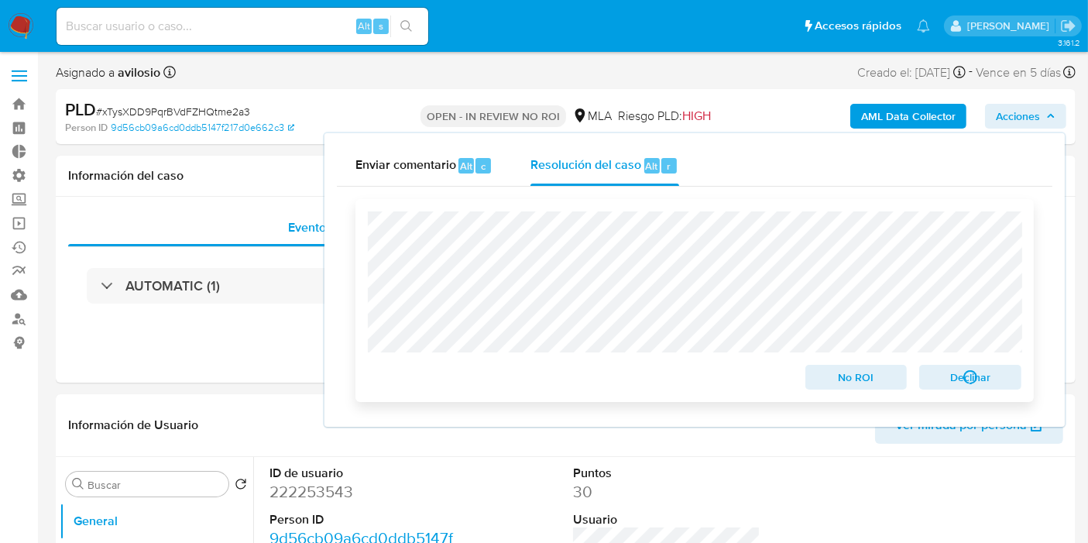
click at [858, 382] on span "No ROI" at bounding box center [856, 377] width 81 height 22
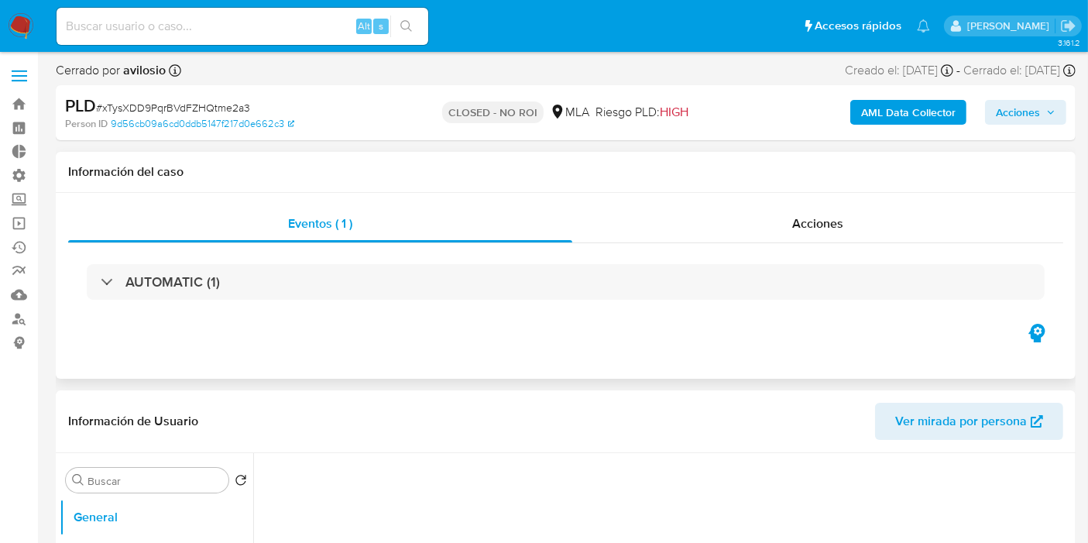
select select "10"
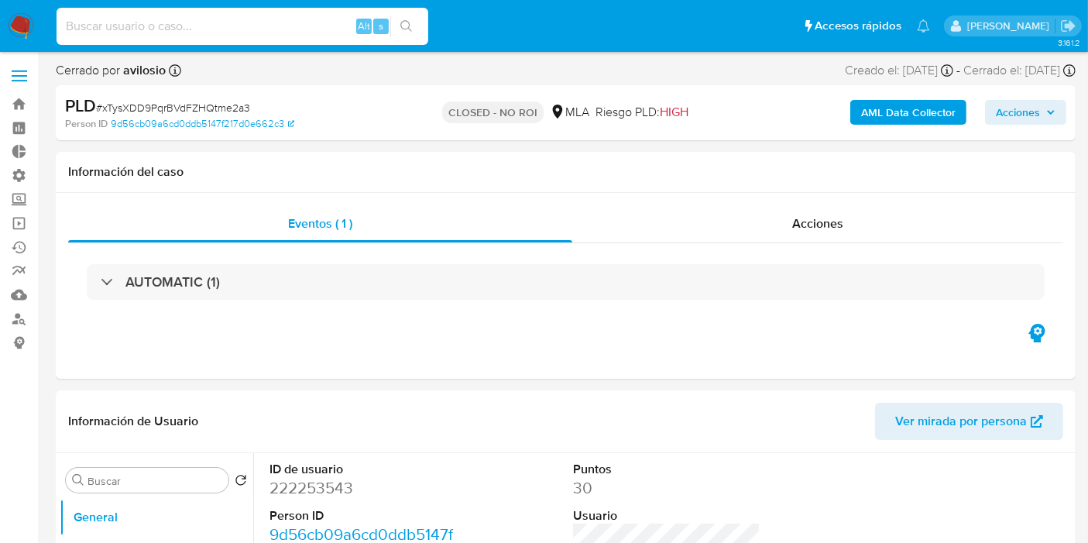
click at [197, 25] on input at bounding box center [243, 26] width 372 height 20
paste input "Ue9h2jqXwx2ijCbvPqueY4Ak"
type input "Ue9h2jqXwx2ijCbvPqueY4Ak"
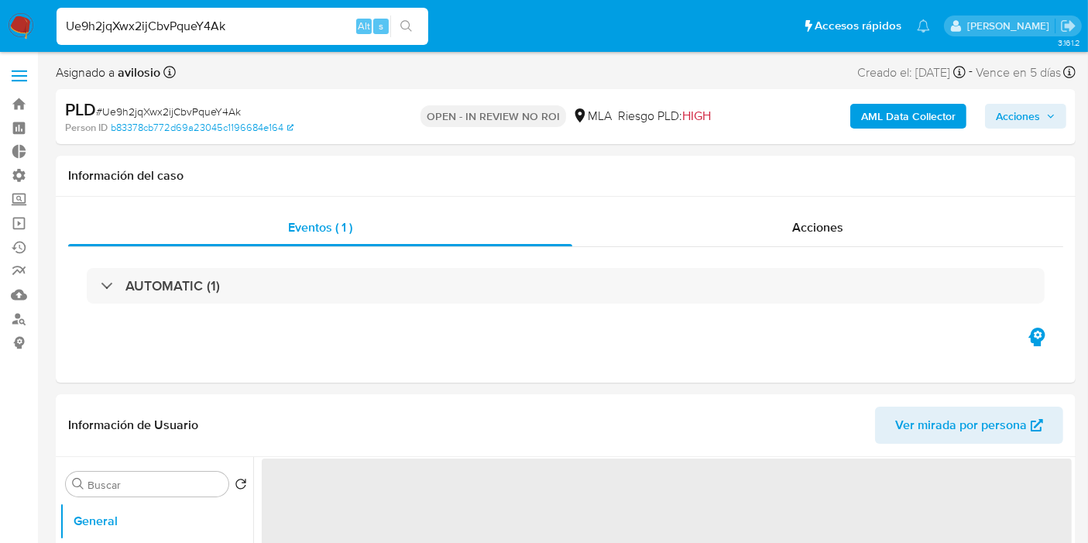
select select "10"
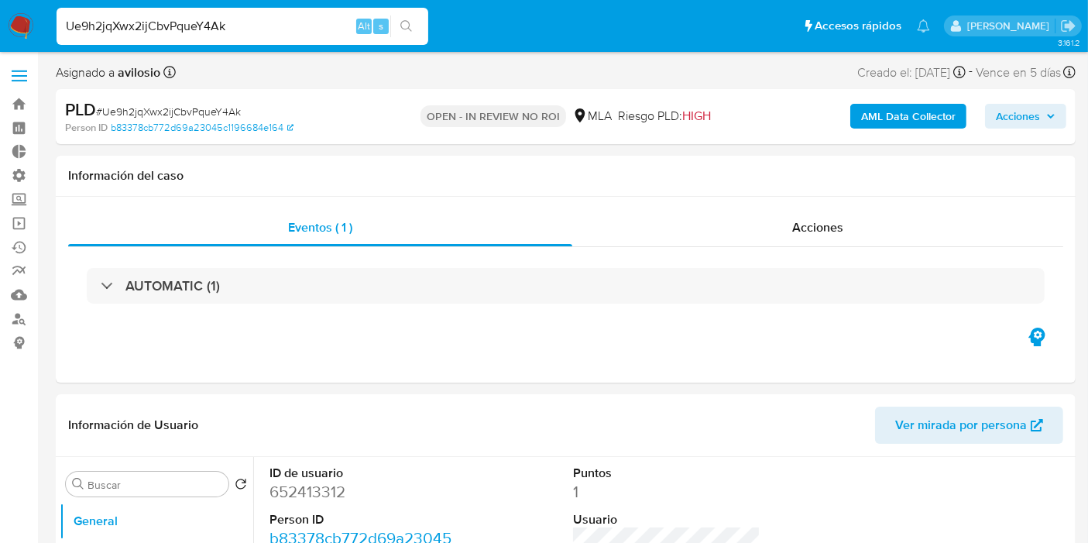
click at [1013, 112] on span "Acciones" at bounding box center [1018, 116] width 44 height 25
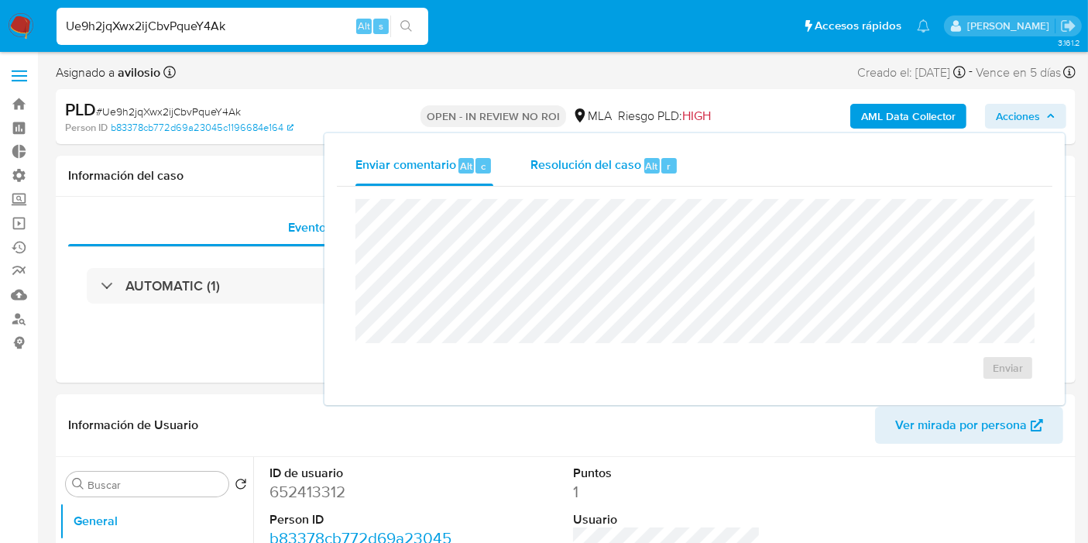
click at [633, 181] on div "Resolución del caso Alt r" at bounding box center [605, 166] width 148 height 40
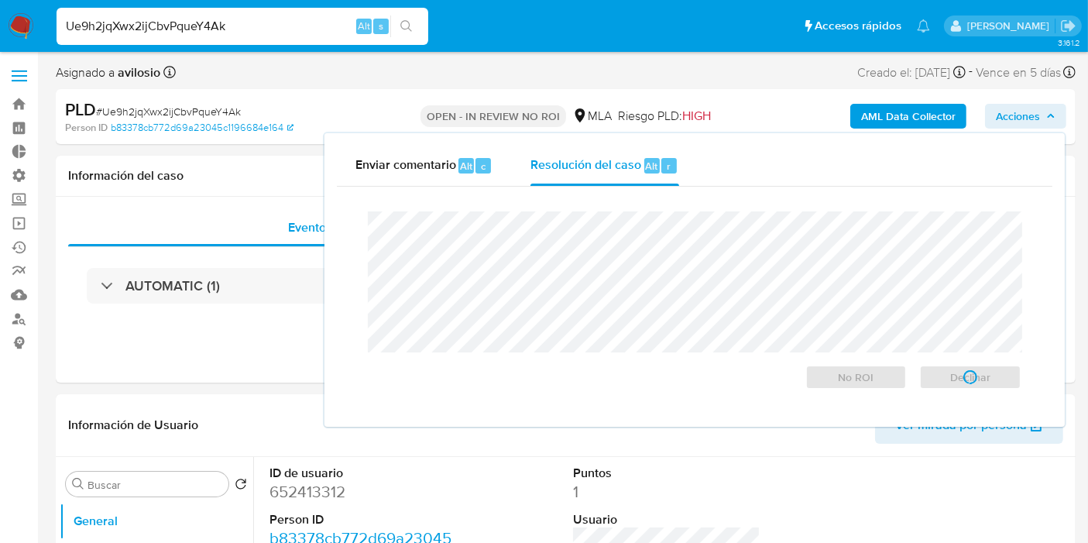
click at [245, 25] on input "Ue9h2jqXwx2ijCbvPqueY4Ak" at bounding box center [243, 26] width 372 height 20
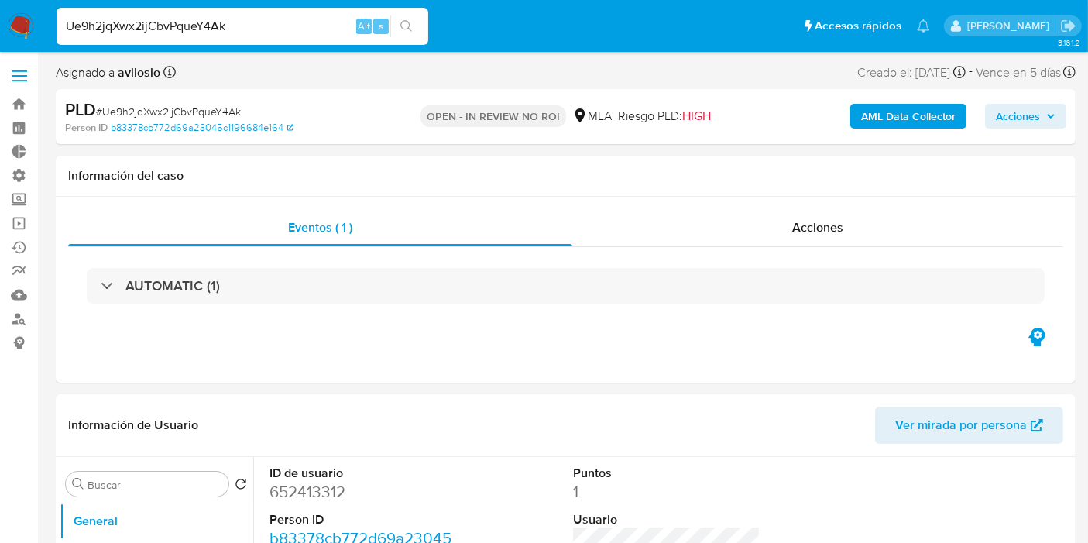
click at [245, 25] on input "Ue9h2jqXwx2ijCbvPqueY4Ak" at bounding box center [243, 26] width 372 height 20
paste input "7ret2ro6n0zVFvsyp60Nb7s"
type input "7ret2ro6n0zVFvsyp60Nb7sk"
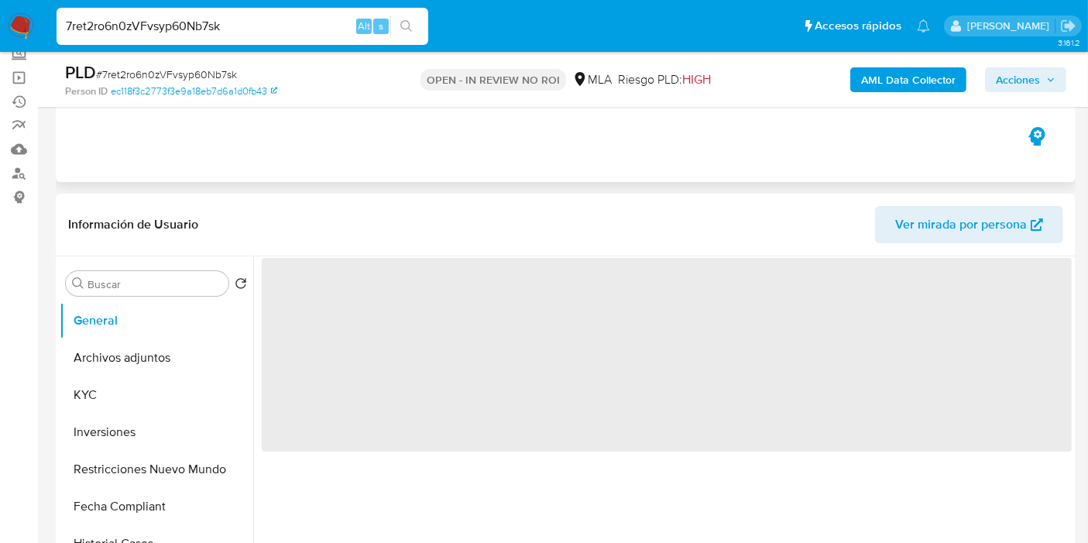
scroll to position [344, 0]
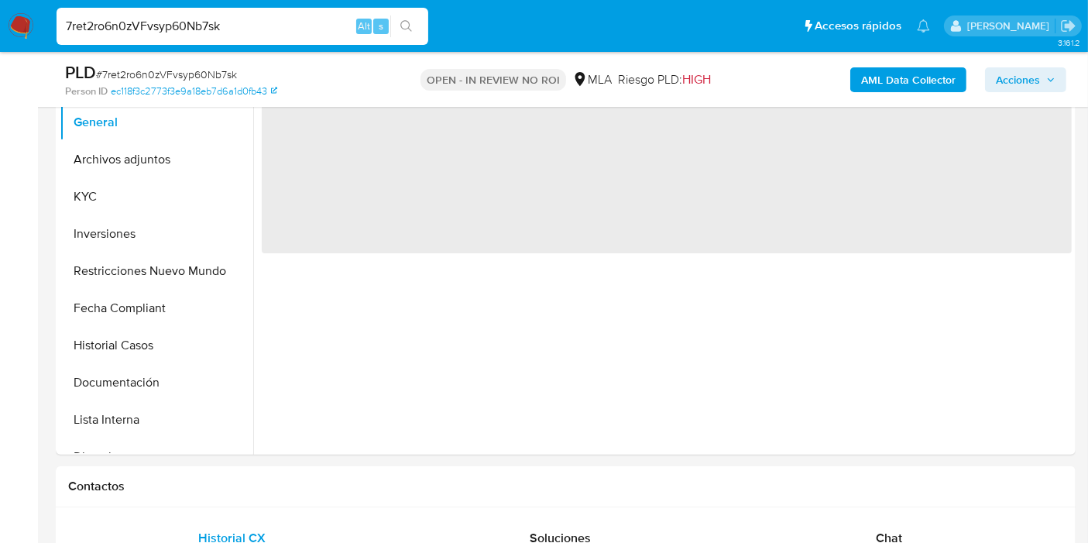
select select "10"
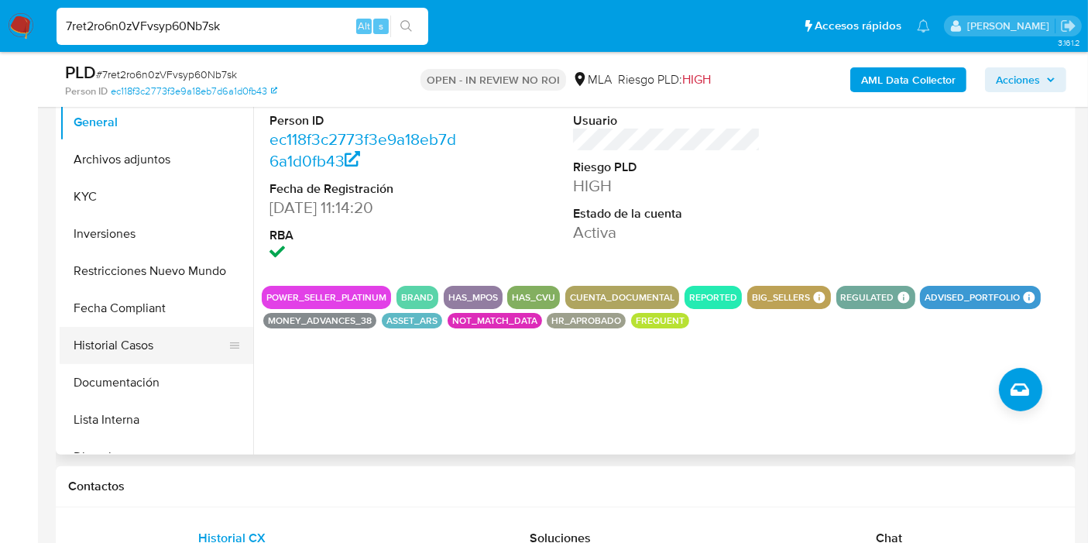
click at [122, 352] on button "Historial Casos" at bounding box center [150, 345] width 181 height 37
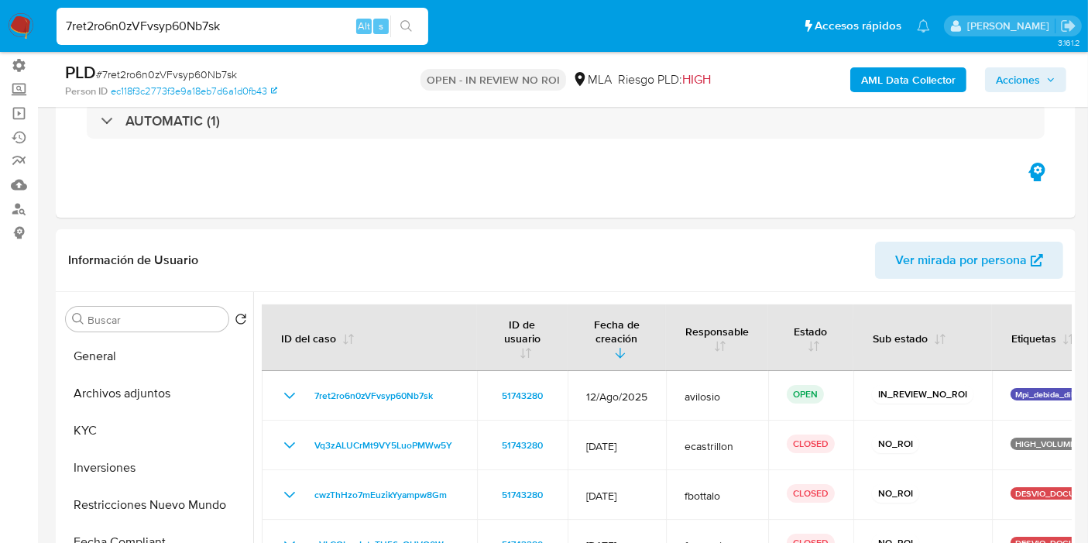
scroll to position [0, 0]
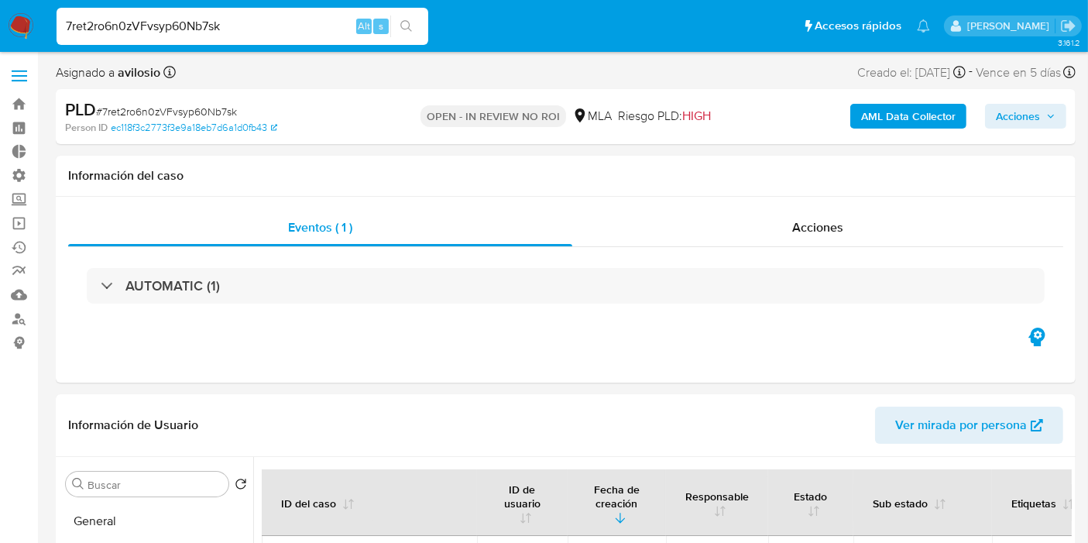
drag, startPoint x: 256, startPoint y: 20, endPoint x: 43, endPoint y: 36, distance: 213.5
click at [43, 36] on nav "Pausado Ver notificaciones 7ret2ro6n0zVFvsyp60Nb7sk Alt s Accesos rápidos Presi…" at bounding box center [544, 26] width 1088 height 52
click at [19, 30] on img at bounding box center [21, 26] width 26 height 26
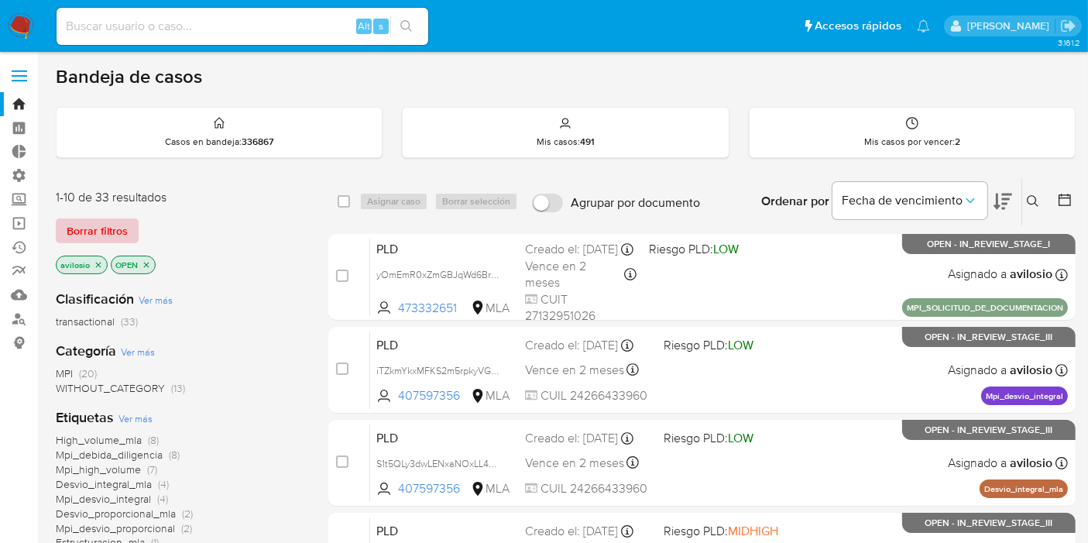
click at [81, 224] on span "Borrar filtros" at bounding box center [97, 231] width 61 height 22
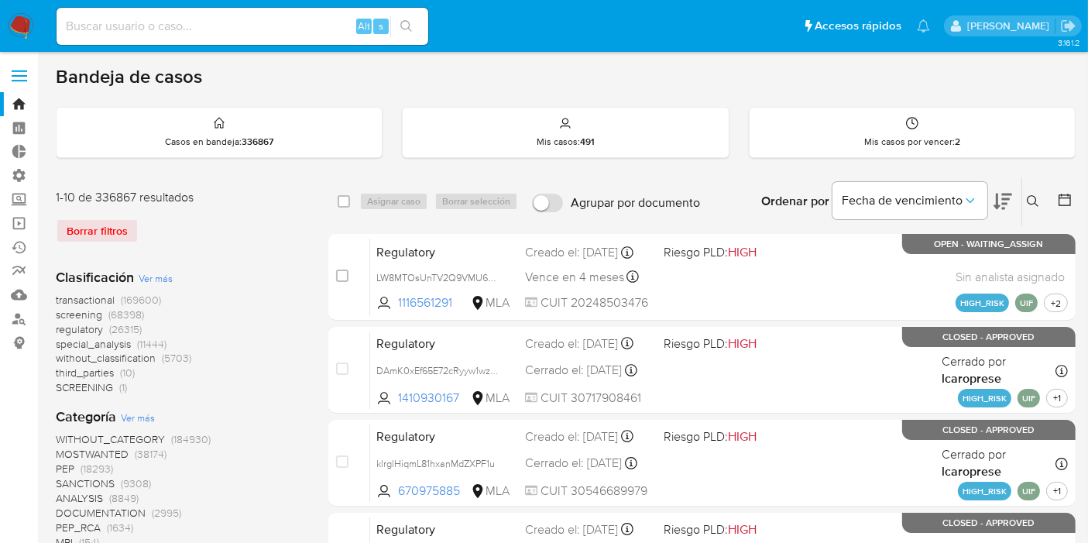
click at [1032, 197] on icon at bounding box center [1033, 201] width 12 height 12
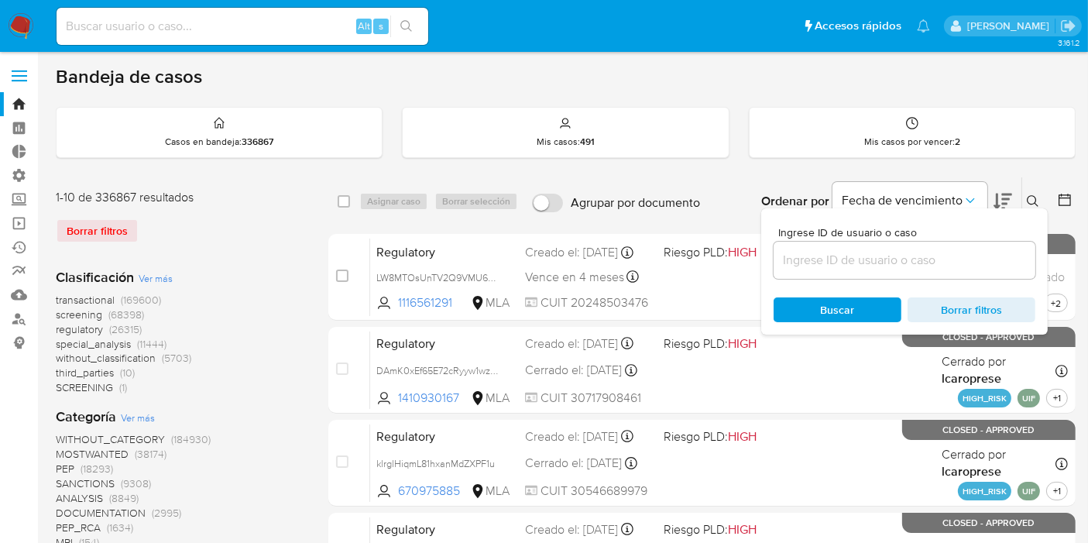
click at [836, 246] on div at bounding box center [905, 260] width 262 height 37
click at [832, 262] on input at bounding box center [905, 260] width 262 height 20
paste input "7ret2ro6n0zVFvsyp60Nb7sk"
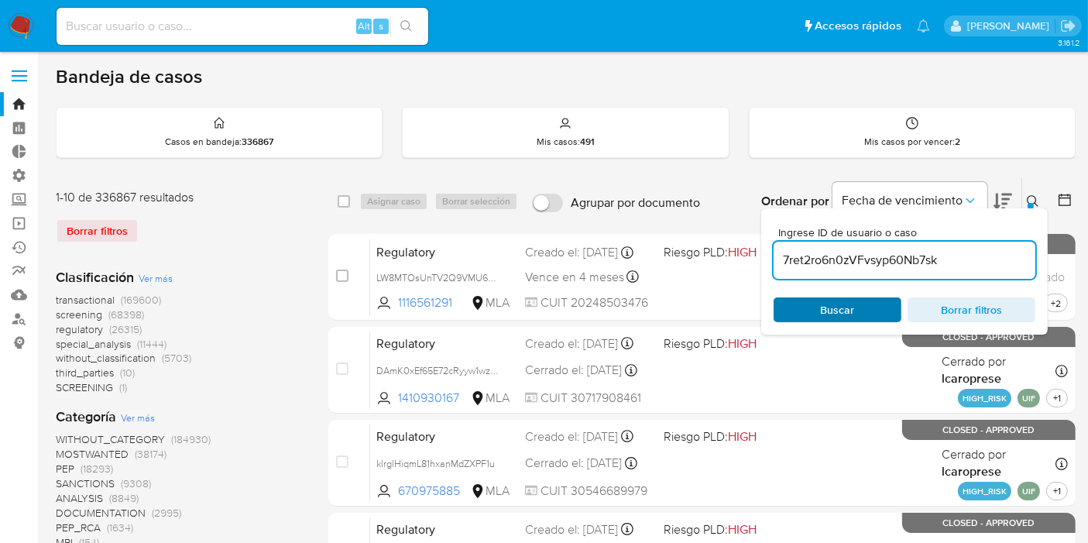
type input "7ret2ro6n0zVFvsyp60Nb7sk"
click at [802, 303] on div "Buscar Borrar filtros" at bounding box center [905, 309] width 262 height 25
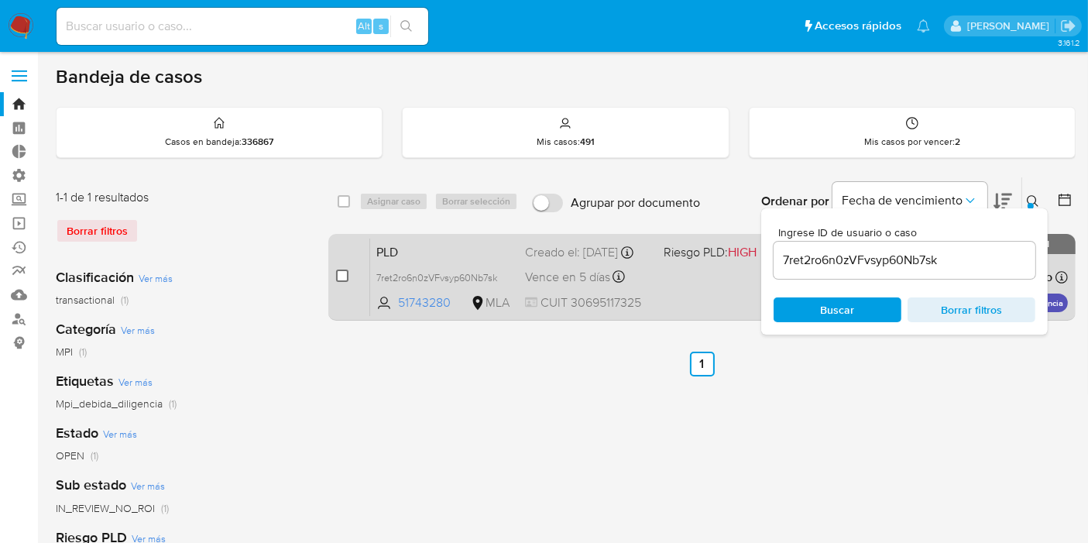
click at [344, 278] on input "checkbox" at bounding box center [342, 276] width 12 height 12
checkbox input "true"
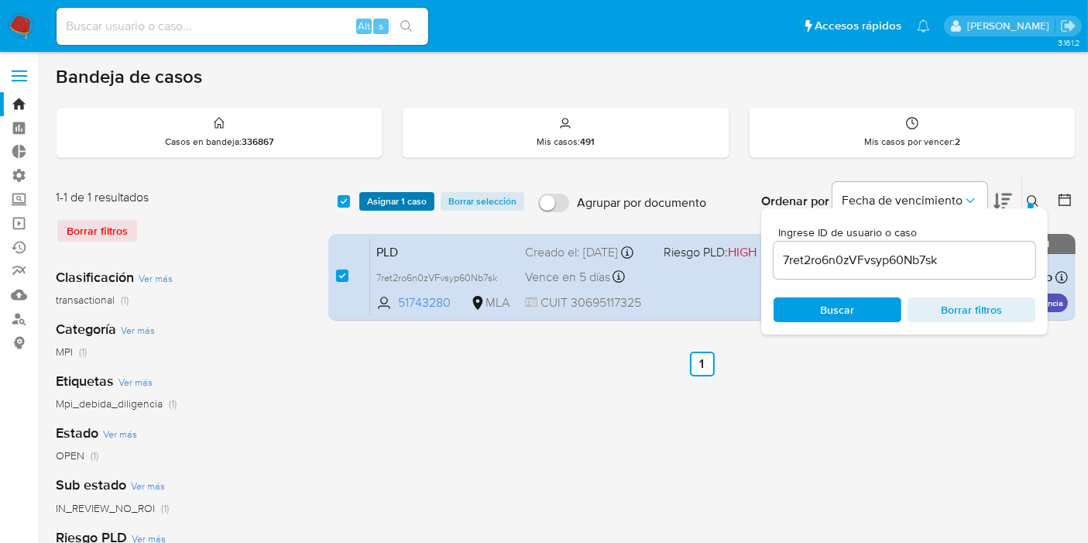
click at [403, 207] on span "Asignar 1 caso" at bounding box center [397, 201] width 60 height 15
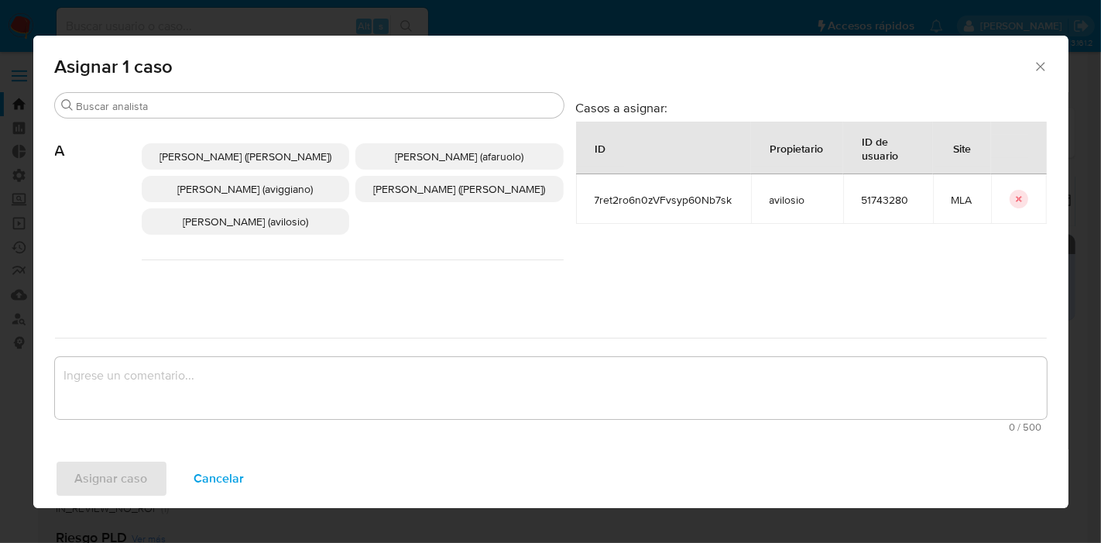
click at [253, 226] on span "[PERSON_NAME] (avilosio)" at bounding box center [245, 221] width 125 height 15
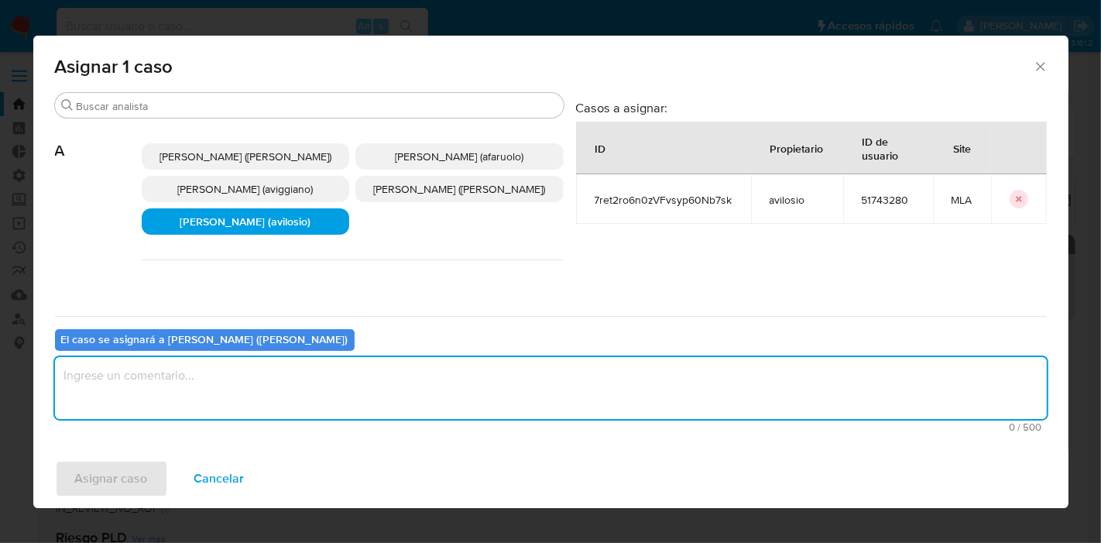
click at [177, 397] on textarea "assign-modal" at bounding box center [551, 388] width 992 height 62
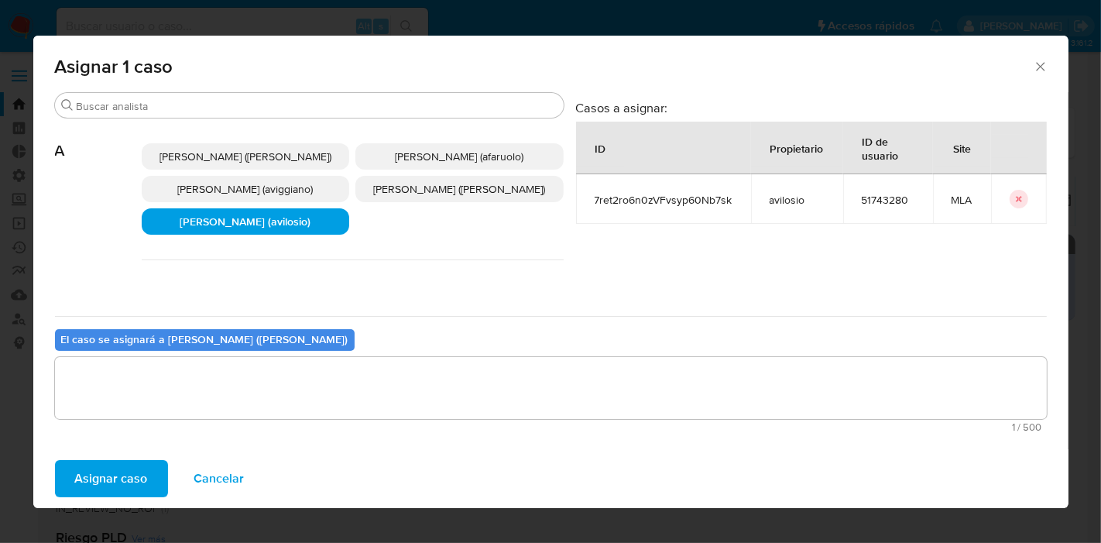
click at [117, 476] on span "Asignar caso" at bounding box center [111, 479] width 73 height 34
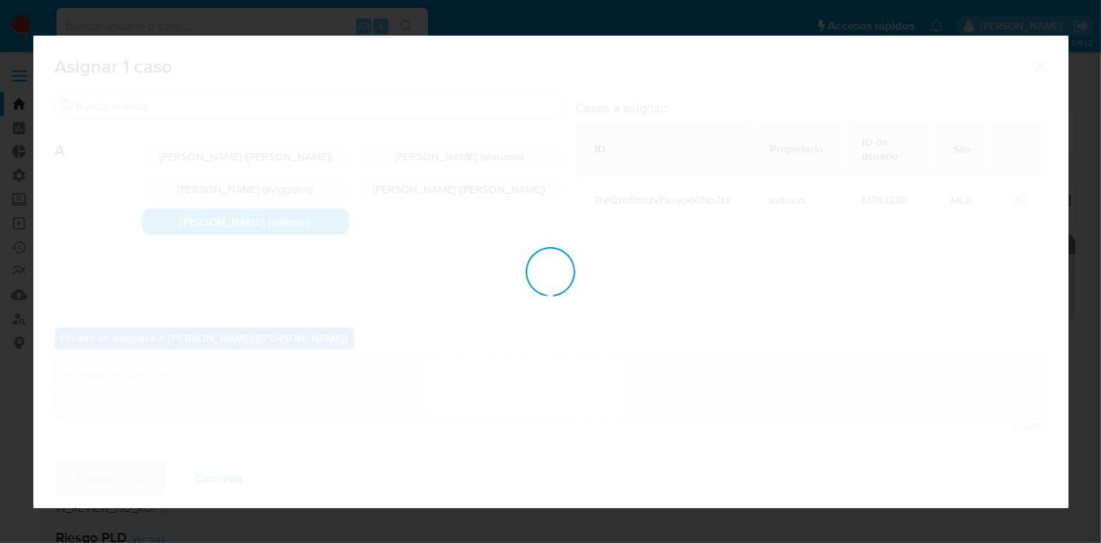
checkbox input "false"
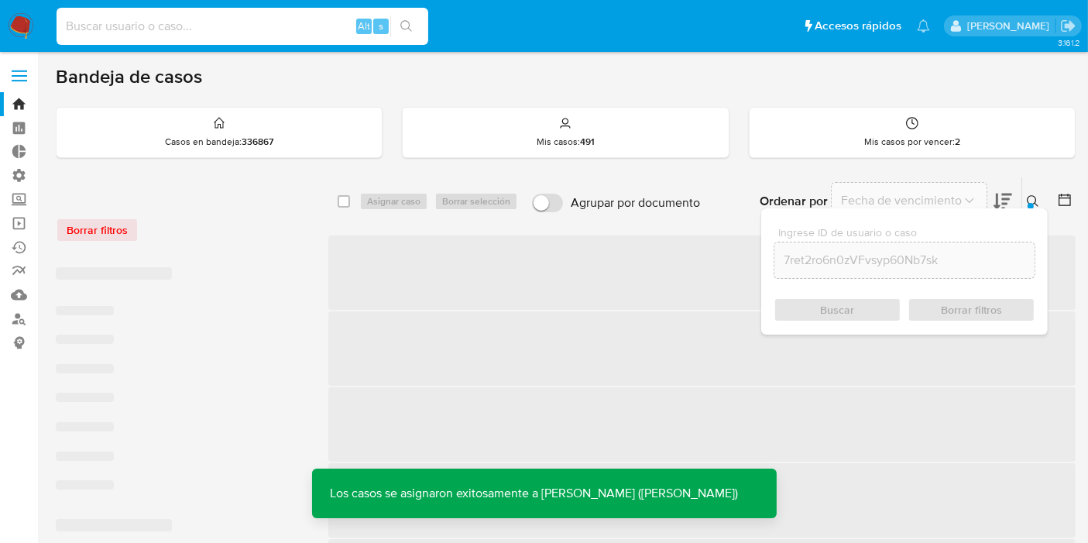
click at [123, 31] on input at bounding box center [243, 26] width 372 height 20
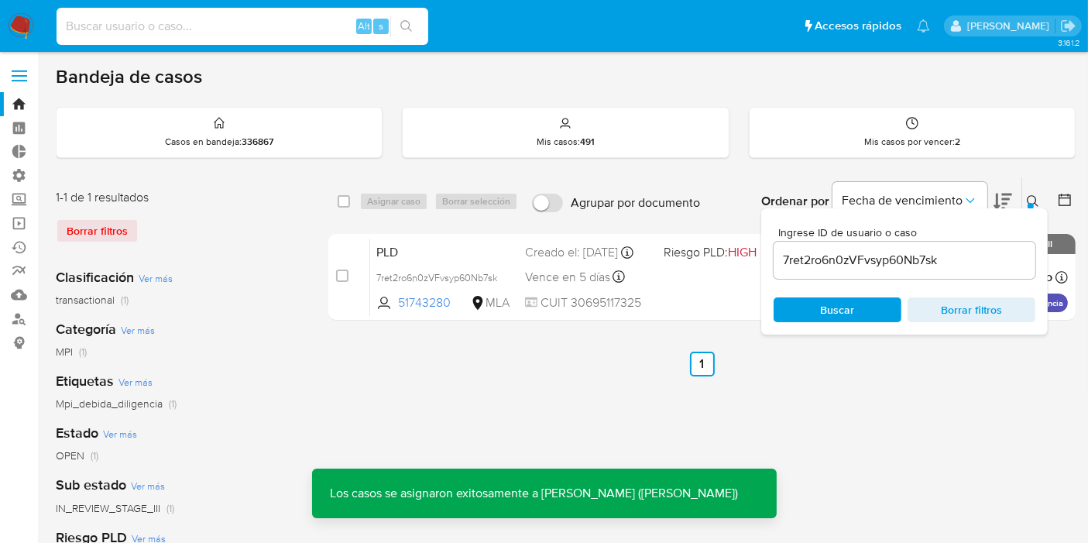
paste input "7ret2ro6n0zVFvsyp60Nb7sk"
type input "7ret2ro6n0zVFvsyp60Nb7sk"
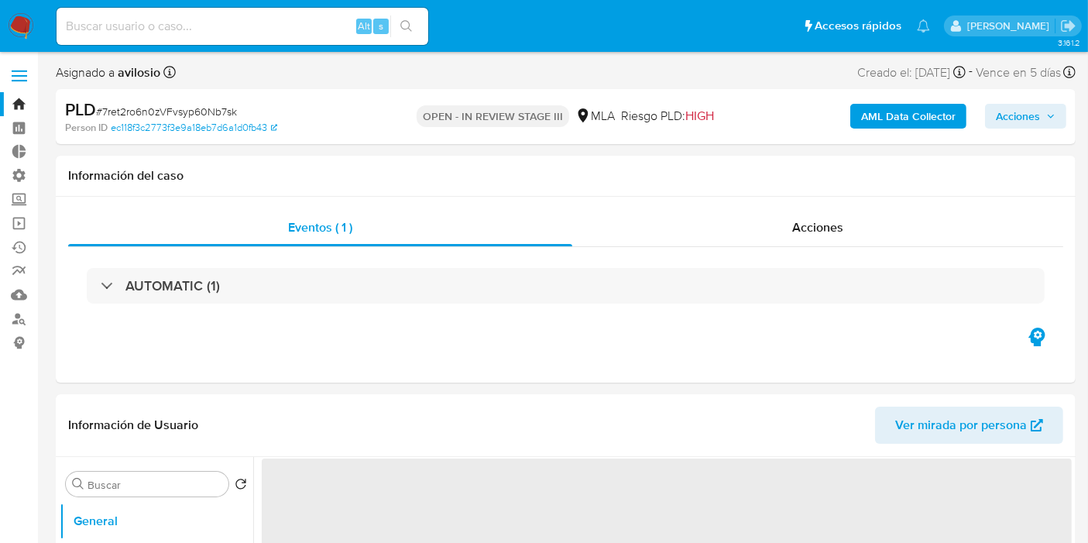
select select "10"
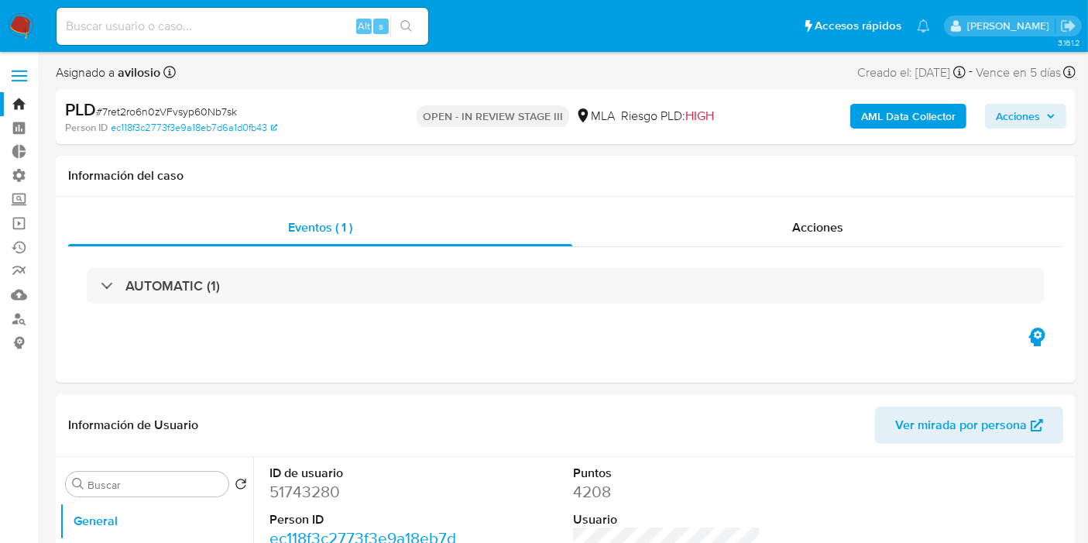
click at [1012, 122] on span "Acciones" at bounding box center [1018, 116] width 44 height 25
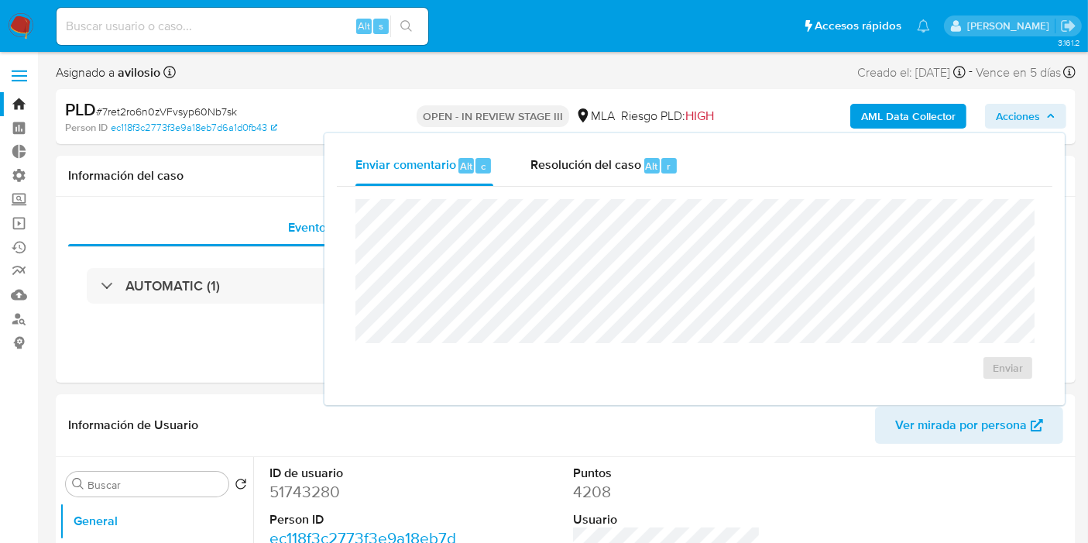
click at [589, 144] on div "Enviar comentario Alt c Resolución del caso Alt r Enviar" at bounding box center [695, 269] width 740 height 272
click at [586, 169] on span "Resolución del caso" at bounding box center [586, 165] width 111 height 18
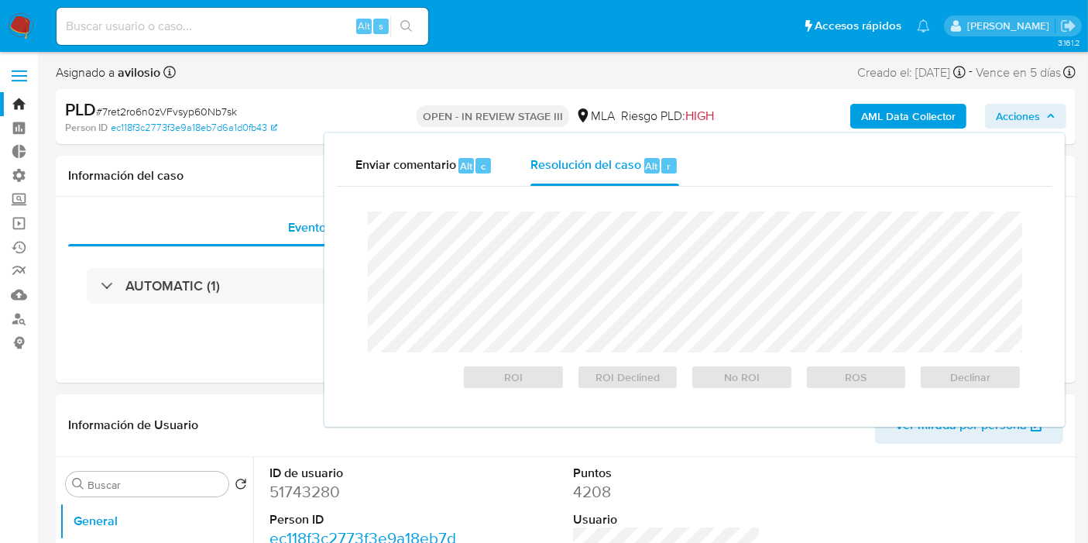
click at [352, 98] on div "PLD # 7ret2ro6n0zVFvsyp60Nb7sk" at bounding box center [229, 109] width 328 height 23
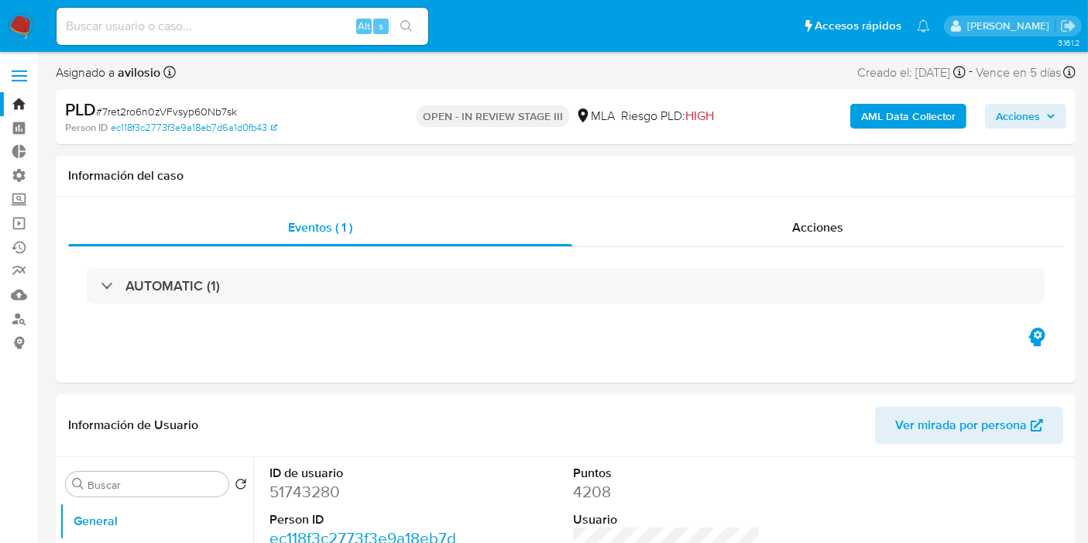
click at [1035, 116] on span "Acciones" at bounding box center [1018, 116] width 44 height 25
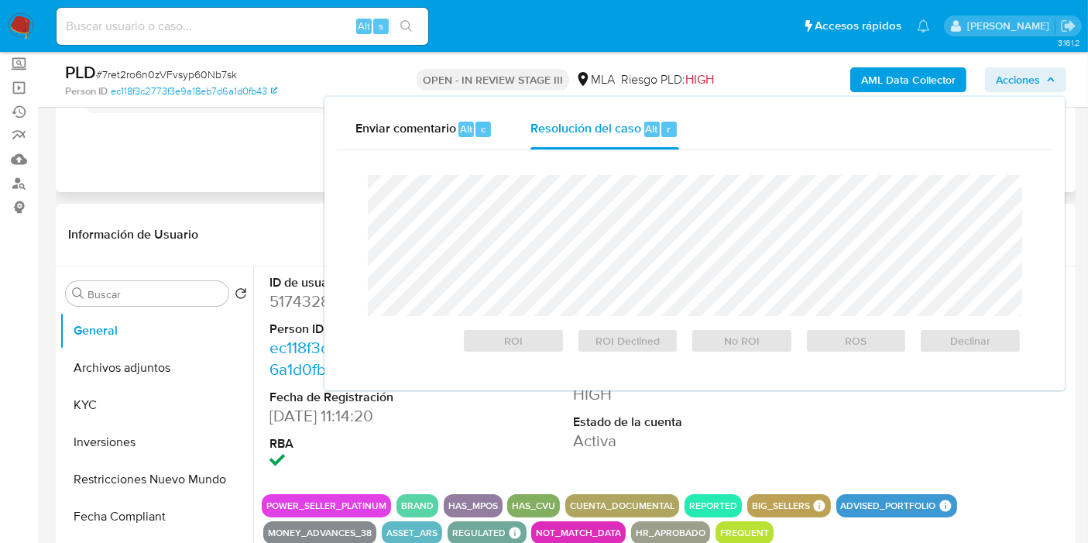
scroll to position [344, 0]
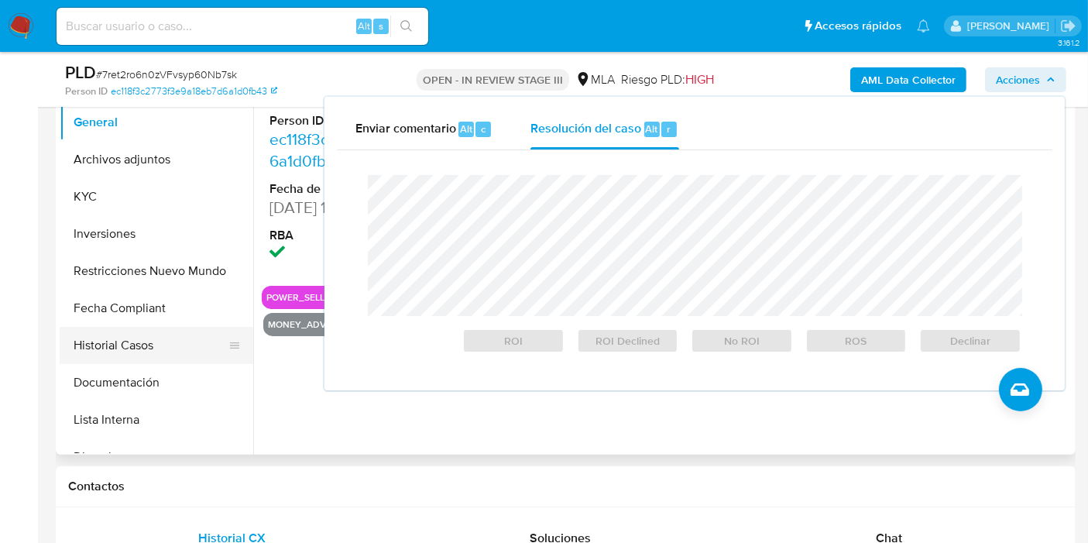
click at [123, 349] on button "Historial Casos" at bounding box center [150, 345] width 181 height 37
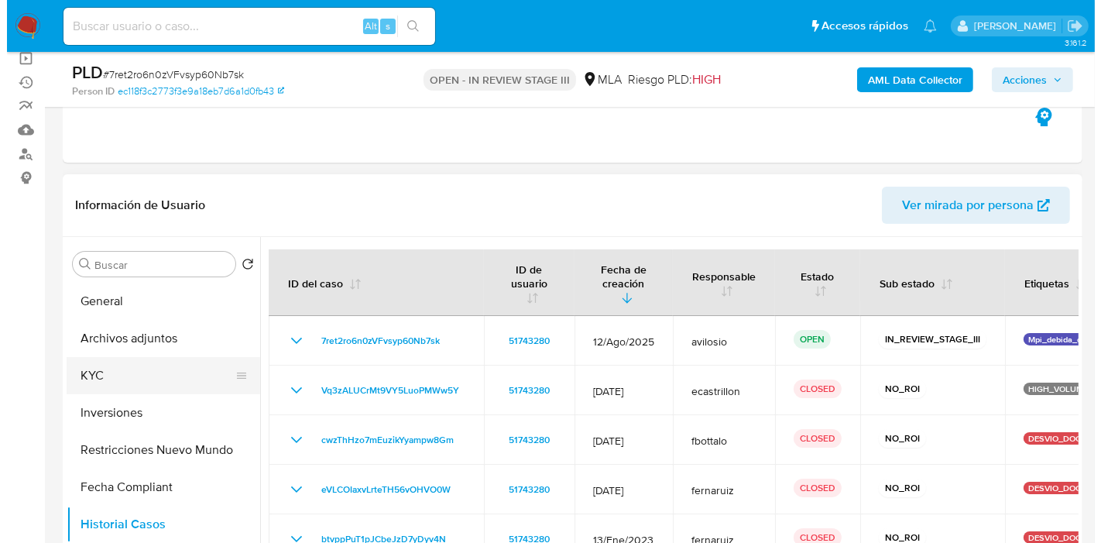
scroll to position [172, 0]
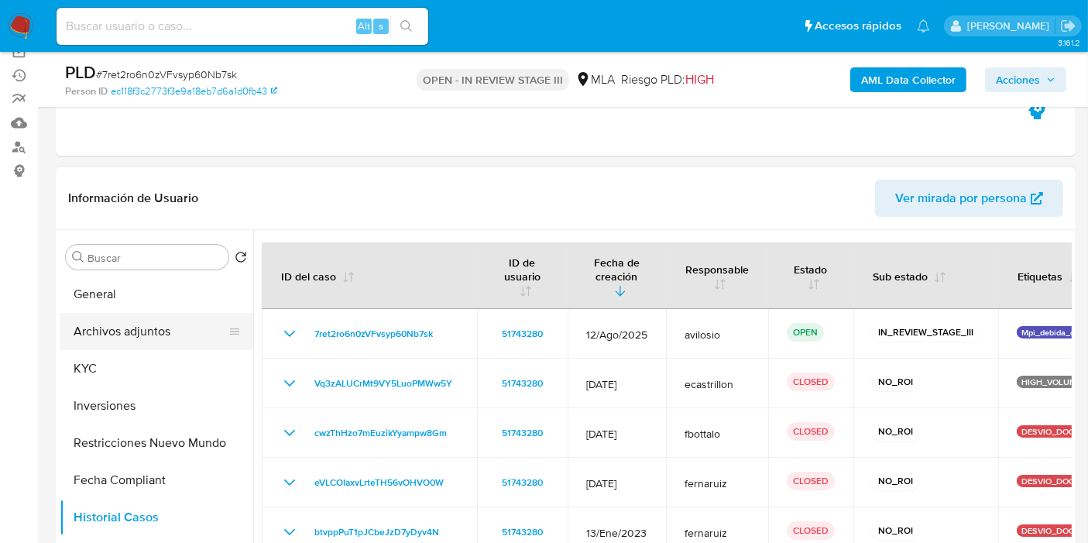
click at [149, 338] on button "Archivos adjuntos" at bounding box center [150, 331] width 181 height 37
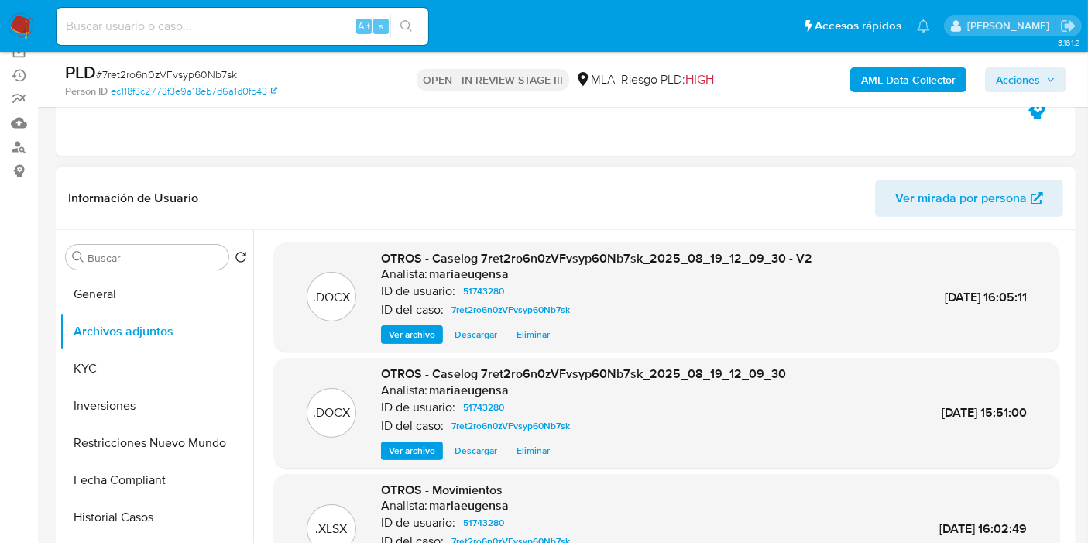
click at [414, 327] on span "Ver archivo" at bounding box center [412, 334] width 46 height 15
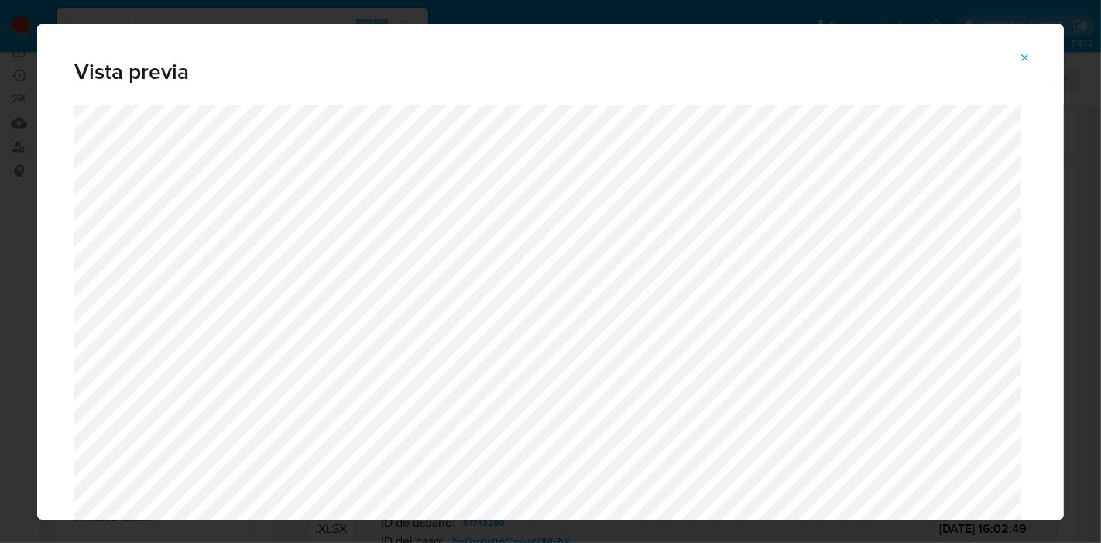
scroll to position [55, 0]
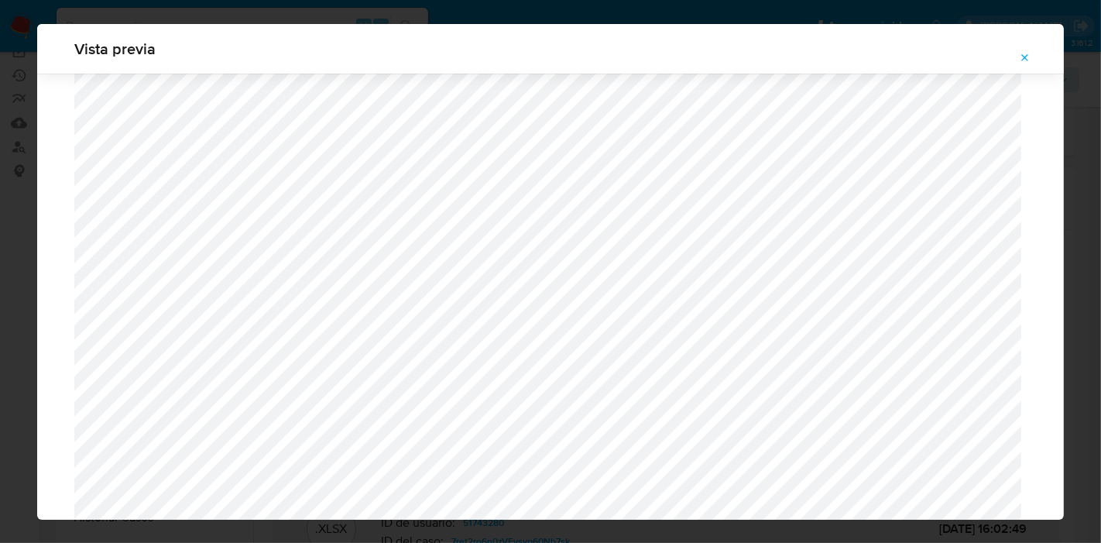
click at [1027, 59] on icon "Attachment preview" at bounding box center [1025, 57] width 7 height 7
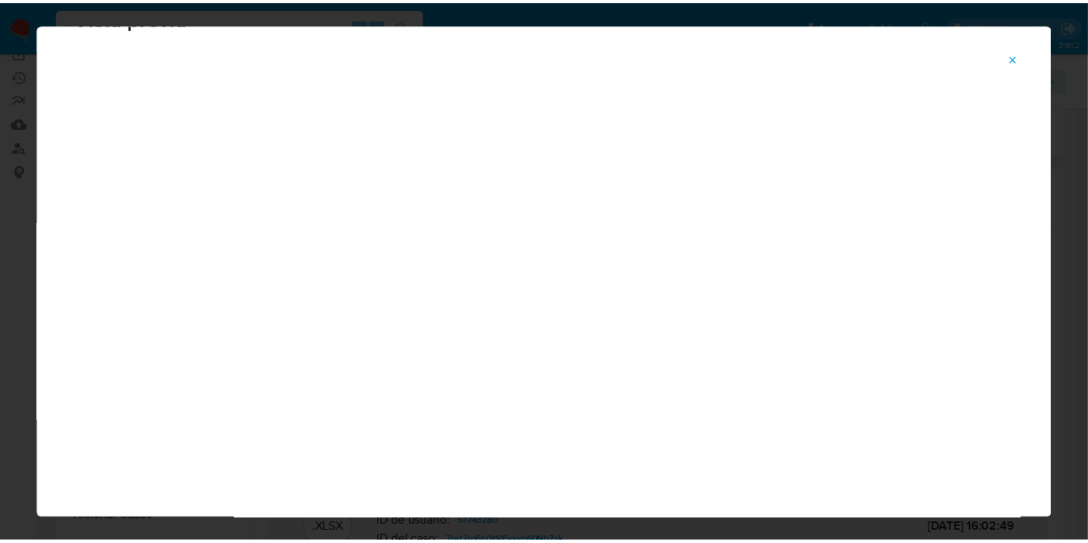
scroll to position [80, 0]
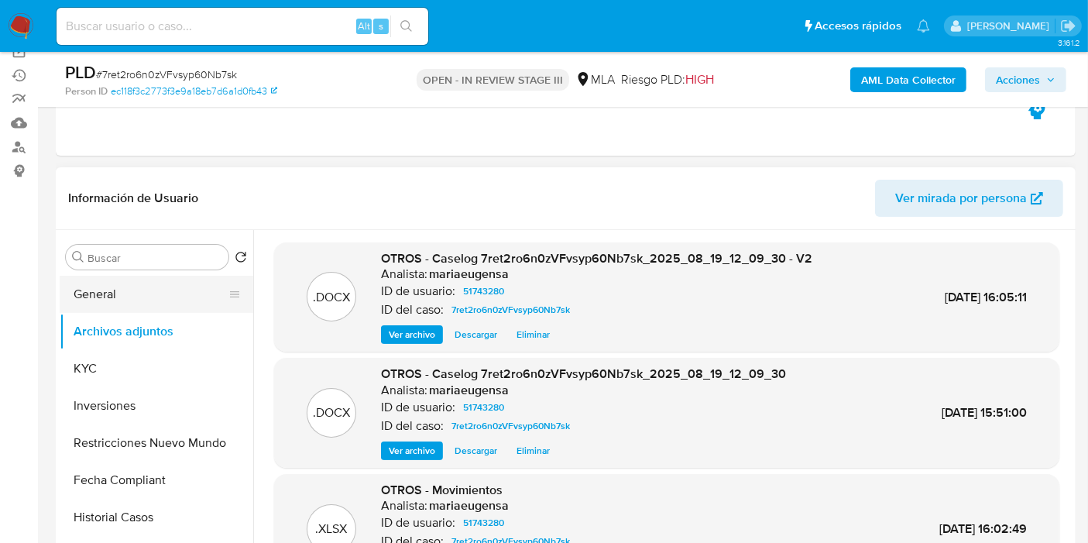
click at [117, 308] on button "General" at bounding box center [150, 294] width 181 height 37
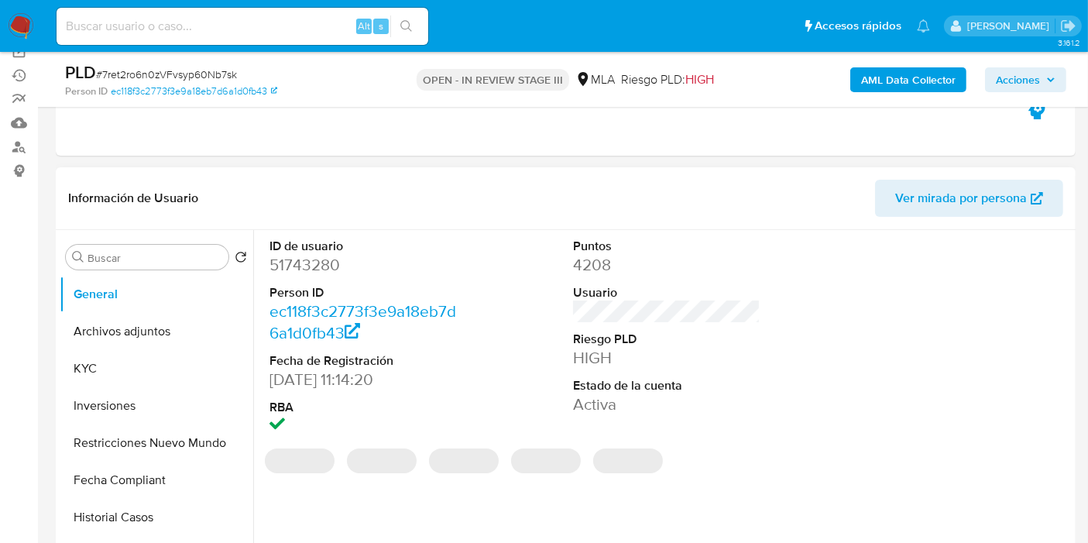
click at [311, 254] on dd "51743280" at bounding box center [363, 265] width 187 height 22
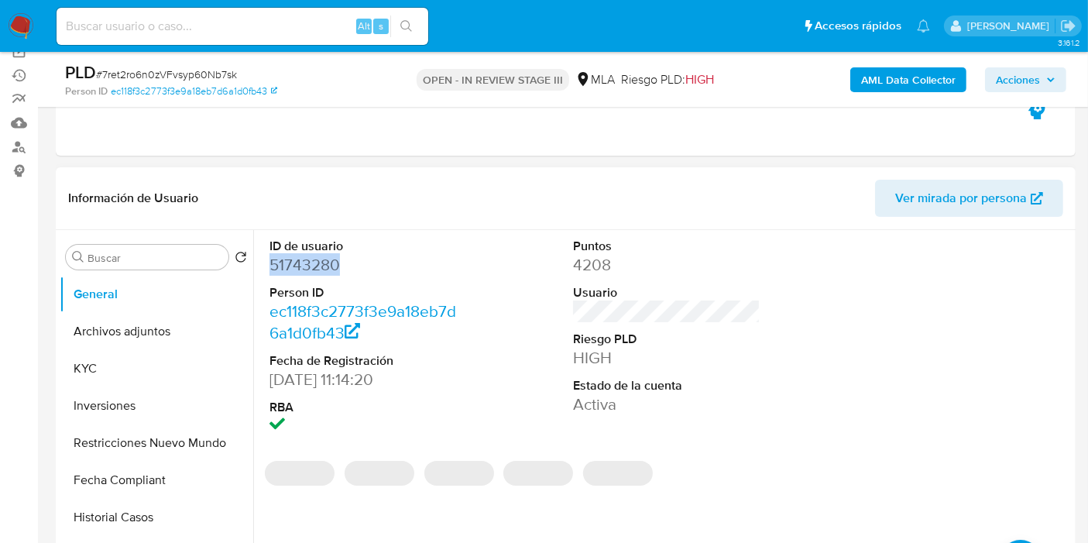
copy dd "51743280"
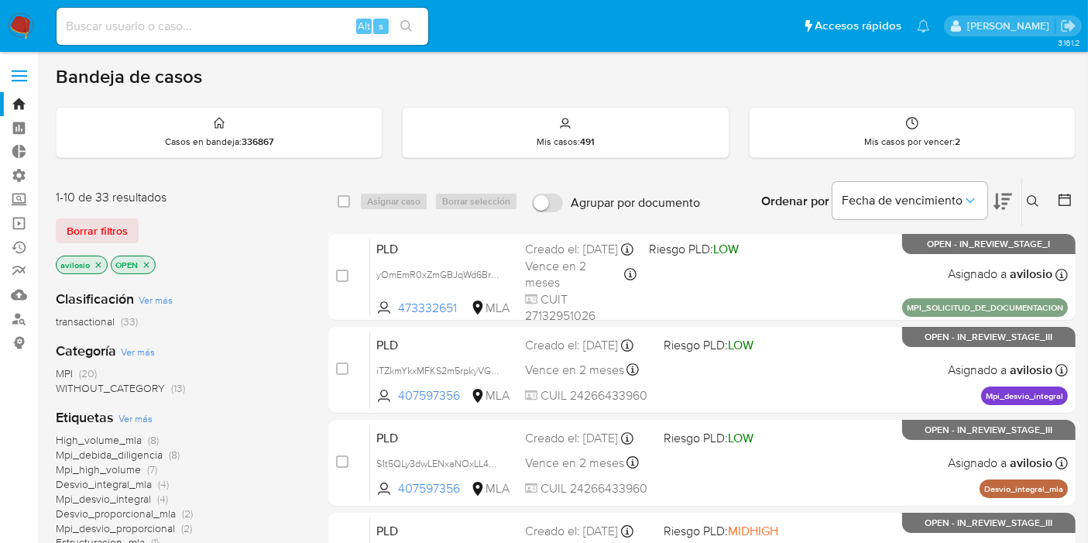
click at [265, 22] on input at bounding box center [243, 26] width 372 height 20
paste input "51743280"
type input "51743280"
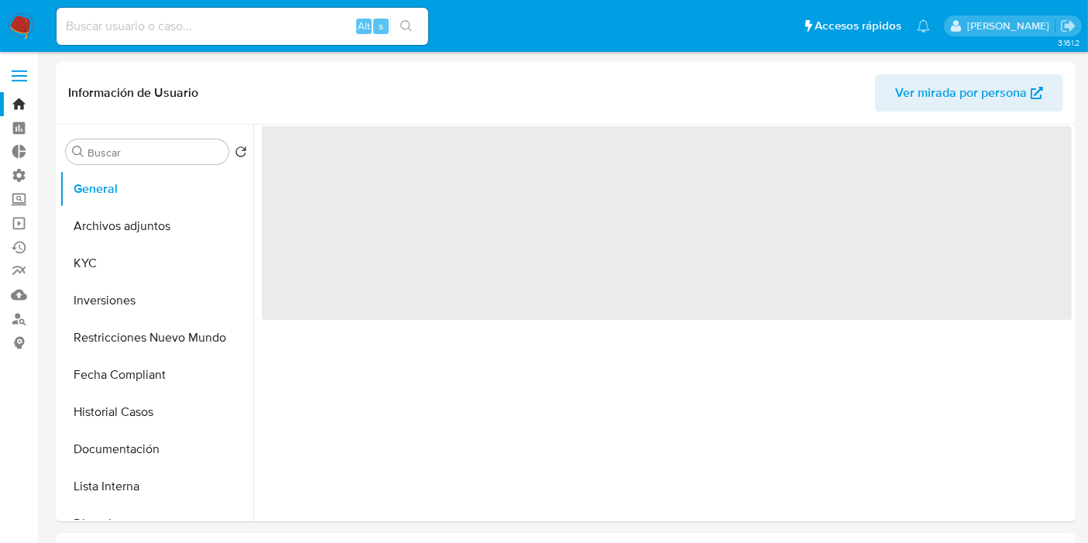
select select "10"
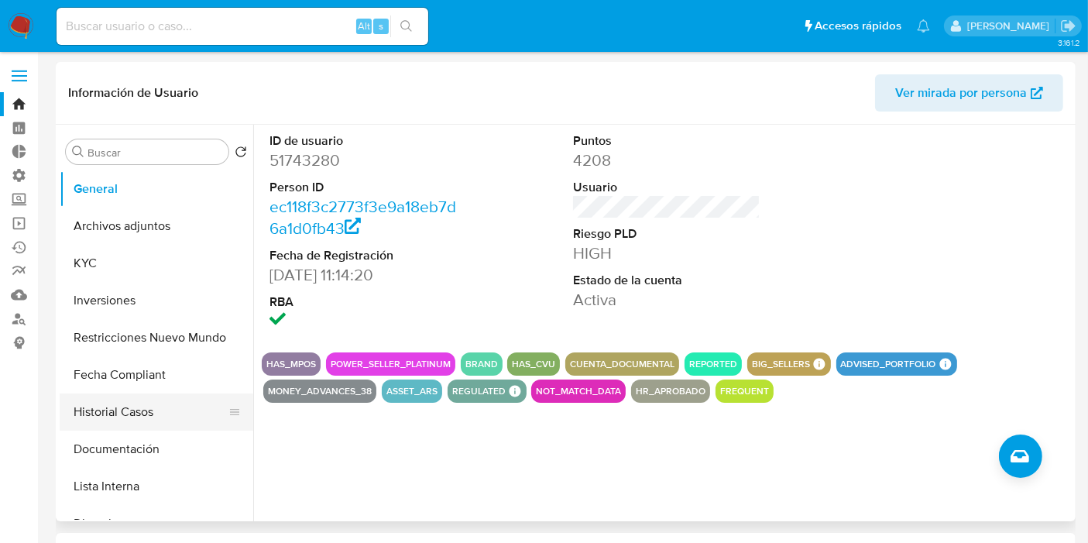
click at [136, 406] on button "Historial Casos" at bounding box center [150, 411] width 181 height 37
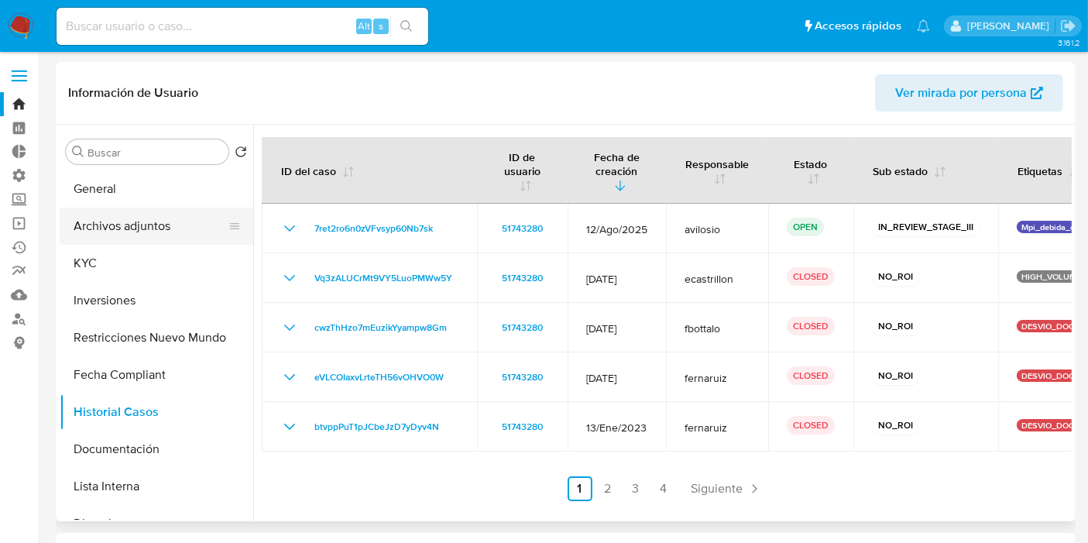
click at [125, 225] on button "Archivos adjuntos" at bounding box center [150, 226] width 181 height 37
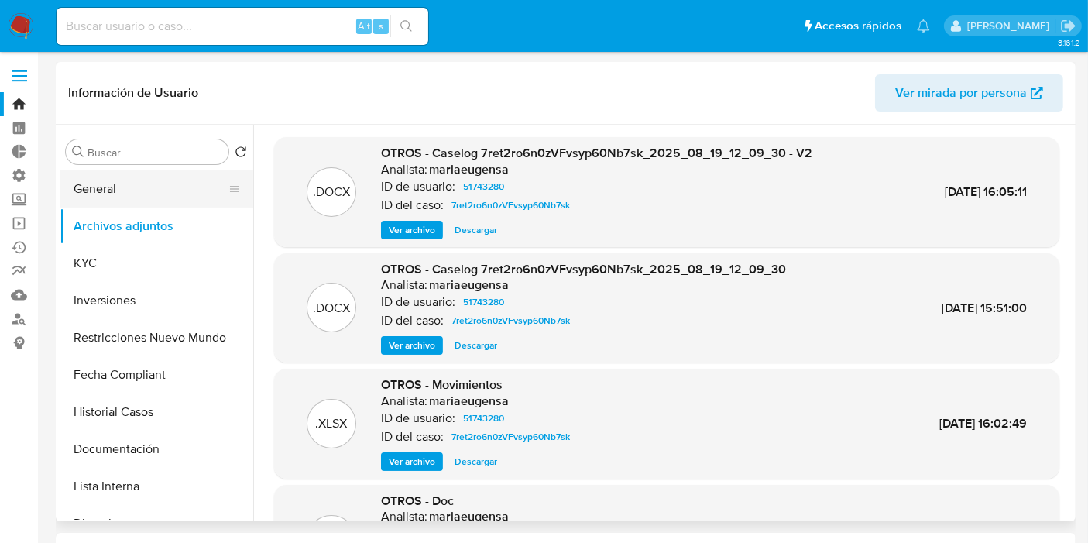
drag, startPoint x: 122, startPoint y: 207, endPoint x: 132, endPoint y: 189, distance: 20.9
click at [122, 204] on button "General" at bounding box center [150, 188] width 181 height 37
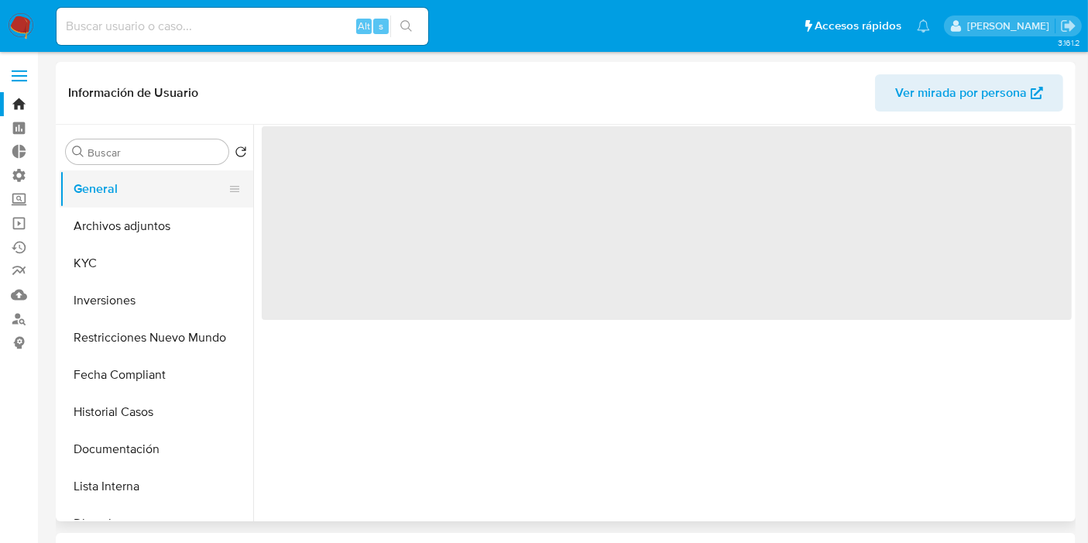
click at [135, 187] on button "General" at bounding box center [150, 188] width 181 height 37
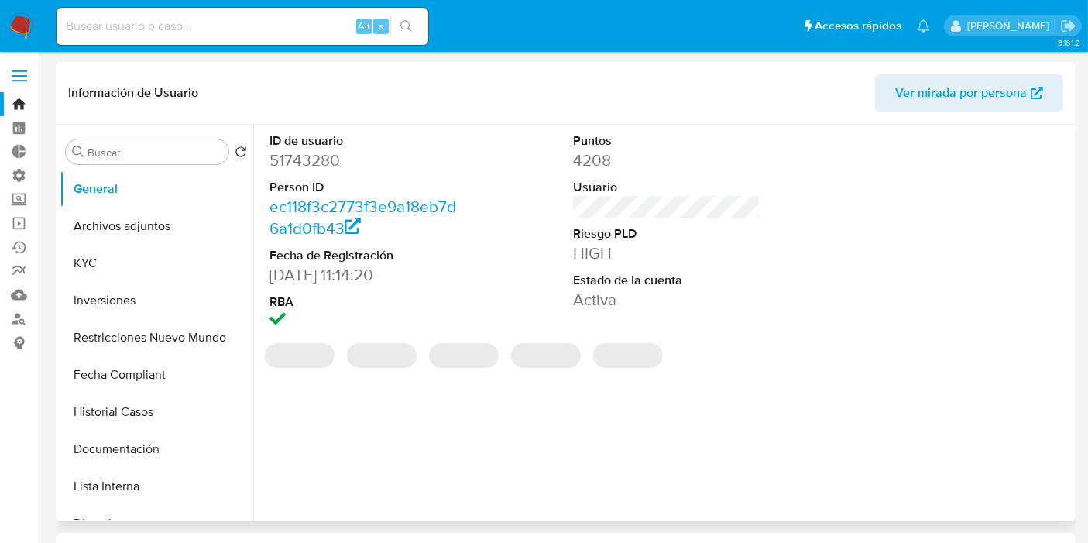
click at [301, 158] on dd "51743280" at bounding box center [363, 160] width 187 height 22
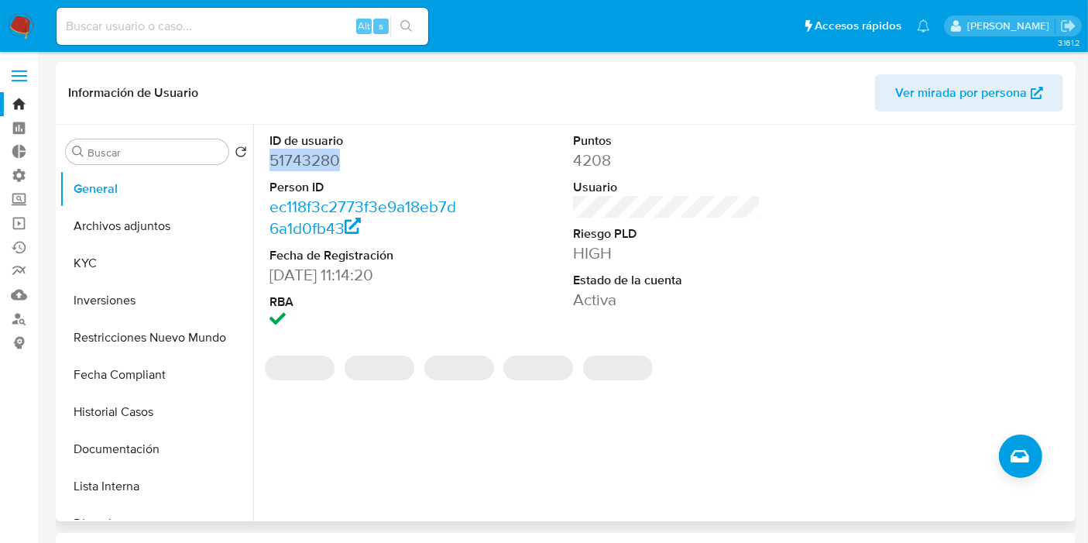
copy dd "51743280"
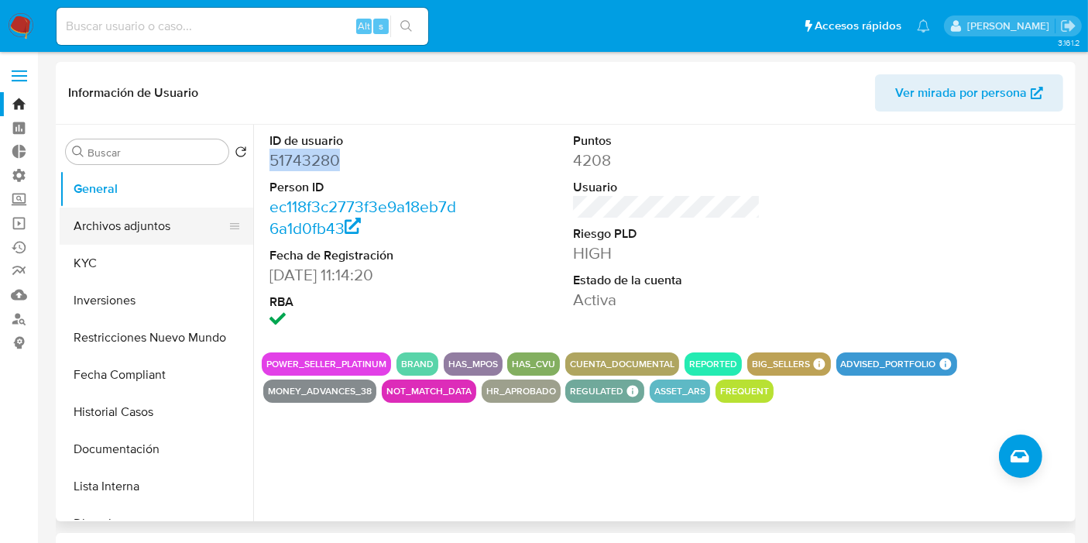
click at [170, 225] on button "Archivos adjuntos" at bounding box center [150, 226] width 181 height 37
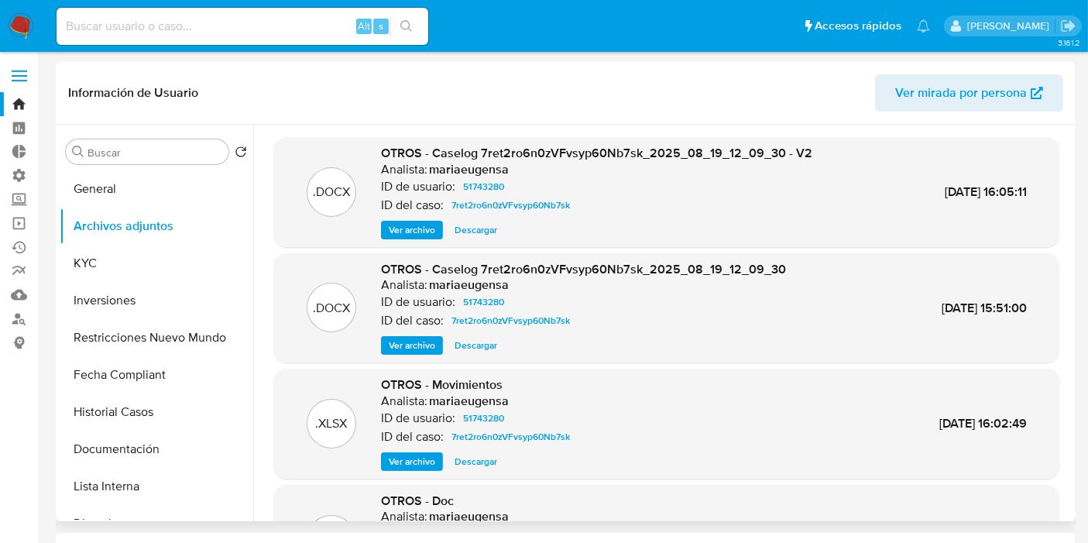
click at [428, 234] on span "Ver archivo" at bounding box center [412, 229] width 46 height 15
click at [91, 182] on div "Buscar Volver al orden por defecto General Archivos adjuntos KYC Inversiones Re…" at bounding box center [566, 323] width 1012 height 397
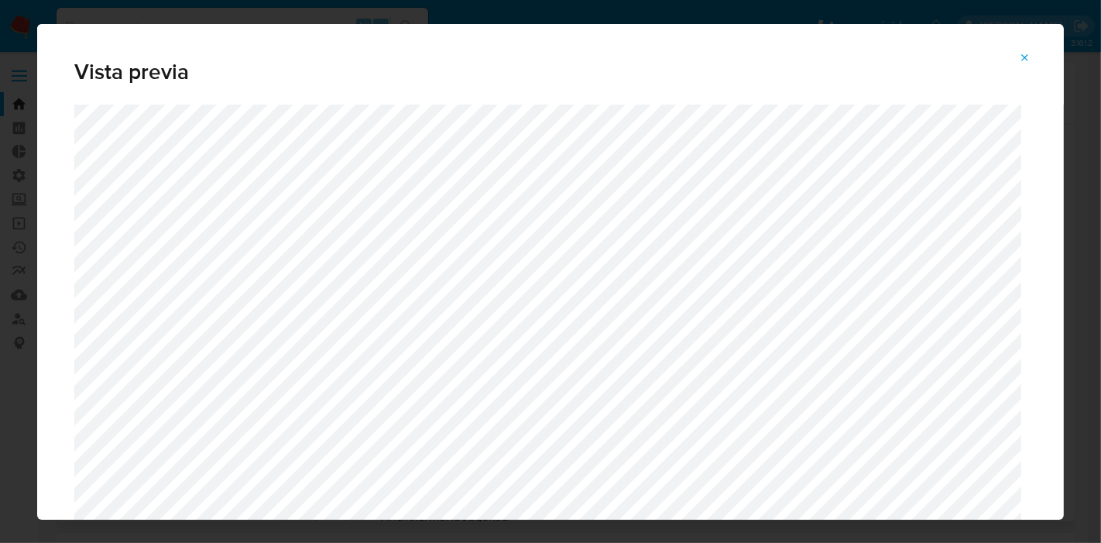
click at [1026, 56] on icon "Attachment preview" at bounding box center [1025, 58] width 12 height 12
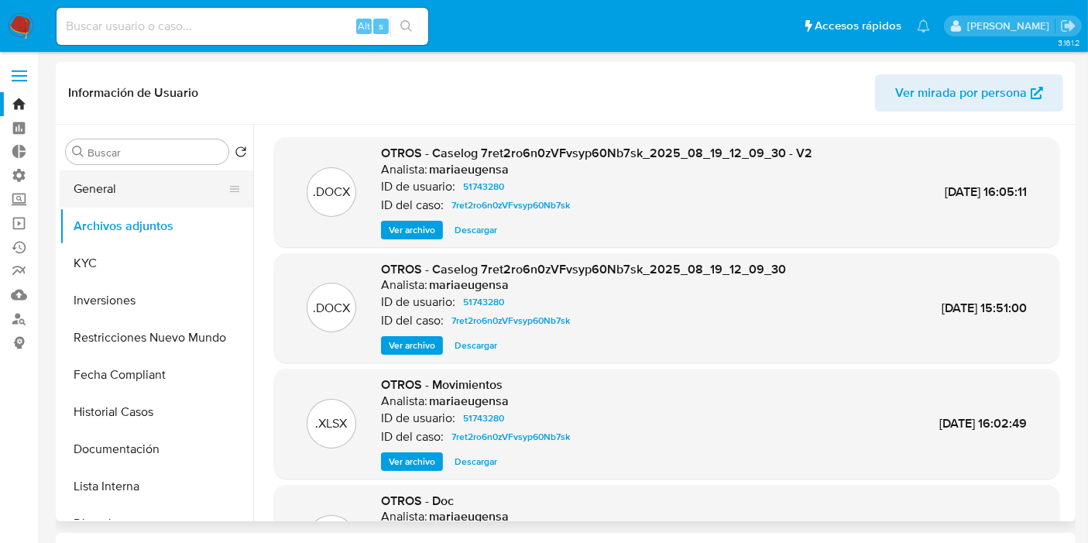
click at [93, 191] on button "General" at bounding box center [150, 188] width 181 height 37
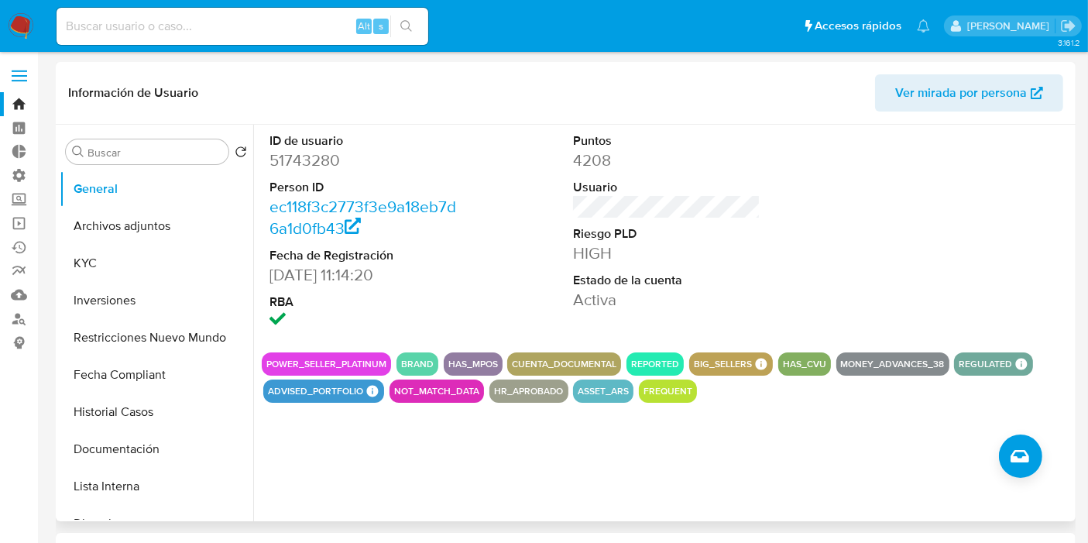
click at [305, 160] on dd "51743280" at bounding box center [363, 160] width 187 height 22
click at [122, 424] on button "Historial Casos" at bounding box center [150, 411] width 181 height 37
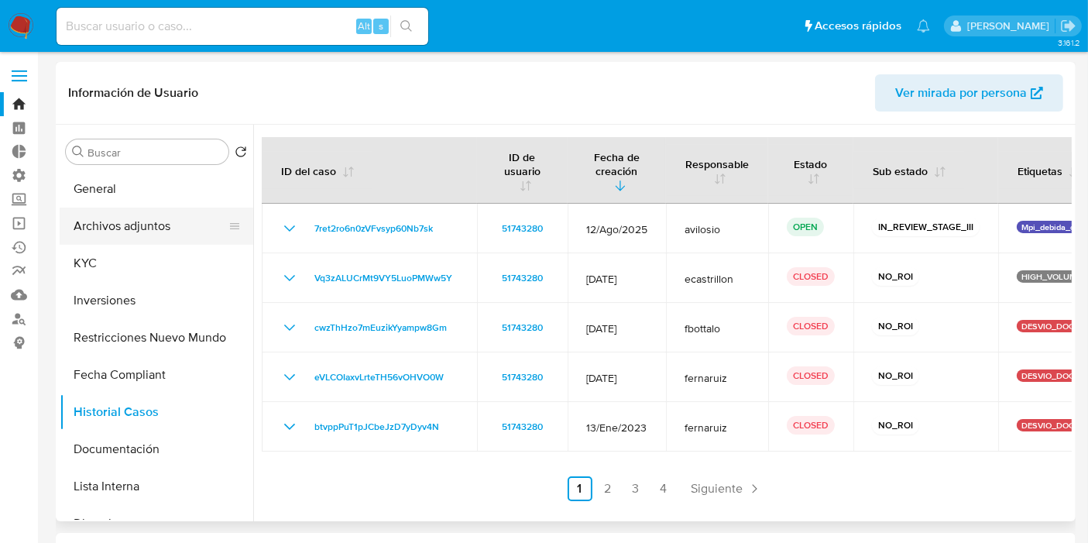
click at [163, 222] on button "Archivos adjuntos" at bounding box center [150, 226] width 181 height 37
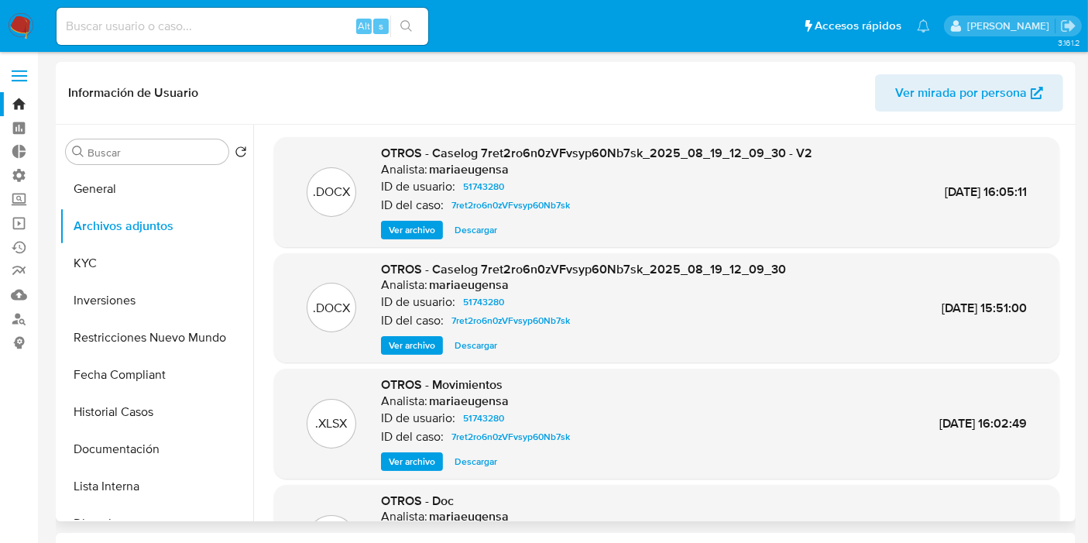
click at [424, 227] on span "Ver archivo" at bounding box center [412, 229] width 46 height 15
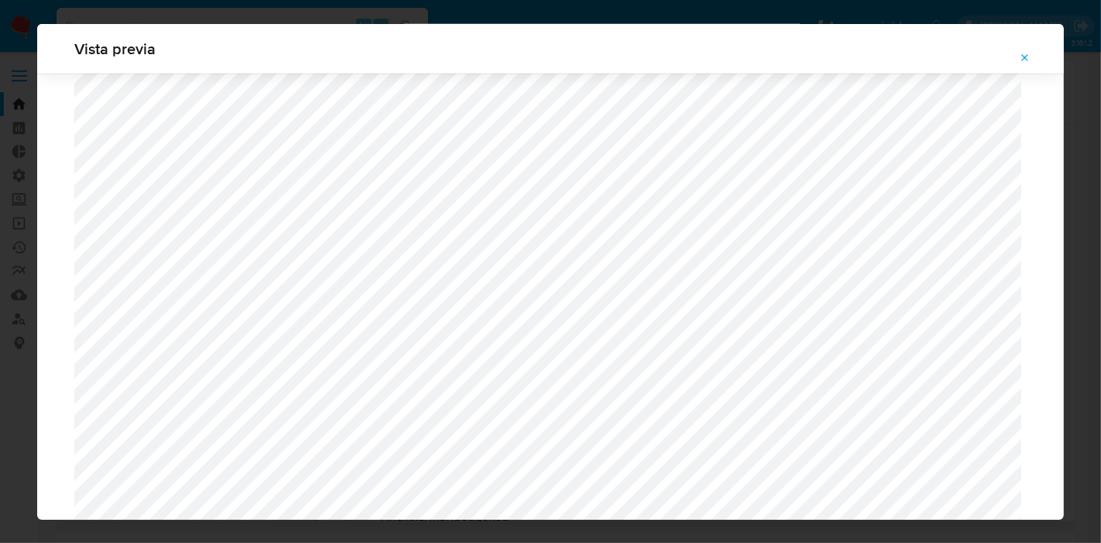
scroll to position [1259, 0]
click at [1029, 60] on icon "Attachment preview" at bounding box center [1025, 58] width 12 height 12
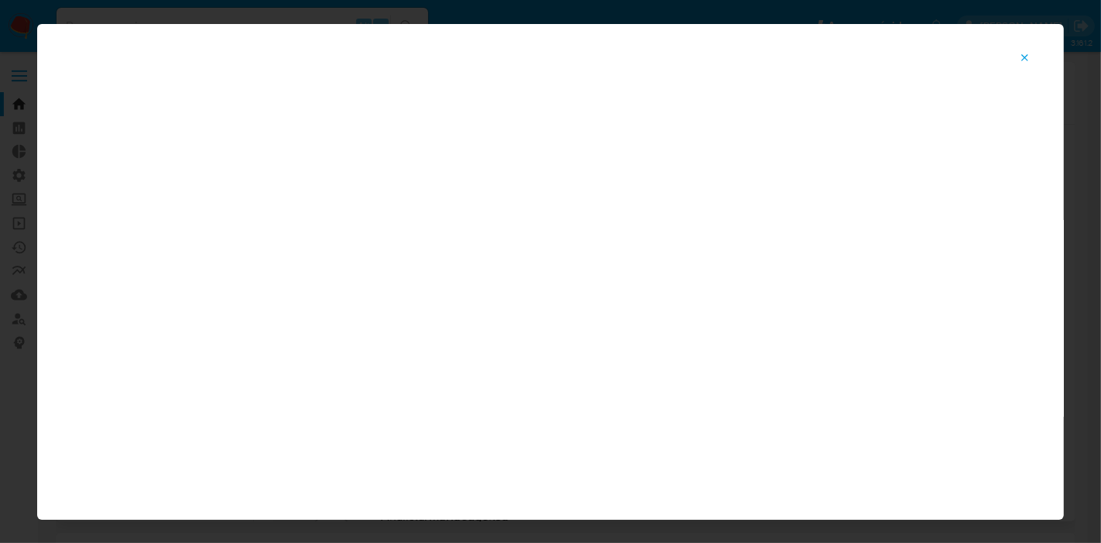
scroll to position [80, 0]
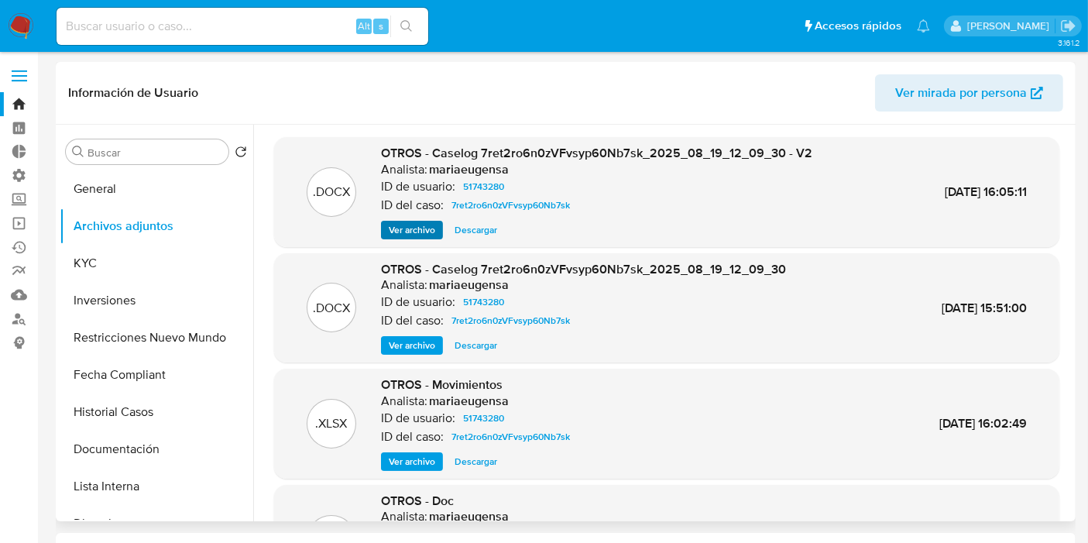
click at [423, 222] on div "OTROS - Caselog 7ret2ro6n0zVFvsyp60Nb7sk_2025_08_19_12_09_30 - V2 Analista: mar…" at bounding box center [596, 192] width 431 height 94
drag, startPoint x: 416, startPoint y: 228, endPoint x: 414, endPoint y: 236, distance: 7.9
click at [414, 232] on span "Ver archivo" at bounding box center [412, 229] width 46 height 15
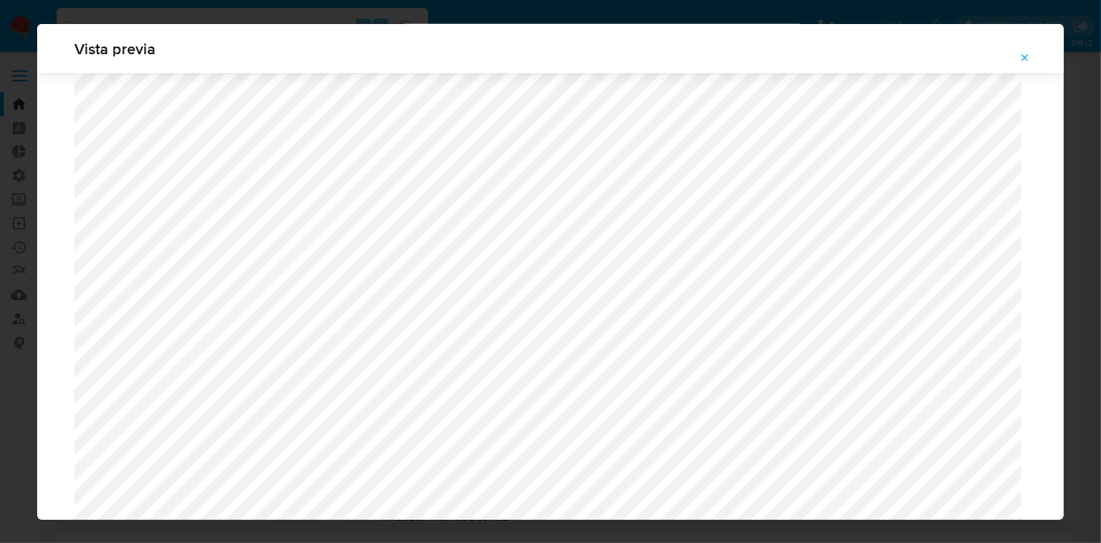
scroll to position [1259, 0]
click at [866, 5] on div "Vista previa" at bounding box center [550, 271] width 1101 height 543
click at [1031, 56] on icon "Attachment preview" at bounding box center [1025, 58] width 12 height 12
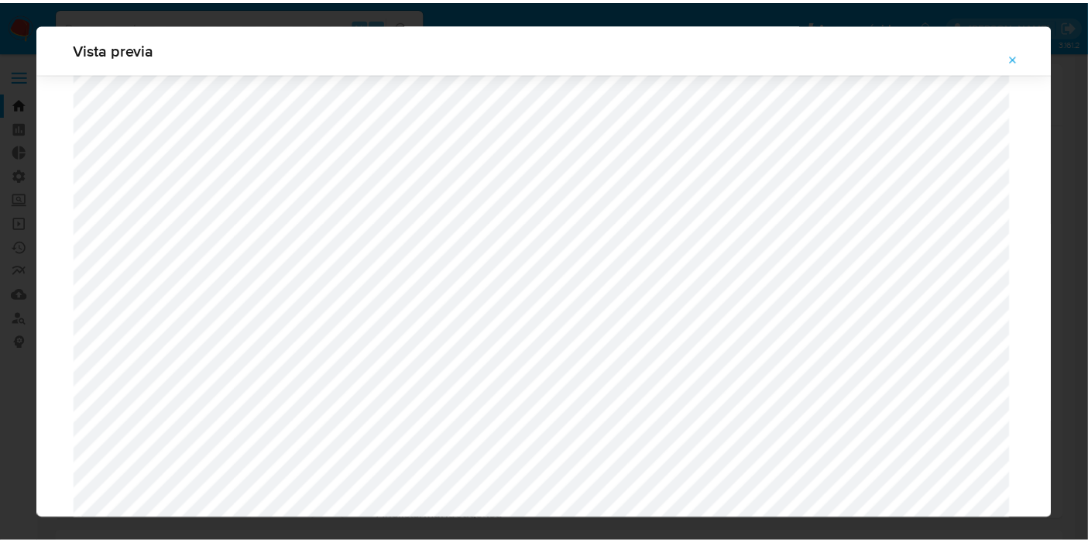
scroll to position [80, 0]
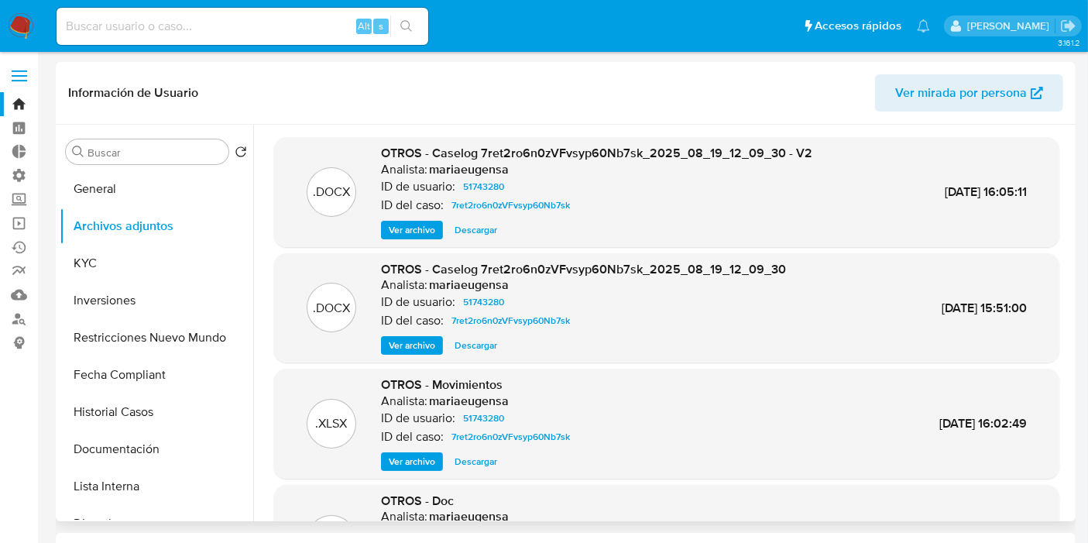
click at [476, 231] on span "Descargar" at bounding box center [476, 229] width 43 height 15
click at [112, 188] on button "General" at bounding box center [150, 188] width 181 height 37
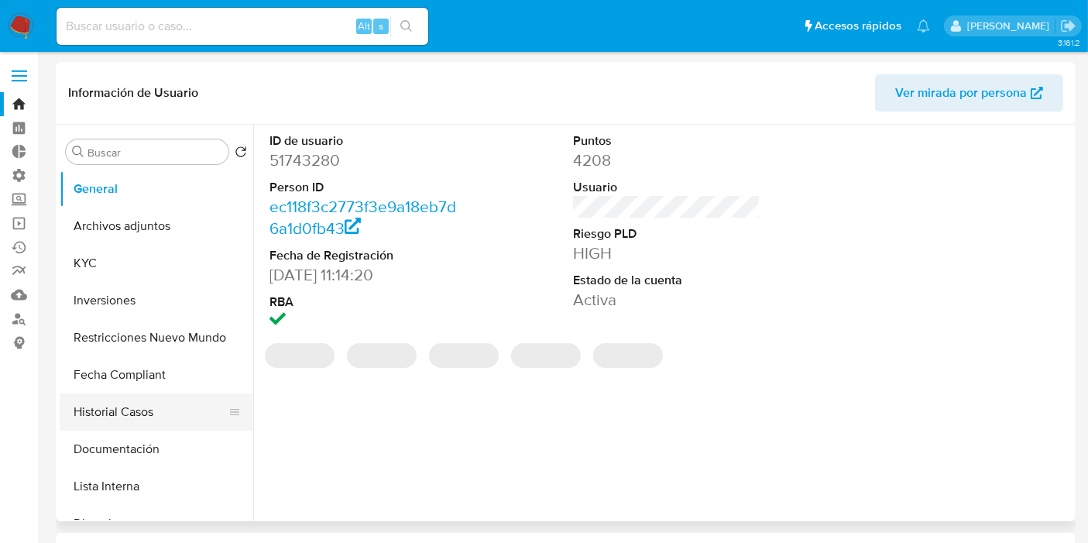
click at [125, 416] on button "Historial Casos" at bounding box center [150, 411] width 181 height 37
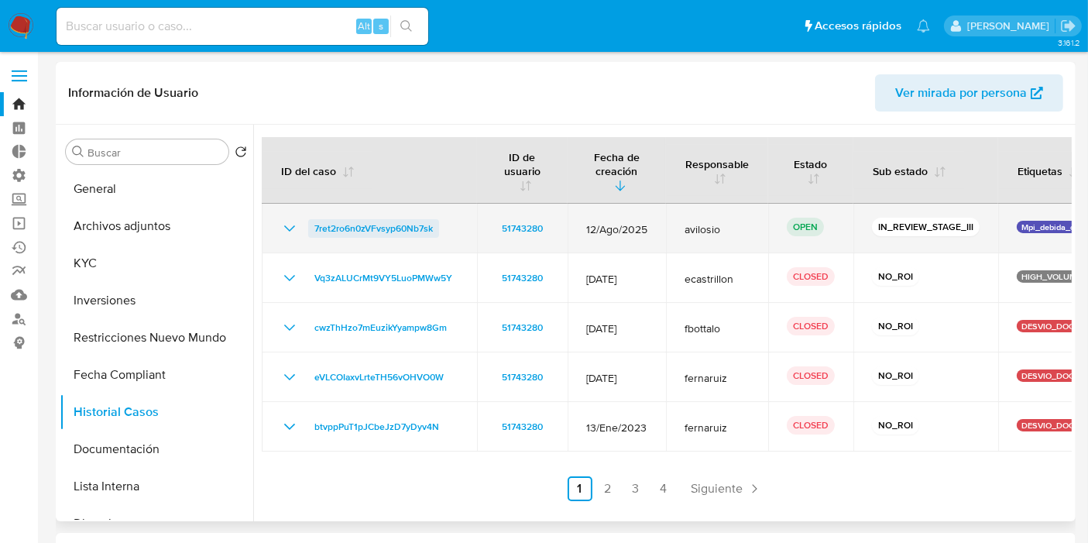
click at [353, 236] on span "7ret2ro6n0zVFvsyp60Nb7sk" at bounding box center [373, 228] width 118 height 19
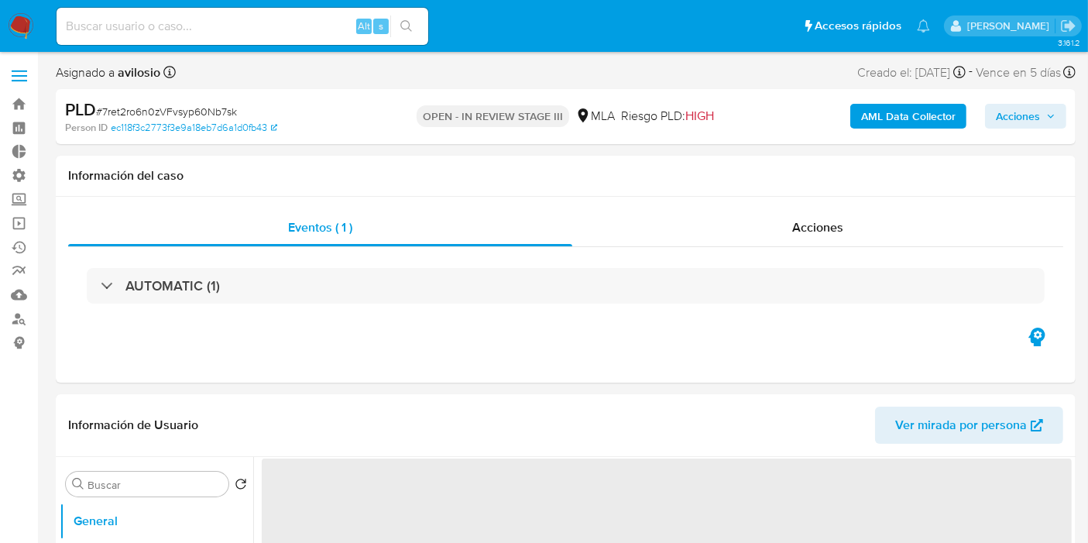
click at [225, 109] on span "# 7ret2ro6n0zVFvsyp60Nb7sk" at bounding box center [166, 111] width 141 height 15
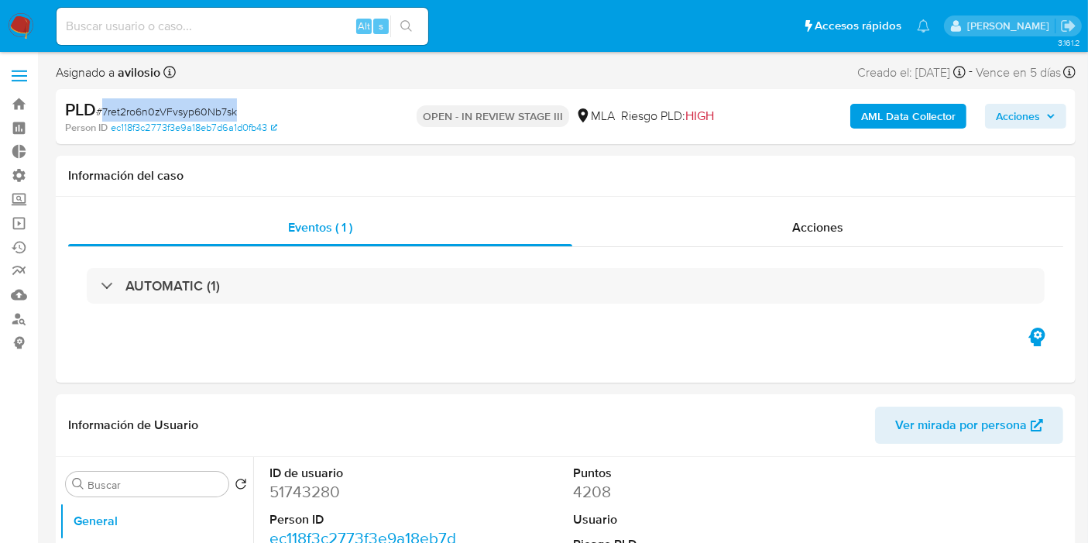
click at [225, 109] on span "# 7ret2ro6n0zVFvsyp60Nb7sk" at bounding box center [166, 111] width 141 height 15
select select "10"
copy span "7ret2ro6n0zVFvsyp60Nb7sk"
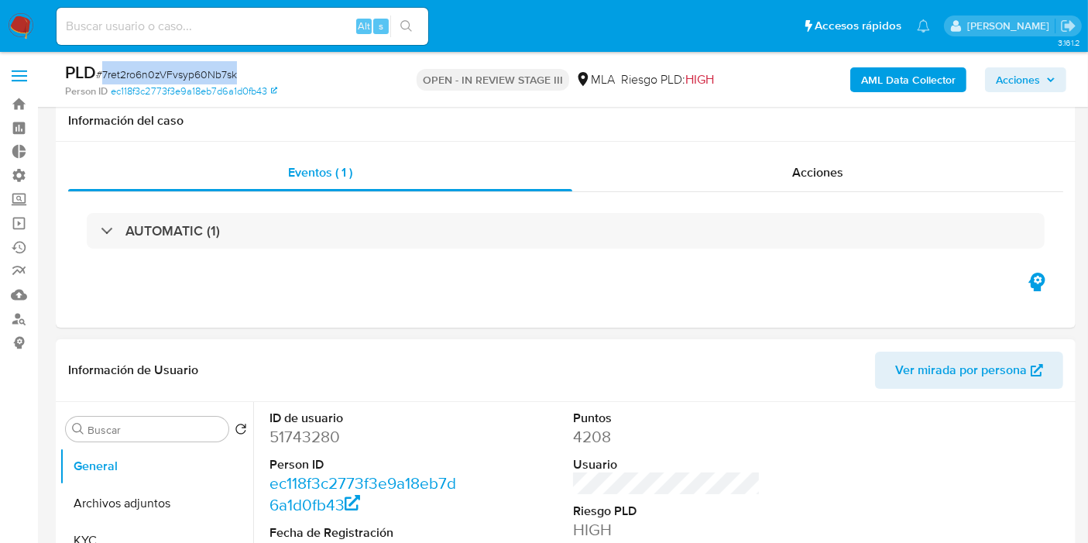
scroll to position [172, 0]
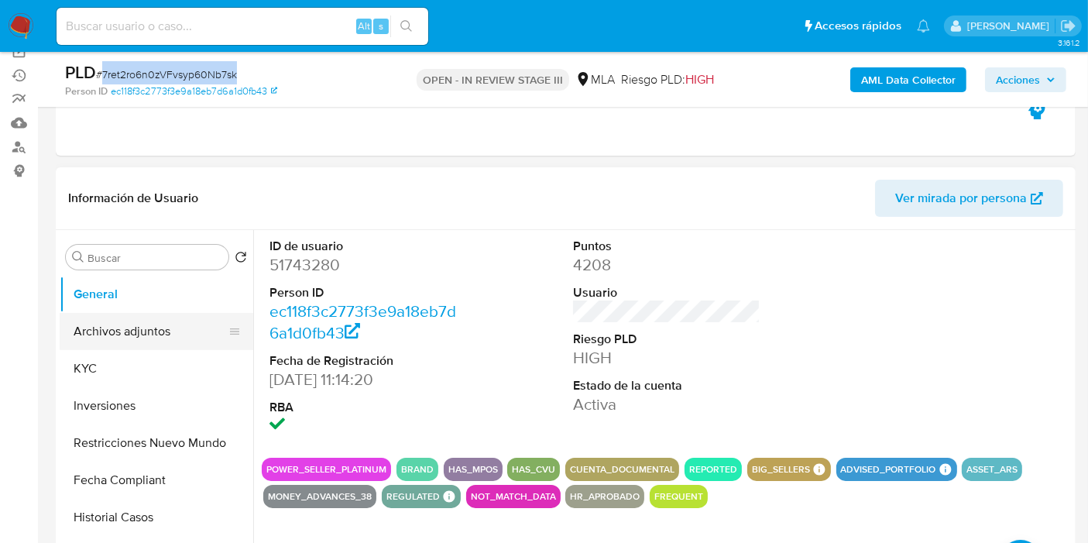
click at [116, 331] on button "Archivos adjuntos" at bounding box center [150, 331] width 181 height 37
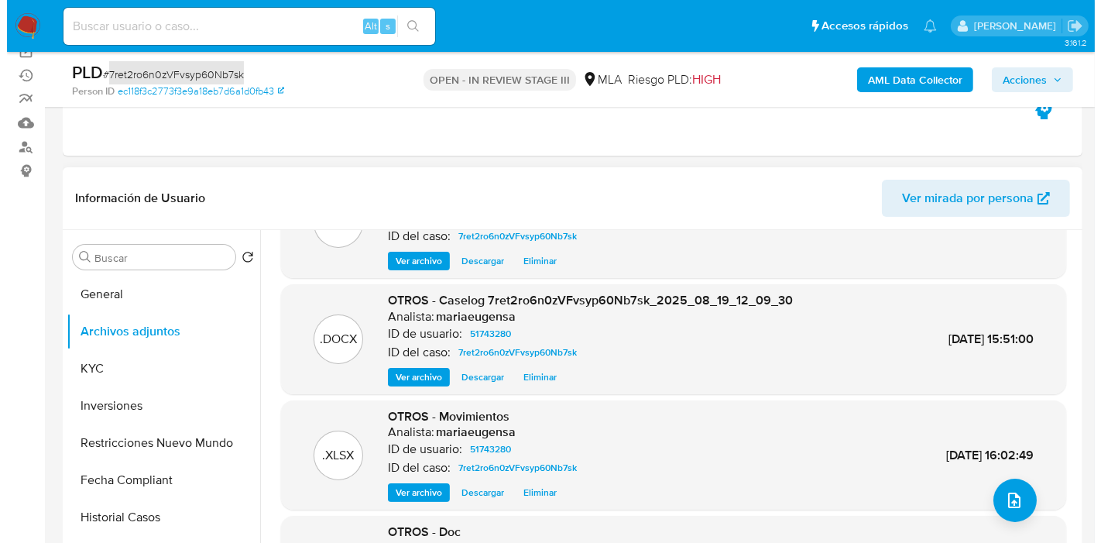
scroll to position [130, 0]
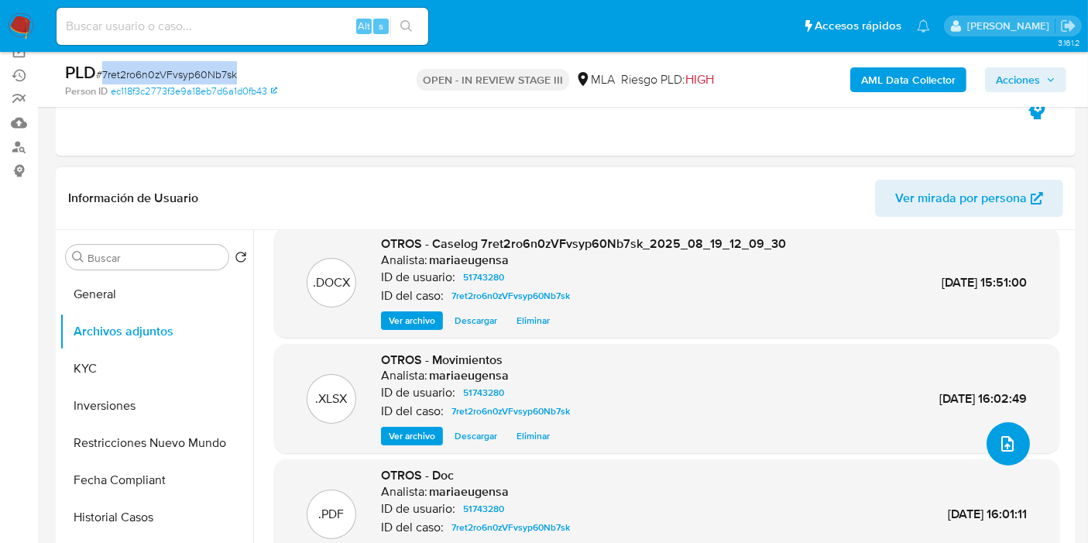
click at [1004, 437] on icon "upload-file" at bounding box center [1007, 443] width 19 height 19
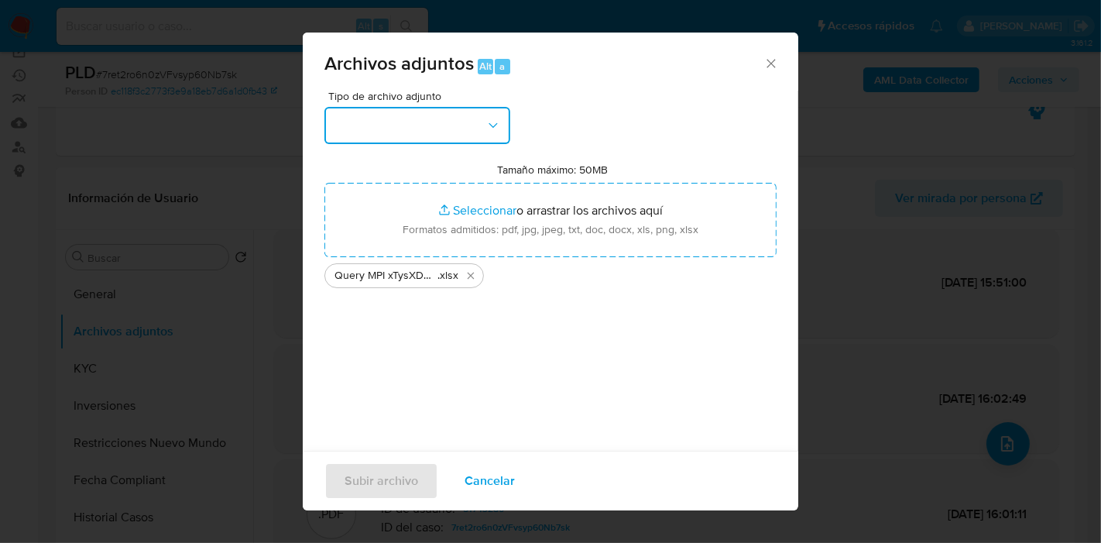
click at [507, 128] on button "button" at bounding box center [418, 125] width 186 height 37
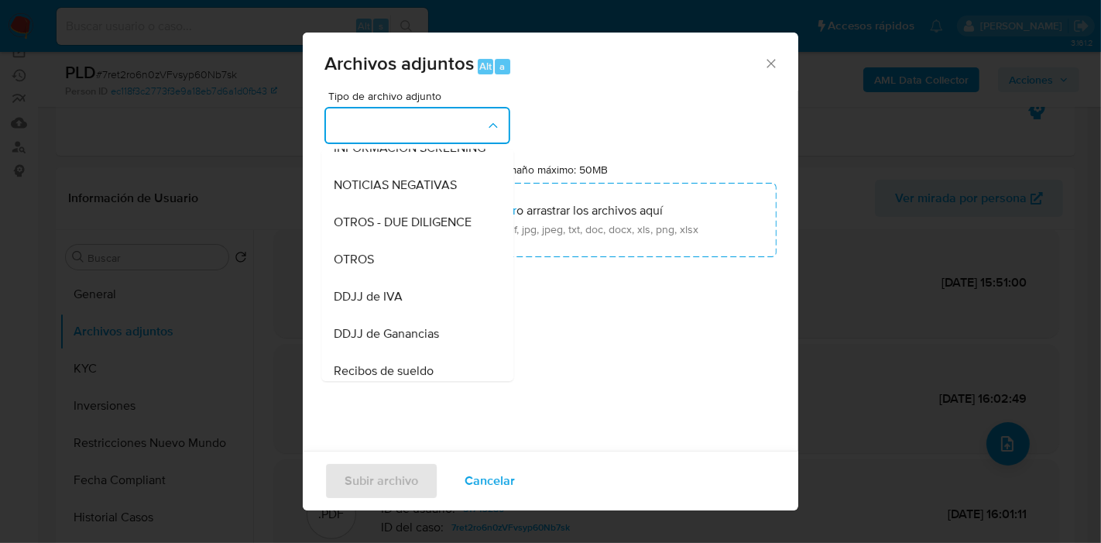
scroll to position [192, 0]
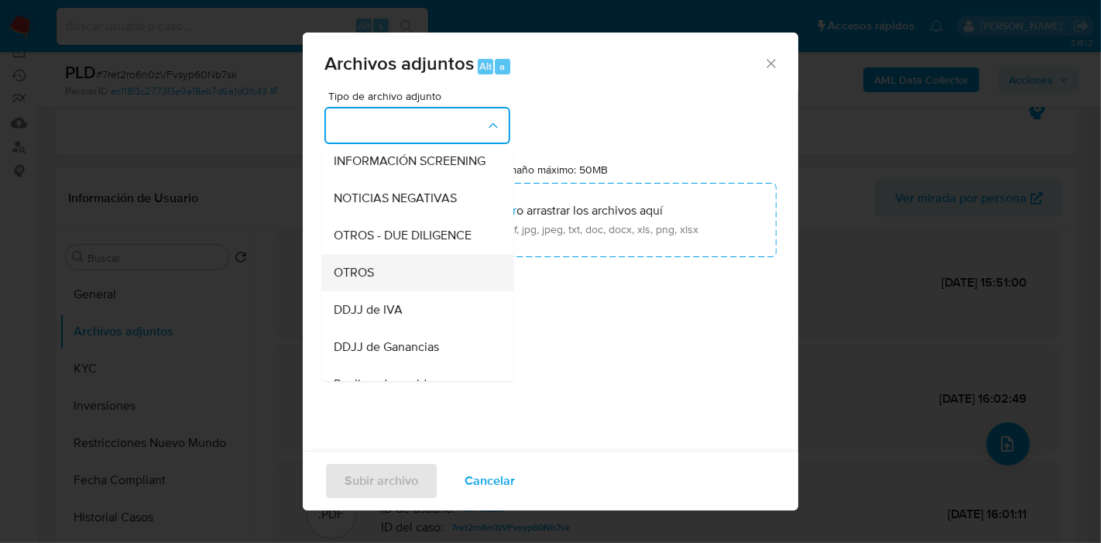
click at [391, 288] on div "OTROS" at bounding box center [413, 272] width 158 height 37
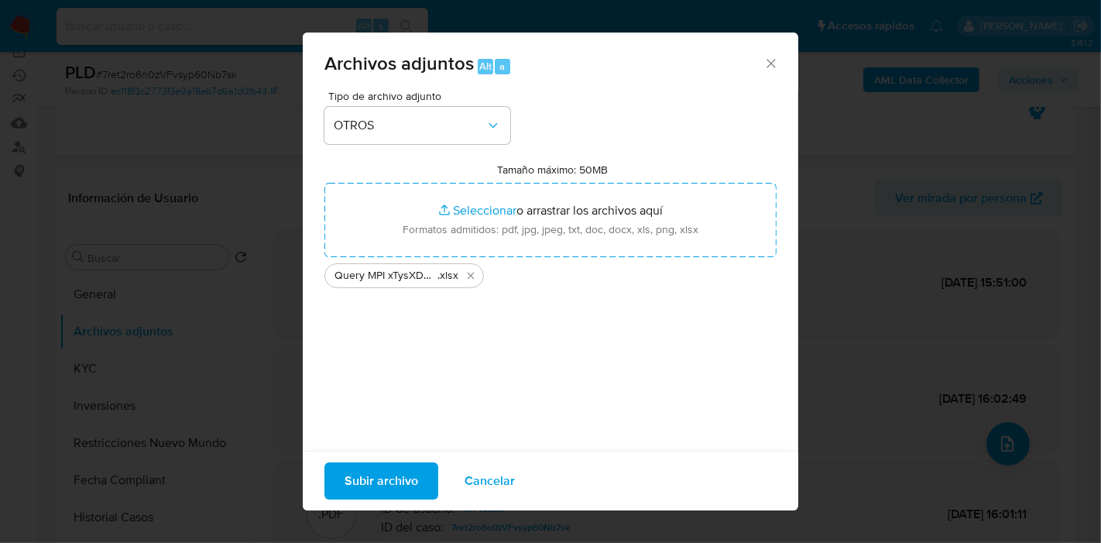
click at [370, 496] on span "Subir archivo" at bounding box center [382, 481] width 74 height 34
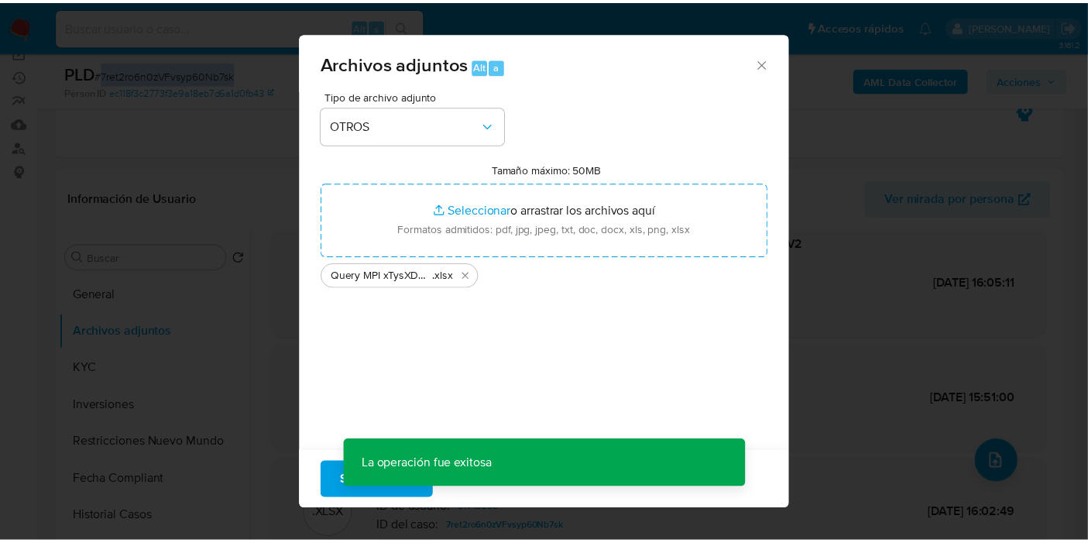
scroll to position [112, 0]
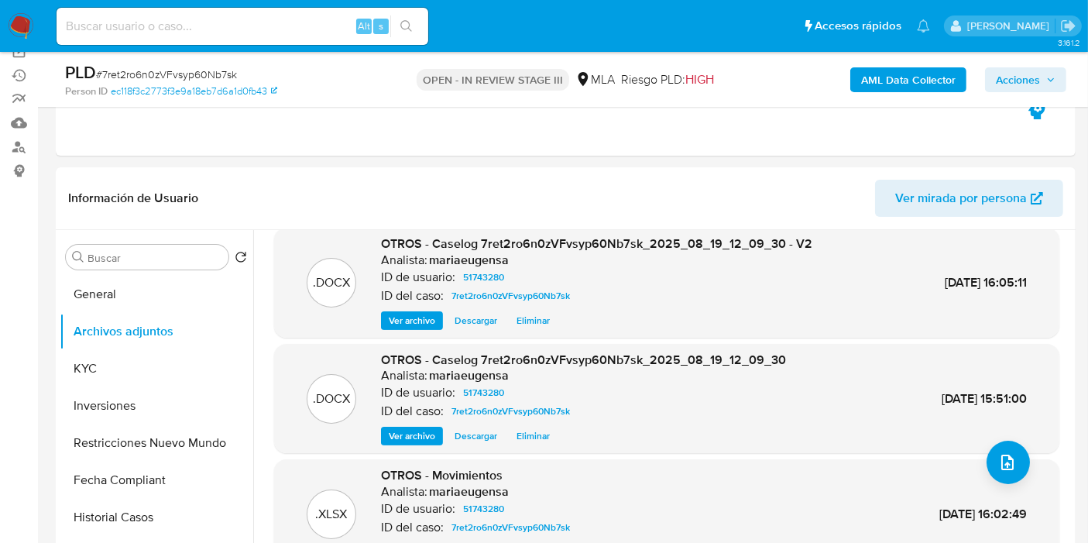
click at [1053, 91] on div "AML Data Collector Acciones" at bounding box center [902, 79] width 330 height 36
click at [1031, 83] on span "Acciones" at bounding box center [1018, 79] width 44 height 25
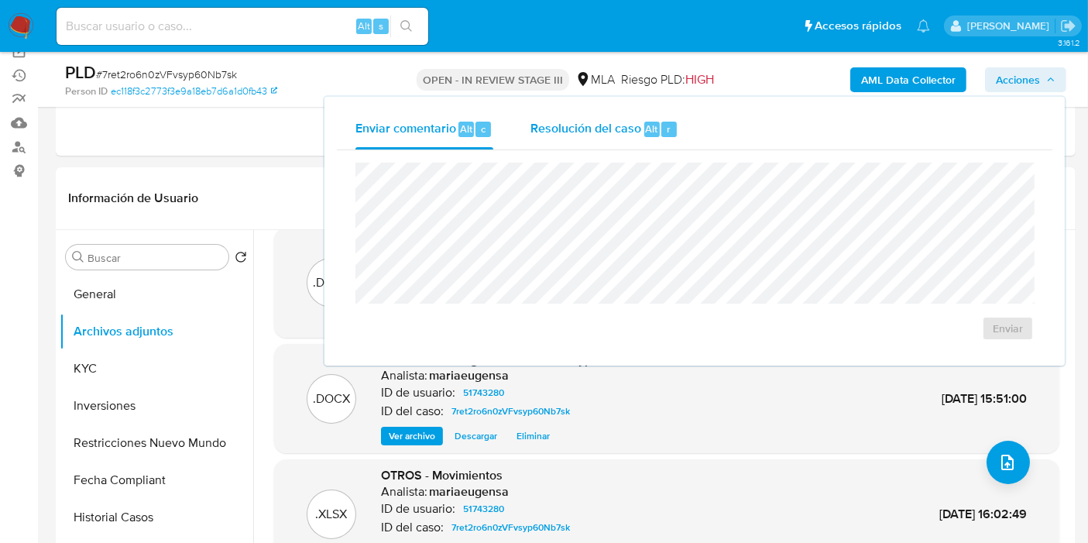
click at [632, 121] on span "Resolución del caso" at bounding box center [586, 128] width 111 height 18
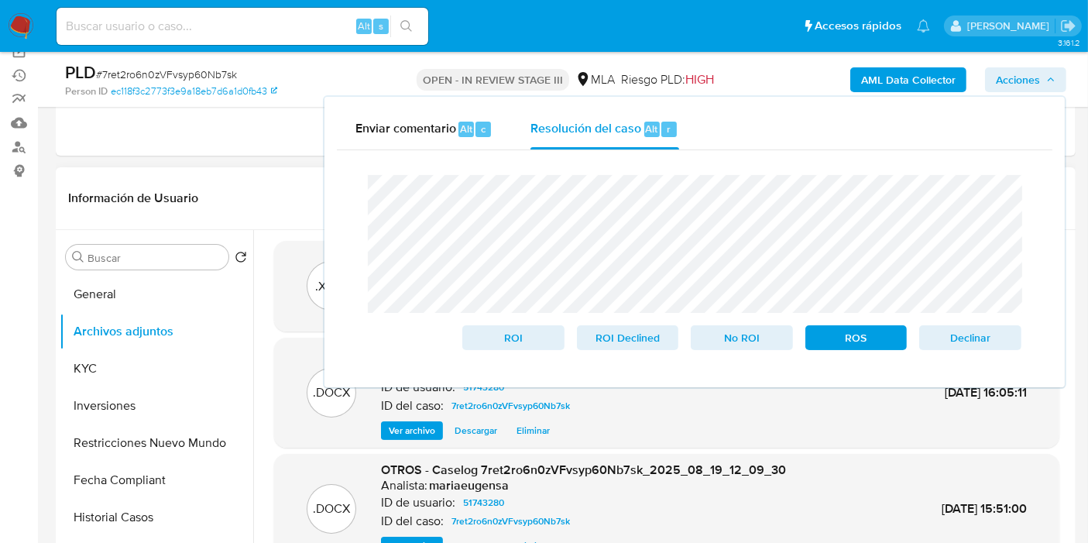
scroll to position [0, 0]
click at [661, 130] on div "r" at bounding box center [668, 129] width 15 height 15
drag, startPoint x: 816, startPoint y: 120, endPoint x: 829, endPoint y: 124, distance: 14.5
click at [818, 121] on div "Enviar comentario Alt c Resolución del caso Alt r" at bounding box center [695, 129] width 716 height 40
click at [274, 219] on div "Información de Usuario Ver mirada por persona" at bounding box center [566, 198] width 1020 height 63
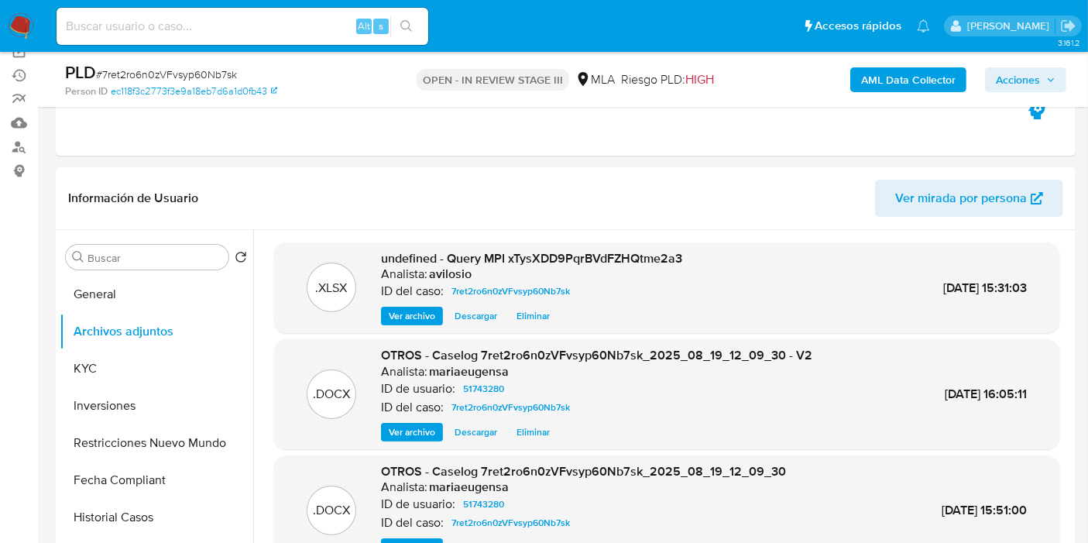
click at [1052, 84] on span "Acciones" at bounding box center [1026, 80] width 60 height 22
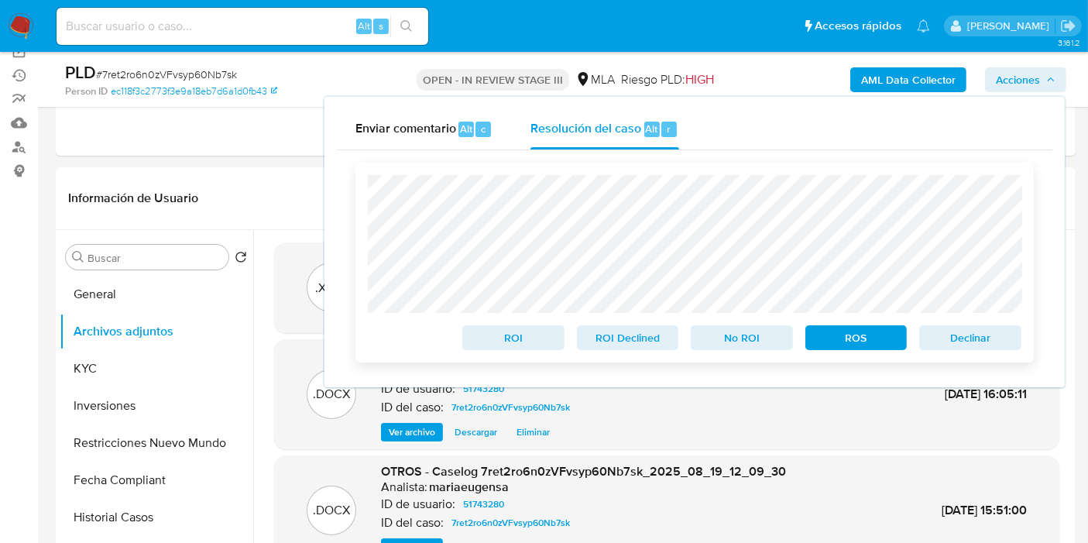
click at [744, 337] on span "No ROI" at bounding box center [742, 338] width 81 height 22
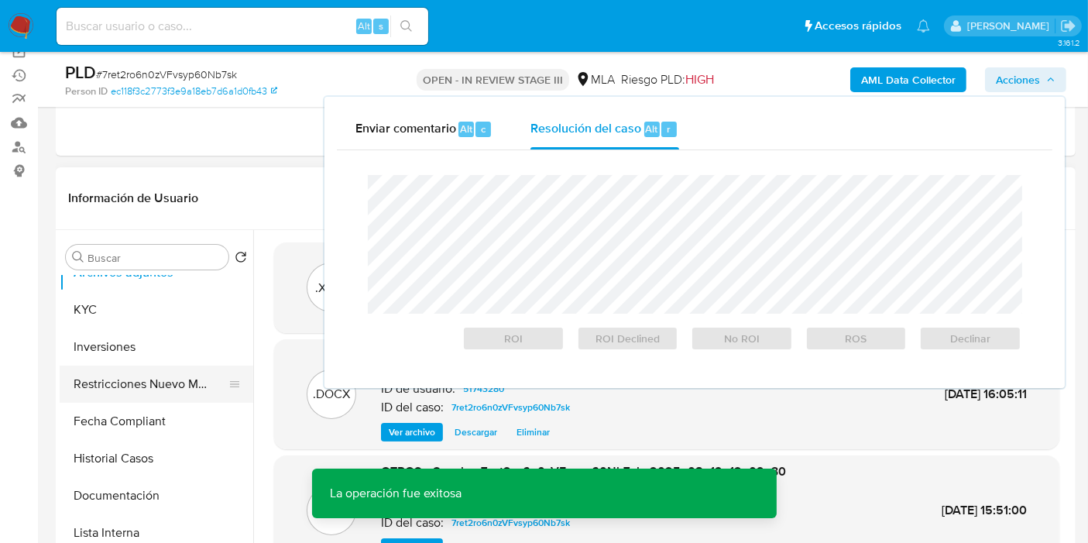
scroll to position [86, 0]
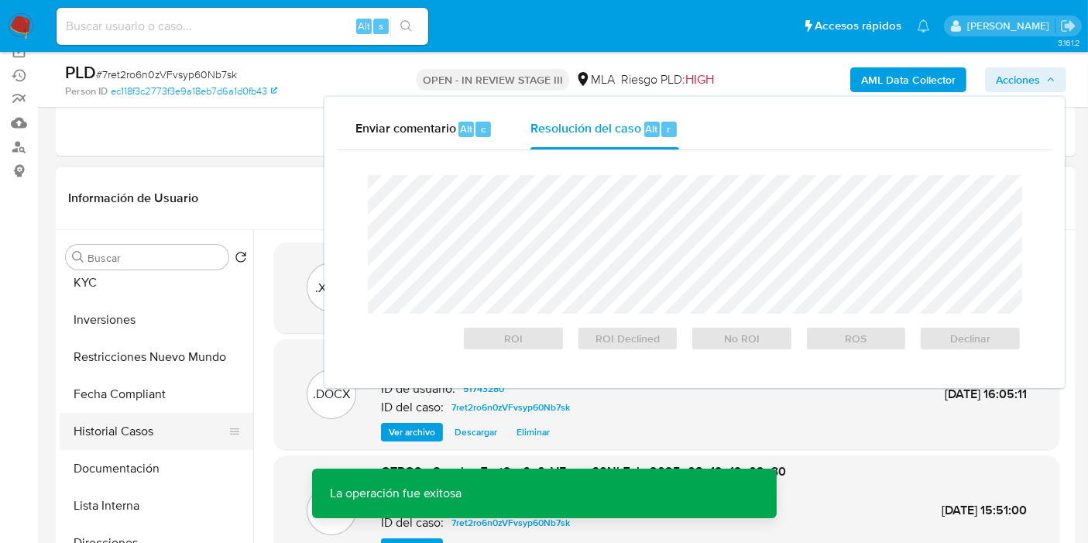
click at [139, 428] on button "Historial Casos" at bounding box center [150, 431] width 181 height 37
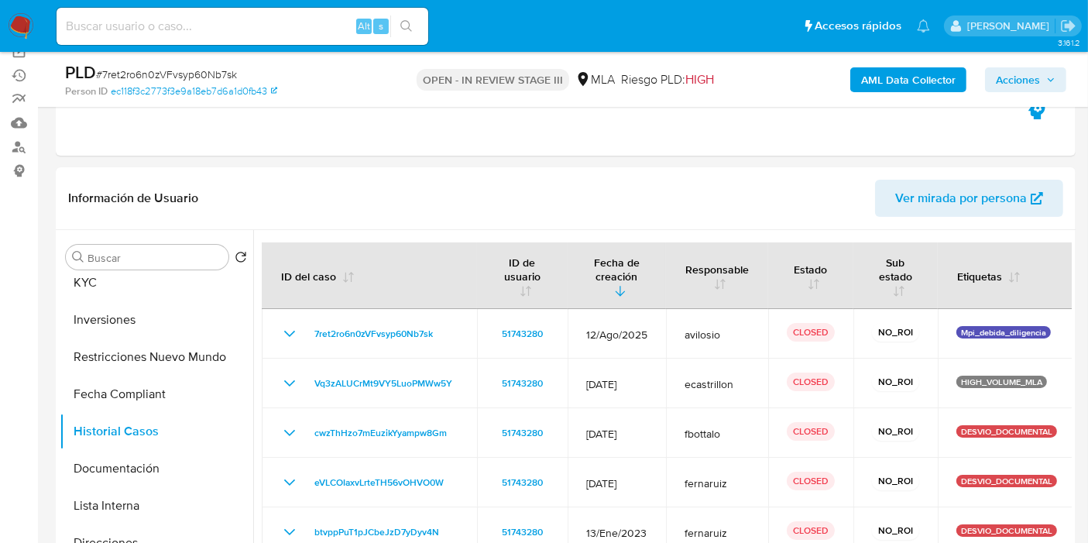
click at [19, 23] on img at bounding box center [21, 26] width 26 height 26
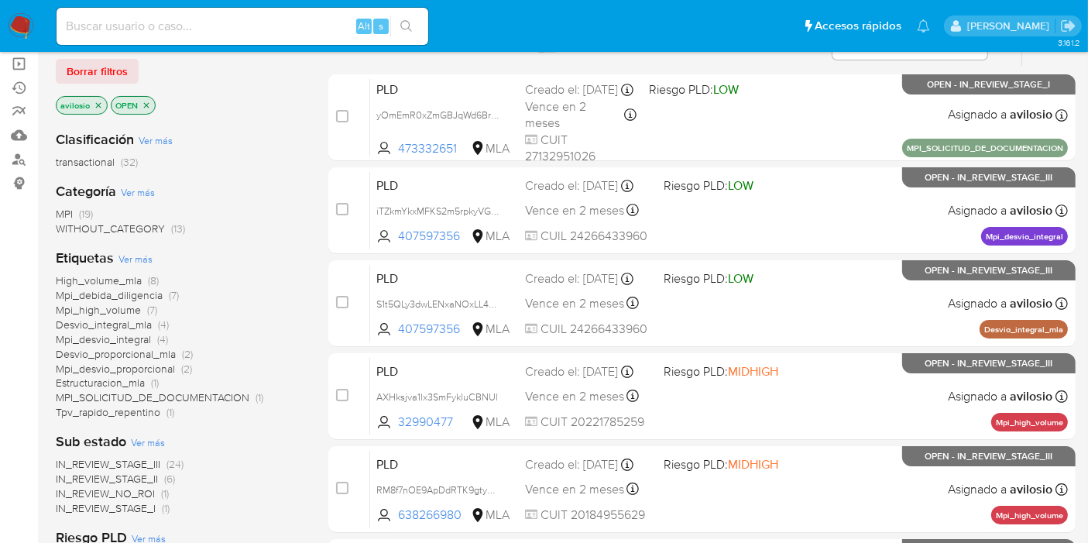
scroll to position [172, 0]
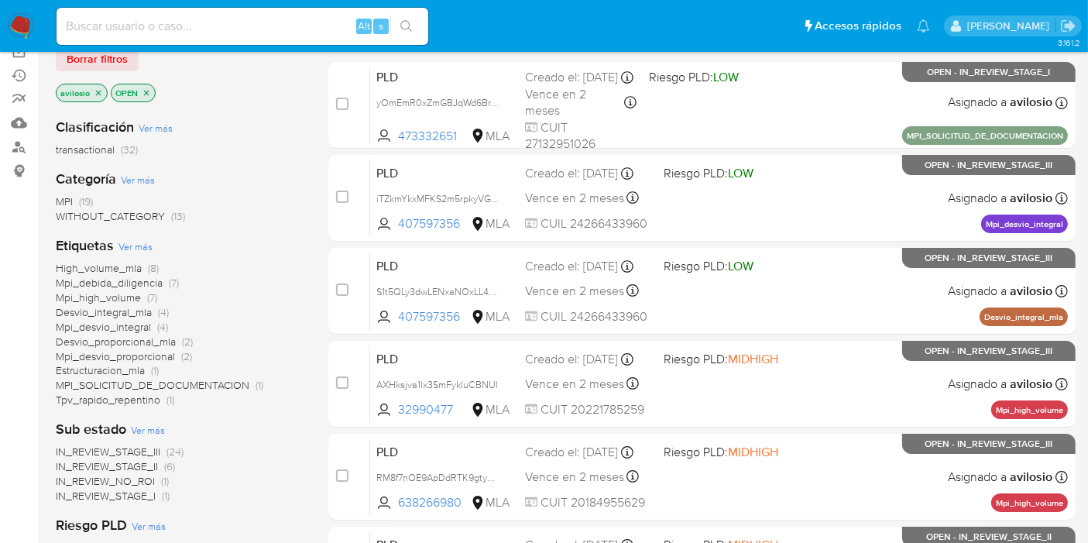
click at [96, 84] on div "avilosio" at bounding box center [82, 93] width 52 height 19
click at [97, 88] on icon "close-filter" at bounding box center [98, 92] width 9 height 9
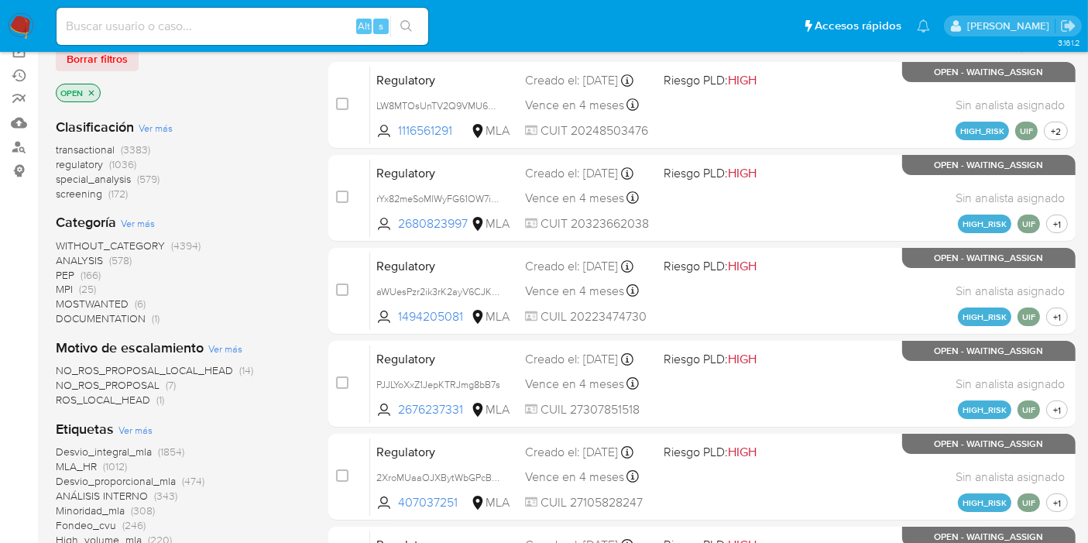
click at [94, 93] on icon "close-filter" at bounding box center [91, 92] width 9 height 9
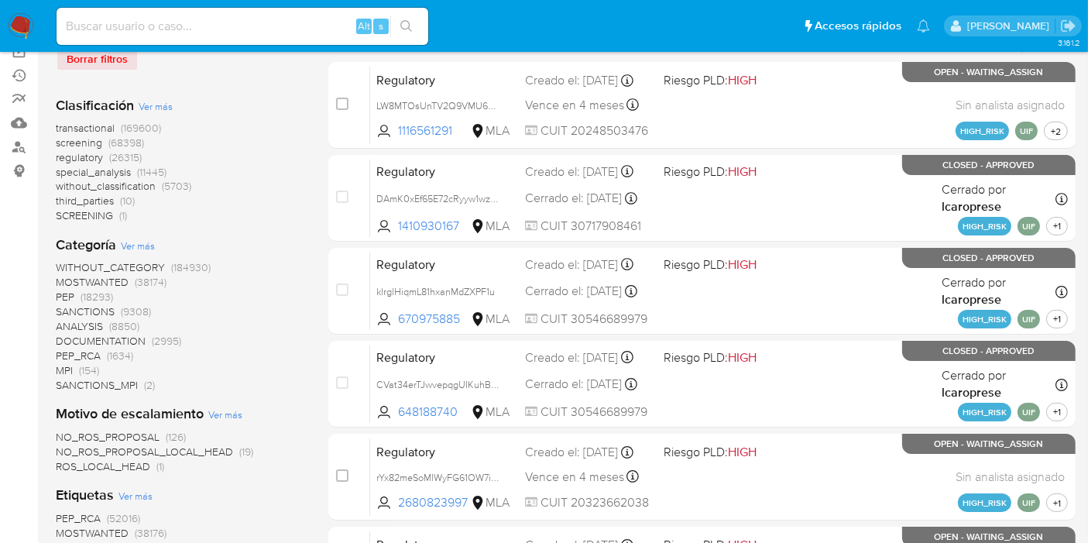
click at [56, 365] on span "MPI" at bounding box center [64, 369] width 17 height 15
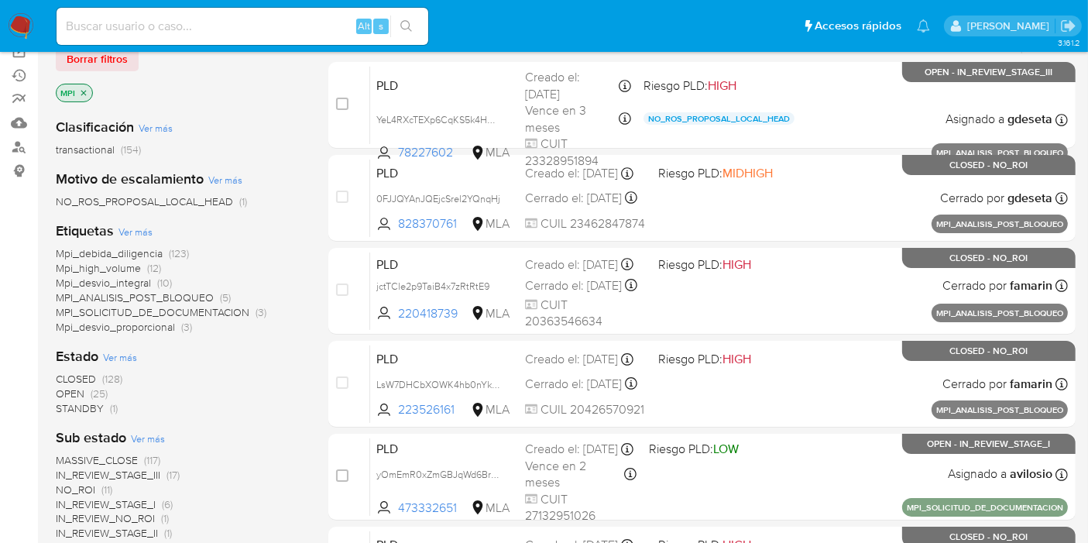
click at [67, 390] on span "OPEN" at bounding box center [70, 393] width 29 height 15
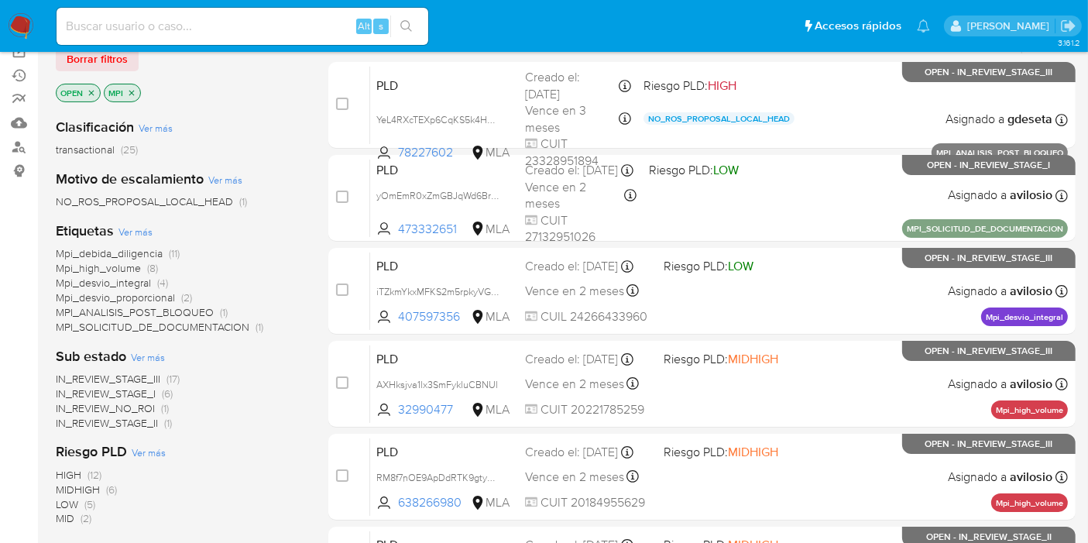
click at [91, 95] on icon "close-filter" at bounding box center [91, 92] width 9 height 9
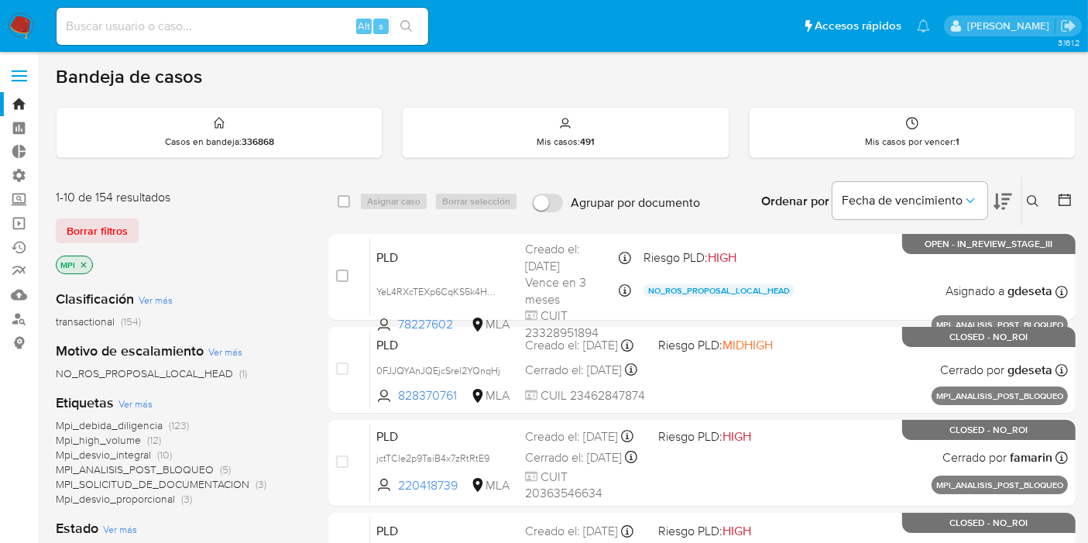
click at [1008, 204] on icon at bounding box center [1003, 201] width 19 height 19
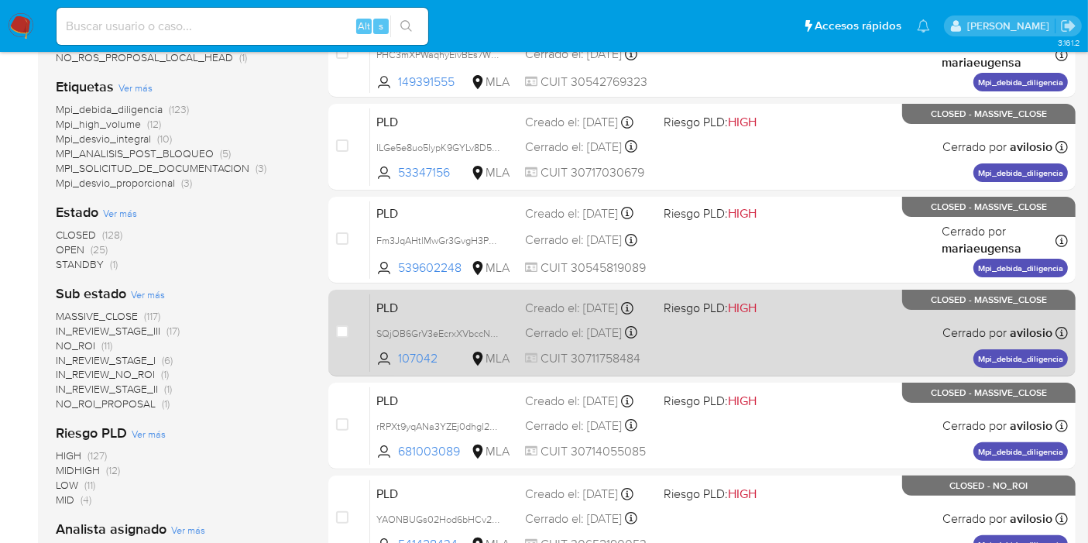
scroll to position [344, 0]
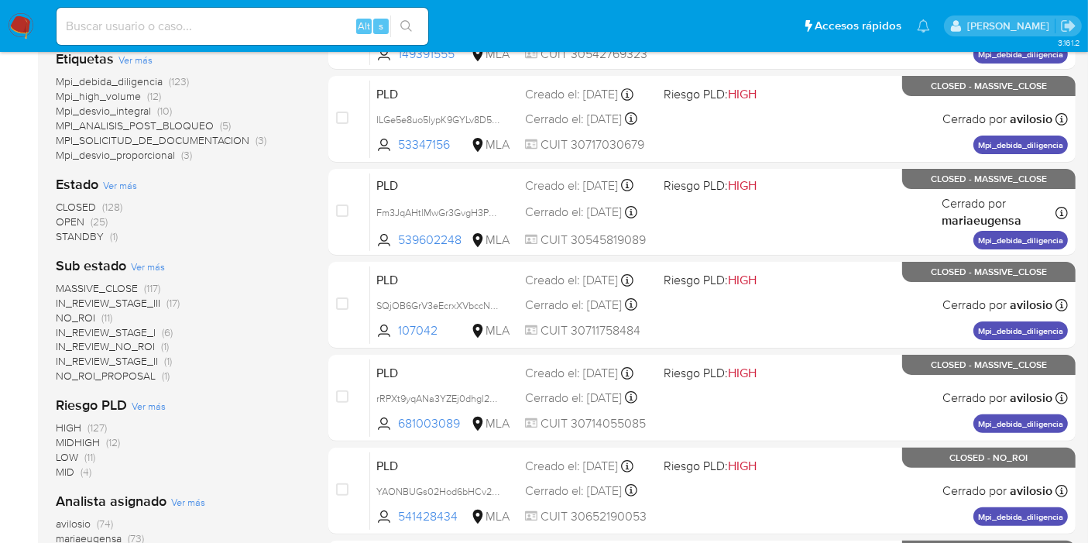
click at [60, 218] on span "OPEN" at bounding box center [70, 221] width 29 height 15
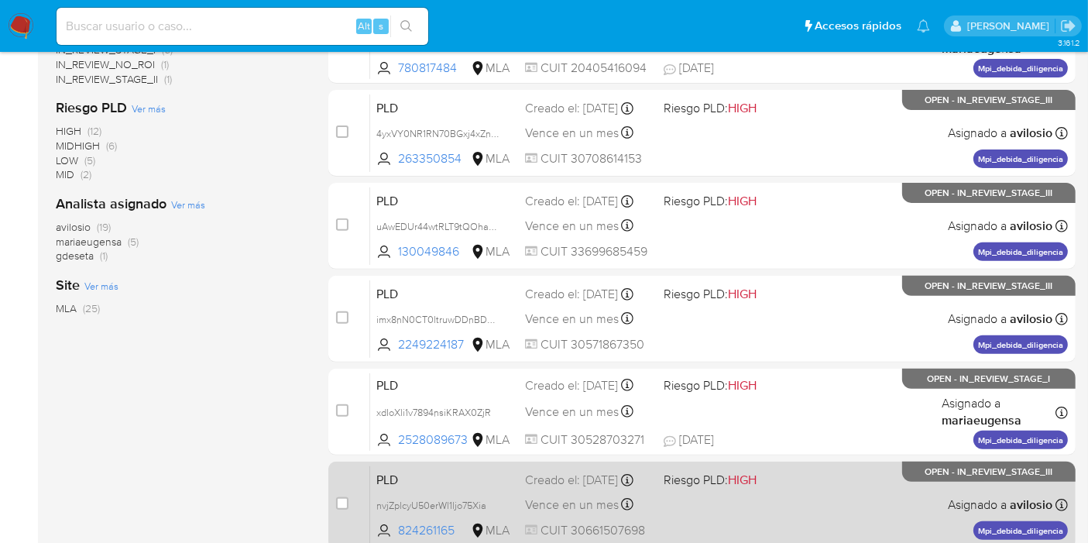
scroll to position [733, 0]
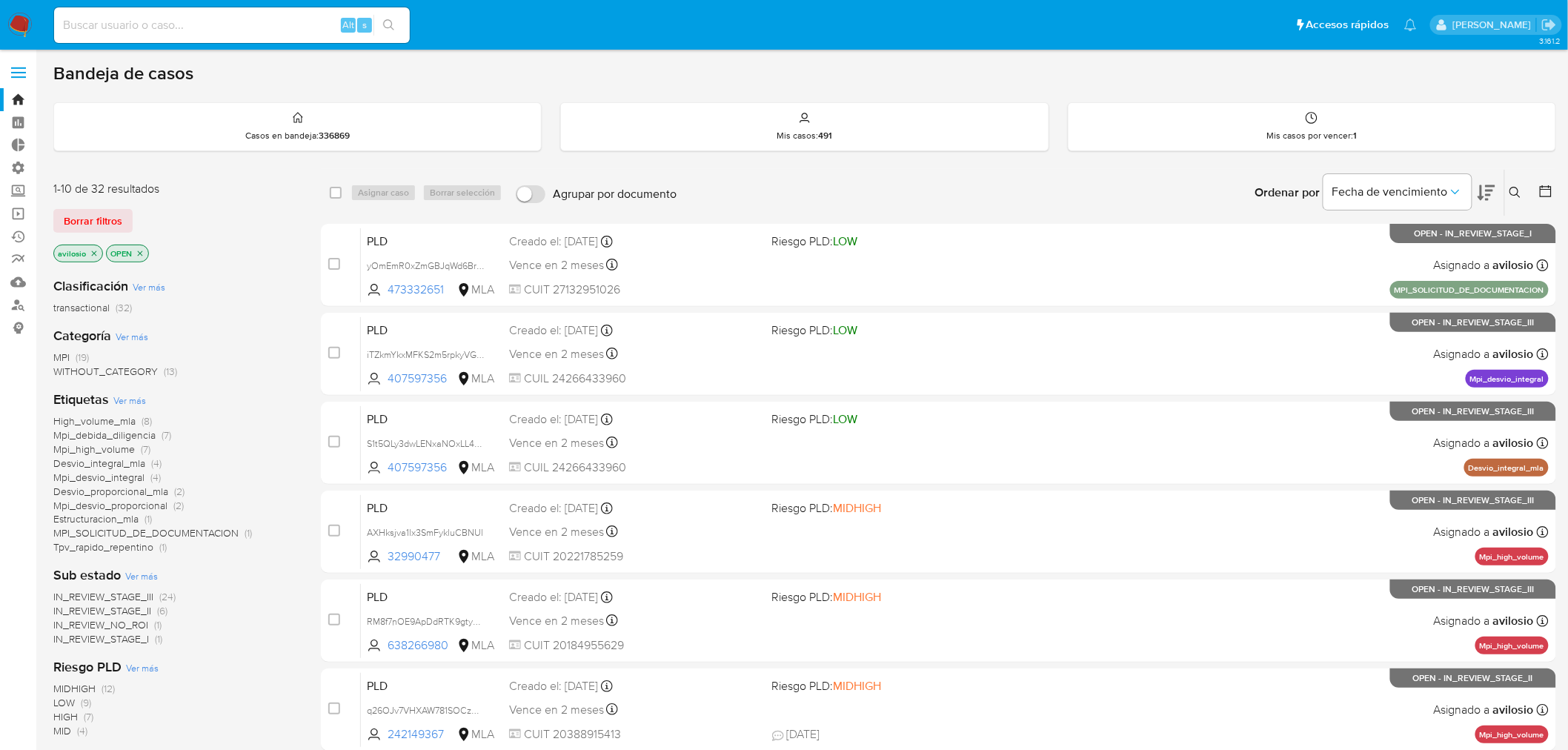
click at [242, 21] on input at bounding box center [232, 25] width 356 height 19
paste input "Ue9h2jqXwx2ijCbvPqueY4Ak"
type input "Ue9h2jqXwx2ijCbvPqueY4Ak"
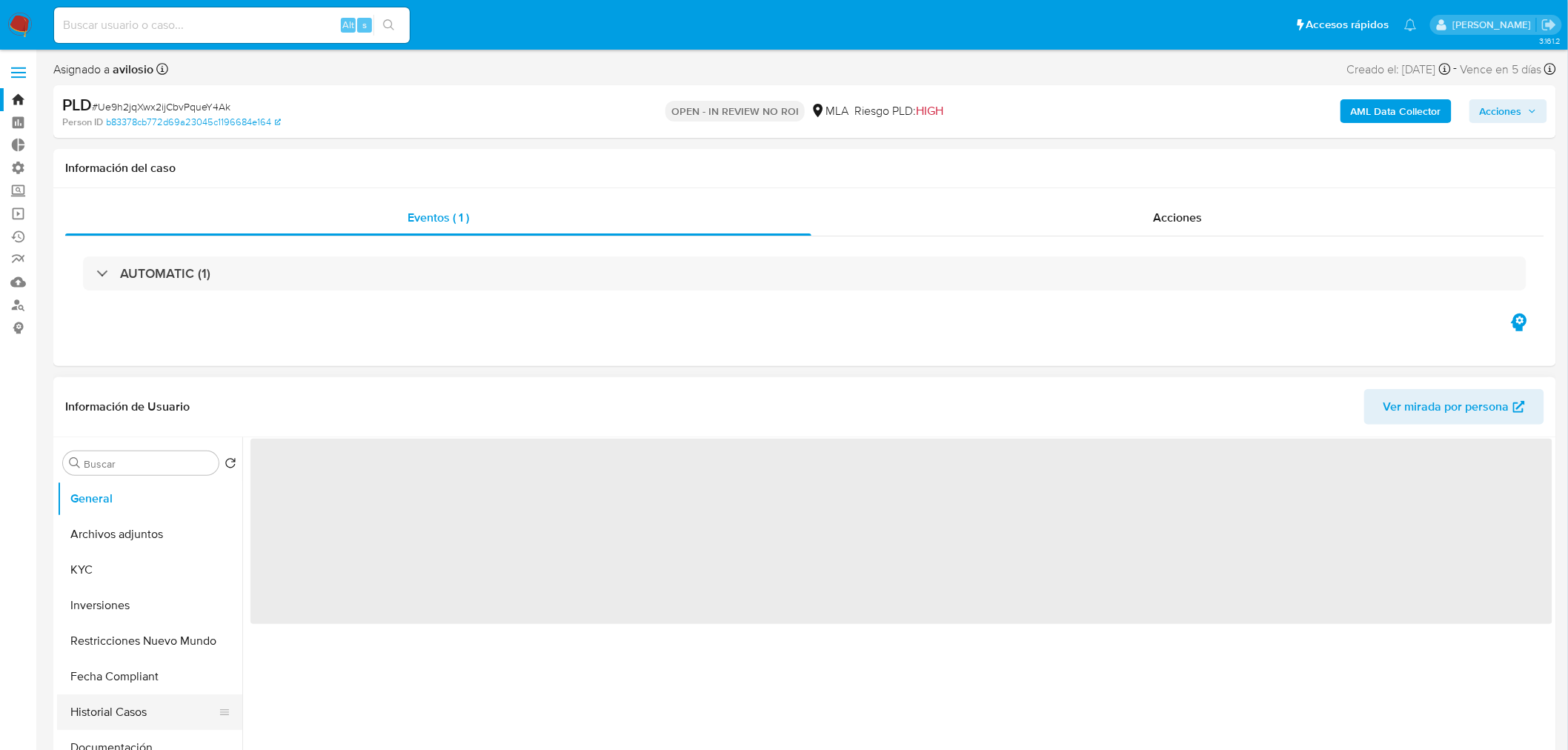
select select "10"
click at [99, 726] on button "Historial Casos" at bounding box center [144, 712] width 173 height 35
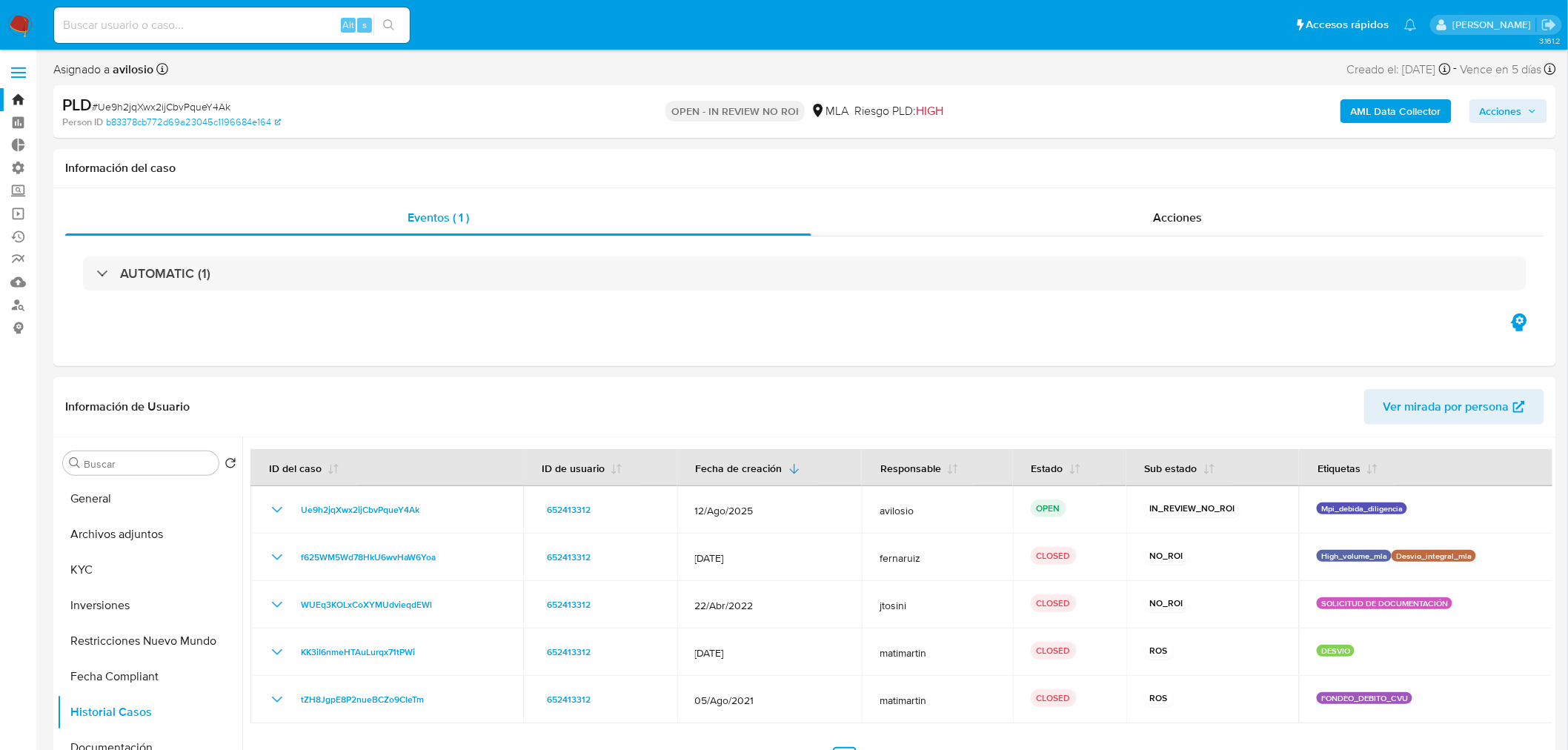
click at [183, 23] on input at bounding box center [232, 25] width 356 height 19
paste input "Pp7qlxFJEsCsCnAiXcZTgZKf"
type input "Pp7qlxFJEsCsCnAiXcZTgZKf"
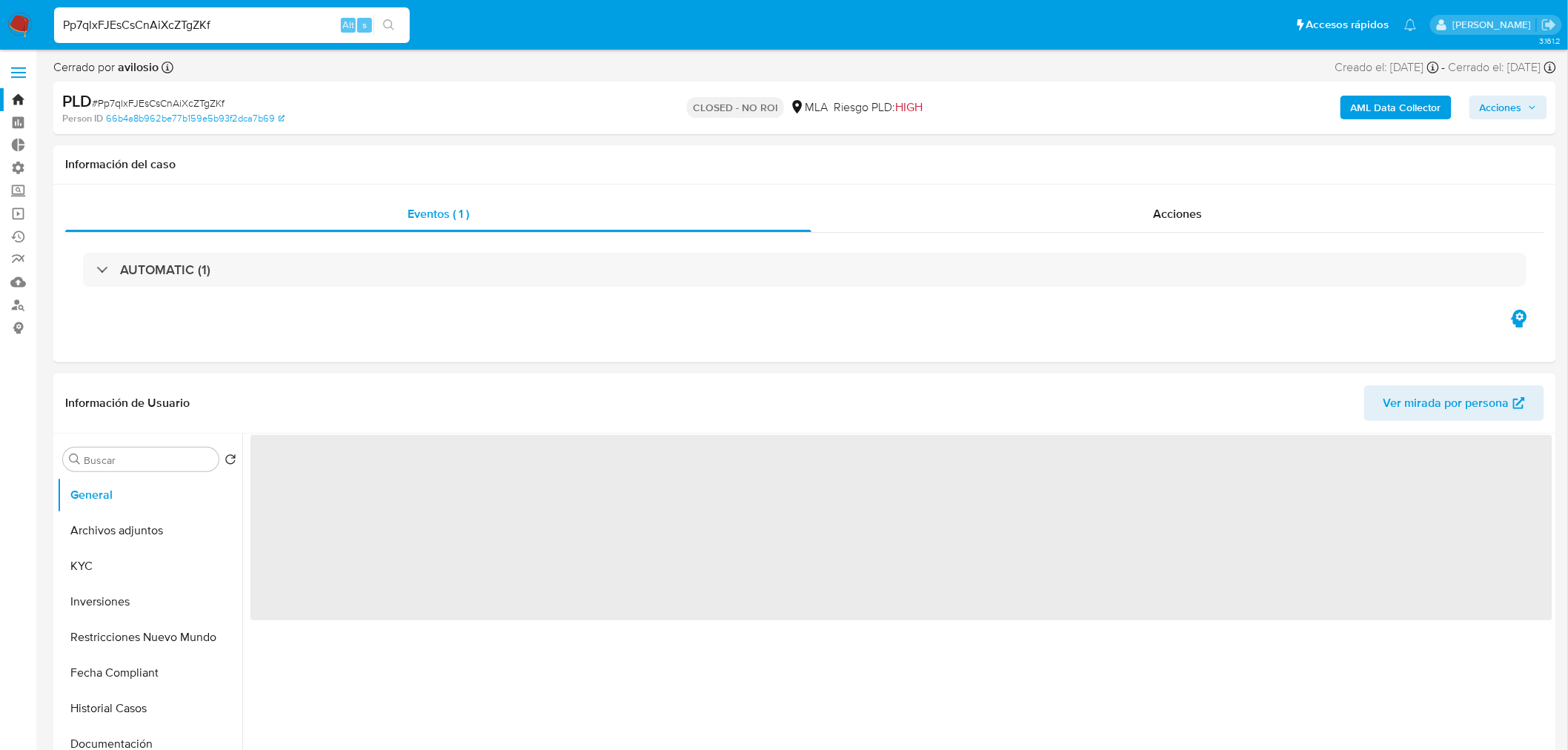
select select "10"
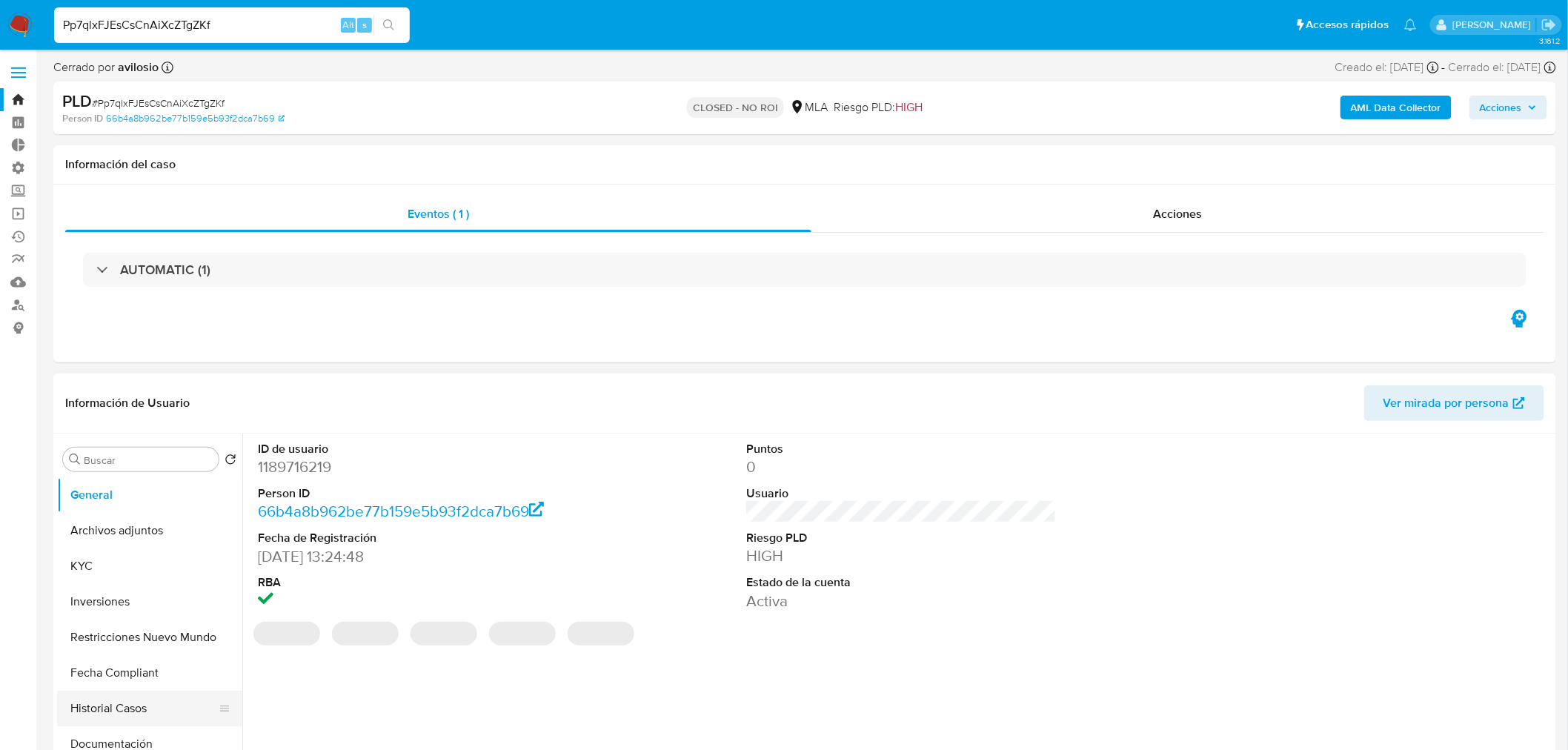
click at [127, 705] on button "Historial Casos" at bounding box center [144, 708] width 173 height 35
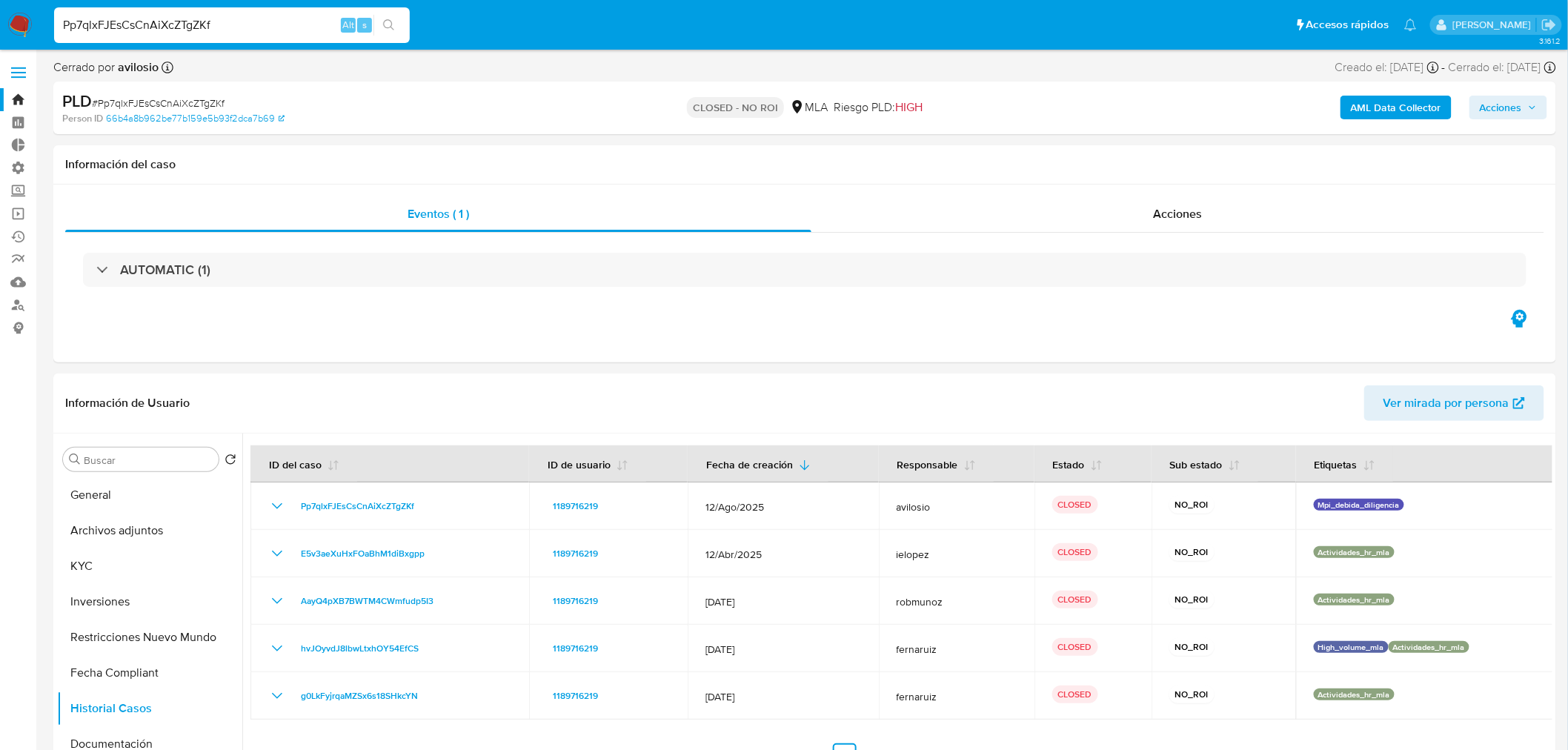
drag, startPoint x: 248, startPoint y: 25, endPoint x: -43, endPoint y: 59, distance: 293.0
paste input "NdpZTNT4F5eWpd1lLf93OaI9"
type input "NdpZTNT4F5eWpd1lLf93OaI9"
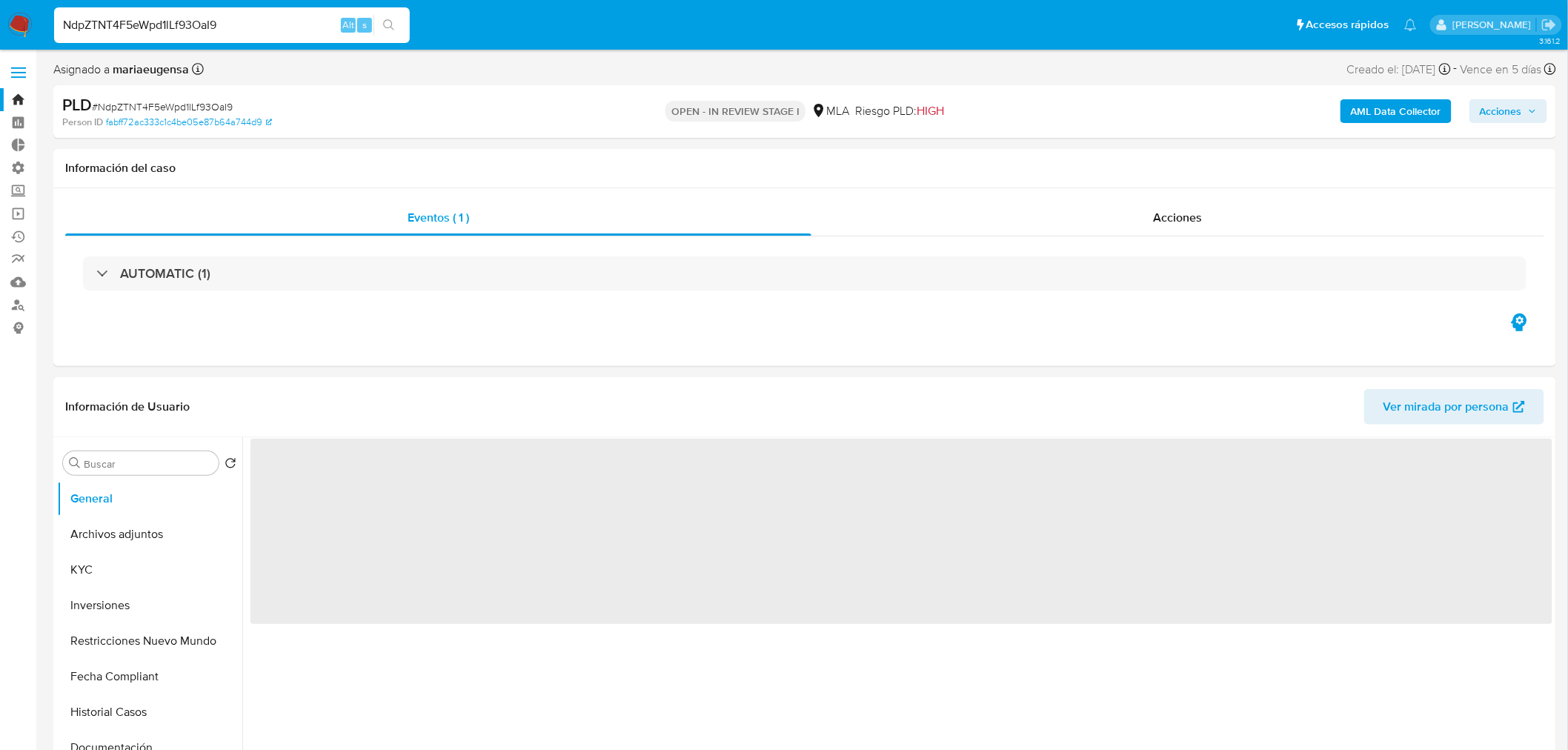
select select "10"
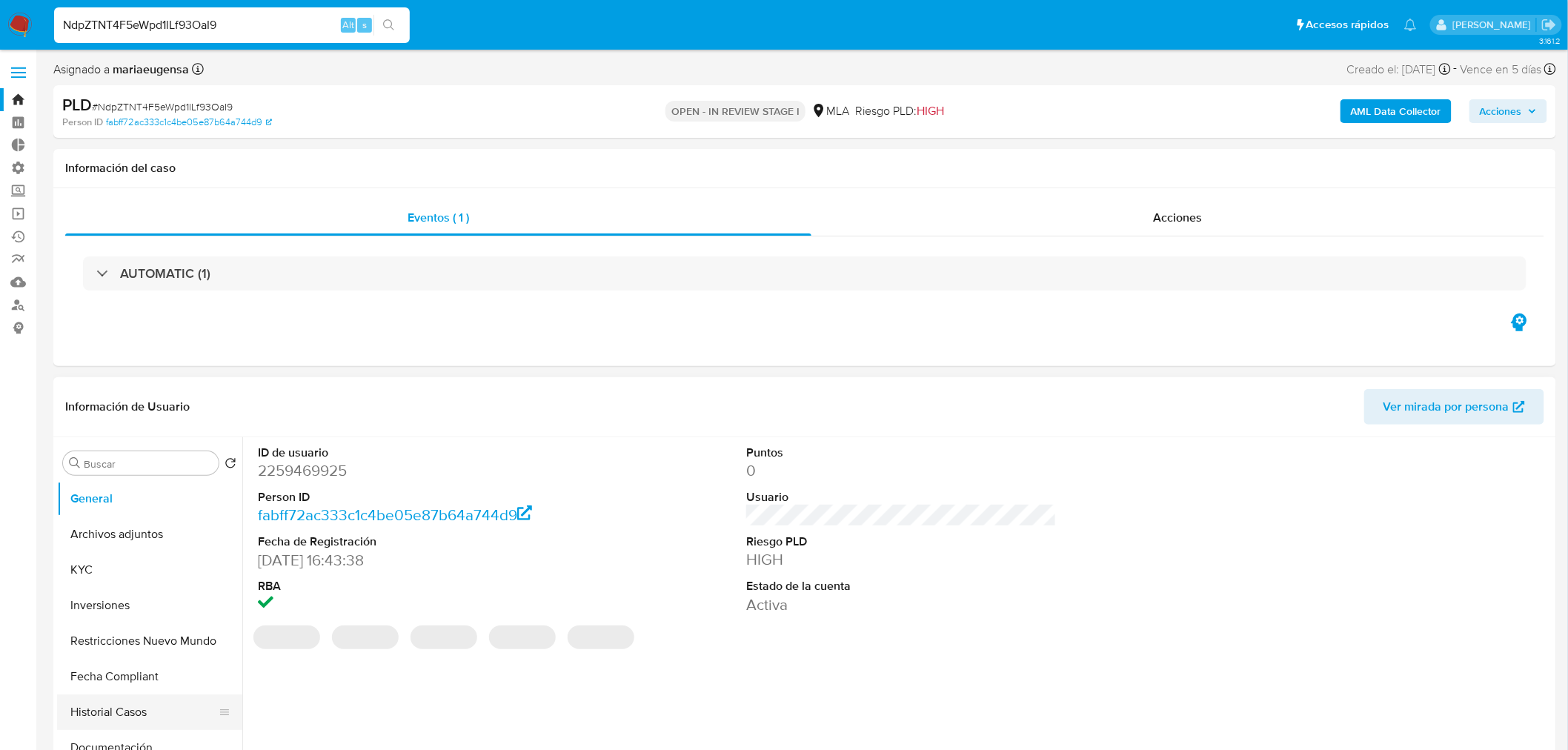
click at [108, 716] on button "Historial Casos" at bounding box center [144, 712] width 173 height 35
